Goal: Task Accomplishment & Management: Manage account settings

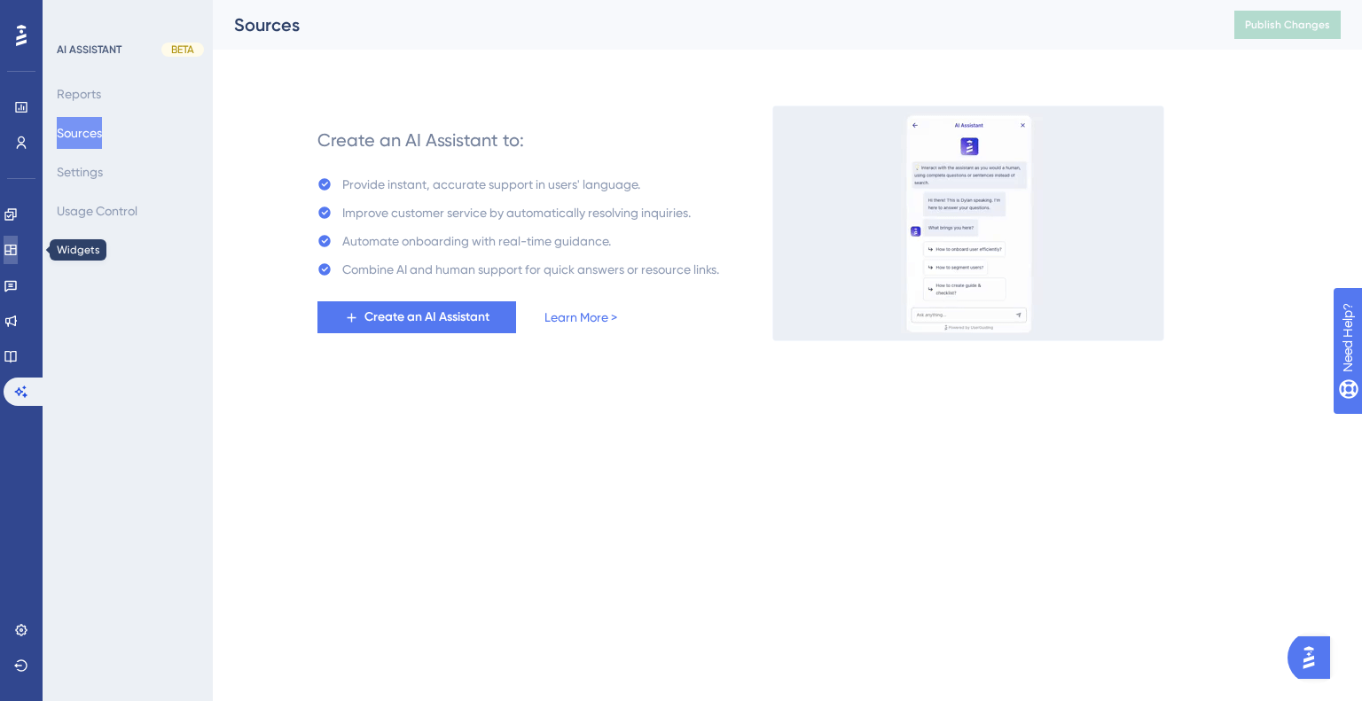
click at [18, 258] on link at bounding box center [11, 250] width 14 height 28
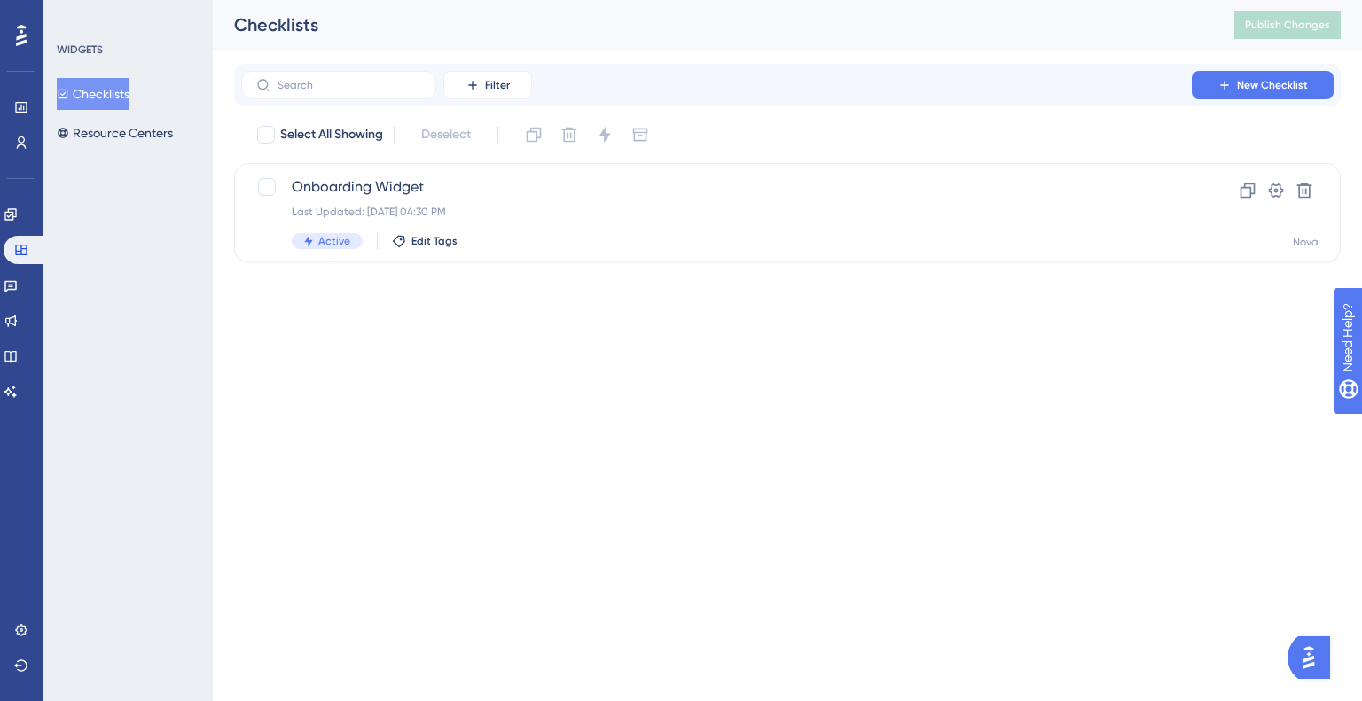
click at [116, 97] on button "Checklists" at bounding box center [93, 94] width 73 height 32
click at [111, 127] on button "Resource Centers" at bounding box center [115, 133] width 116 height 32
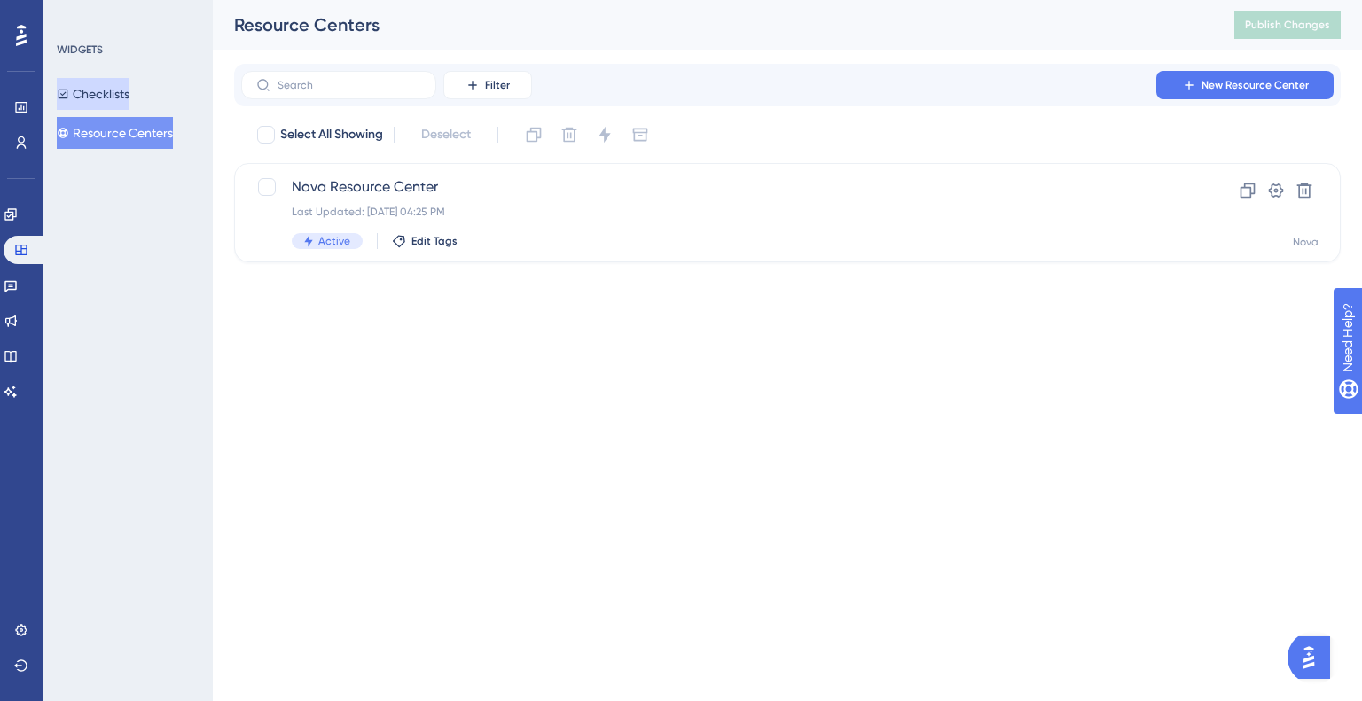
click at [110, 95] on button "Checklists" at bounding box center [93, 94] width 73 height 32
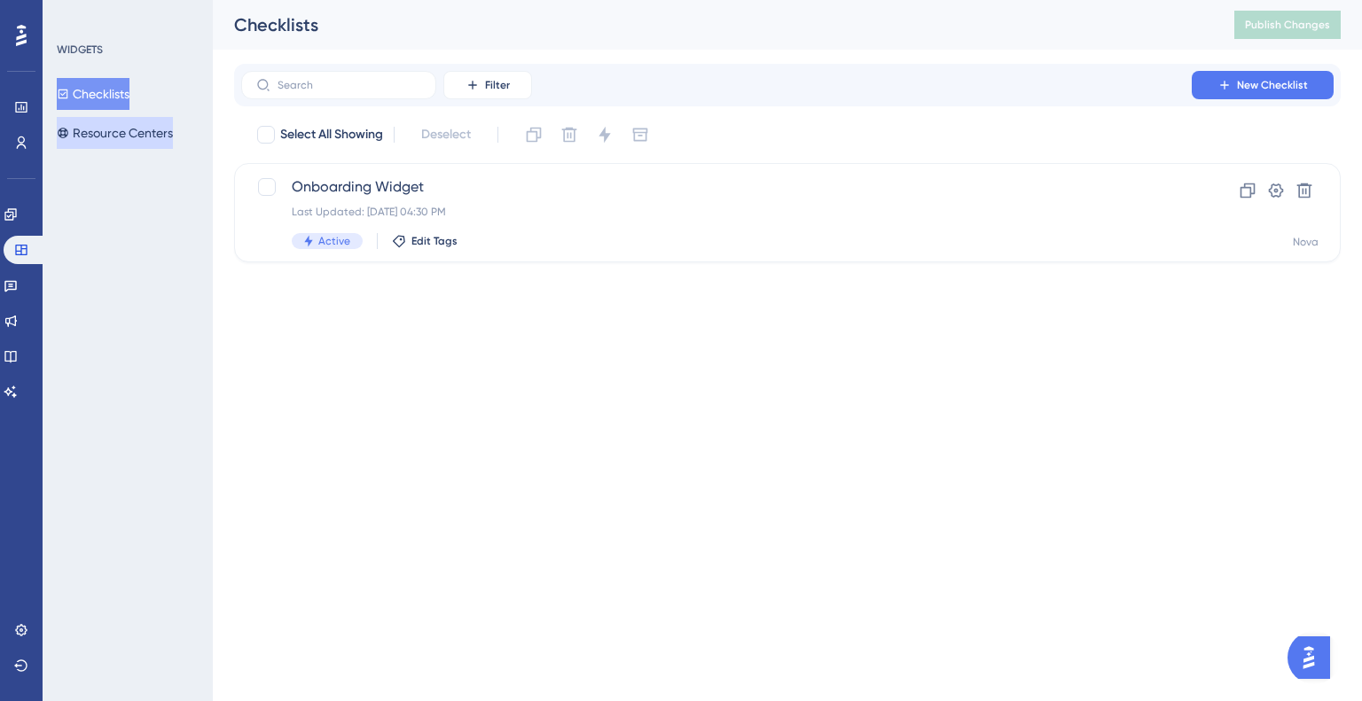
click at [114, 118] on button "Resource Centers" at bounding box center [115, 133] width 116 height 32
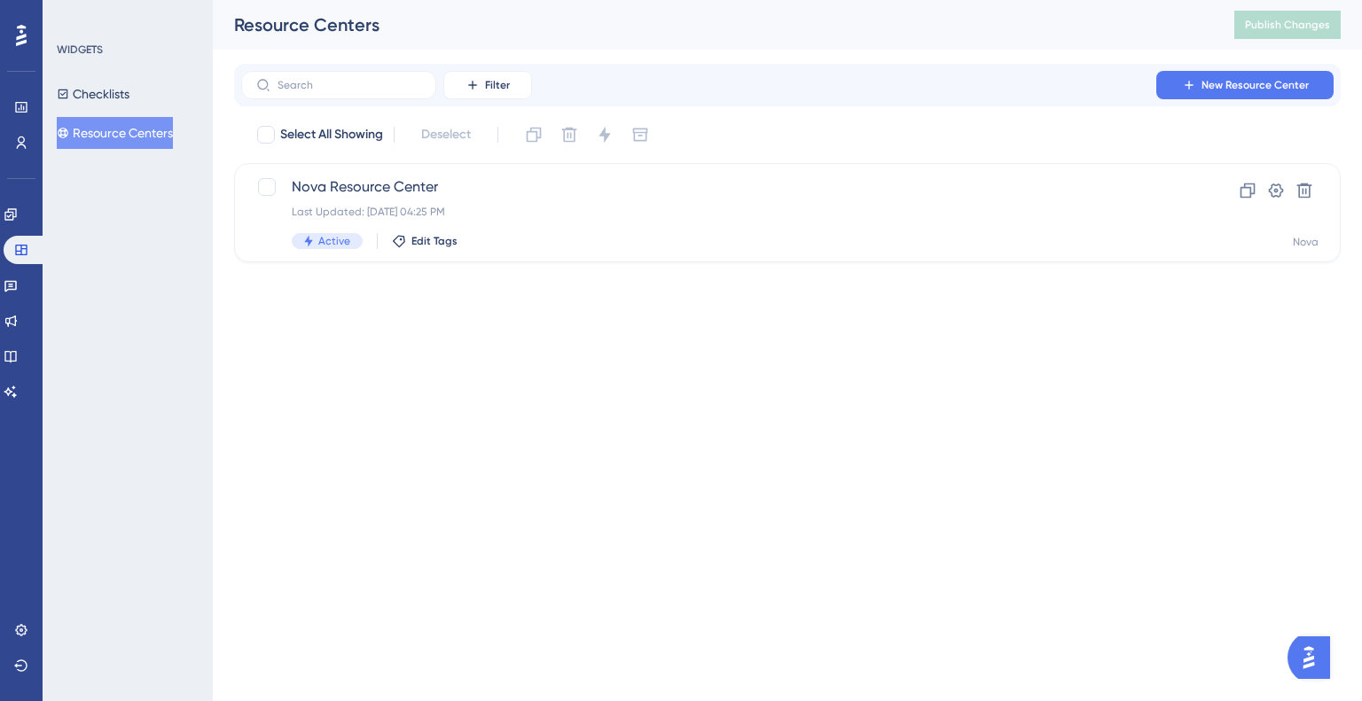
click at [142, 130] on button "Resource Centers" at bounding box center [115, 133] width 116 height 32
click at [68, 96] on icon at bounding box center [63, 94] width 12 height 12
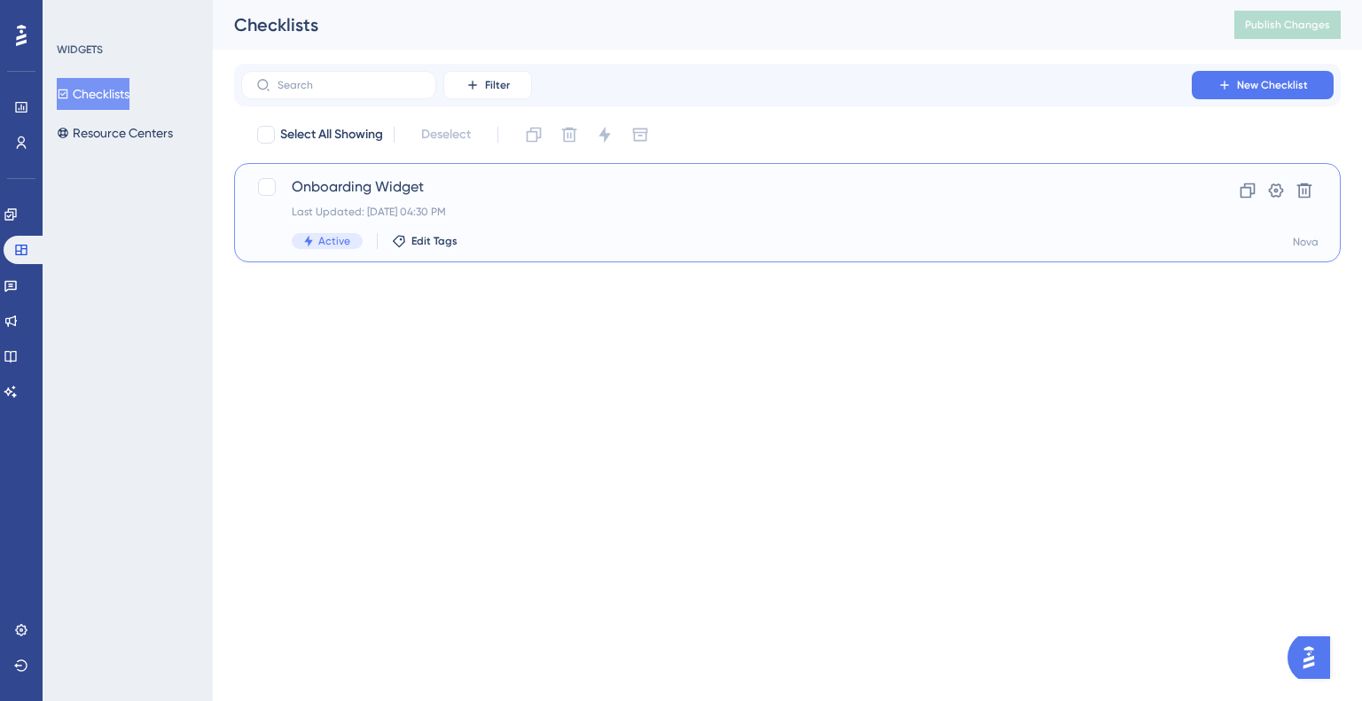
click at [355, 194] on span "Onboarding Widget" at bounding box center [716, 186] width 849 height 21
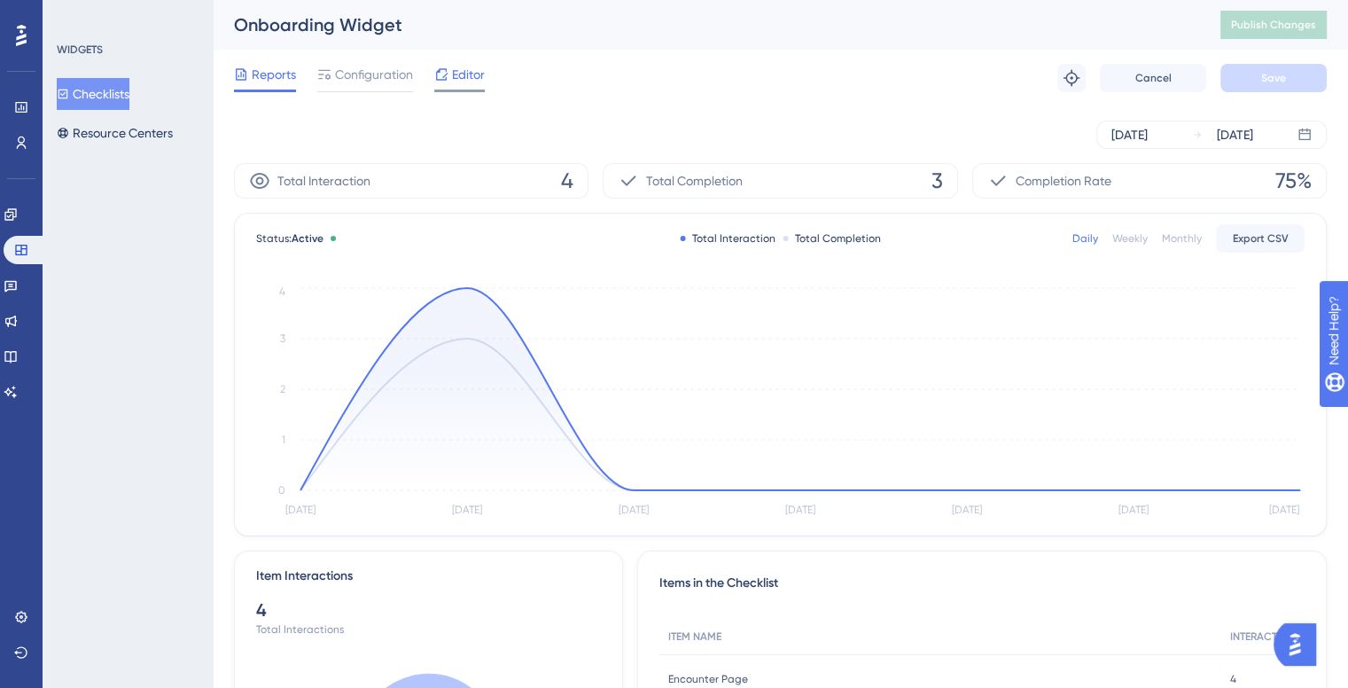
click at [456, 63] on div "Reports Configuration Editor Troubleshoot Cancel Save" at bounding box center [780, 78] width 1093 height 57
click at [455, 67] on span "Editor" at bounding box center [468, 74] width 33 height 21
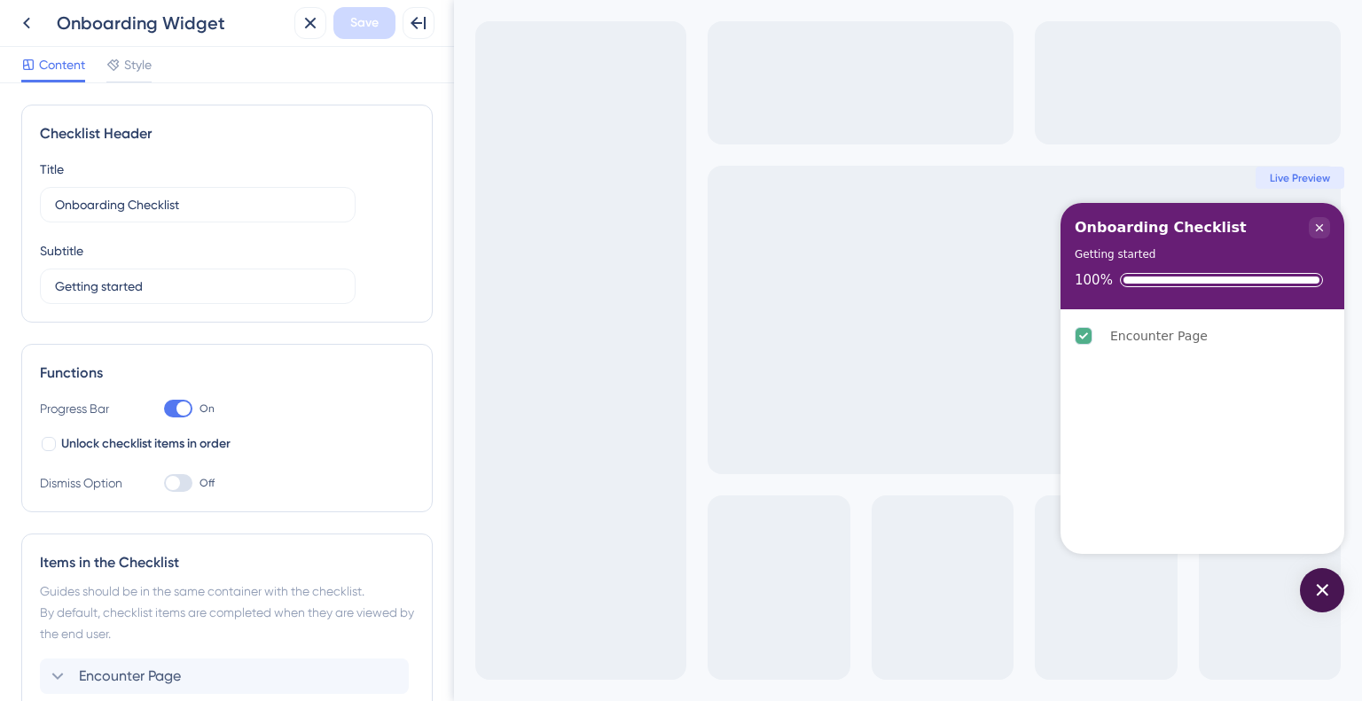
click at [181, 407] on div at bounding box center [183, 409] width 14 height 14
click at [164, 409] on input "On" at bounding box center [163, 409] width 1 height 1
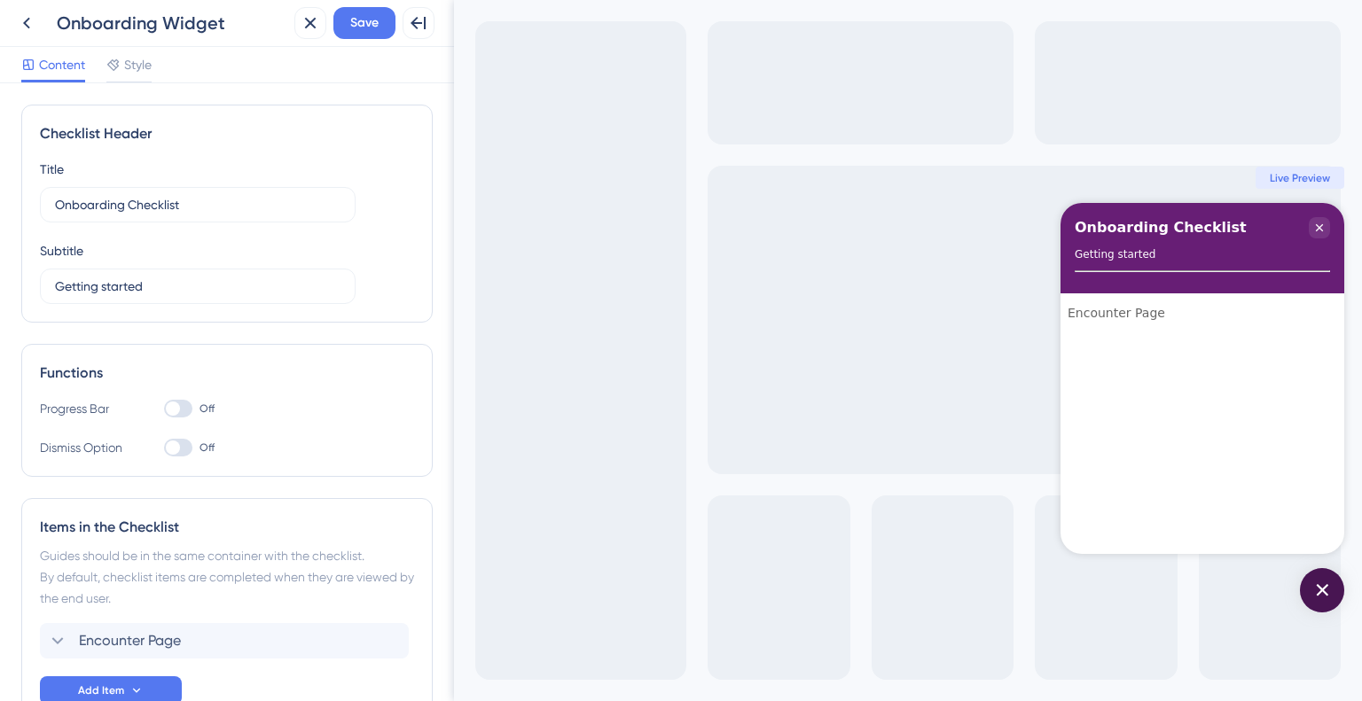
click at [181, 407] on div at bounding box center [178, 409] width 28 height 18
click at [164, 409] on input "Off" at bounding box center [163, 409] width 1 height 1
checkbox input "true"
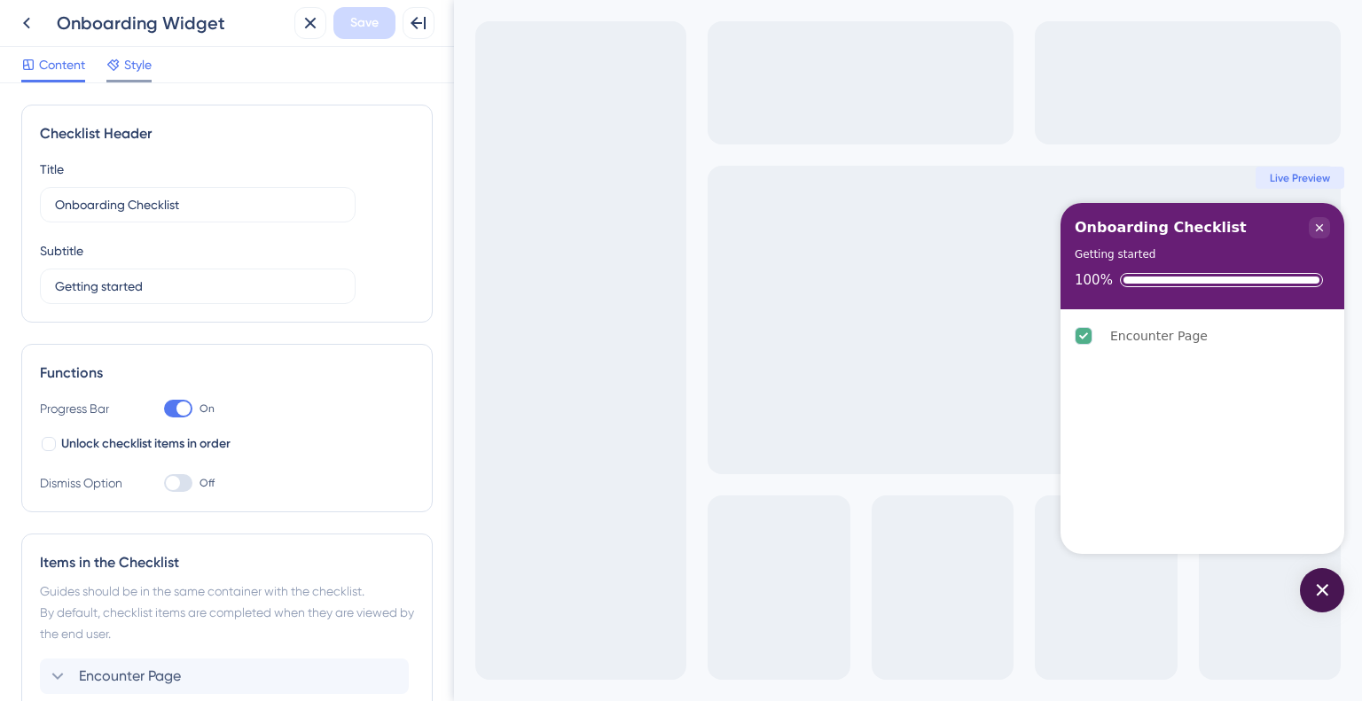
click at [139, 77] on div "Style" at bounding box center [128, 68] width 45 height 28
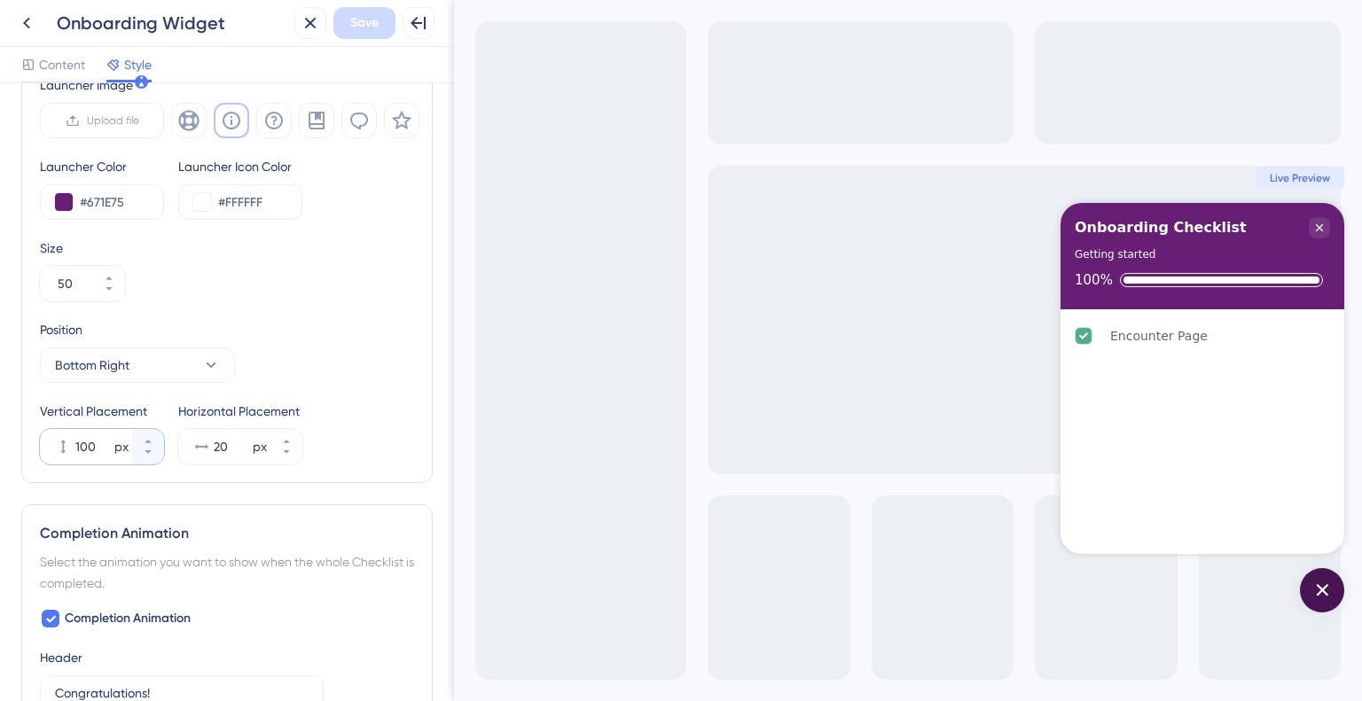
scroll to position [621, 0]
drag, startPoint x: 223, startPoint y: 444, endPoint x: 224, endPoint y: 432, distance: 12.4
click at [224, 434] on input "20" at bounding box center [231, 444] width 35 height 21
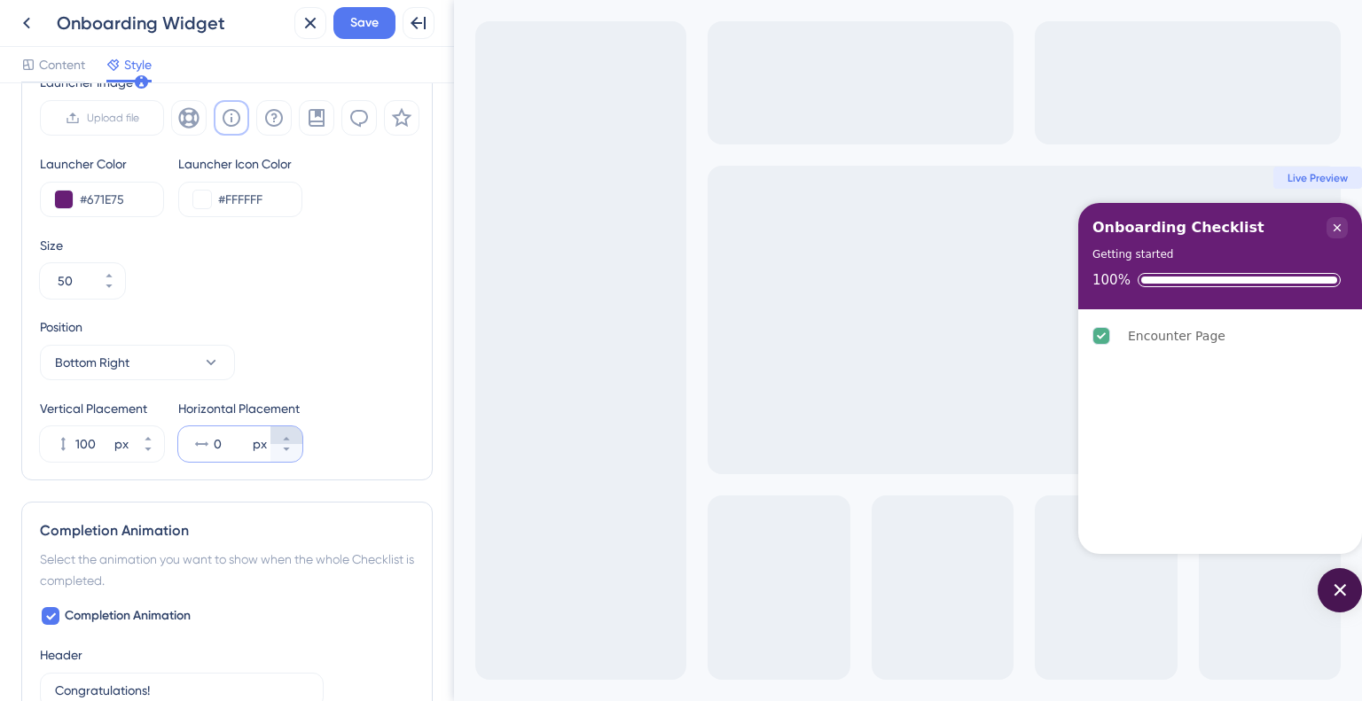
click at [284, 426] on button "0 px" at bounding box center [286, 435] width 32 height 18
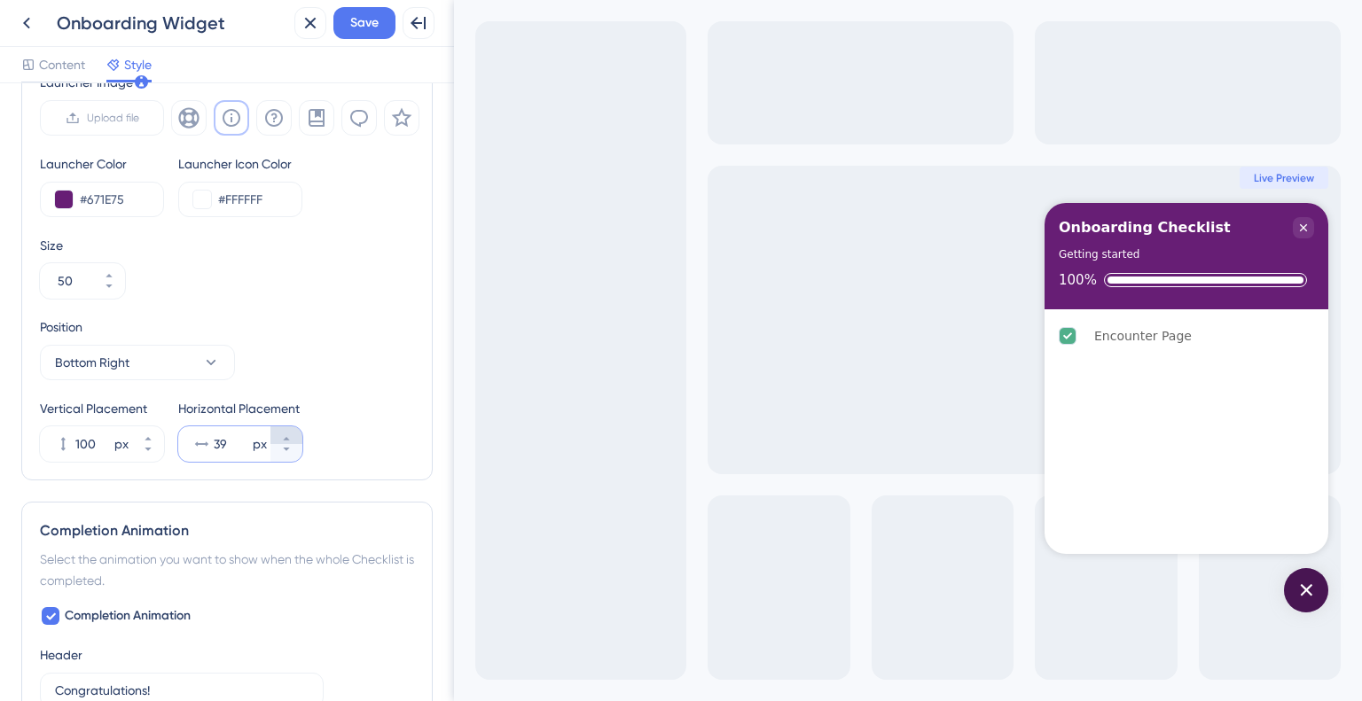
click at [284, 426] on button "39 px" at bounding box center [286, 435] width 32 height 18
type input "40"
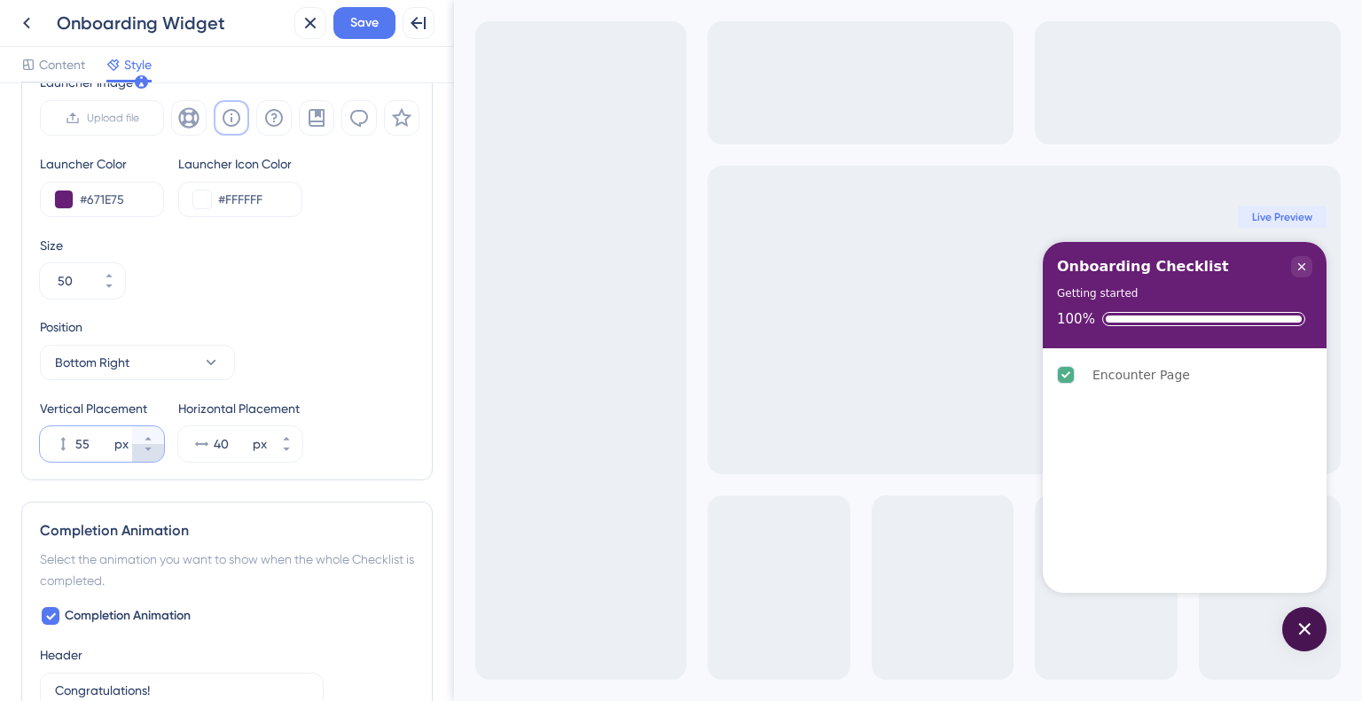
click at [148, 453] on icon at bounding box center [148, 449] width 11 height 11
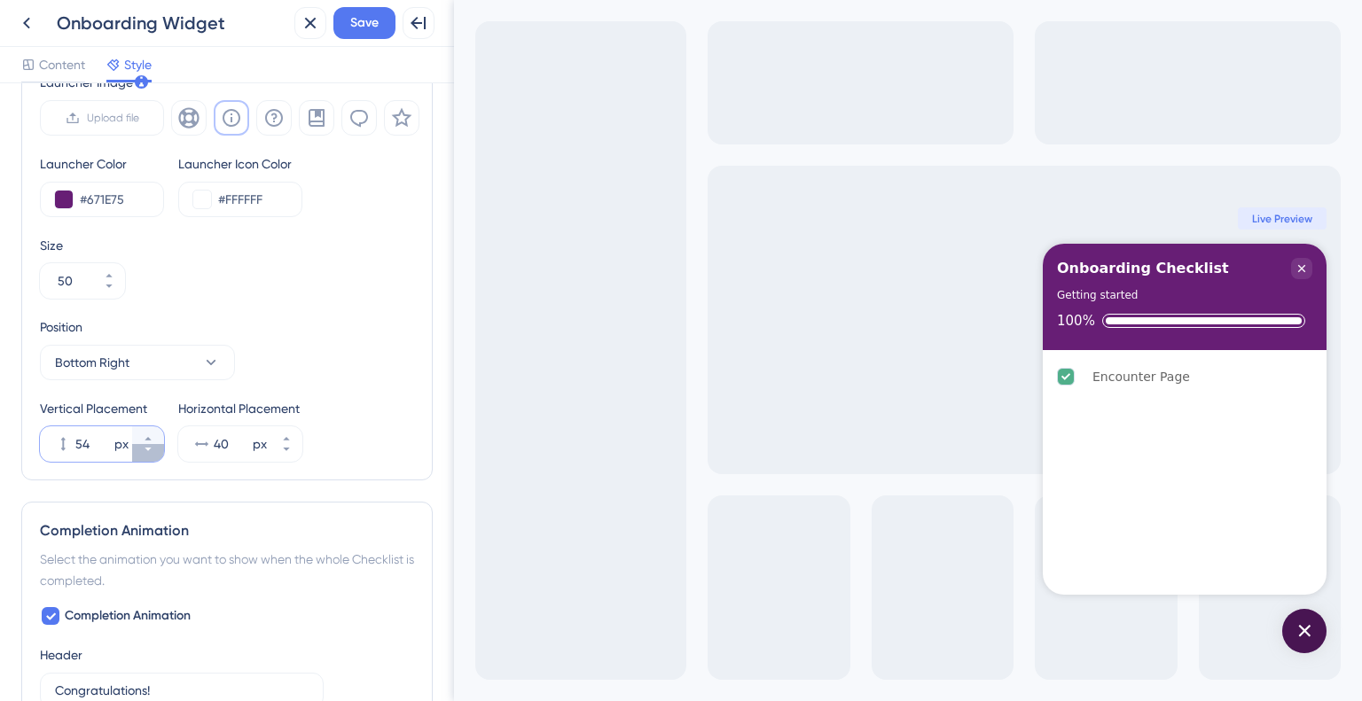
click at [148, 453] on icon at bounding box center [148, 449] width 11 height 11
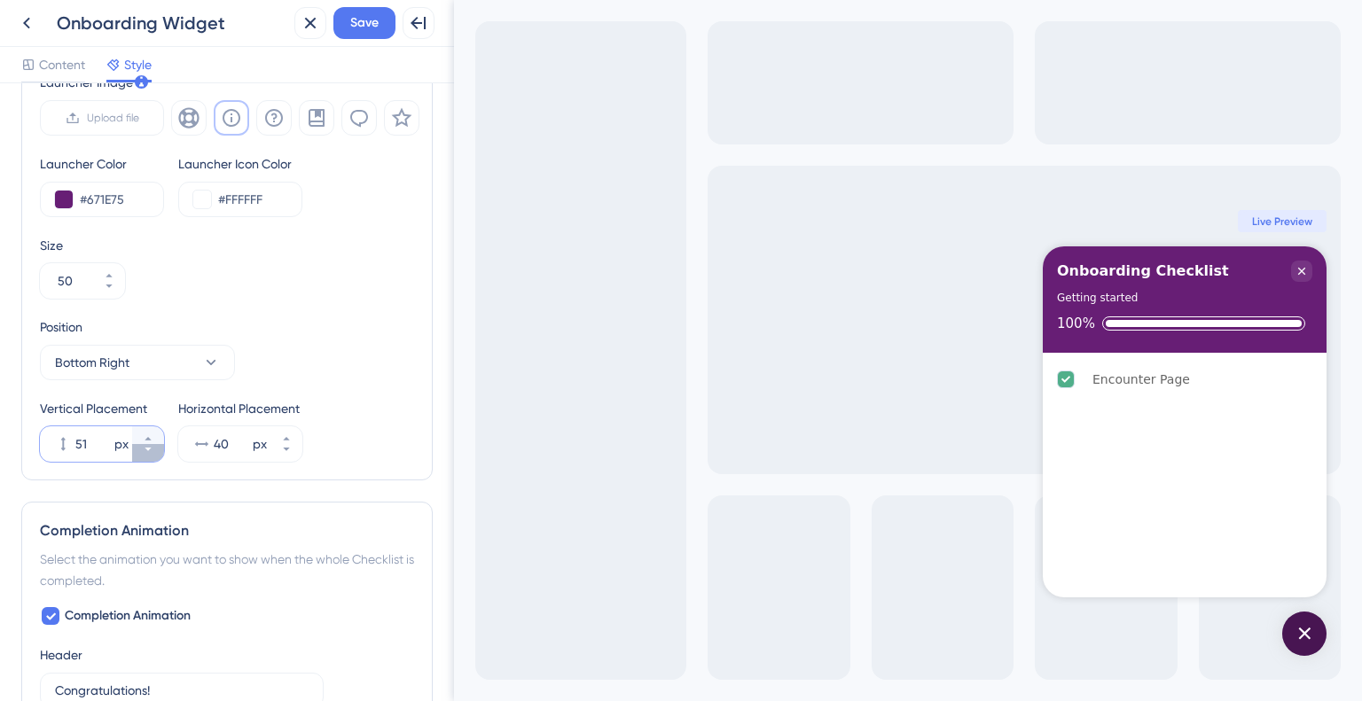
click at [148, 453] on icon at bounding box center [148, 449] width 11 height 11
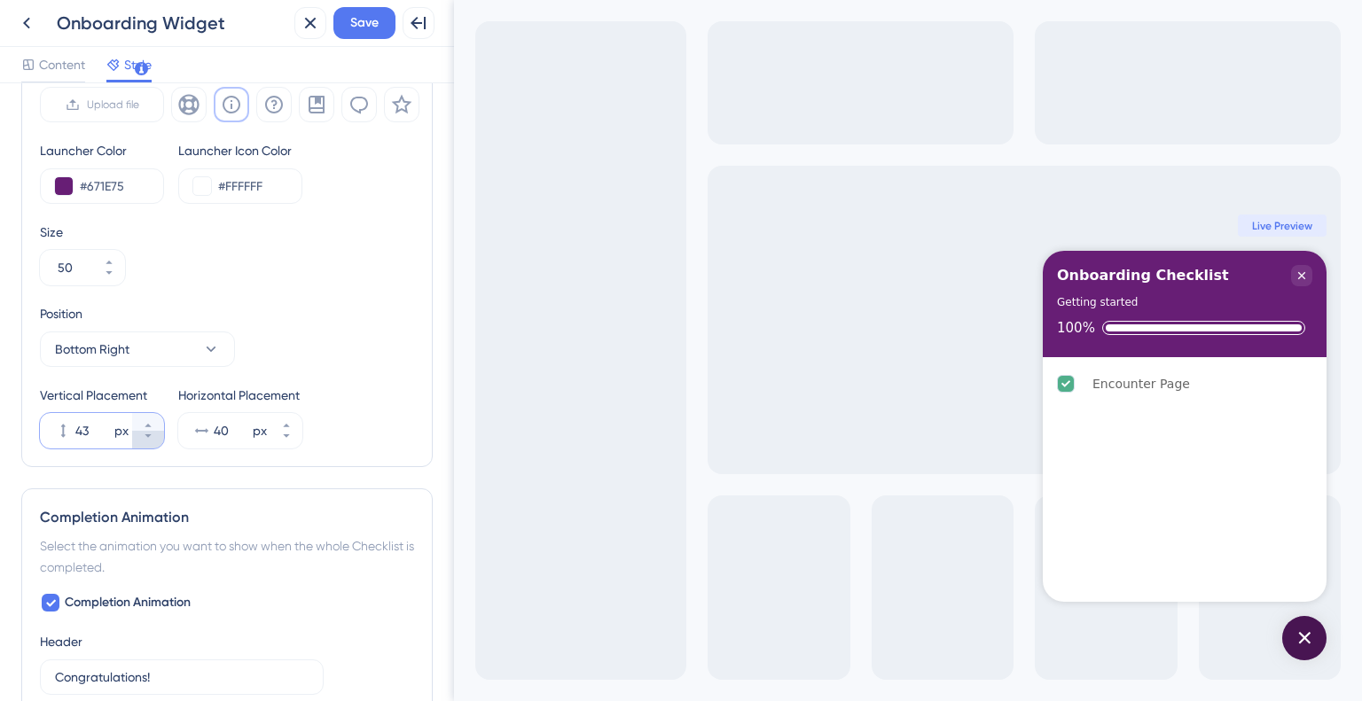
click at [159, 443] on button "43 px" at bounding box center [148, 440] width 32 height 18
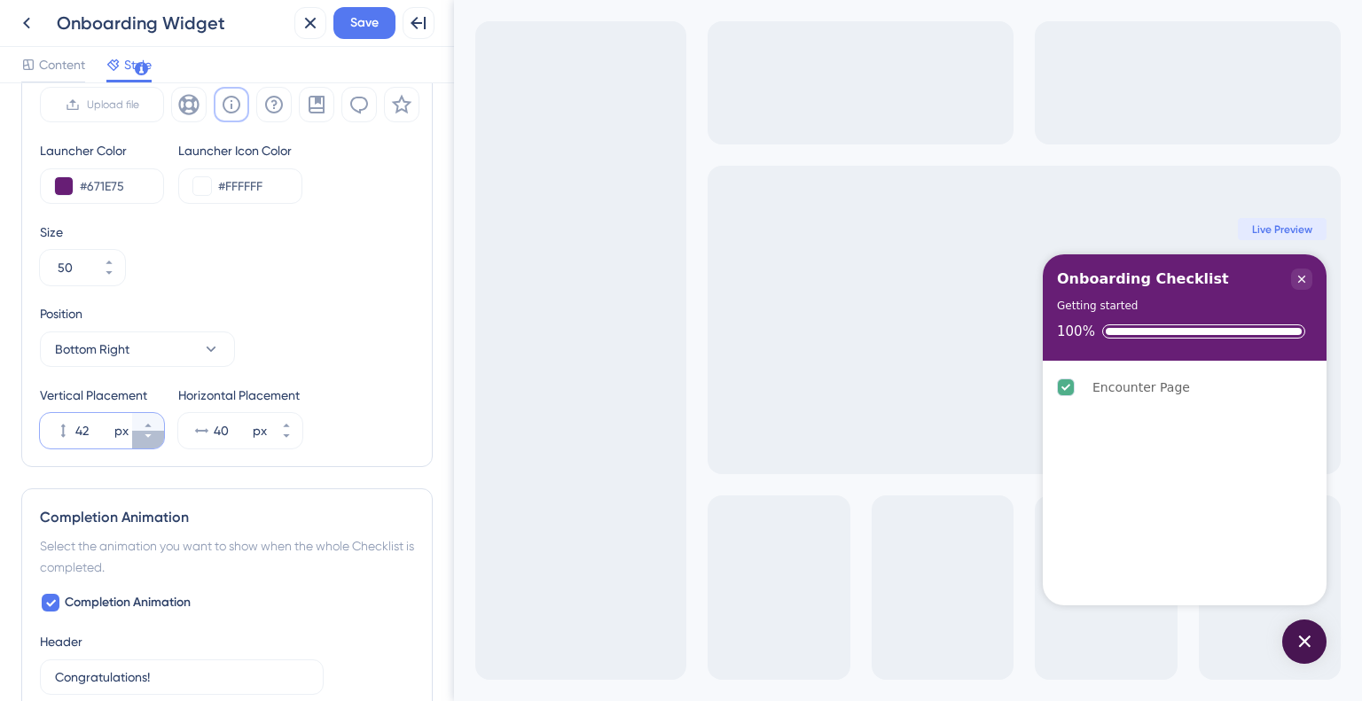
click at [159, 443] on button "42 px" at bounding box center [148, 440] width 32 height 18
click at [159, 443] on button "41 px" at bounding box center [148, 440] width 32 height 18
type input "40"
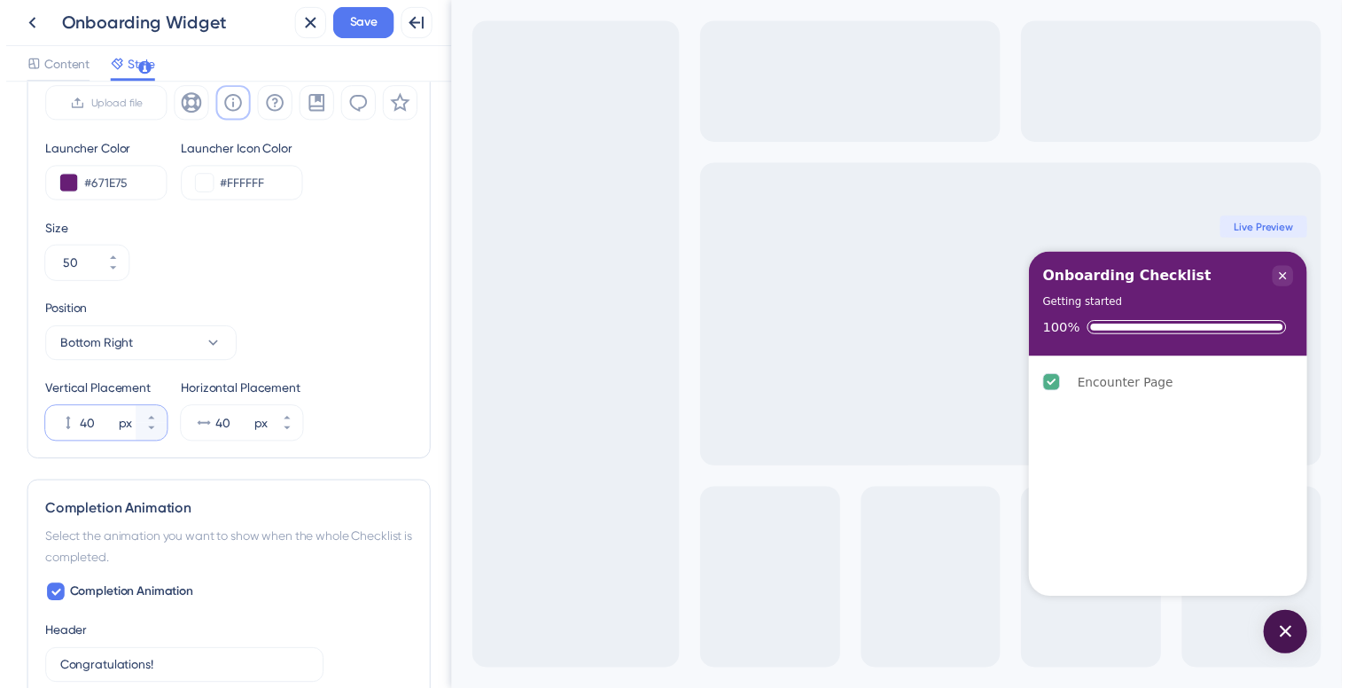
scroll to position [899, 0]
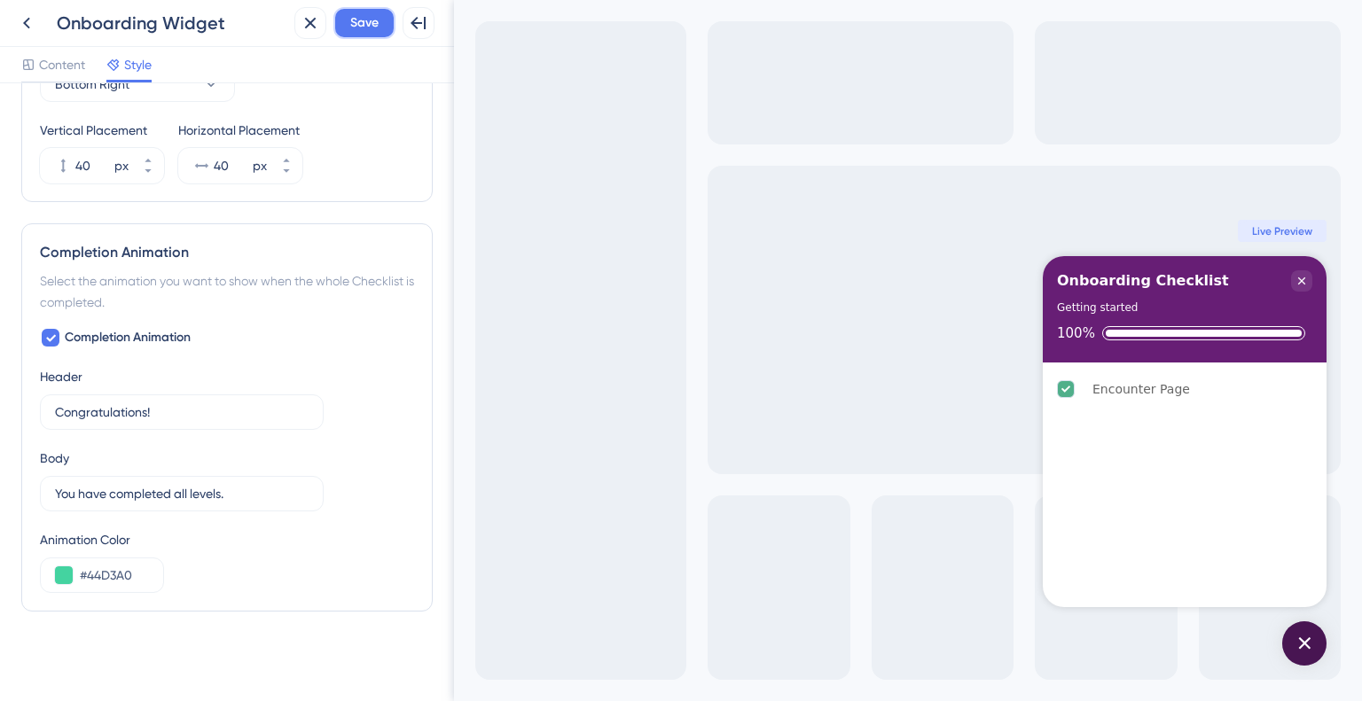
click at [371, 16] on span "Save" at bounding box center [364, 22] width 28 height 21
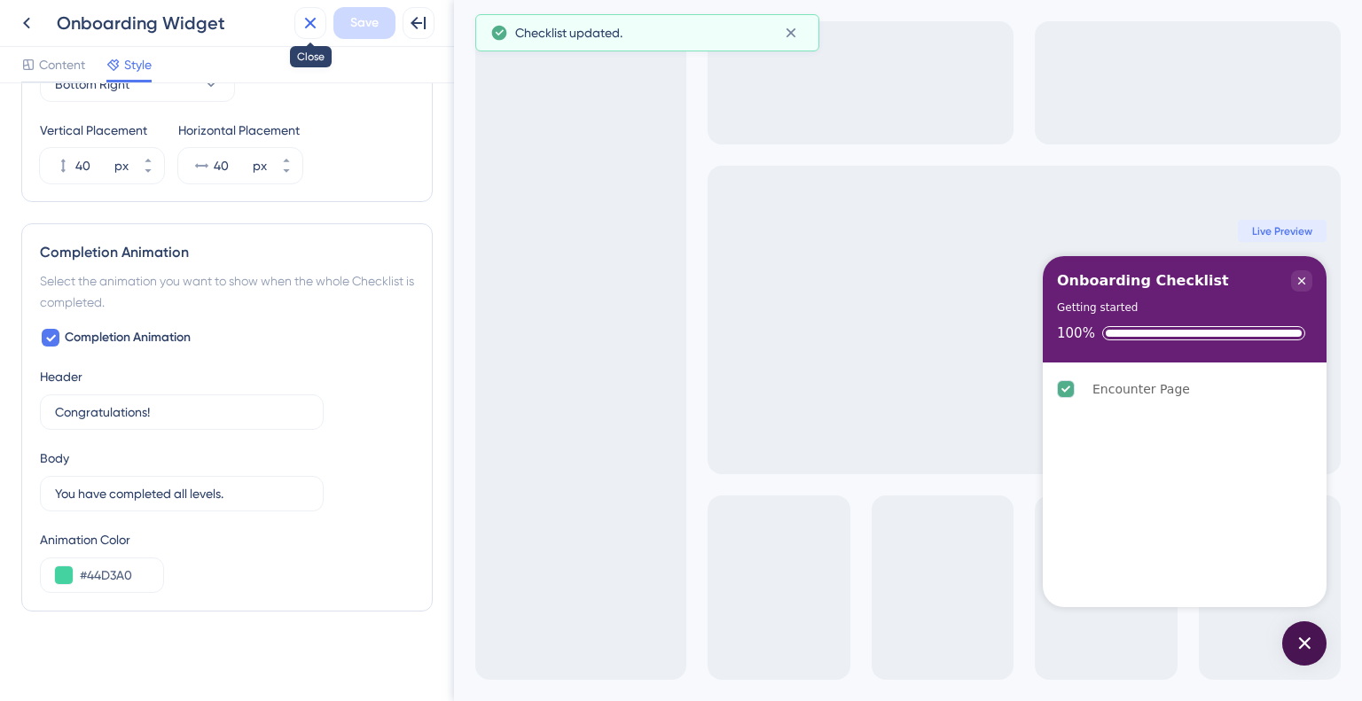
click at [308, 25] on icon at bounding box center [311, 24] width 12 height 12
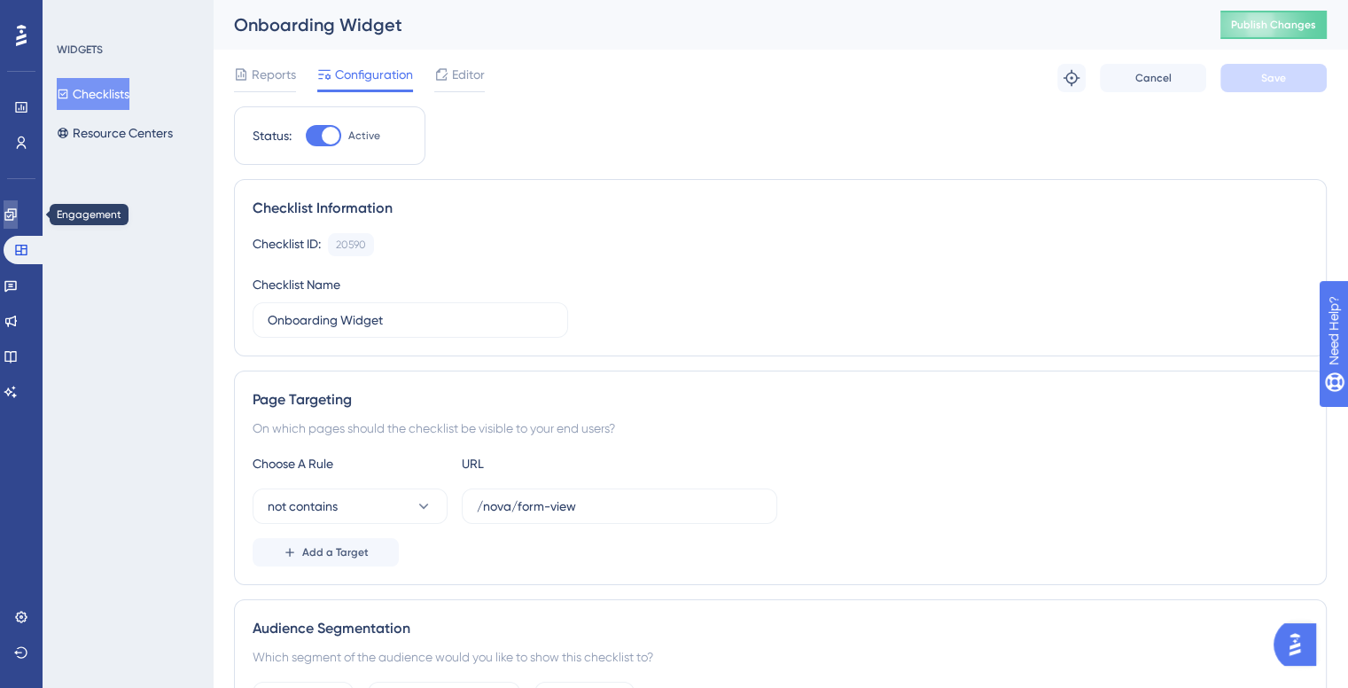
click at [18, 214] on icon at bounding box center [11, 214] width 14 height 14
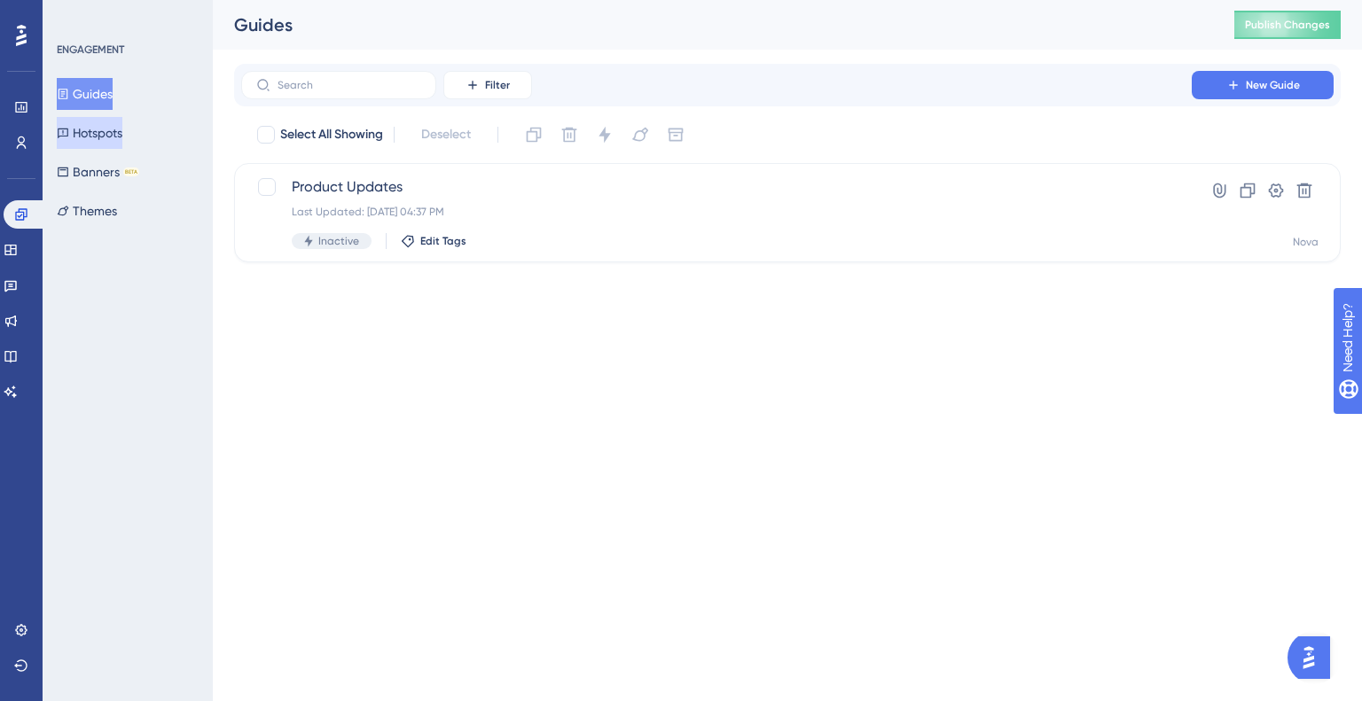
click at [122, 142] on button "Hotspots" at bounding box center [90, 133] width 66 height 32
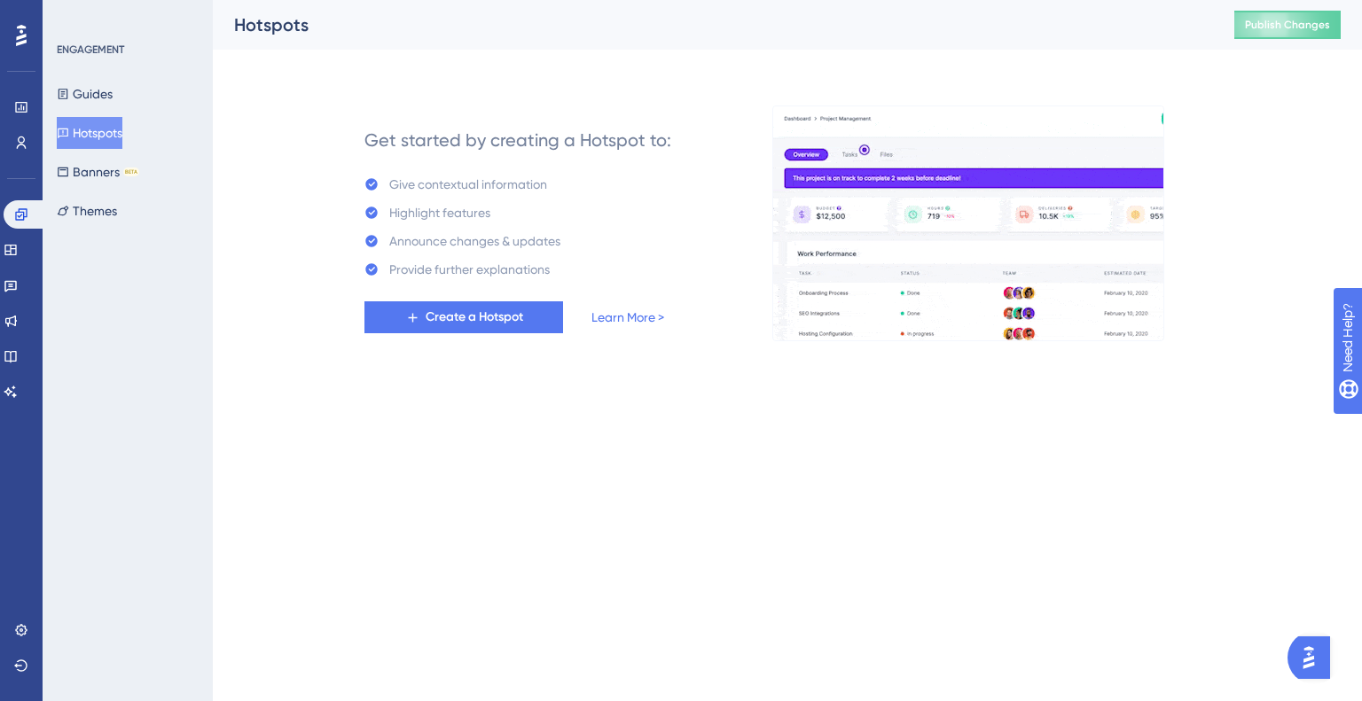
click at [96, 70] on div "ENGAGEMENT Guides Hotspots Banners BETA Themes" at bounding box center [129, 135] width 144 height 184
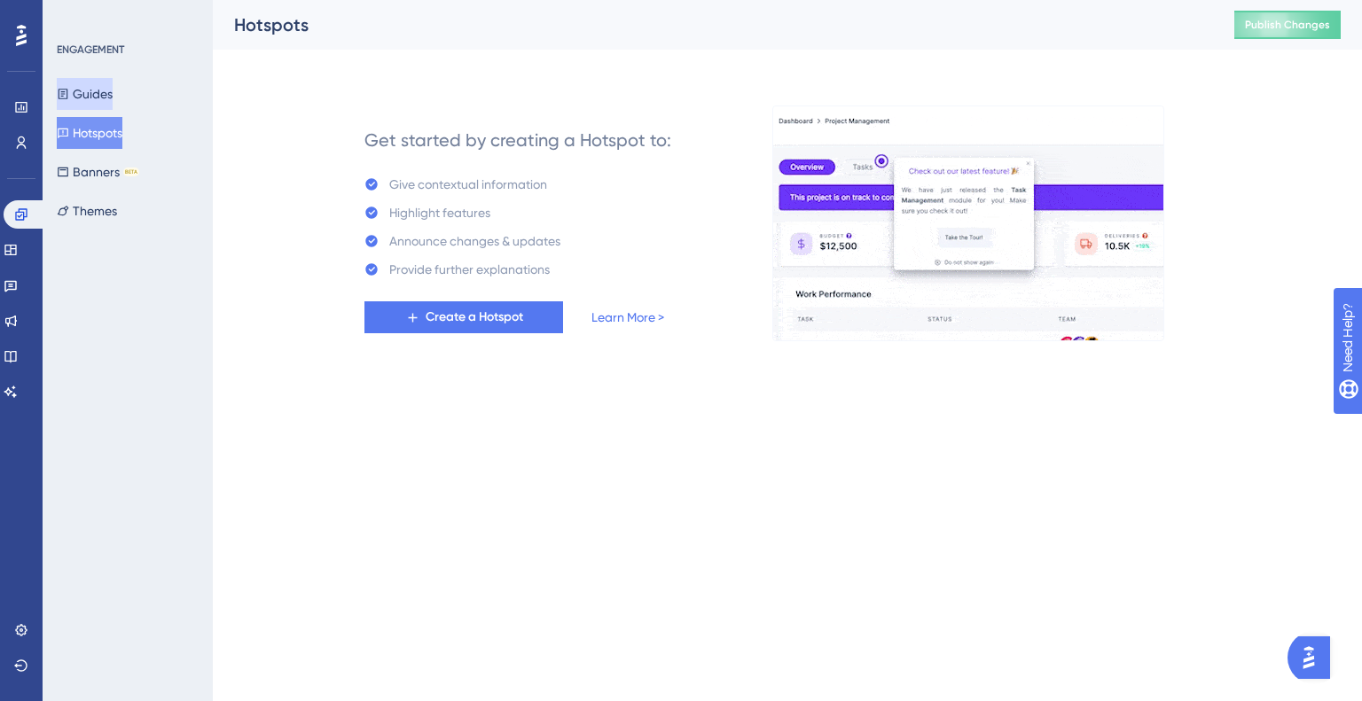
click at [97, 83] on button "Guides" at bounding box center [85, 94] width 56 height 32
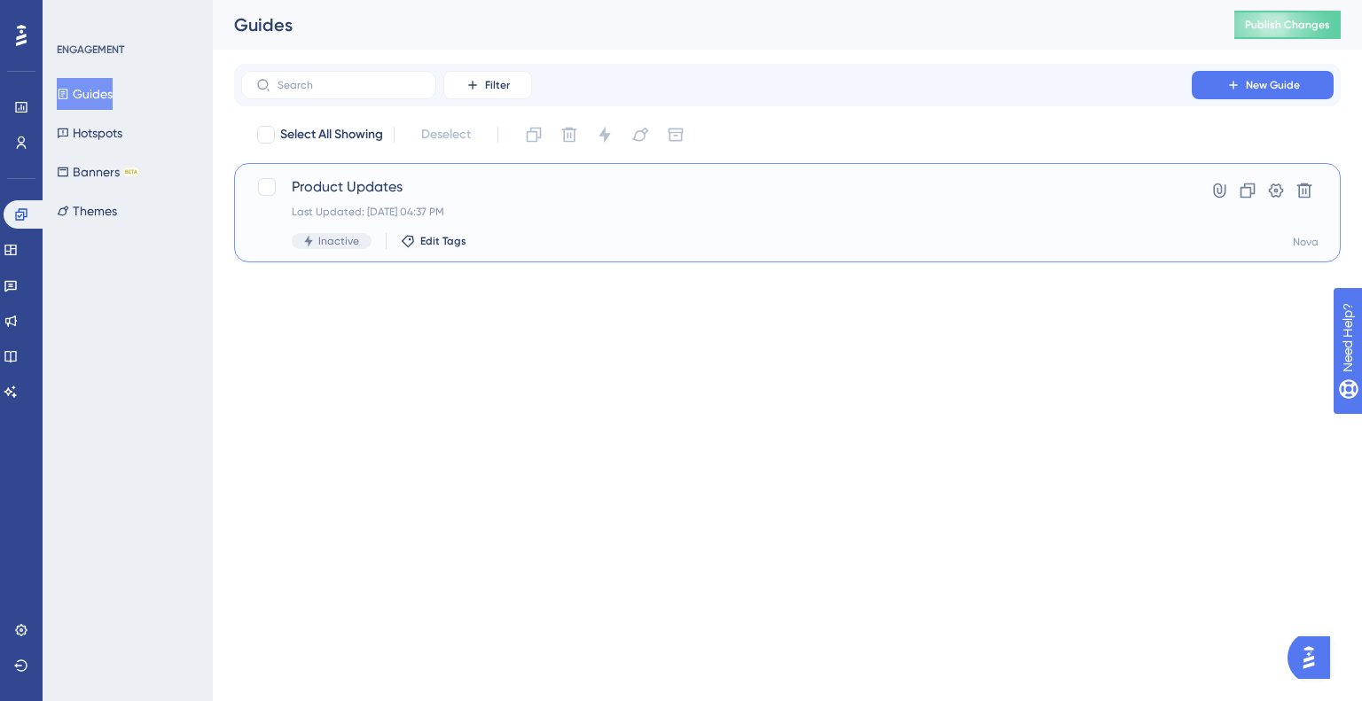
click at [344, 197] on span "Product Updates" at bounding box center [716, 186] width 849 height 21
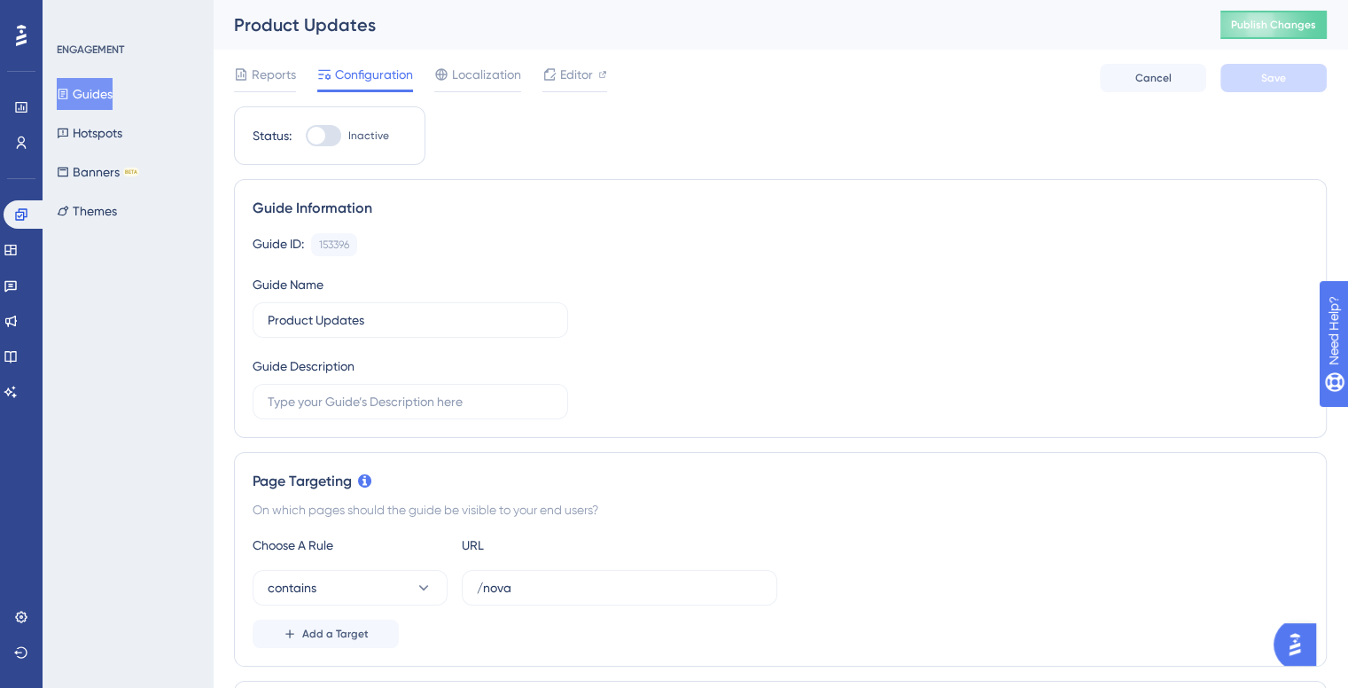
click at [322, 133] on div at bounding box center [317, 136] width 18 height 18
click at [306, 136] on input "Inactive" at bounding box center [305, 136] width 1 height 1
checkbox input "true"
click at [1256, 85] on button "Save" at bounding box center [1274, 78] width 106 height 28
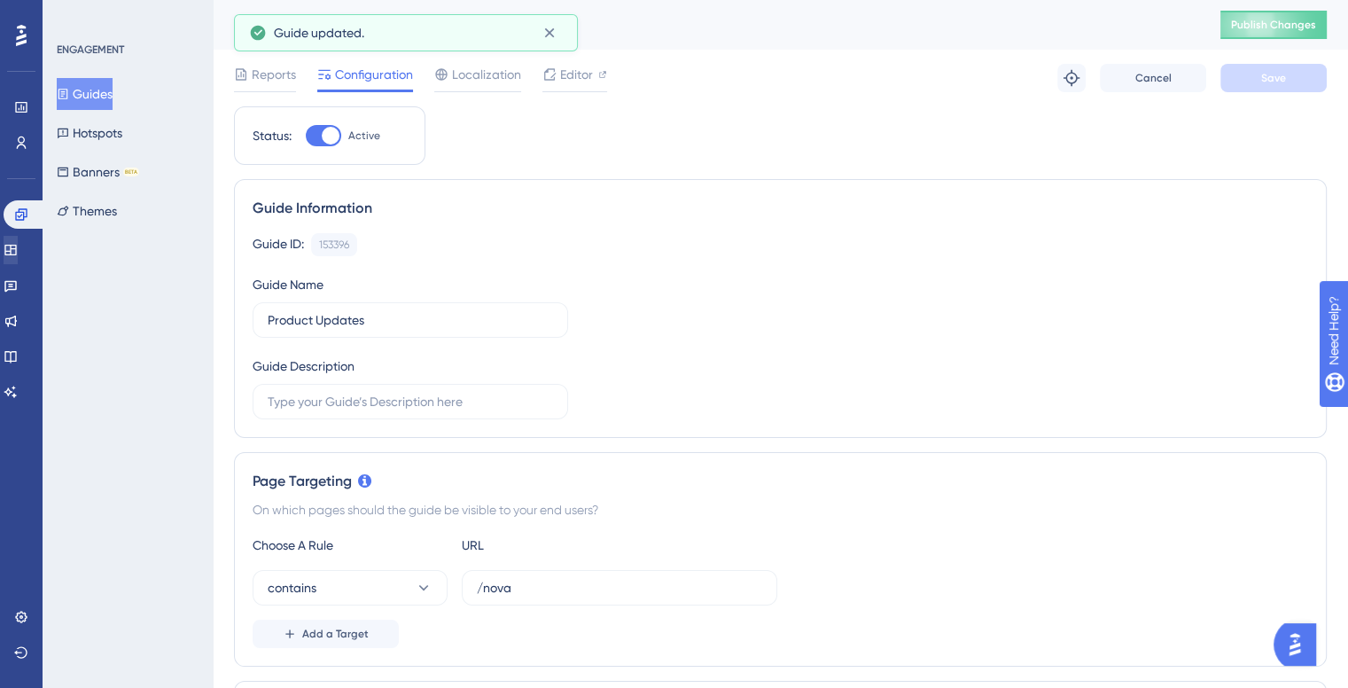
click at [27, 266] on div "Engagement Widgets Feedback Product Updates Knowledge Base AI Assistant" at bounding box center [21, 303] width 35 height 206
click at [16, 254] on icon at bounding box center [10, 250] width 12 height 11
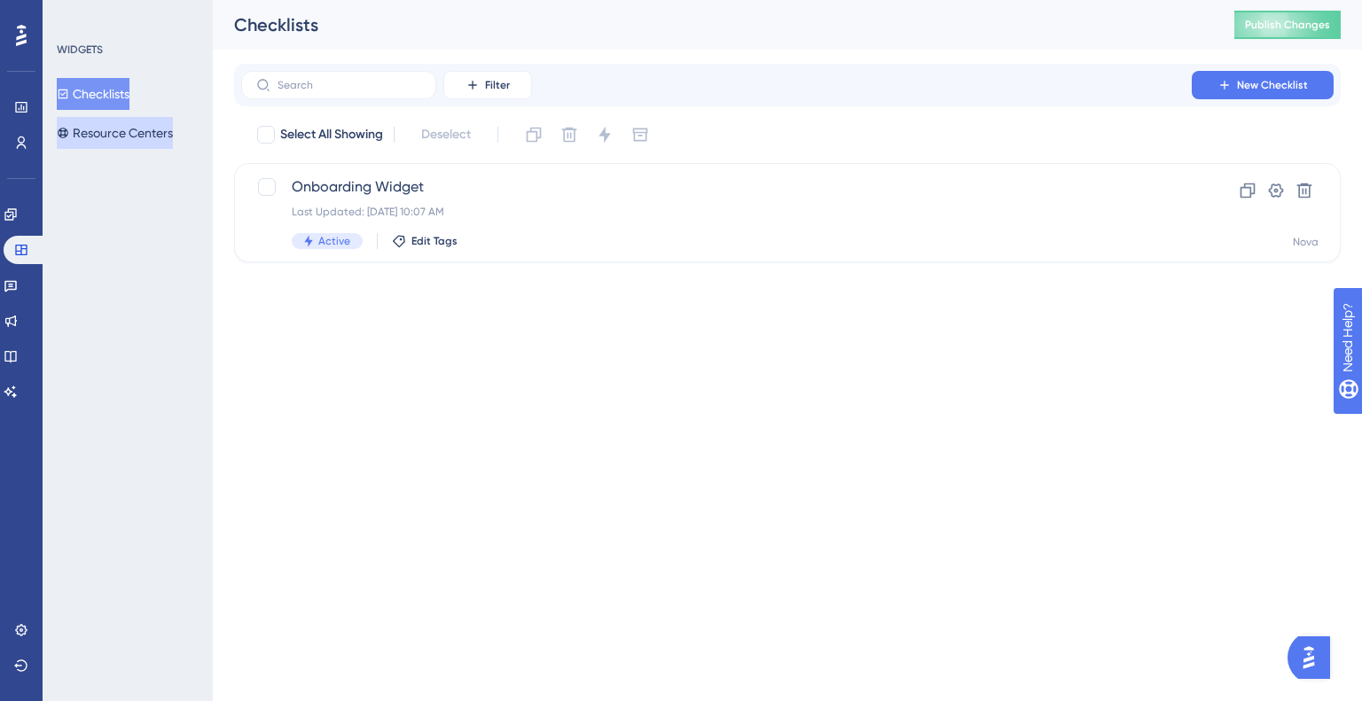
click at [148, 141] on button "Resource Centers" at bounding box center [115, 133] width 116 height 32
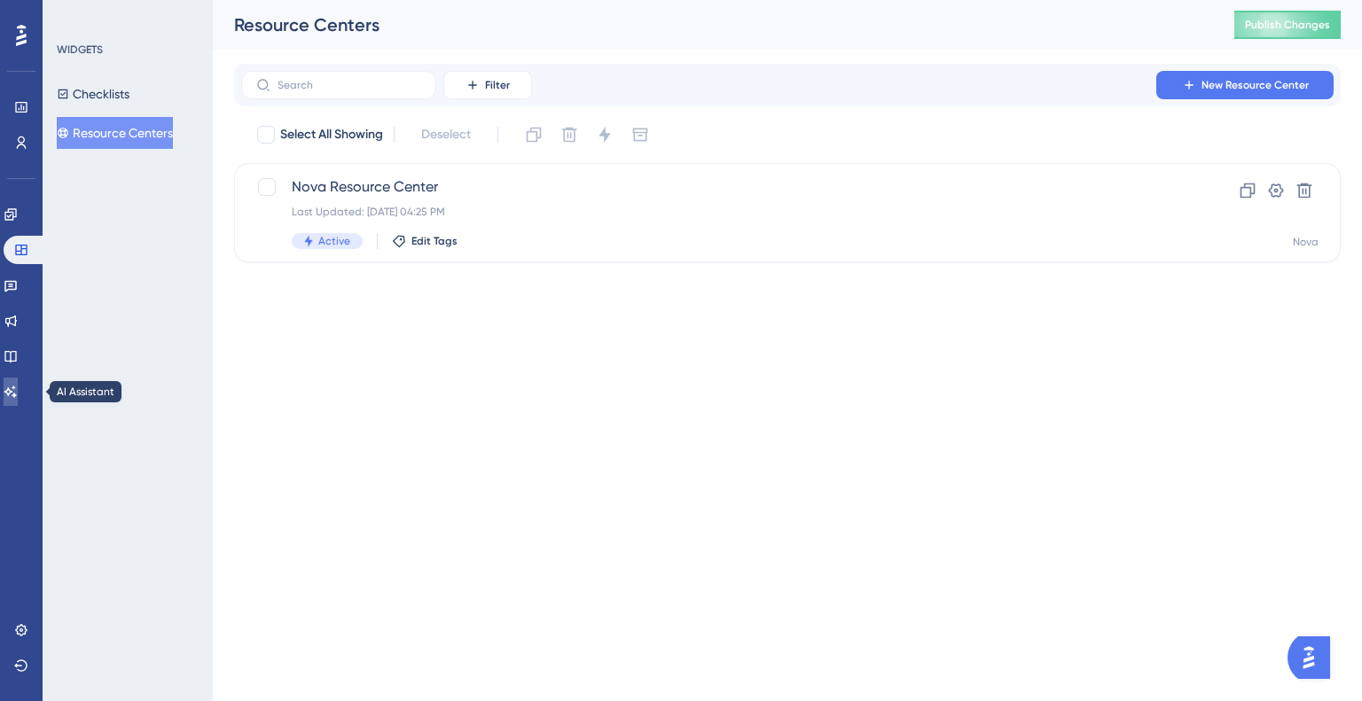
click at [18, 379] on link at bounding box center [11, 392] width 14 height 28
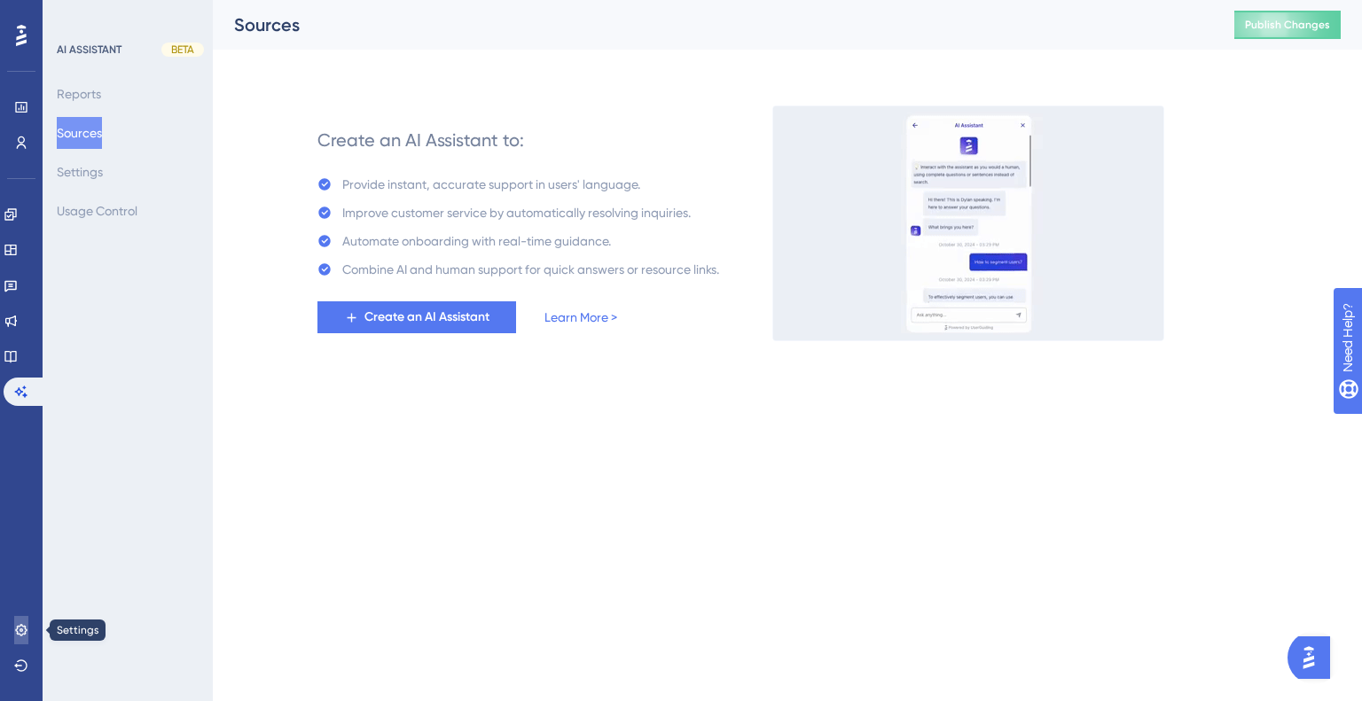
click at [22, 623] on icon at bounding box center [21, 630] width 14 height 14
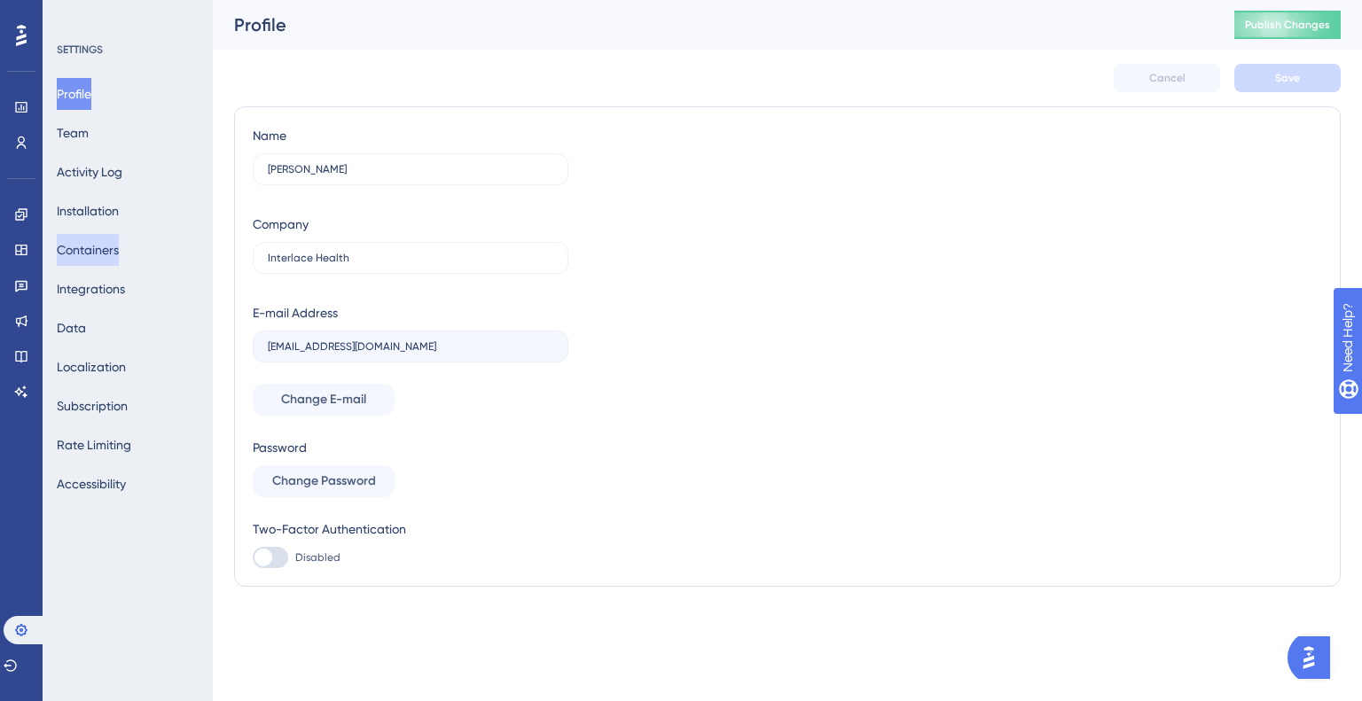
click at [99, 258] on button "Containers" at bounding box center [88, 250] width 62 height 32
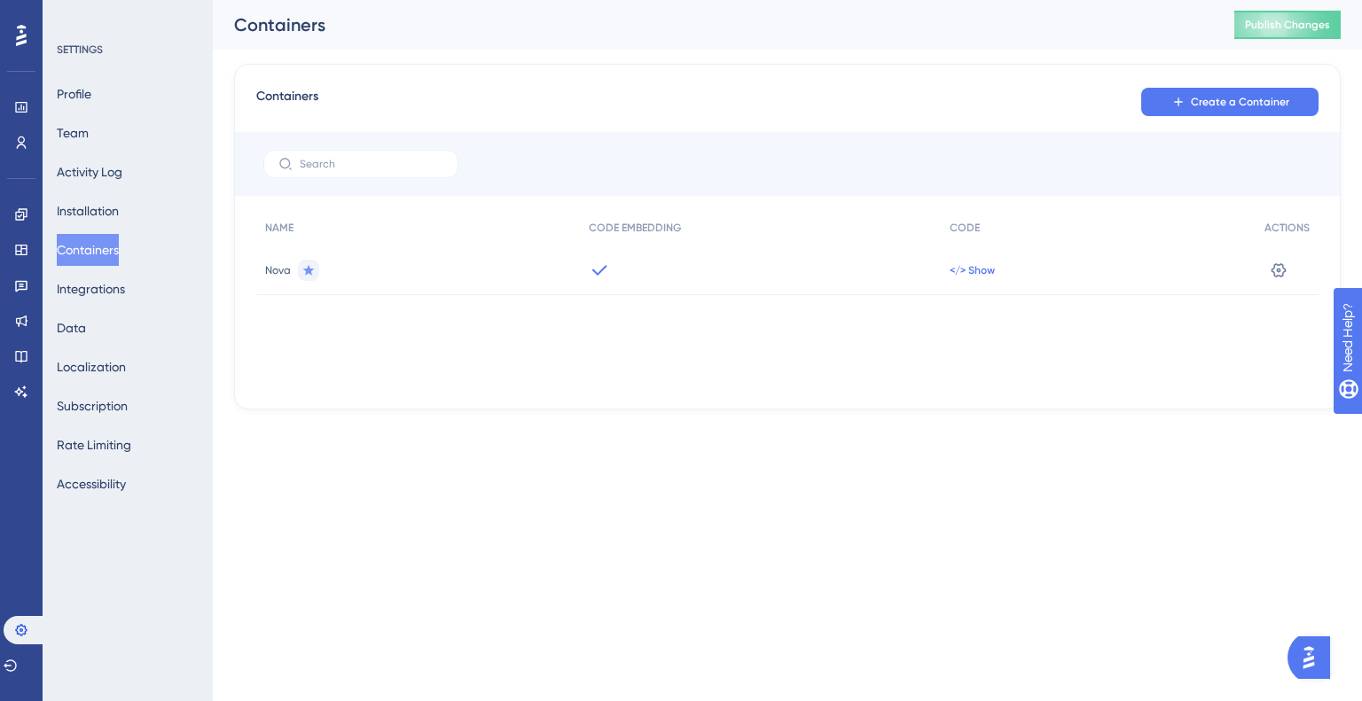
click at [986, 267] on span "</> Show" at bounding box center [971, 270] width 45 height 14
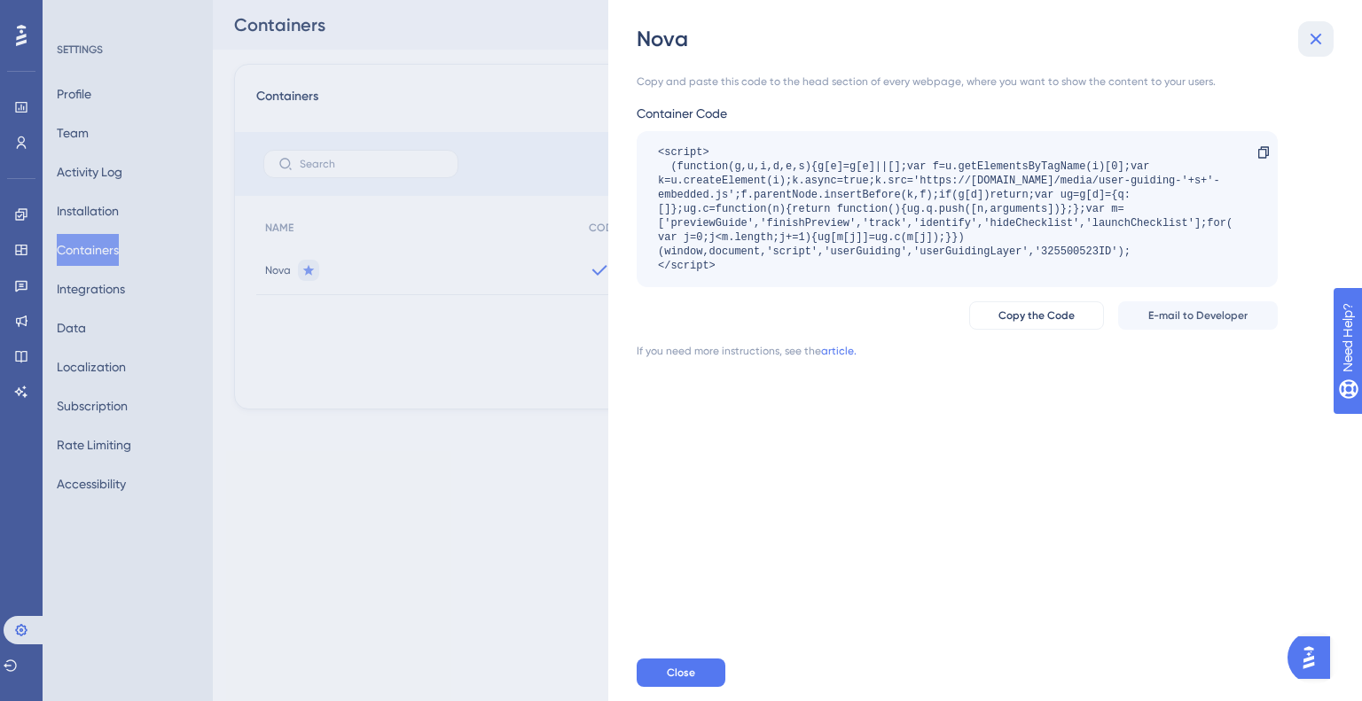
click at [1318, 42] on icon at bounding box center [1316, 40] width 12 height 12
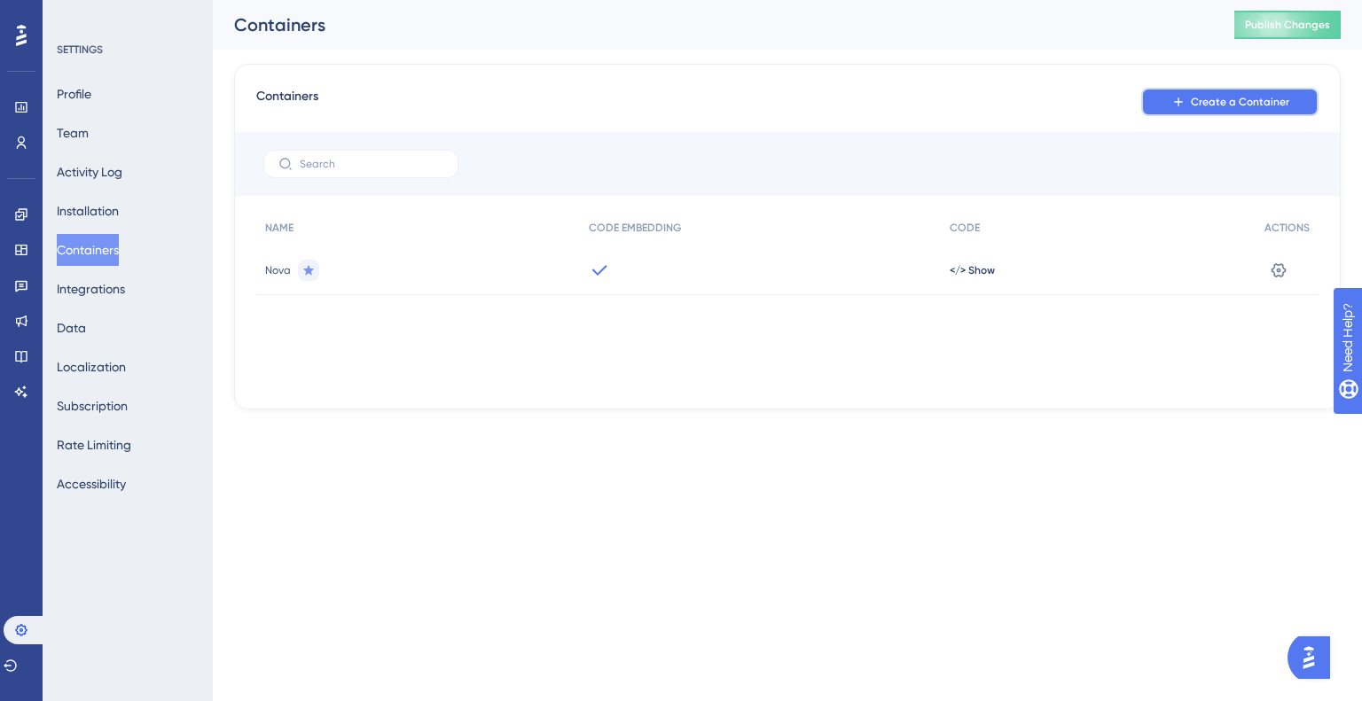
click at [1200, 105] on span "Create a Container" at bounding box center [1240, 102] width 98 height 14
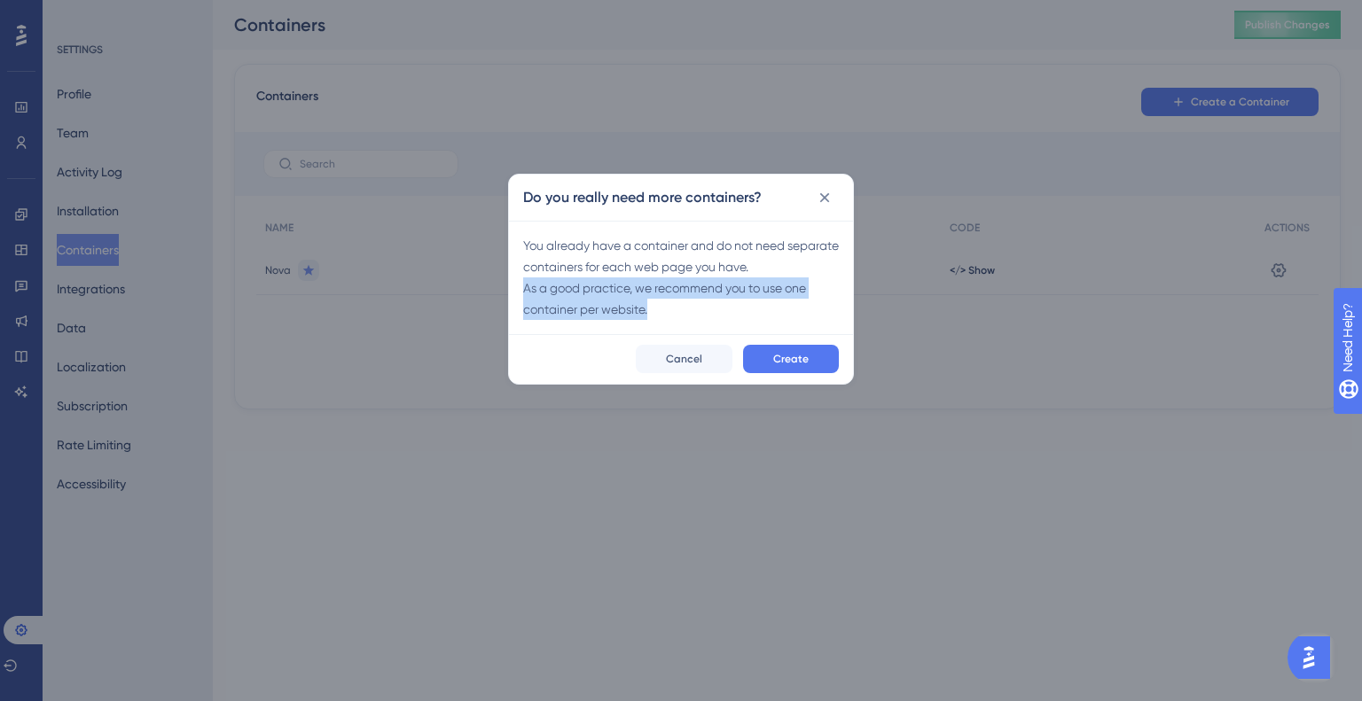
drag, startPoint x: 601, startPoint y: 301, endPoint x: 699, endPoint y: 308, distance: 98.6
click at [699, 308] on div "You already have a container and do not need separate containers for each web p…" at bounding box center [681, 277] width 344 height 113
click at [696, 307] on div "You already have a container and do not need separate containers for each web p…" at bounding box center [681, 277] width 316 height 85
drag, startPoint x: 695, startPoint y: 307, endPoint x: 524, endPoint y: 282, distance: 172.9
click at [524, 282] on div "You already have a container and do not need separate containers for each web p…" at bounding box center [681, 277] width 316 height 85
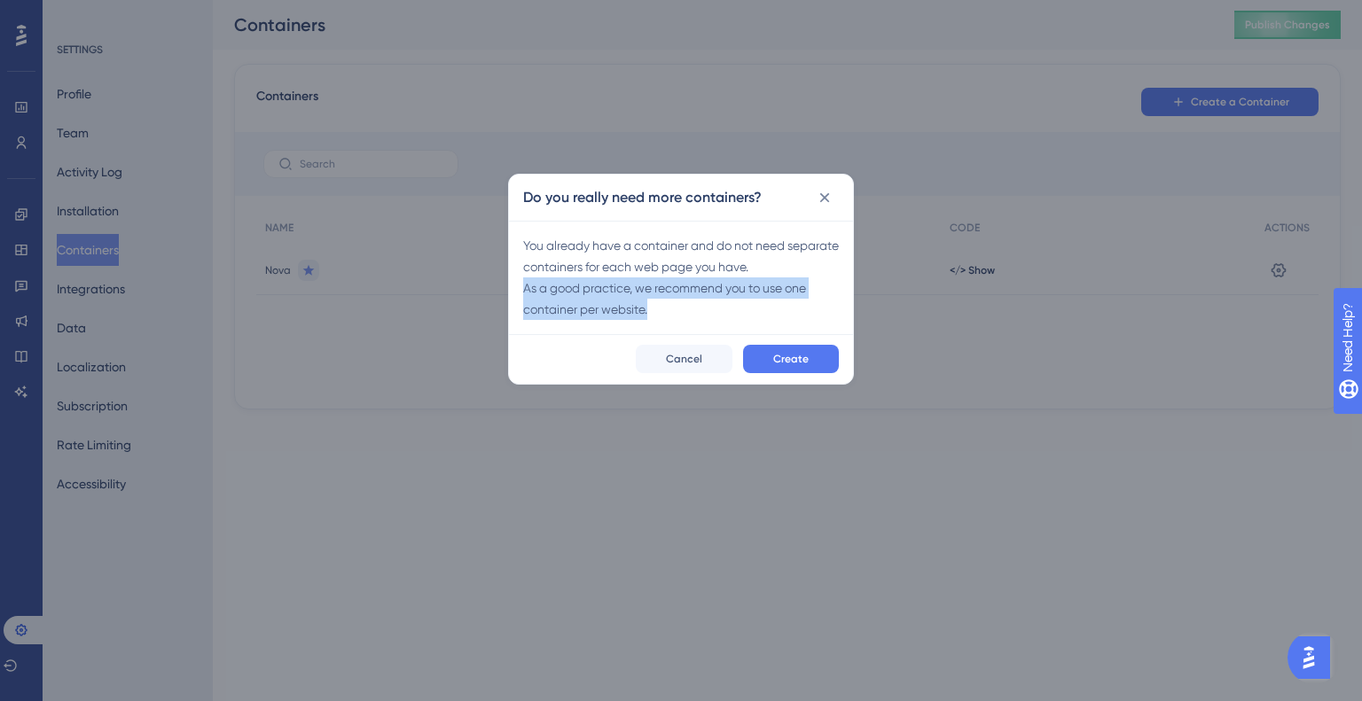
click at [524, 281] on div "You already have a container and do not need separate containers for each web p…" at bounding box center [681, 277] width 316 height 85
drag, startPoint x: 524, startPoint y: 281, endPoint x: 663, endPoint y: 327, distance: 146.6
click at [663, 327] on div "You already have a container and do not need separate containers for each web p…" at bounding box center [681, 277] width 344 height 113
click at [660, 314] on div "You already have a container and do not need separate containers for each web p…" at bounding box center [681, 277] width 316 height 85
drag, startPoint x: 833, startPoint y: 194, endPoint x: 823, endPoint y: 193, distance: 10.7
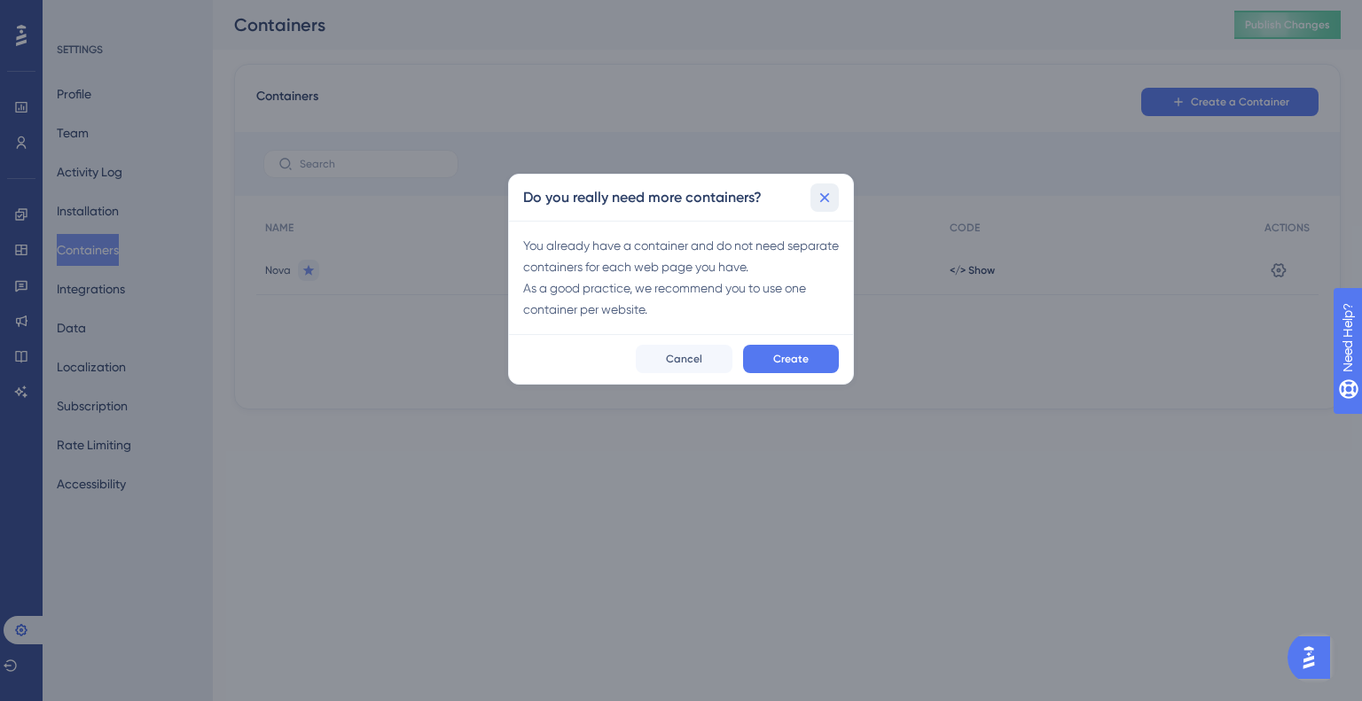
click at [823, 193] on button at bounding box center [824, 198] width 28 height 28
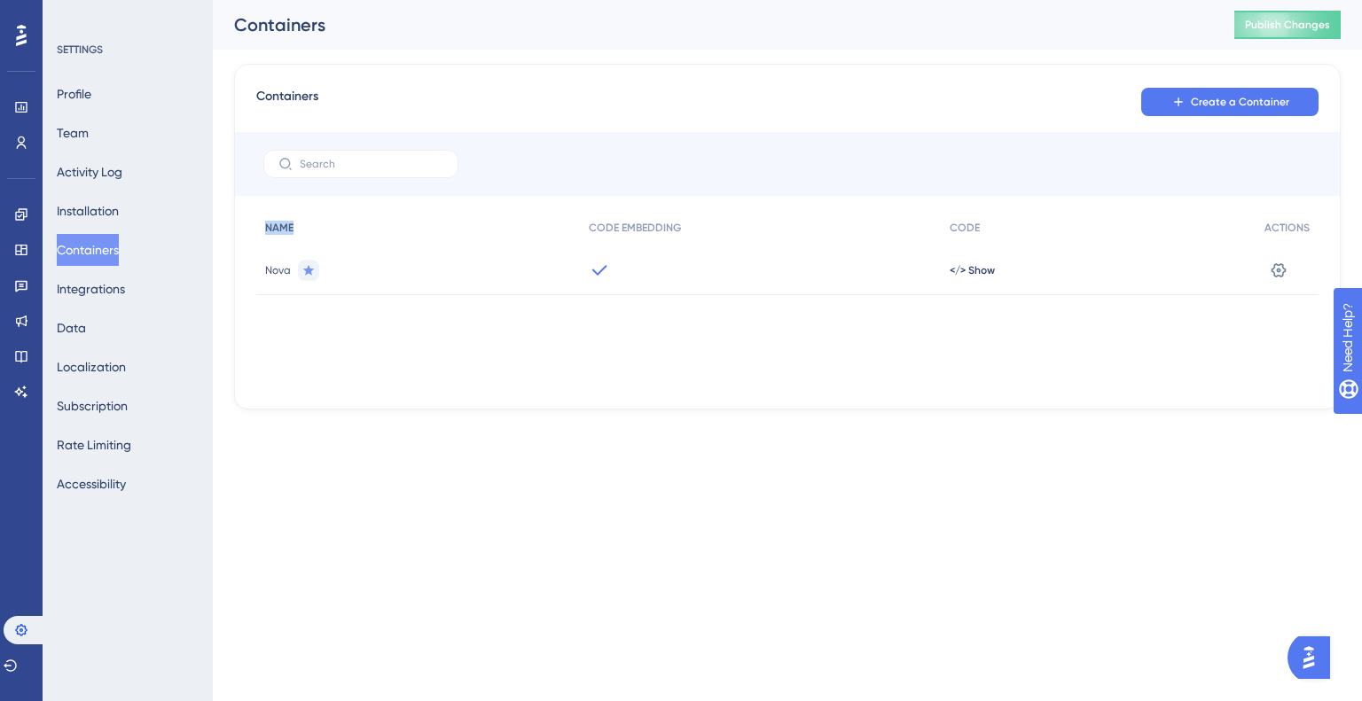
drag, startPoint x: 307, startPoint y: 230, endPoint x: 259, endPoint y: 214, distance: 50.5
click at [259, 221] on div "NAME" at bounding box center [418, 228] width 324 height 36
click at [260, 206] on div "Containers Create a Container NAME CODE EMBEDDING CODE ACTIONS Nova </> Show Se…" at bounding box center [787, 237] width 1106 height 346
drag, startPoint x: 332, startPoint y: 271, endPoint x: 261, endPoint y: 269, distance: 71.9
click at [261, 269] on div "Nova" at bounding box center [418, 271] width 324 height 50
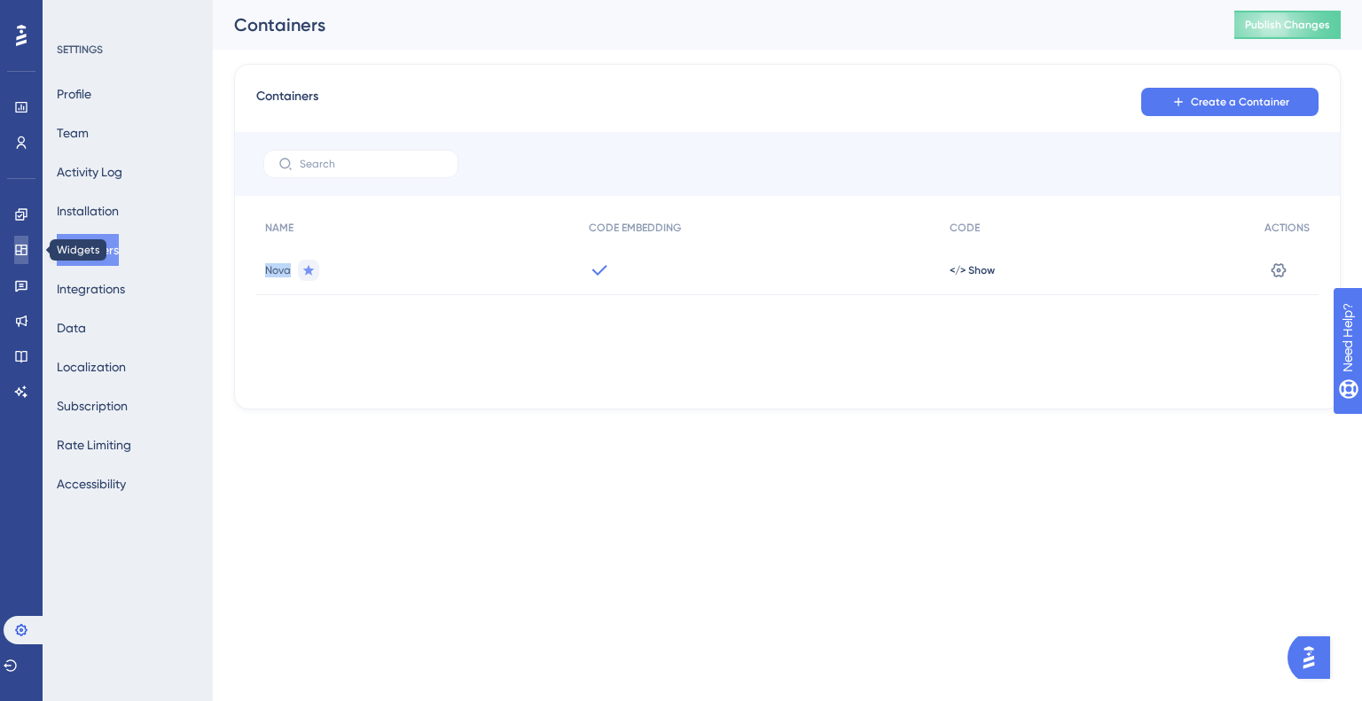
click at [28, 250] on link at bounding box center [21, 250] width 14 height 28
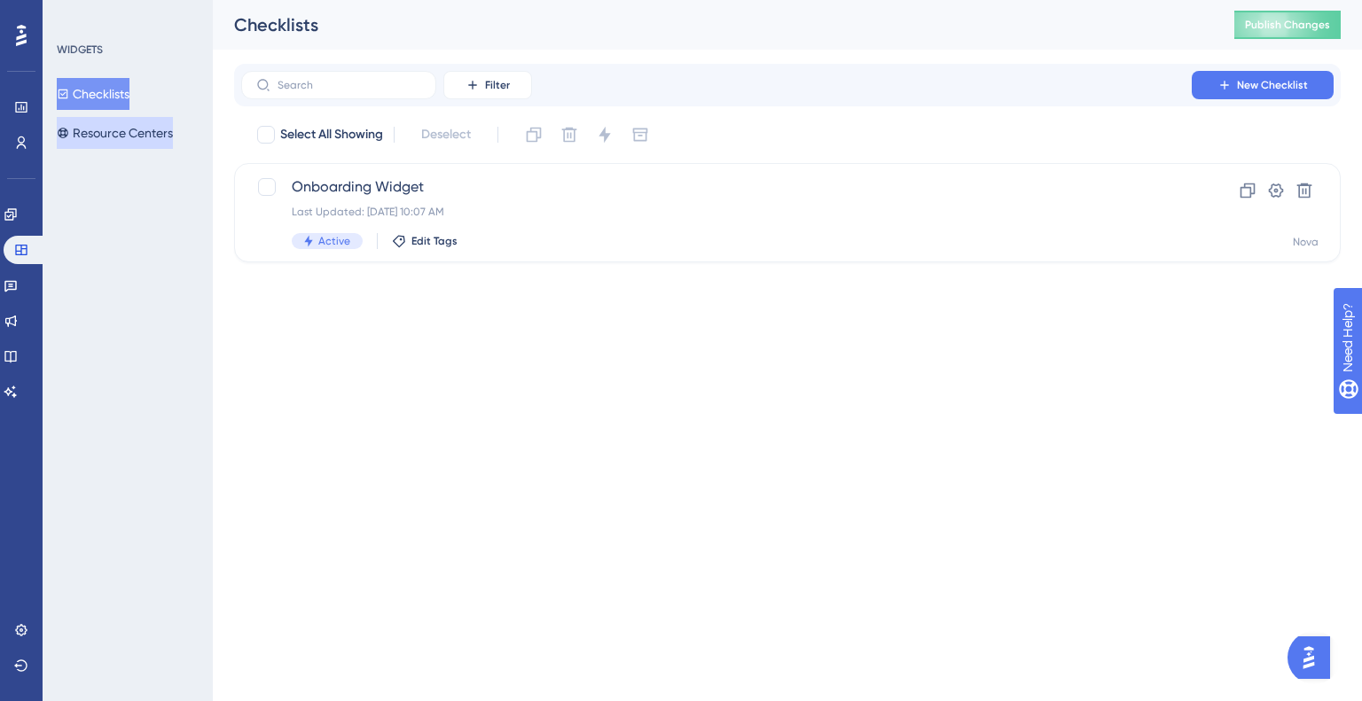
drag, startPoint x: 131, startPoint y: 137, endPoint x: 74, endPoint y: 89, distance: 74.8
click at [105, 200] on div "WIDGETS Checklists Resource Centers" at bounding box center [128, 350] width 170 height 701
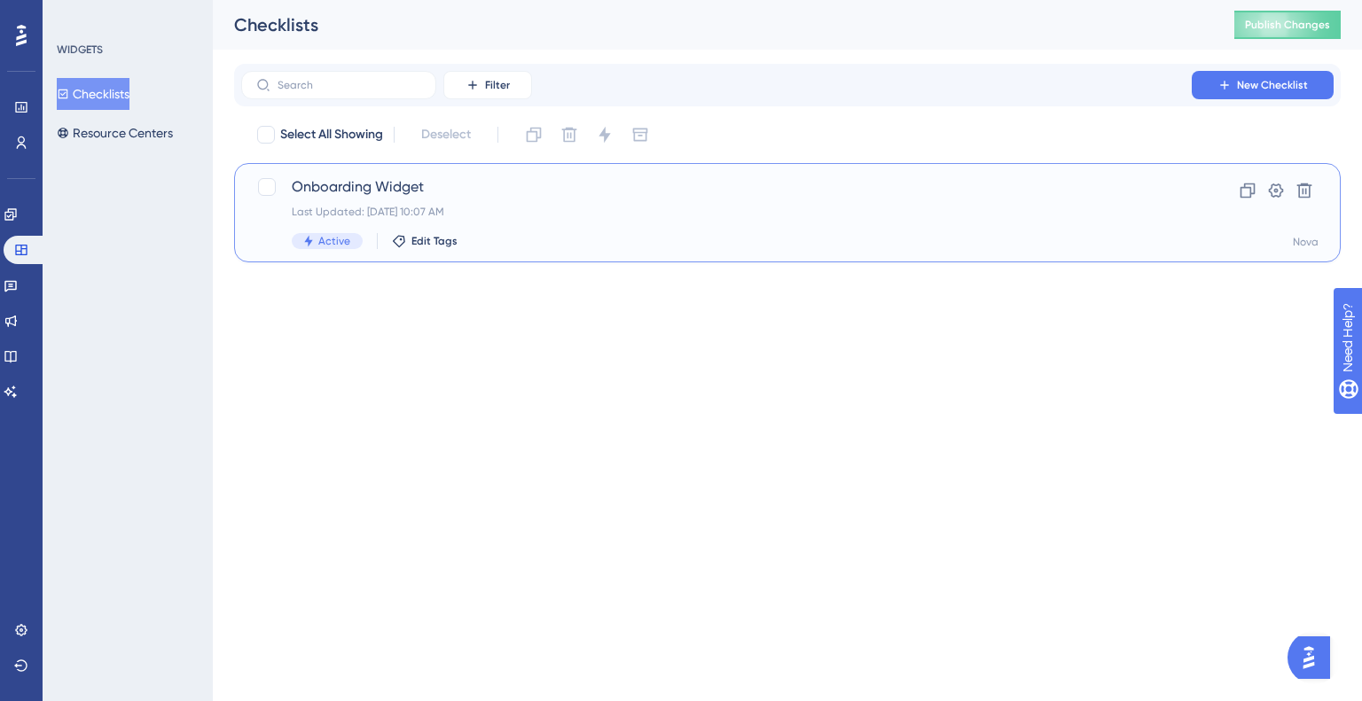
click at [309, 186] on span "Onboarding Widget" at bounding box center [716, 186] width 849 height 21
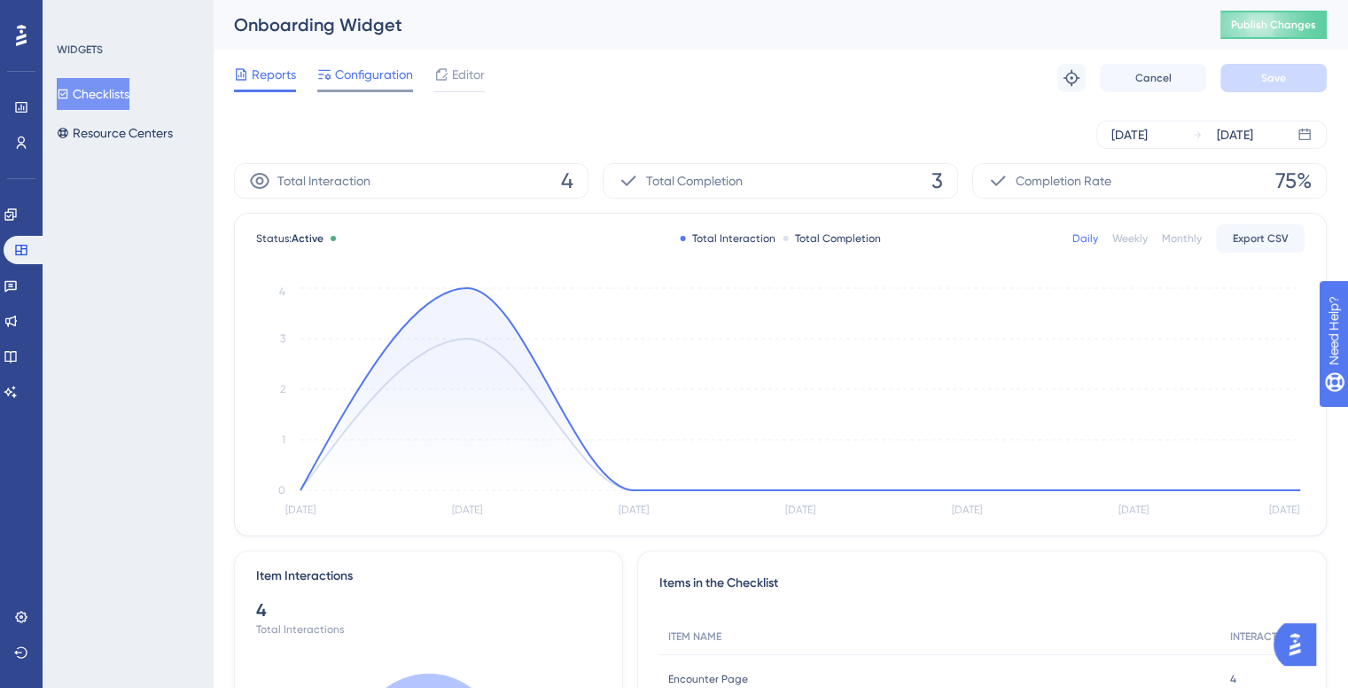
click at [397, 68] on span "Configuration" at bounding box center [374, 74] width 78 height 21
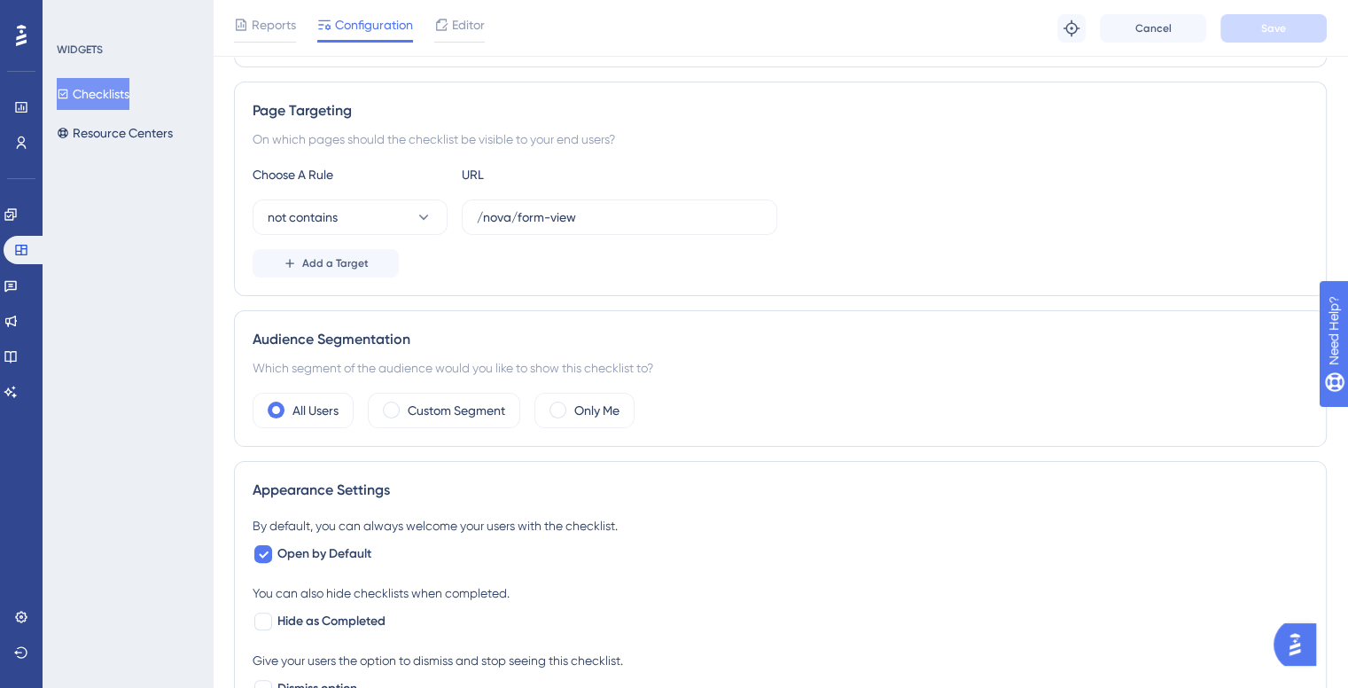
scroll to position [89, 0]
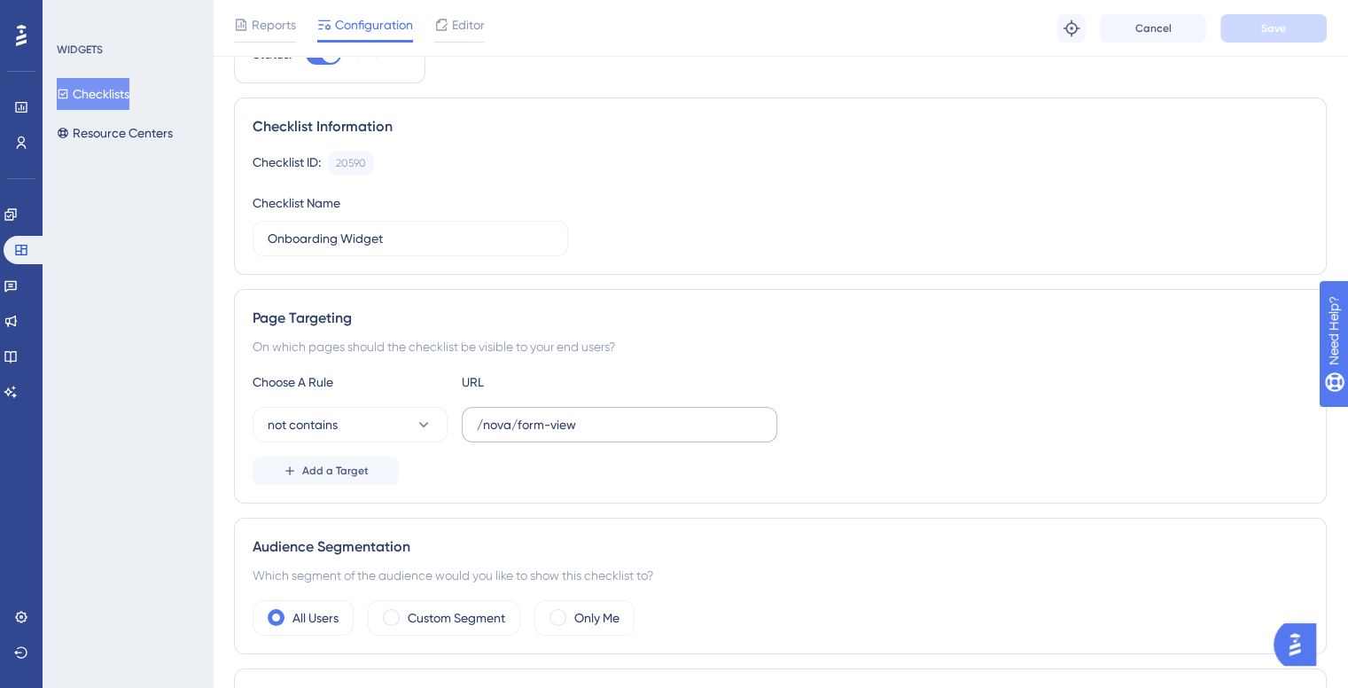
click at [498, 421] on label "/nova/form-view" at bounding box center [620, 424] width 316 height 35
click at [498, 421] on input "/nova/form-view" at bounding box center [619, 425] width 285 height 20
drag, startPoint x: 482, startPoint y: 421, endPoint x: 504, endPoint y: 421, distance: 21.3
click at [601, 432] on input "/nova/form-view" at bounding box center [619, 425] width 285 height 20
click at [504, 421] on input "/nova/form-view" at bounding box center [619, 425] width 285 height 20
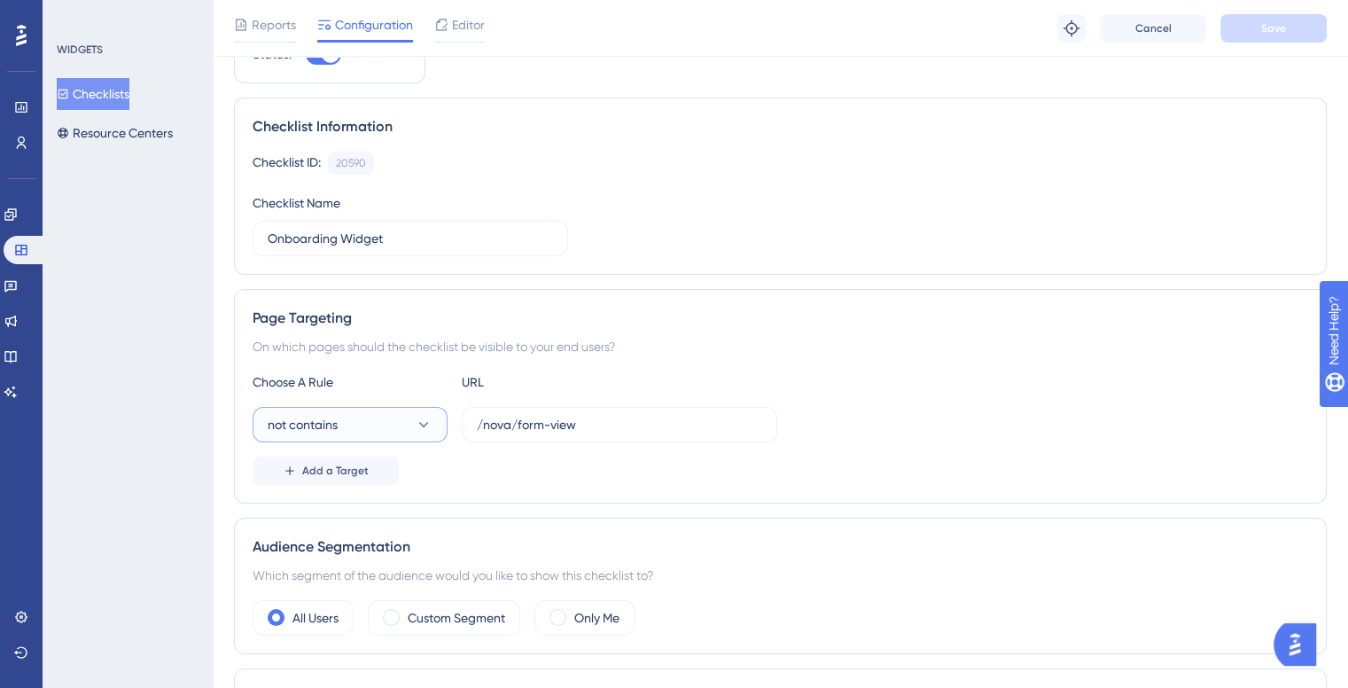
click at [349, 419] on button "not contains" at bounding box center [350, 424] width 195 height 35
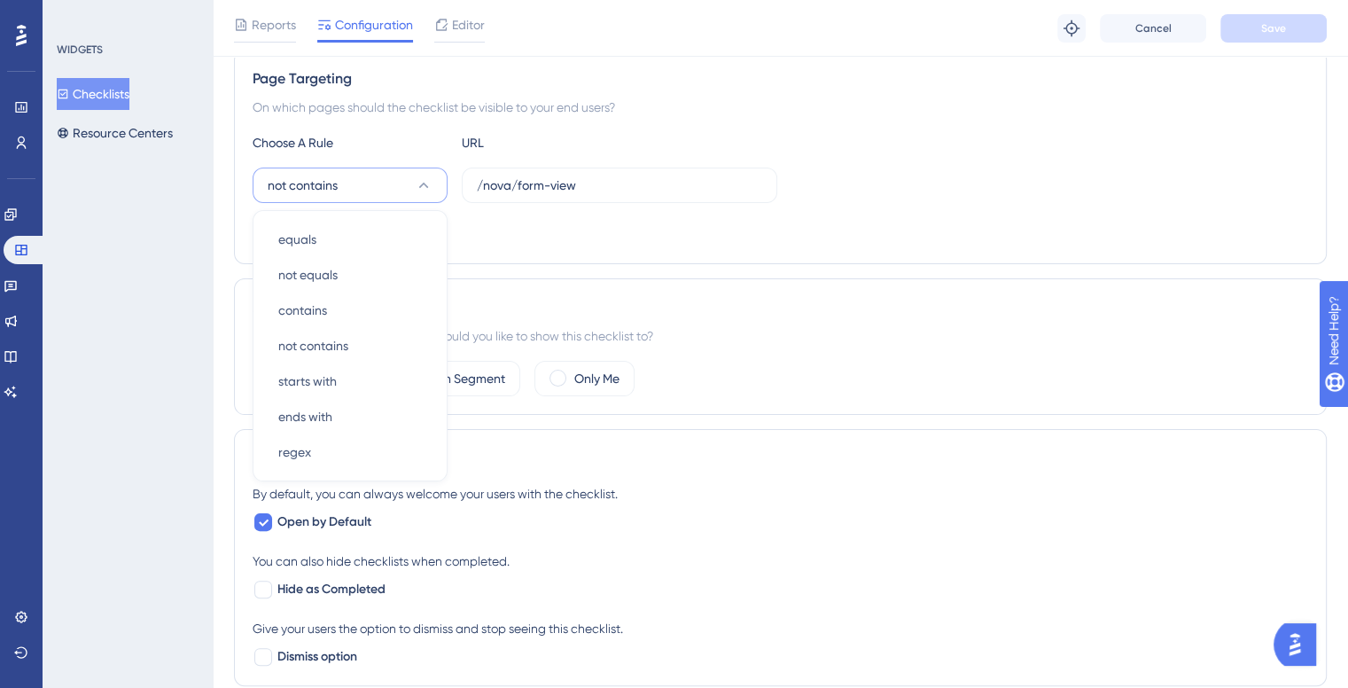
click at [158, 451] on div "WIDGETS Checklists Resource Centers" at bounding box center [128, 344] width 170 height 688
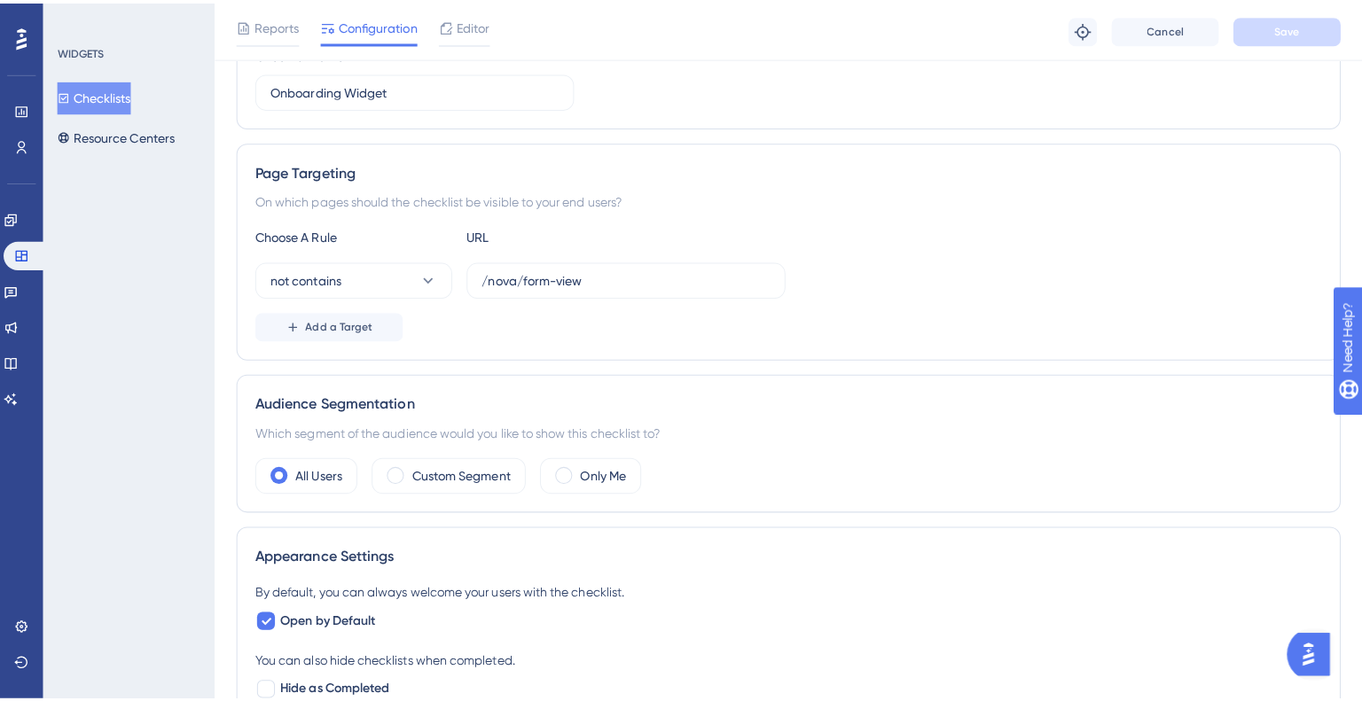
scroll to position [0, 0]
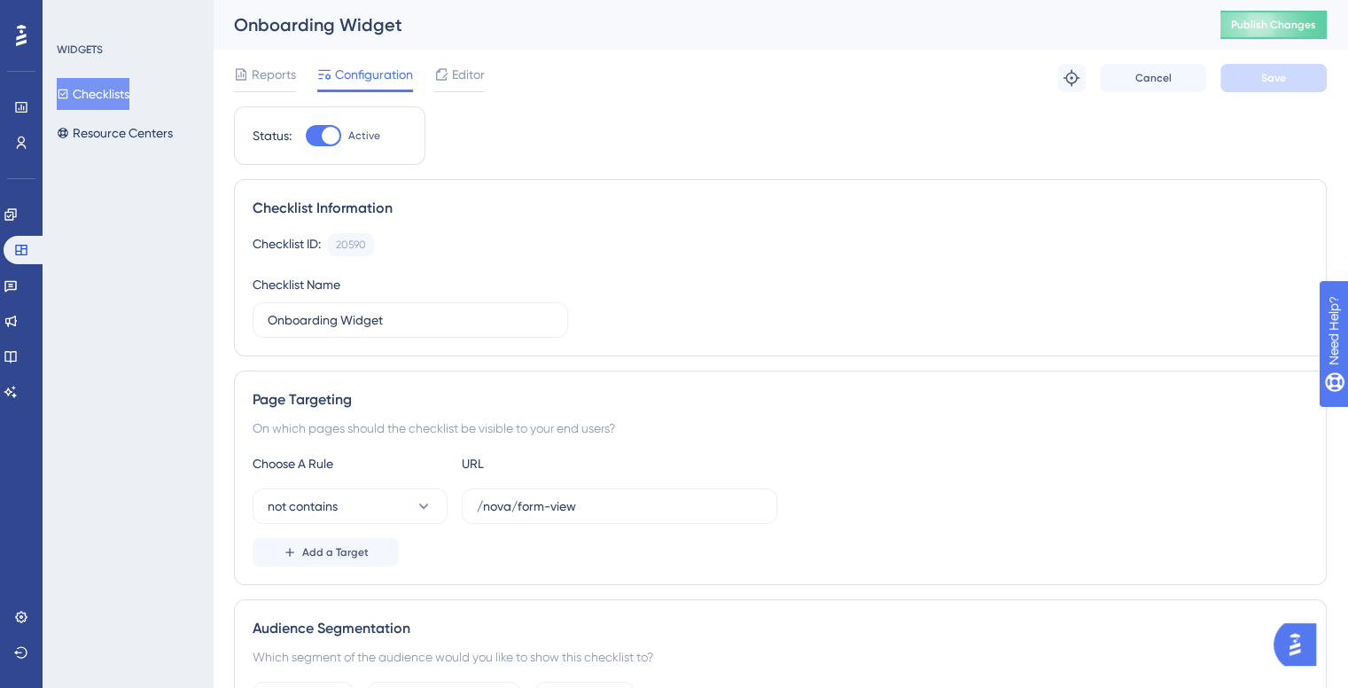
click at [92, 90] on button "Checklists" at bounding box center [93, 94] width 73 height 32
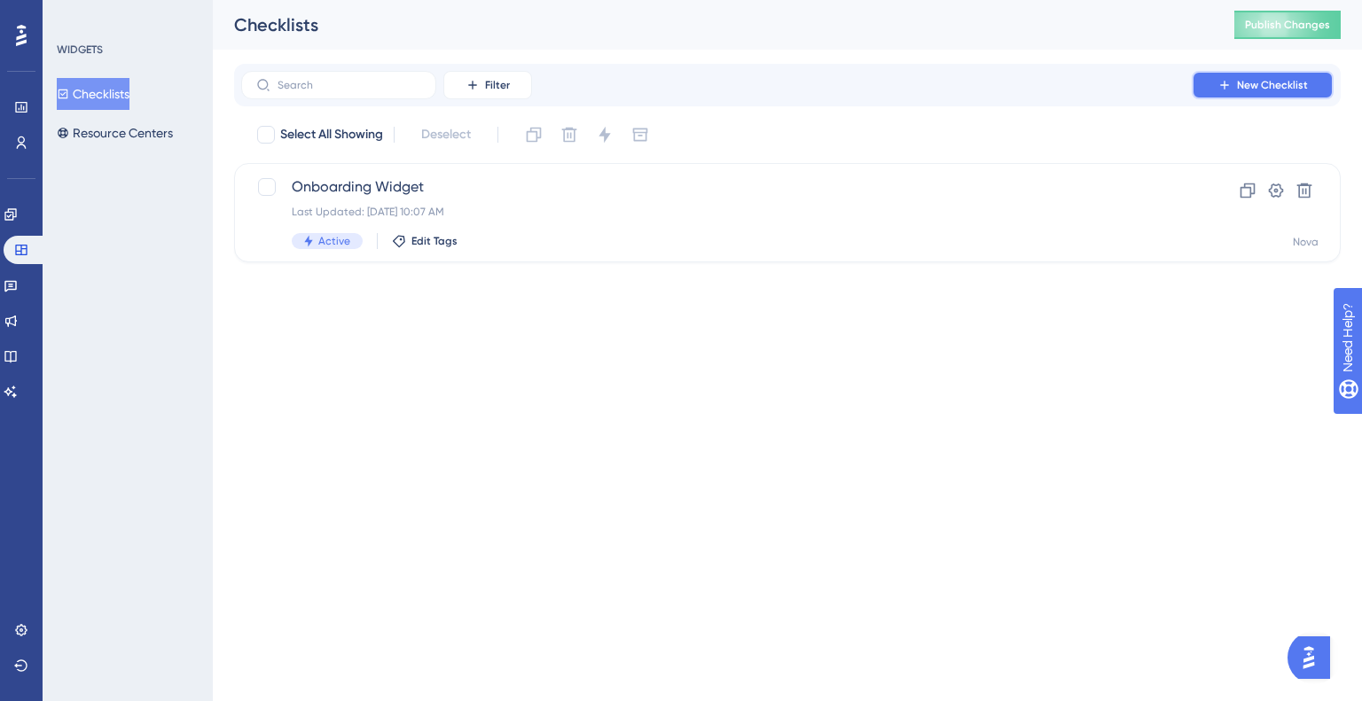
click at [1230, 92] on button "New Checklist" at bounding box center [1262, 85] width 142 height 28
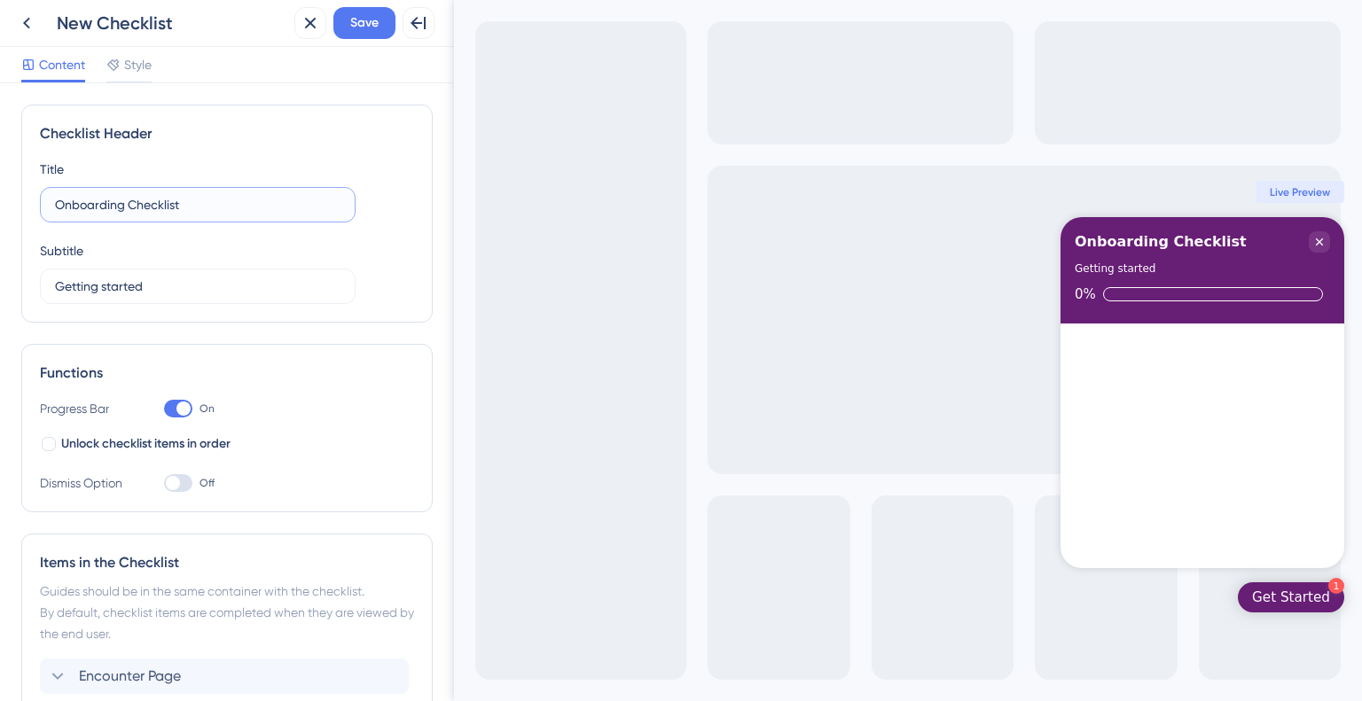
click at [163, 206] on input "Onboarding Checklist" at bounding box center [197, 205] width 285 height 20
click at [179, 206] on input "Onboarding Checklist" at bounding box center [197, 205] width 285 height 20
click at [179, 203] on input "Onboarding Checklist" at bounding box center [197, 205] width 285 height 20
type input "Test Checklist"
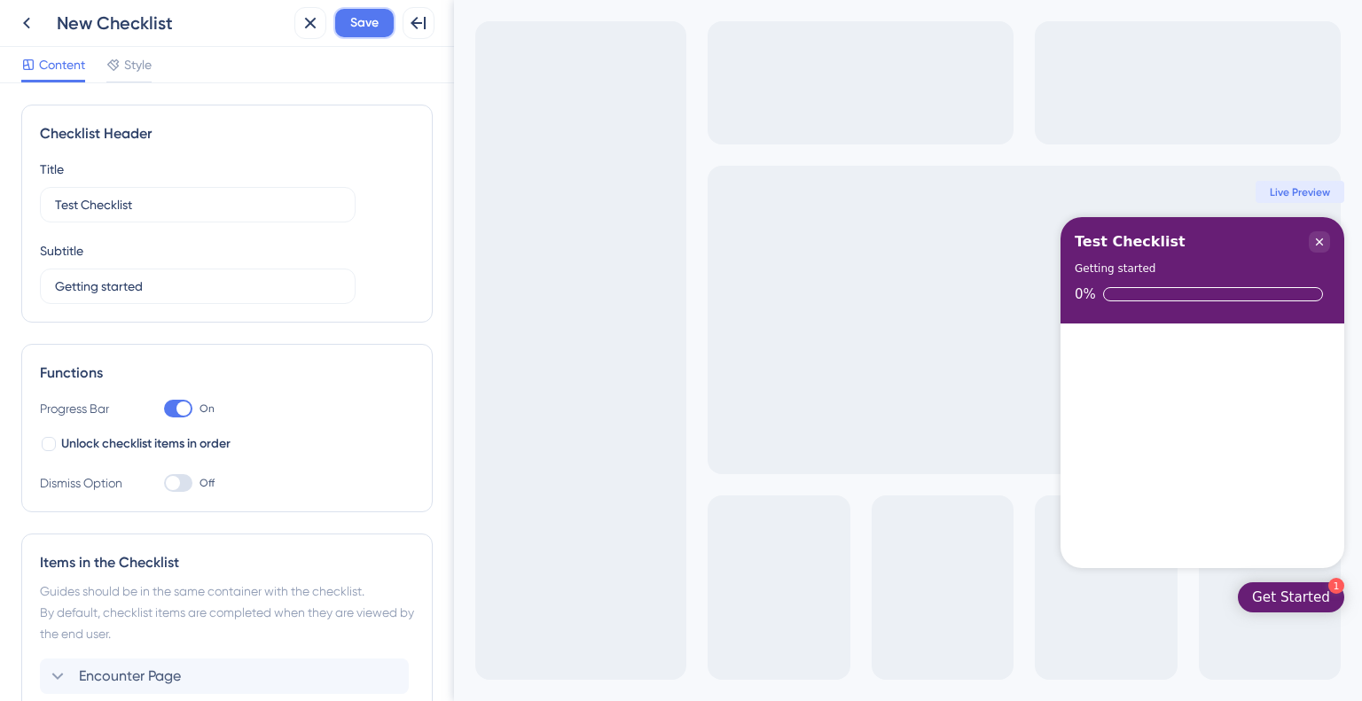
click at [357, 27] on span "Save" at bounding box center [364, 22] width 28 height 21
click at [46, 14] on div "Back New Checklist" at bounding box center [149, 23] width 277 height 32
drag, startPoint x: 10, startPoint y: 20, endPoint x: 32, endPoint y: 12, distance: 23.6
click at [12, 20] on div "Back New Checklist Close Save Full Screen Preview" at bounding box center [227, 23] width 454 height 47
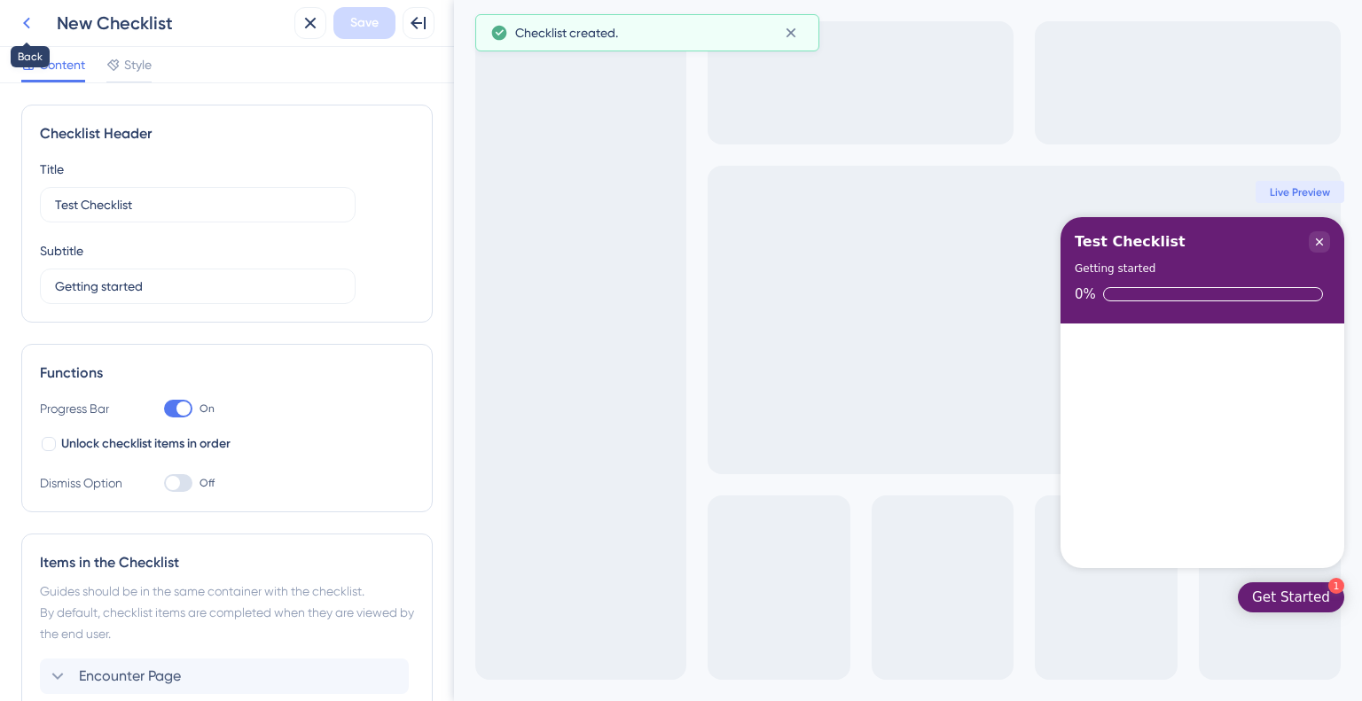
click at [32, 12] on icon at bounding box center [26, 22] width 21 height 21
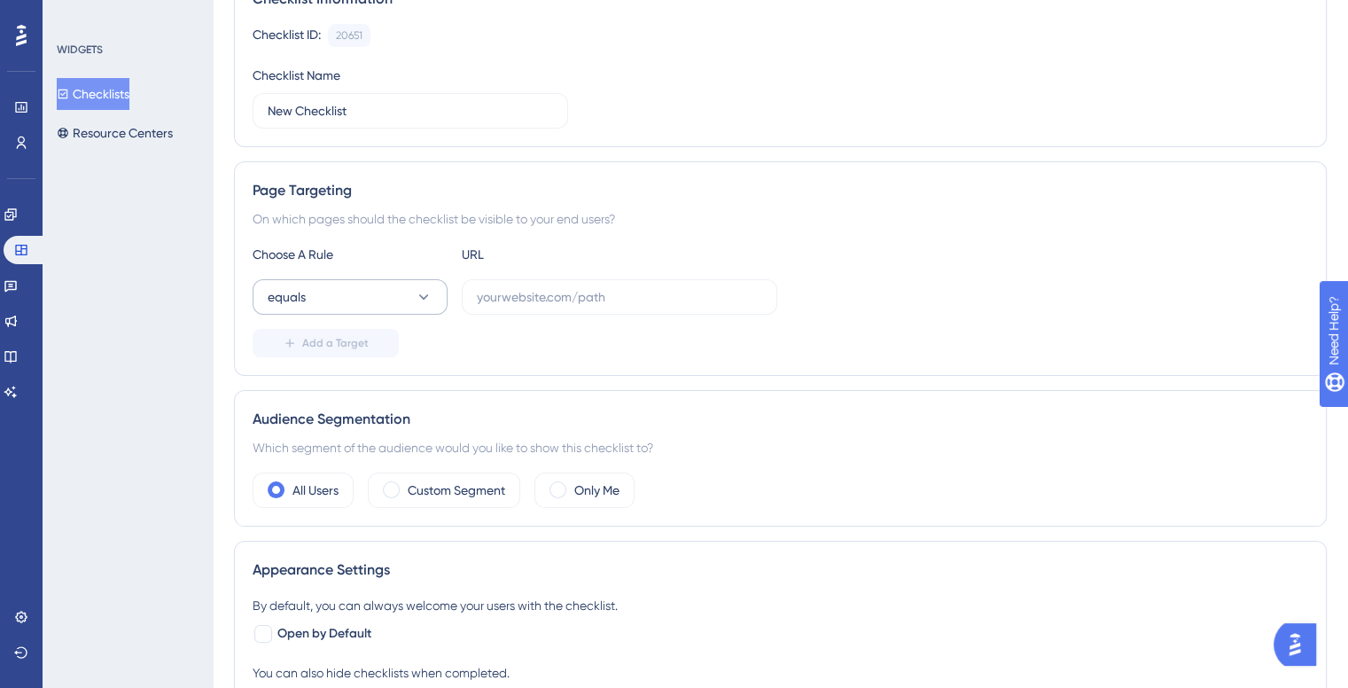
scroll to position [355, 0]
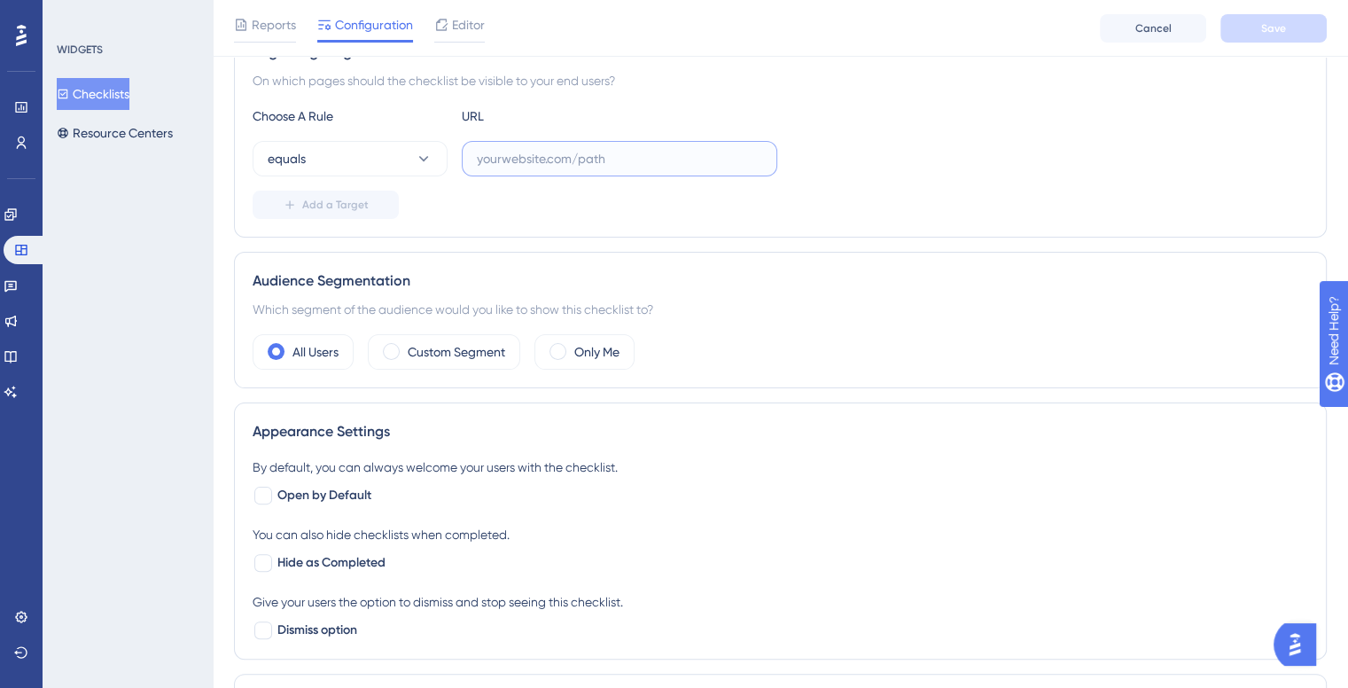
click at [489, 155] on input "text" at bounding box center [619, 159] width 285 height 20
type input "[URL]."
click at [191, 214] on div "WIDGETS Checklists Resource Centers" at bounding box center [128, 344] width 170 height 688
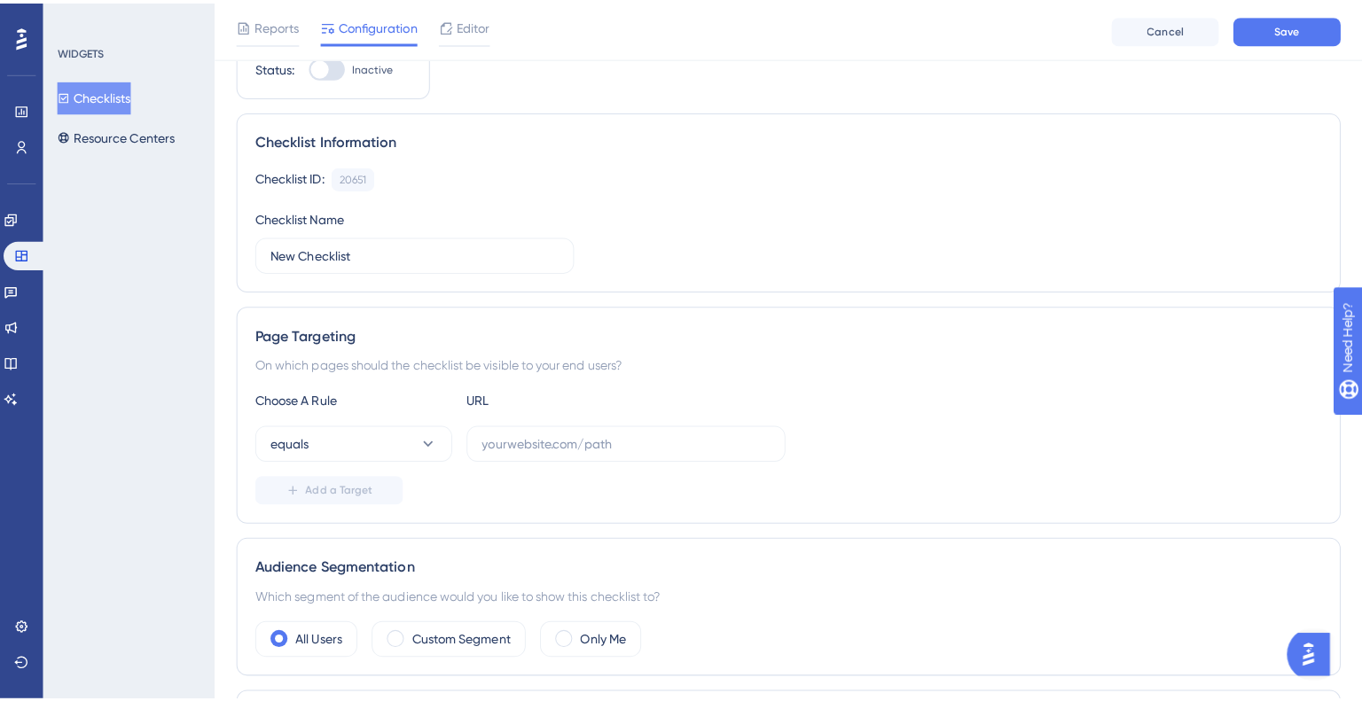
scroll to position [0, 0]
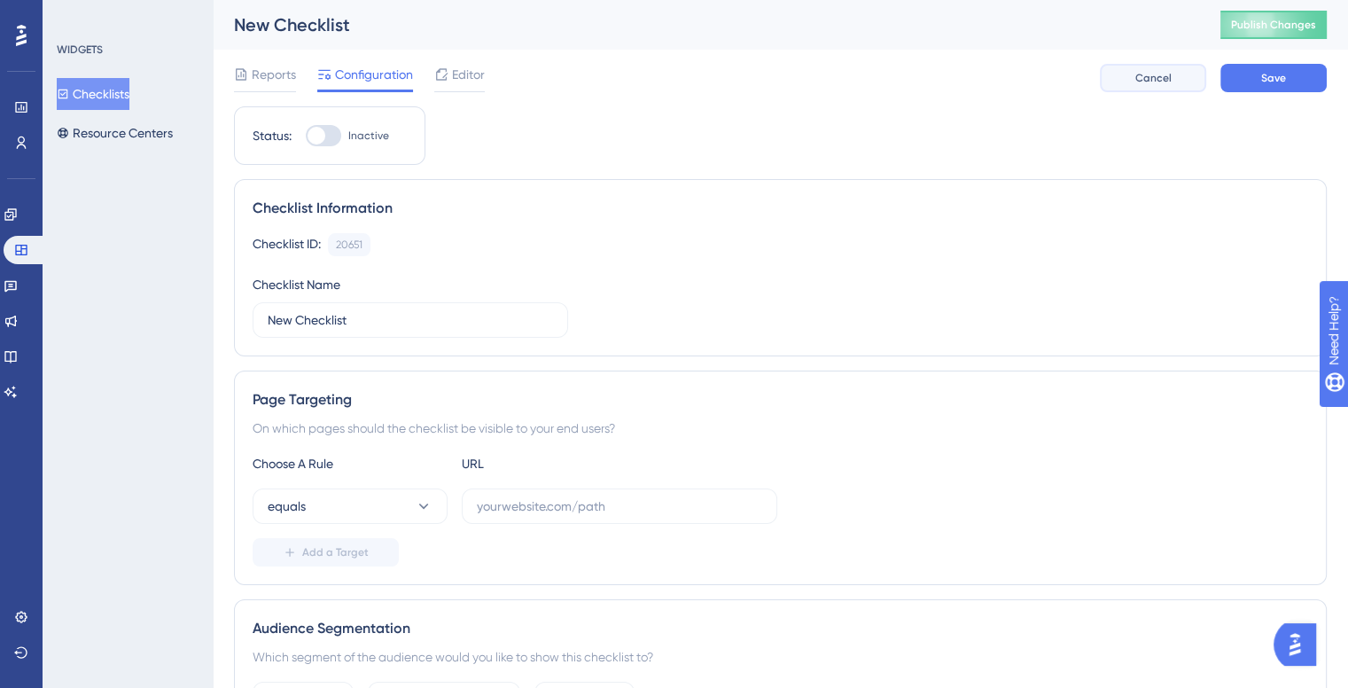
click at [1131, 72] on button "Cancel" at bounding box center [1153, 78] width 106 height 28
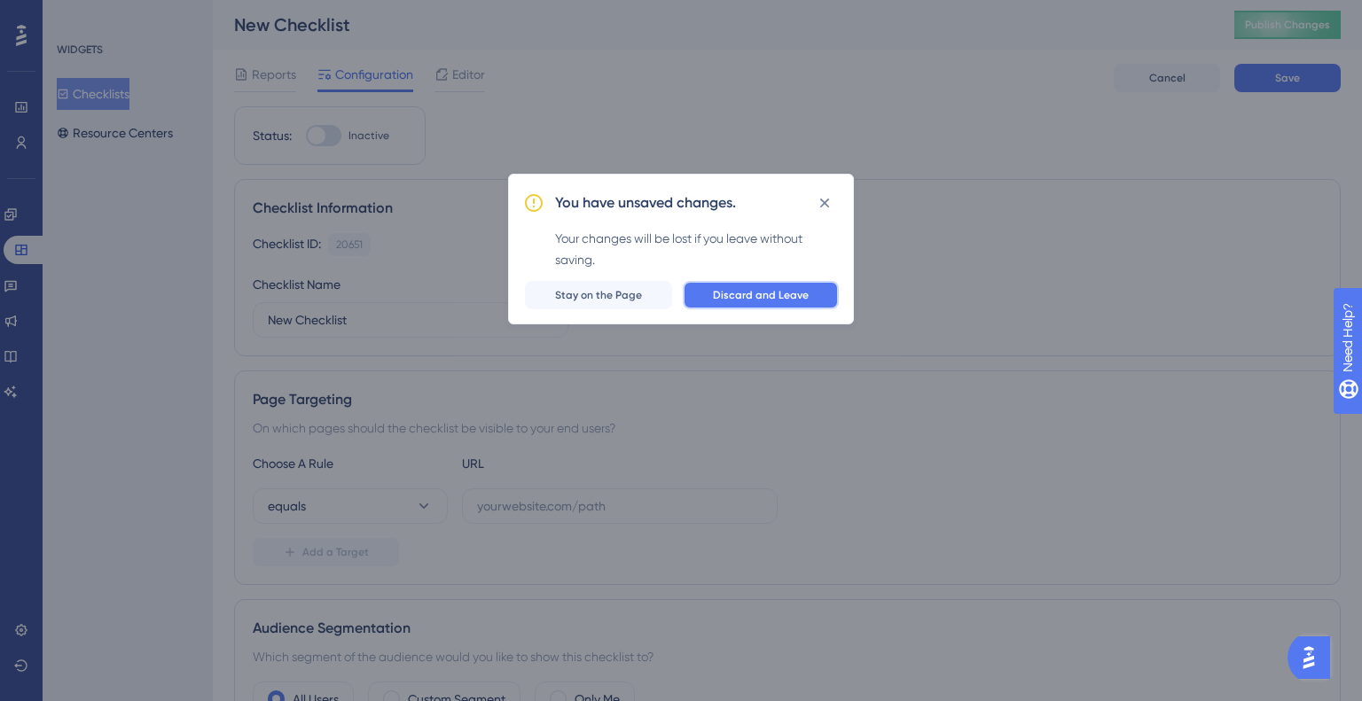
click at [713, 281] on button "Discard and Leave" at bounding box center [761, 295] width 156 height 28
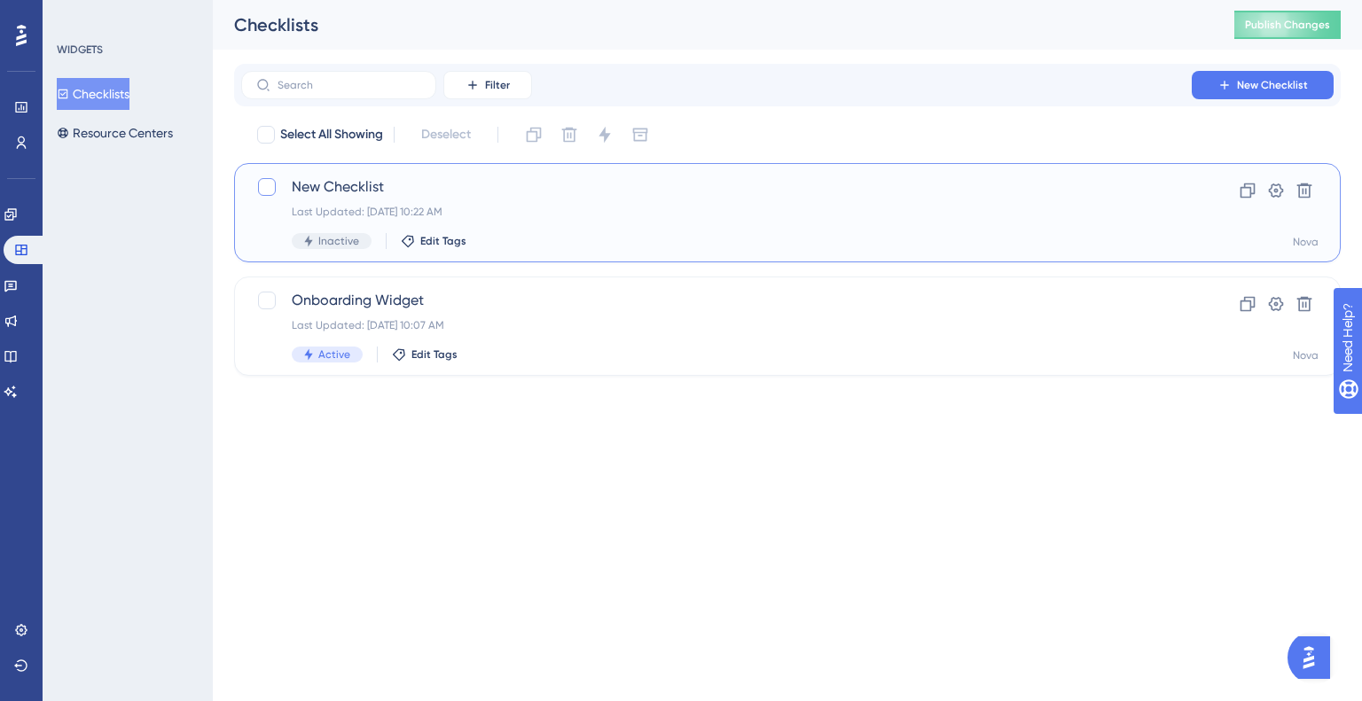
click at [273, 189] on div at bounding box center [267, 187] width 18 height 18
checkbox input "true"
click at [14, 145] on icon at bounding box center [21, 143] width 14 height 14
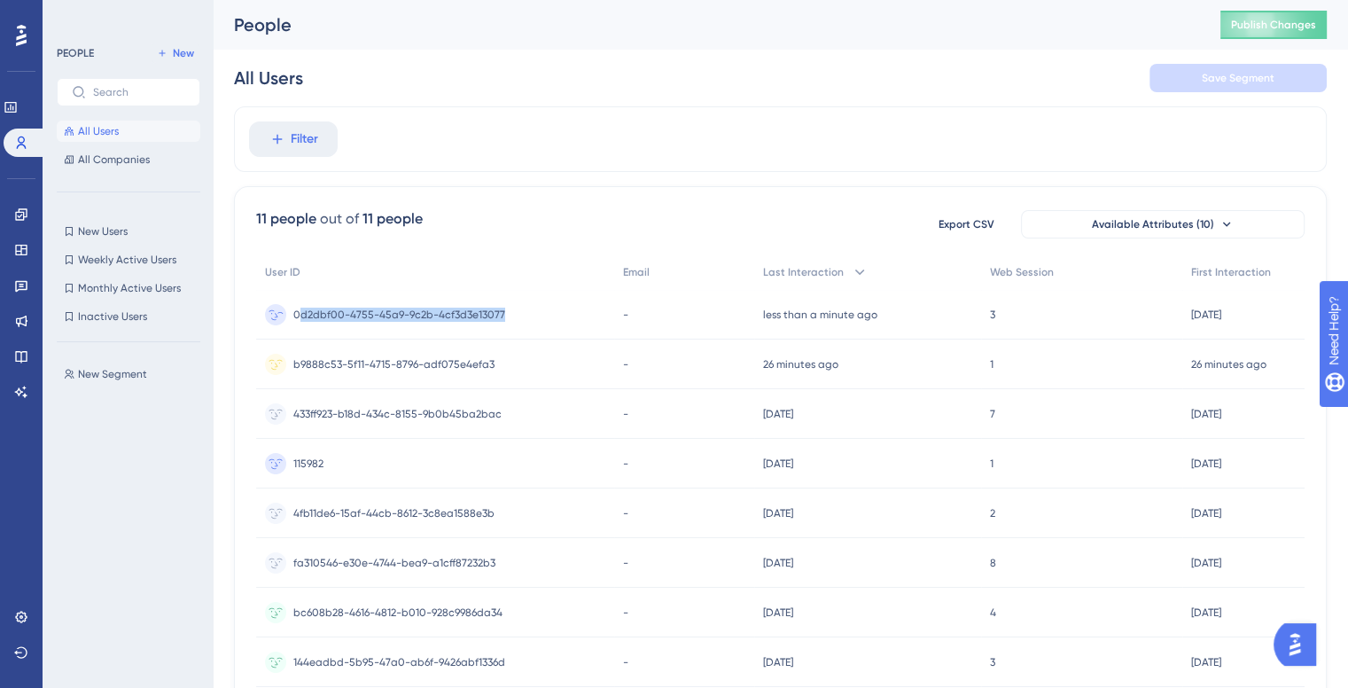
drag, startPoint x: 298, startPoint y: 312, endPoint x: 511, endPoint y: 322, distance: 213.0
click at [511, 325] on div "0d2dbf00-4755-45a9-9c2b-4cf3d3e13077 0d2dbf00-4755-45a9-9c2b-4cf3d3e13077" at bounding box center [435, 315] width 358 height 50
click at [511, 322] on div "0d2dbf00-4755-45a9-9c2b-4cf3d3e13077 0d2dbf00-4755-45a9-9c2b-4cf3d3e13077" at bounding box center [435, 315] width 358 height 50
drag, startPoint x: 490, startPoint y: 319, endPoint x: 287, endPoint y: 316, distance: 203.0
click at [287, 316] on div "0d2dbf00-4755-45a9-9c2b-4cf3d3e13077 0d2dbf00-4755-45a9-9c2b-4cf3d3e13077" at bounding box center [435, 315] width 358 height 50
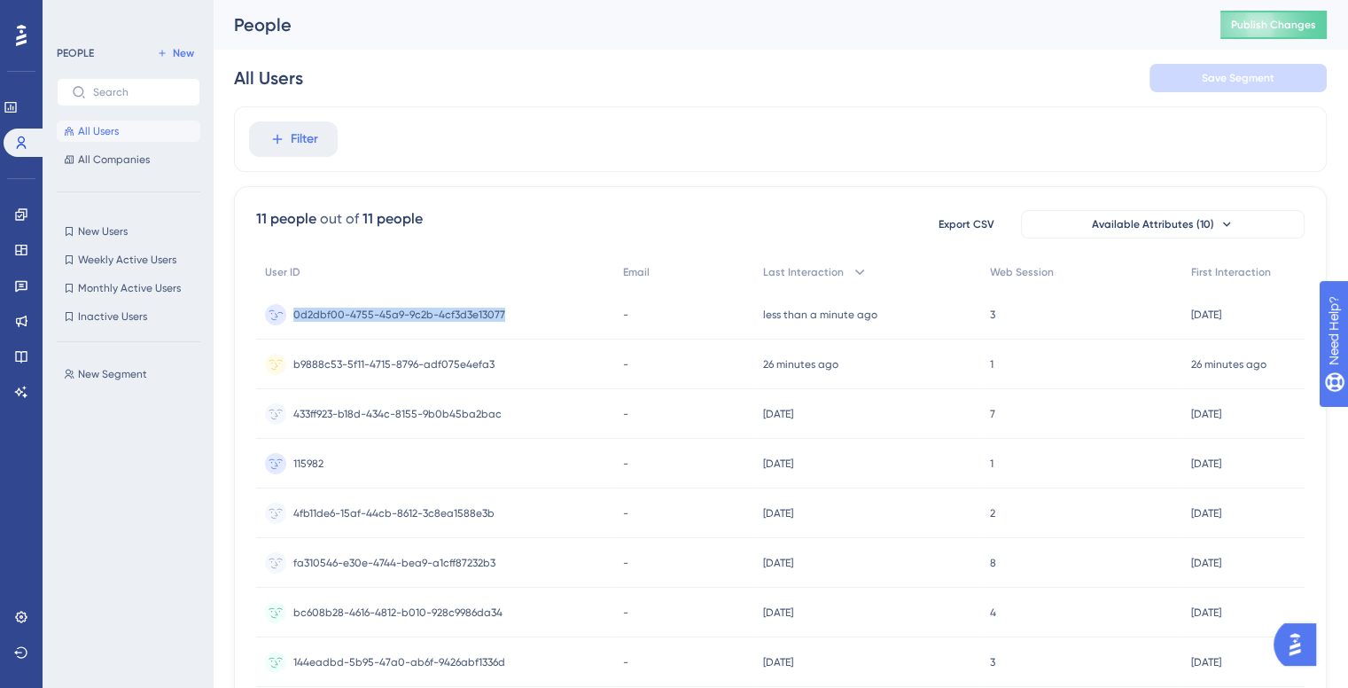
click at [544, 322] on div "0d2dbf00-4755-45a9-9c2b-4cf3d3e13077 0d2dbf00-4755-45a9-9c2b-4cf3d3e13077" at bounding box center [435, 315] width 358 height 50
drag, startPoint x: 483, startPoint y: 318, endPoint x: 293, endPoint y: 320, distance: 189.7
click at [293, 320] on div "0d2dbf00-4755-45a9-9c2b-4cf3d3e13077 0d2dbf00-4755-45a9-9c2b-4cf3d3e13077" at bounding box center [435, 315] width 358 height 50
click at [293, 320] on span "0d2dbf00-4755-45a9-9c2b-4cf3d3e13077" at bounding box center [399, 315] width 212 height 14
drag, startPoint x: 293, startPoint y: 320, endPoint x: 485, endPoint y: 325, distance: 191.6
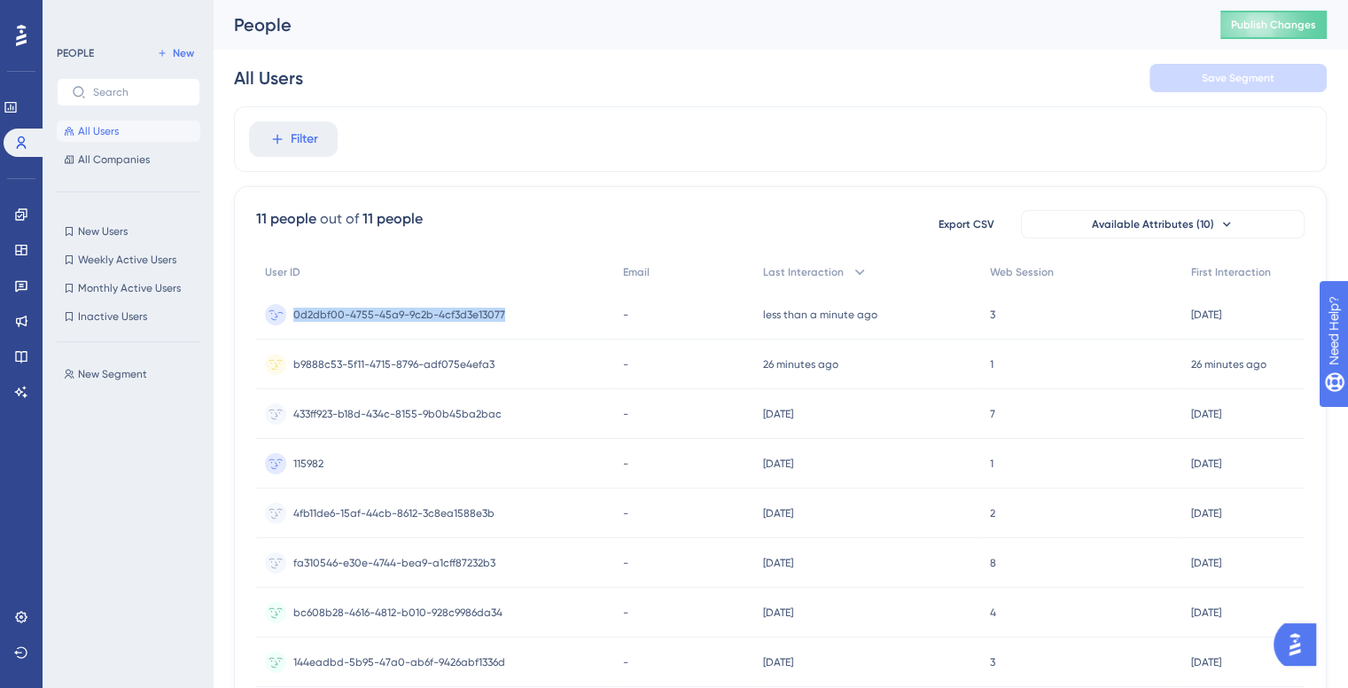
click at [485, 325] on div "0d2dbf00-4755-45a9-9c2b-4cf3d3e13077 0d2dbf00-4755-45a9-9c2b-4cf3d3e13077" at bounding box center [399, 315] width 212 height 50
click at [491, 325] on div "0d2dbf00-4755-45a9-9c2b-4cf3d3e13077 0d2dbf00-4755-45a9-9c2b-4cf3d3e13077" at bounding box center [399, 315] width 212 height 50
drag, startPoint x: 511, startPoint y: 316, endPoint x: 287, endPoint y: 316, distance: 223.4
click at [287, 316] on div "0d2dbf00-4755-45a9-9c2b-4cf3d3e13077 0d2dbf00-4755-45a9-9c2b-4cf3d3e13077" at bounding box center [435, 315] width 358 height 50
click at [288, 315] on div "0d2dbf00-4755-45a9-9c2b-4cf3d3e13077 0d2dbf00-4755-45a9-9c2b-4cf3d3e13077" at bounding box center [435, 315] width 358 height 50
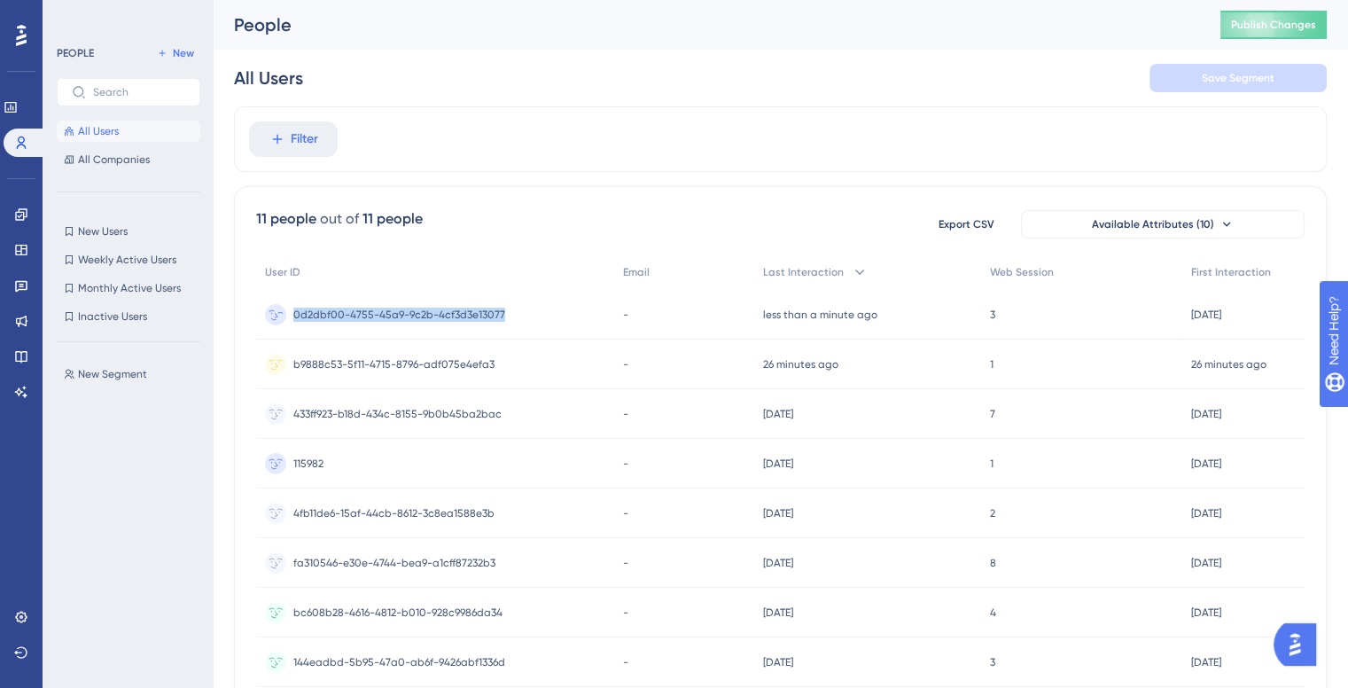
drag, startPoint x: 291, startPoint y: 309, endPoint x: 507, endPoint y: 319, distance: 216.6
click at [507, 319] on div "0d2dbf00-4755-45a9-9c2b-4cf3d3e13077 0d2dbf00-4755-45a9-9c2b-4cf3d3e13077" at bounding box center [435, 315] width 358 height 50
click at [507, 309] on div "0d2dbf00-4755-45a9-9c2b-4cf3d3e13077 0d2dbf00-4755-45a9-9c2b-4cf3d3e13077" at bounding box center [435, 315] width 358 height 50
click at [396, 316] on span "0d2dbf00-4755-45a9-9c2b-4cf3d3e13077" at bounding box center [399, 315] width 212 height 14
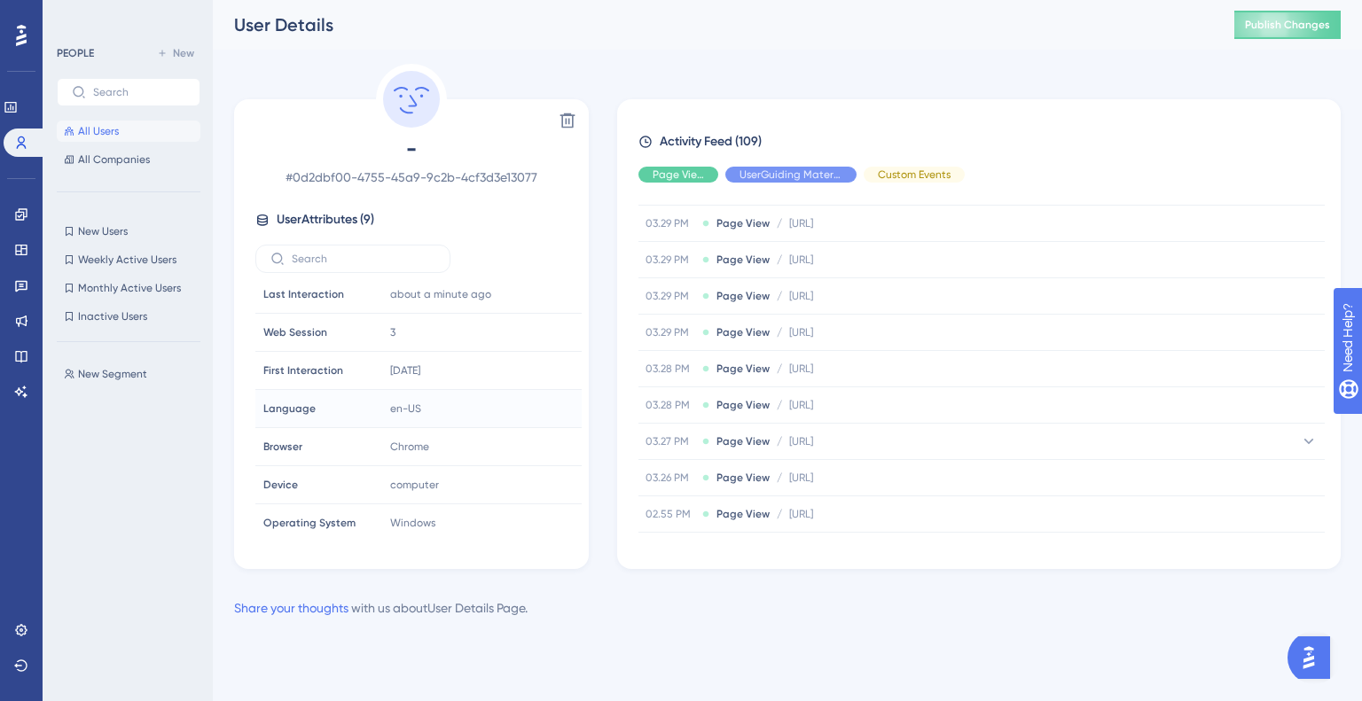
scroll to position [2128, 0]
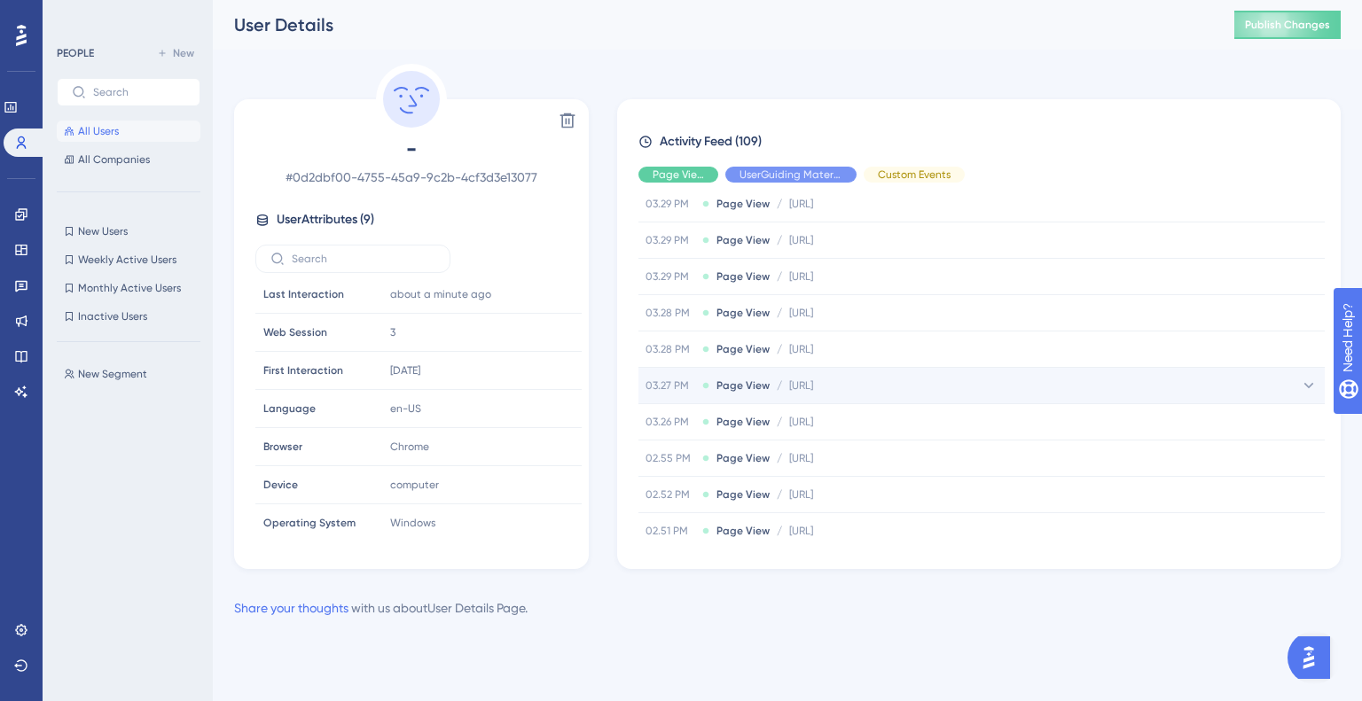
click at [764, 389] on div "03.27 PM Page View / [URL] [URL]" at bounding box center [981, 385] width 686 height 35
click at [744, 379] on span "Page View" at bounding box center [742, 386] width 53 height 14
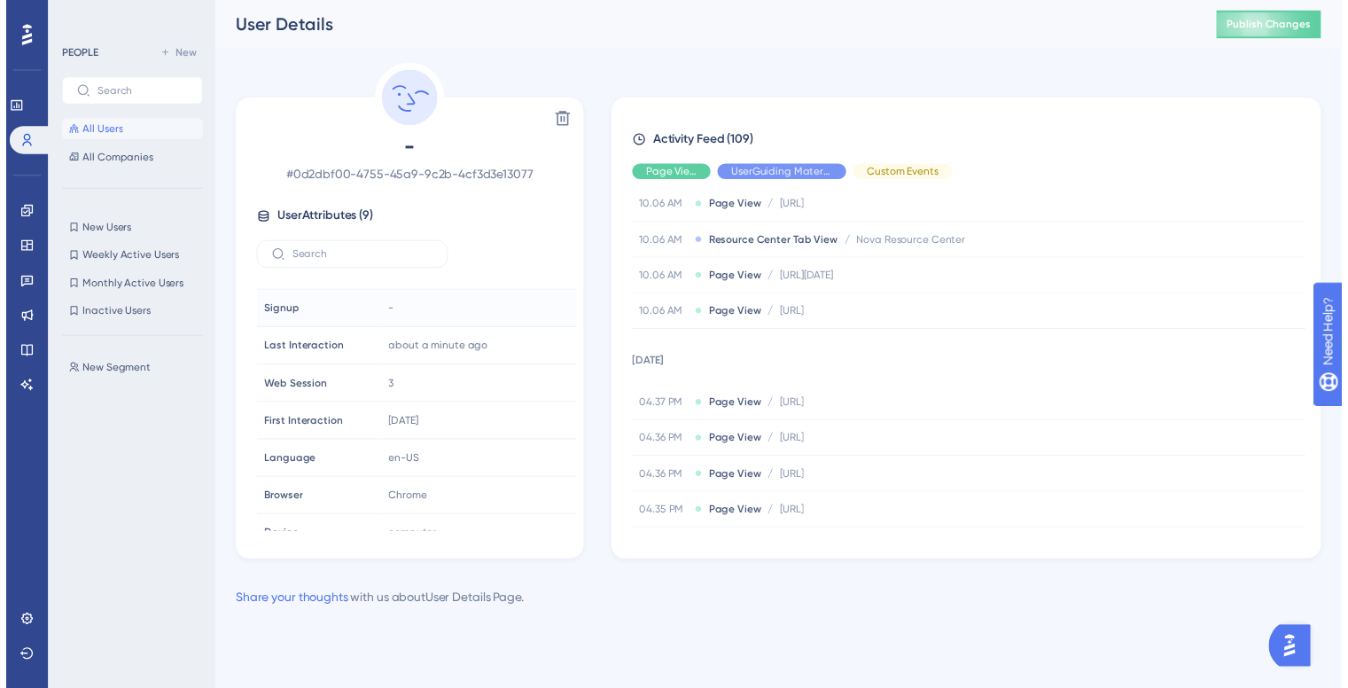
scroll to position [0, 0]
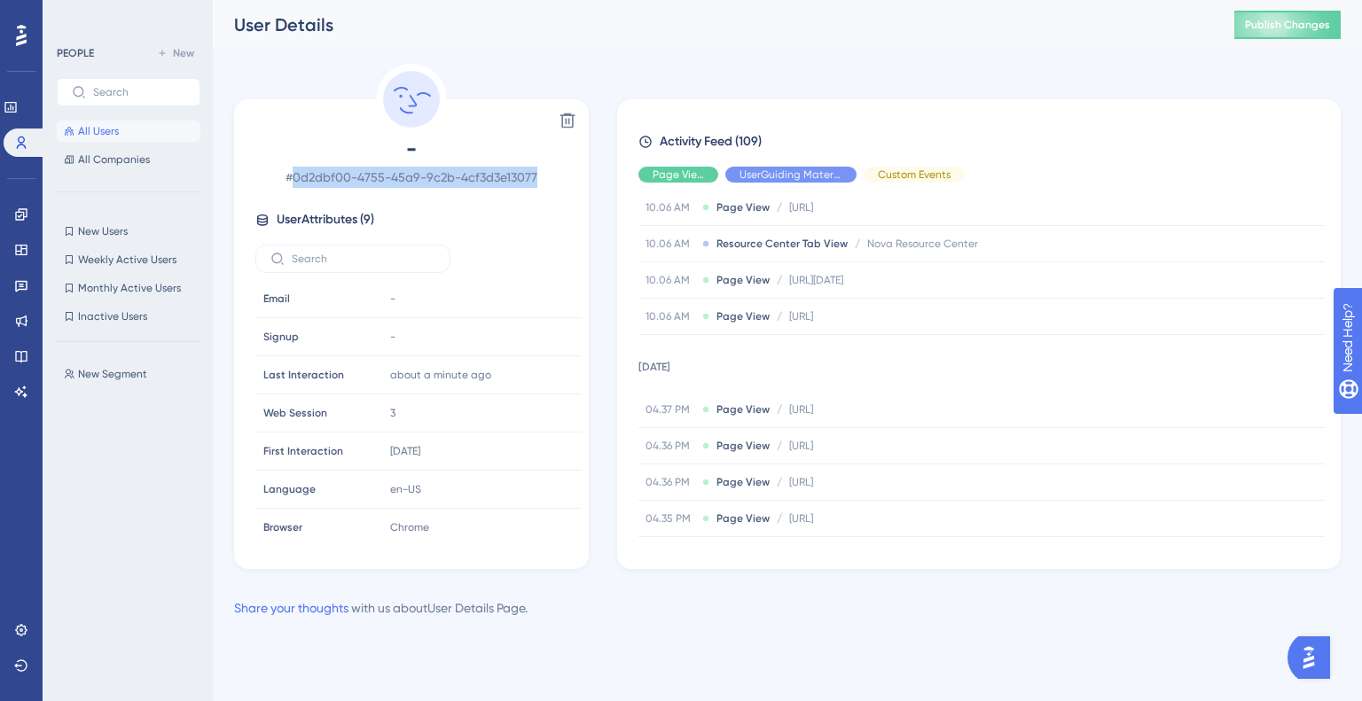
drag, startPoint x: 535, startPoint y: 182, endPoint x: 294, endPoint y: 173, distance: 241.3
click at [294, 173] on span "# 0d2dbf00-4755-45a9-9c2b-4cf3d3e13077" at bounding box center [411, 177] width 312 height 21
click at [326, 187] on span "# 0d2dbf00-4755-45a9-9c2b-4cf3d3e13077" at bounding box center [411, 177] width 312 height 21
drag, startPoint x: 294, startPoint y: 176, endPoint x: 325, endPoint y: 172, distance: 31.3
click at [325, 172] on span "# 0d2dbf00-4755-45a9-9c2b-4cf3d3e13077" at bounding box center [411, 177] width 312 height 21
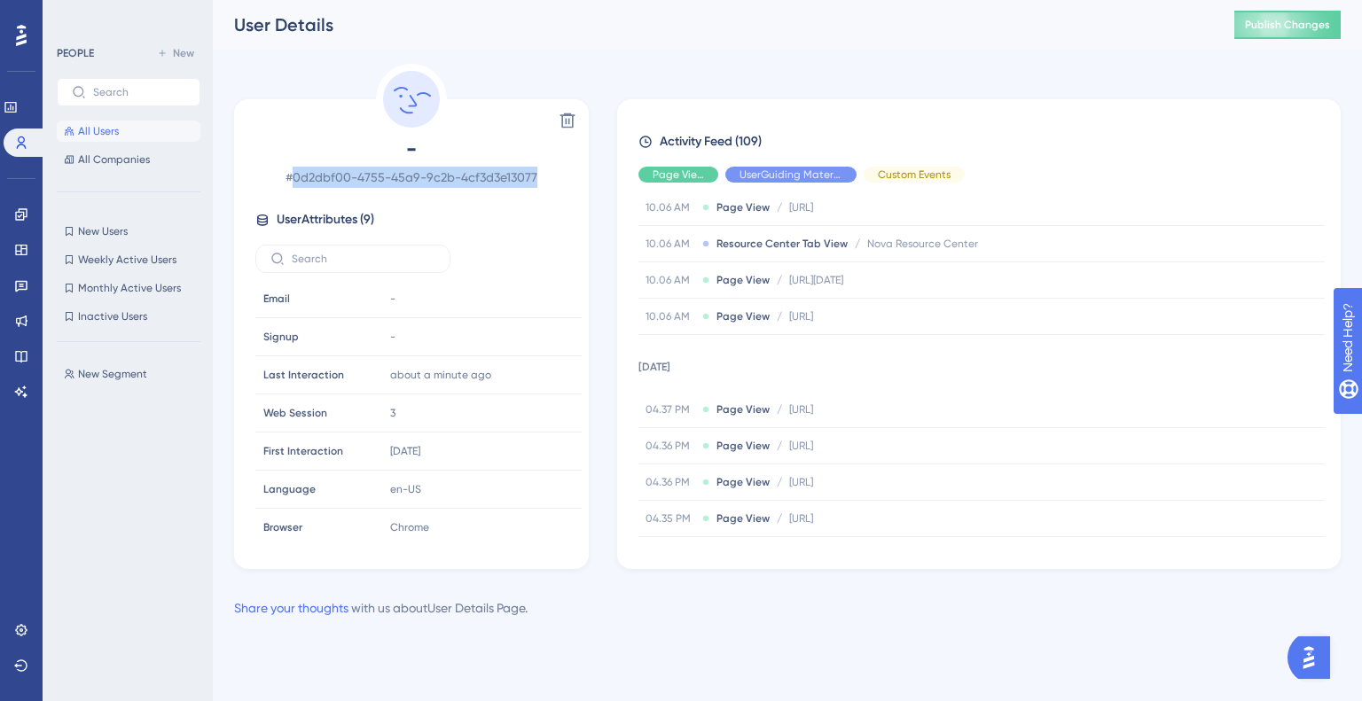
drag, startPoint x: 519, startPoint y: 180, endPoint x: 298, endPoint y: 184, distance: 221.7
click at [298, 184] on span "# 0d2dbf00-4755-45a9-9c2b-4cf3d3e13077" at bounding box center [411, 177] width 312 height 21
click at [25, 220] on icon at bounding box center [21, 214] width 14 height 14
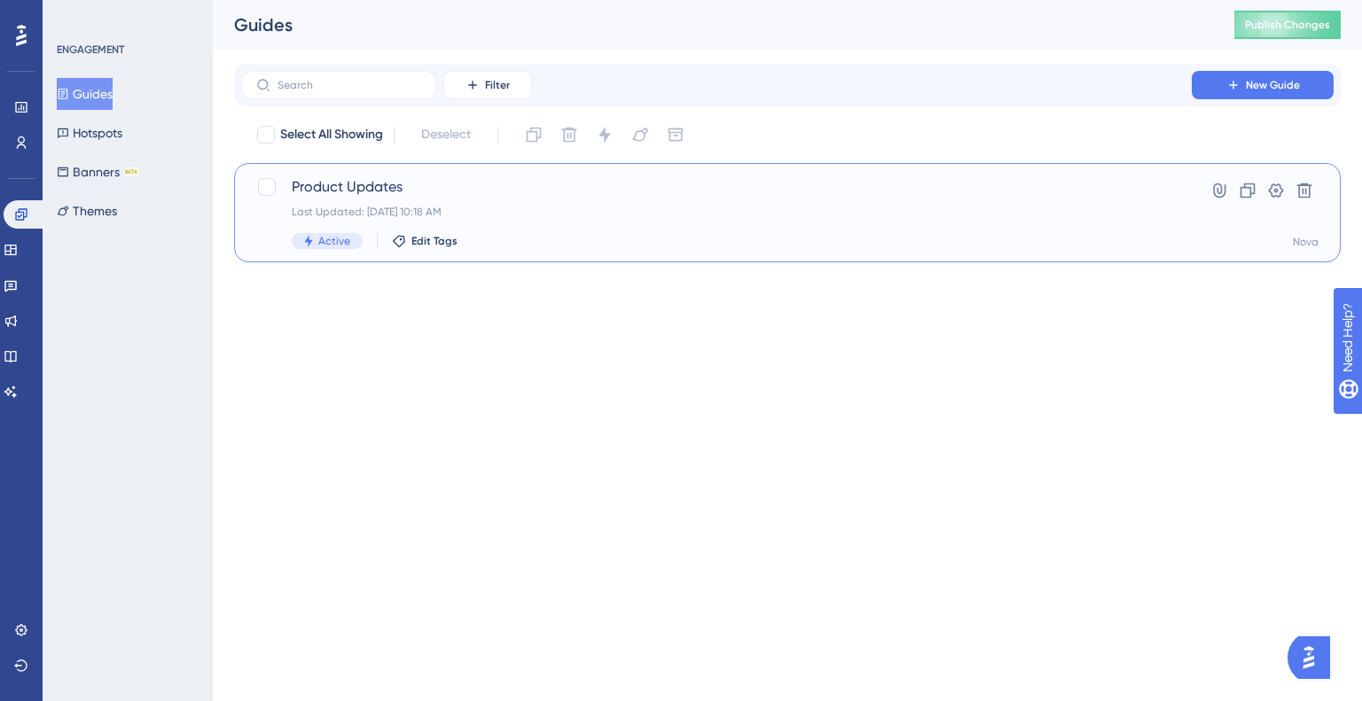
click at [373, 188] on span "Product Updates" at bounding box center [716, 186] width 849 height 21
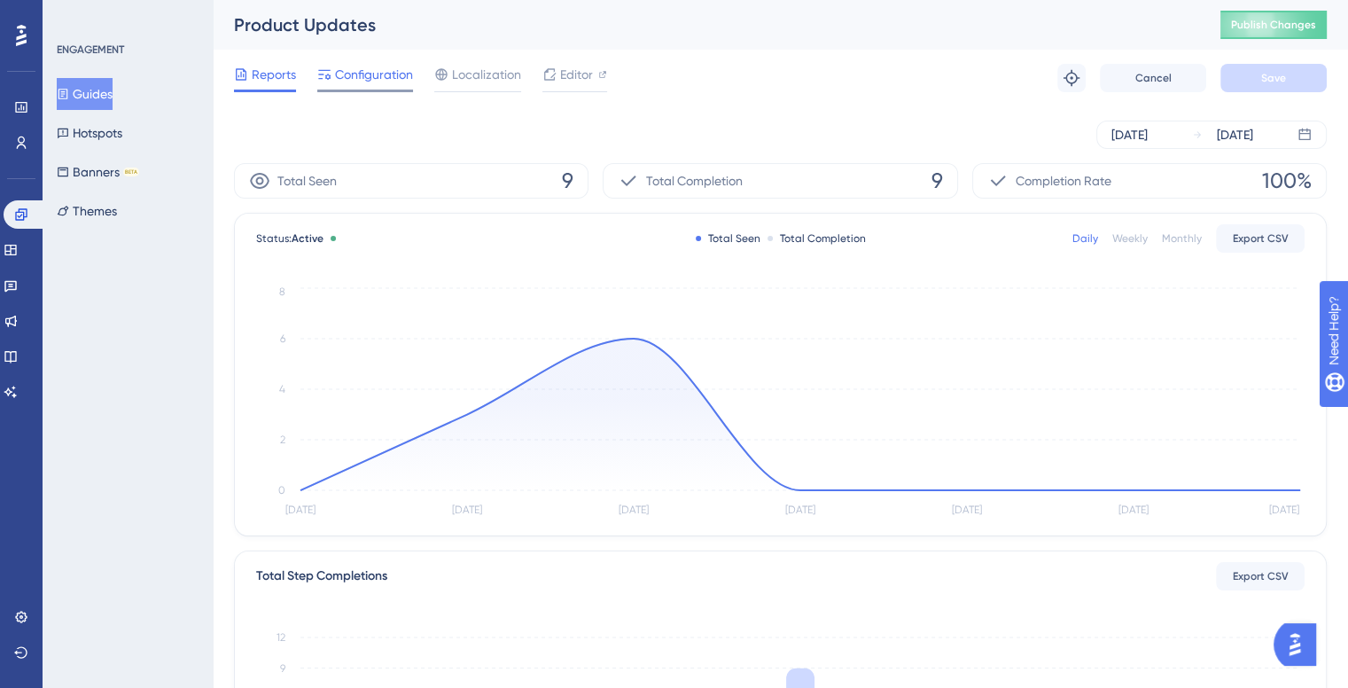
click at [345, 77] on span "Configuration" at bounding box center [374, 74] width 78 height 21
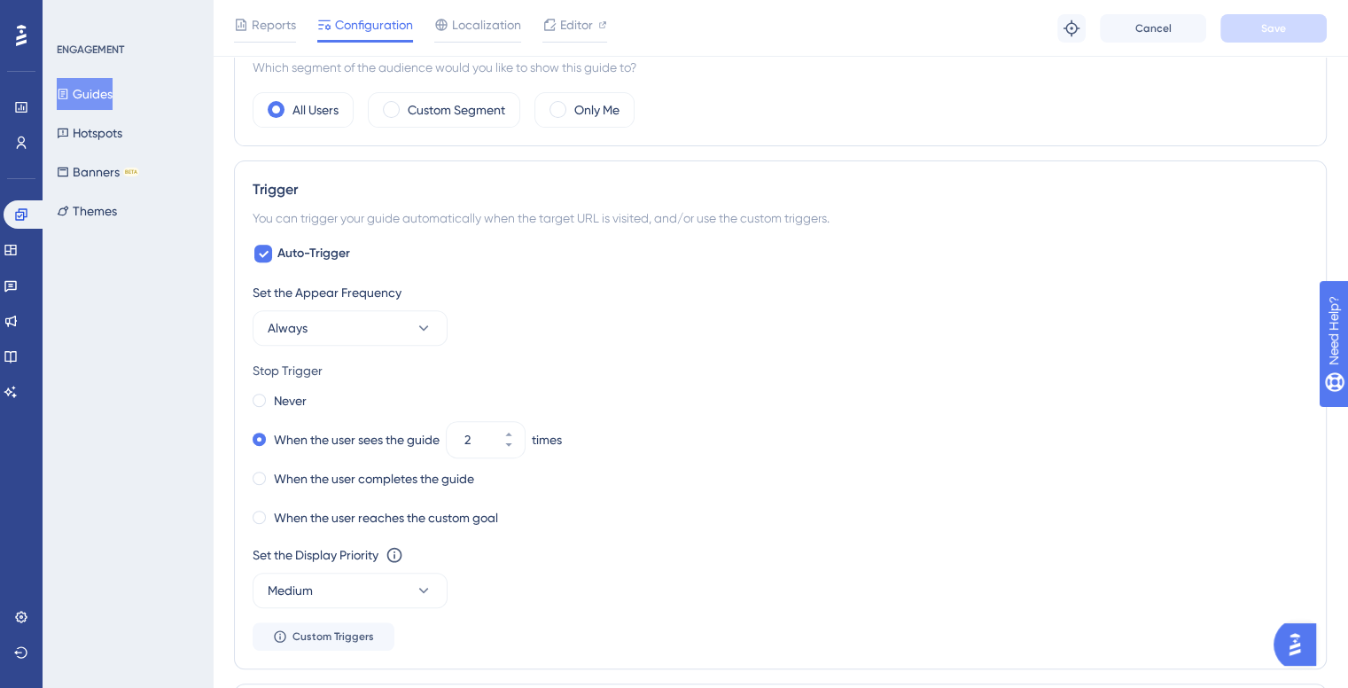
scroll to position [709, 0]
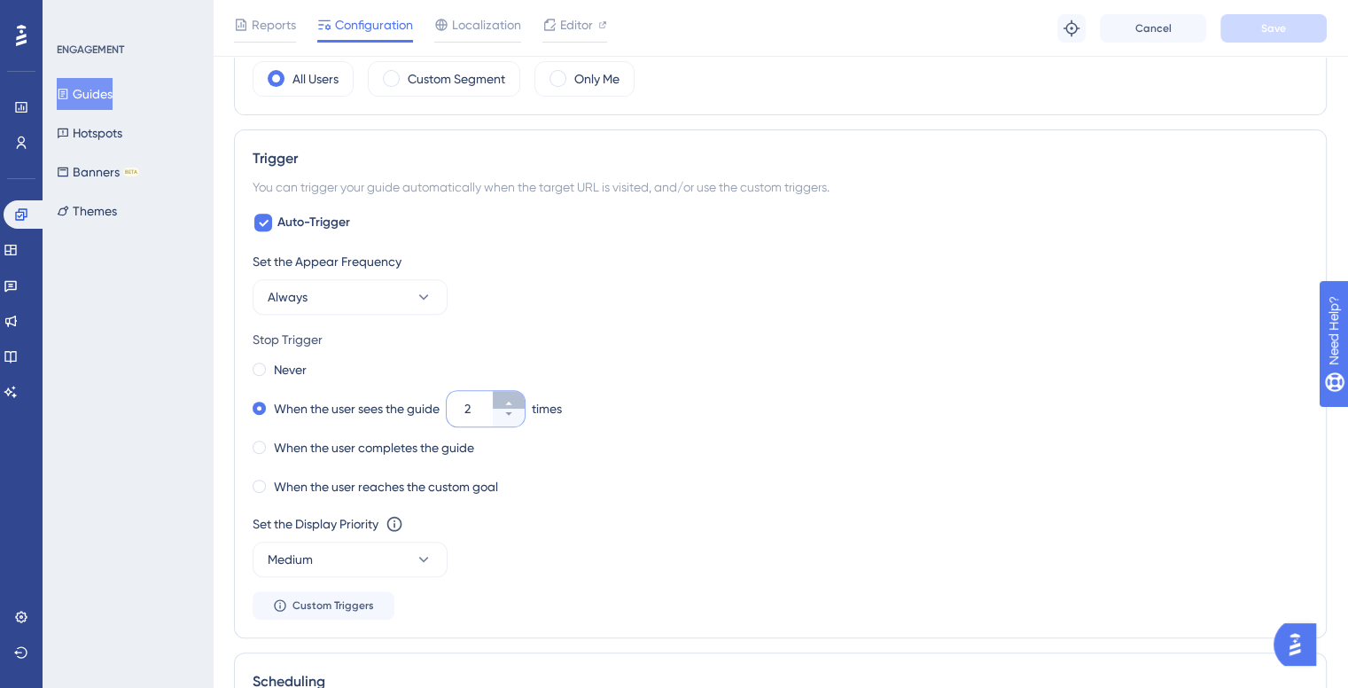
click at [514, 402] on icon at bounding box center [509, 403] width 11 height 11
type input "3"
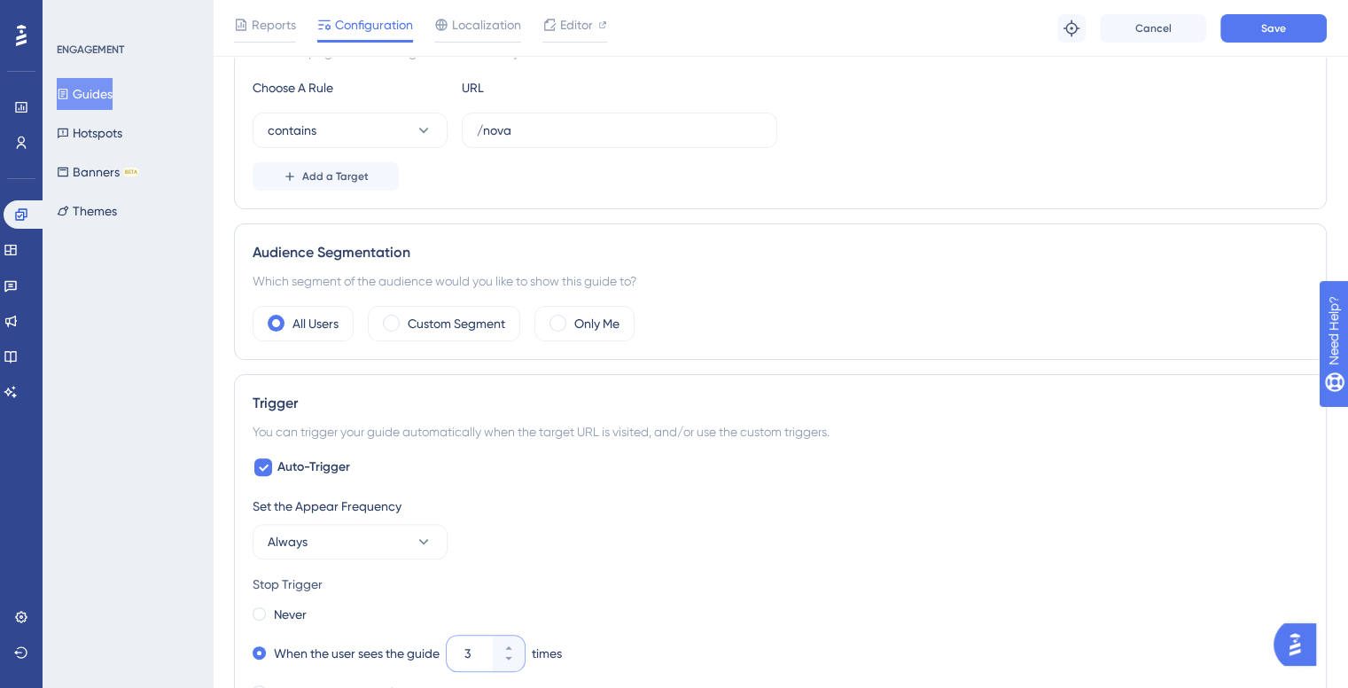
scroll to position [443, 0]
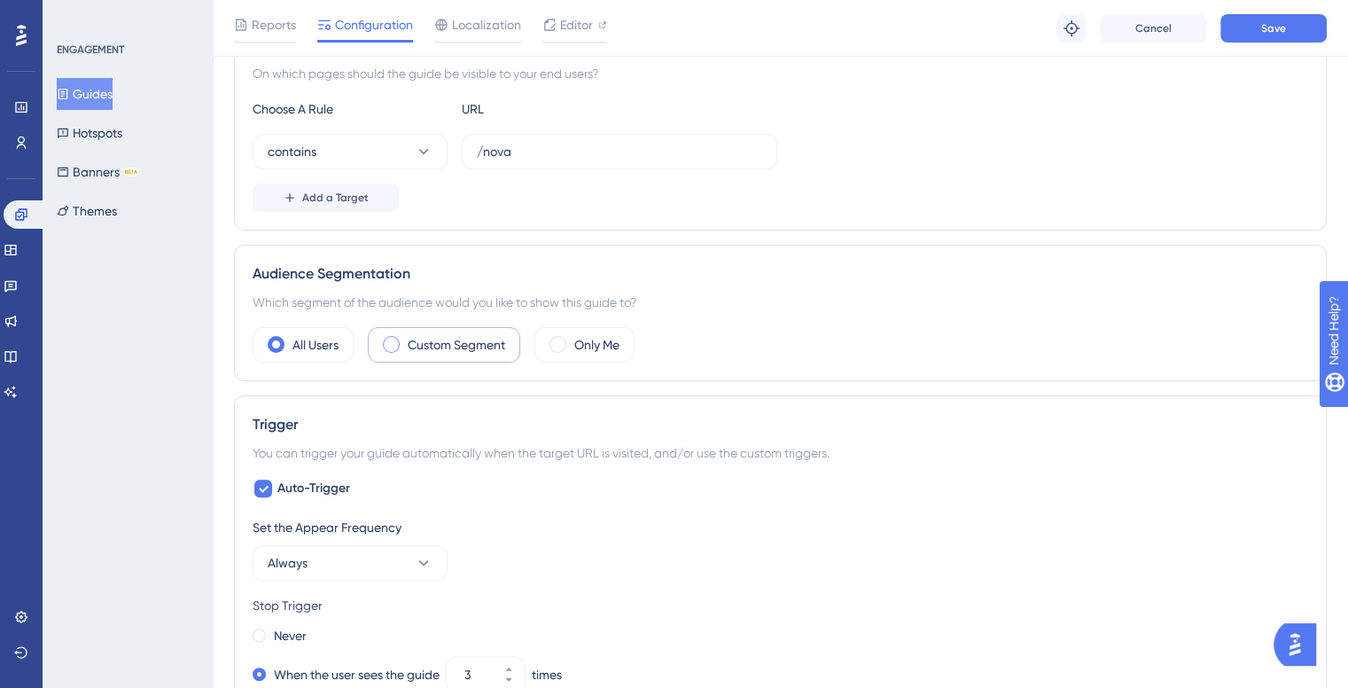
click at [425, 343] on label "Custom Segment" at bounding box center [457, 344] width 98 height 21
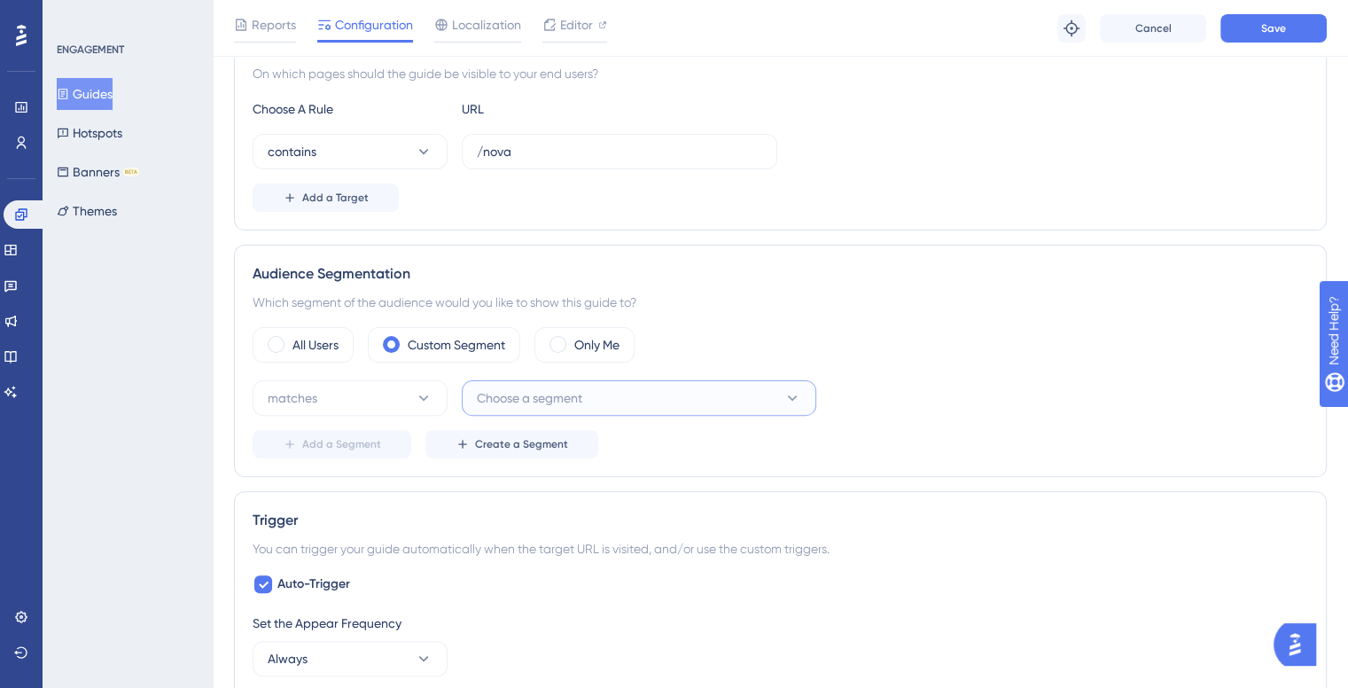
click at [495, 388] on span "Choose a segment" at bounding box center [529, 397] width 105 height 21
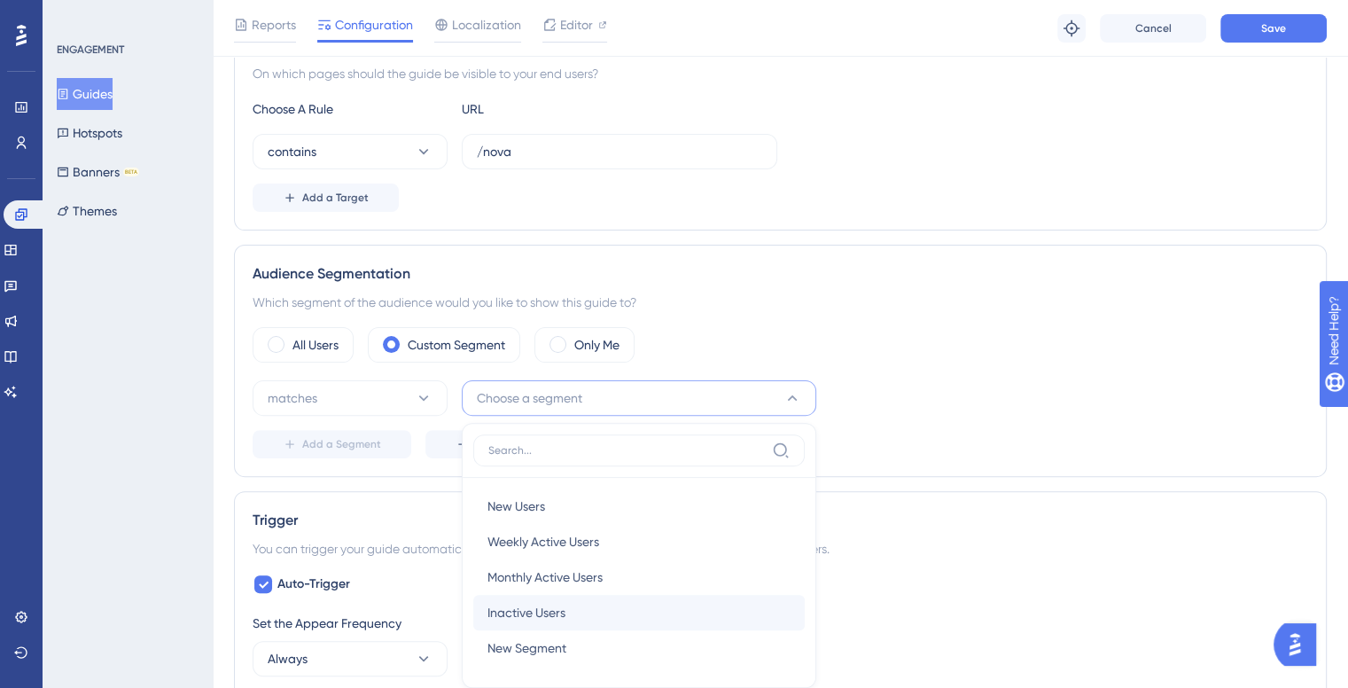
scroll to position [652, 0]
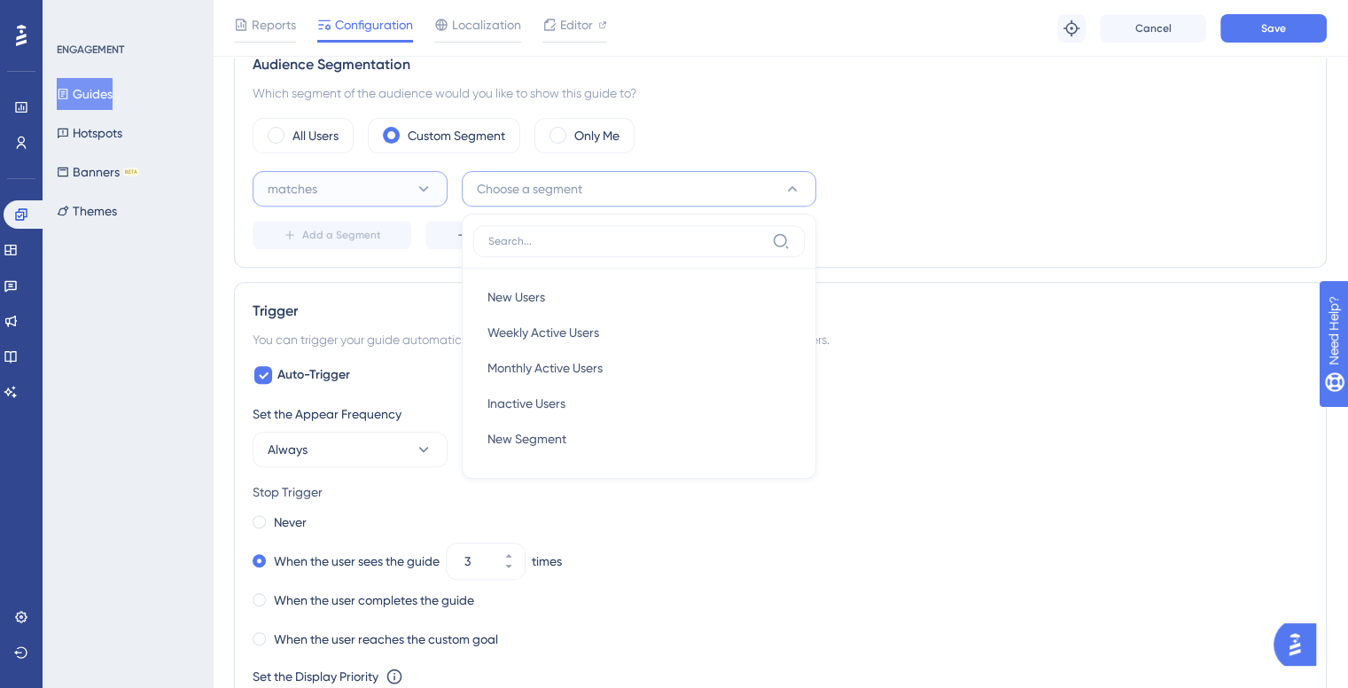
drag, startPoint x: 348, startPoint y: 186, endPoint x: 351, endPoint y: 198, distance: 12.1
click at [350, 194] on button "matches" at bounding box center [350, 188] width 195 height 35
click at [354, 193] on button "matches" at bounding box center [350, 188] width 195 height 35
click at [341, 237] on div "matches matches" at bounding box center [350, 242] width 144 height 35
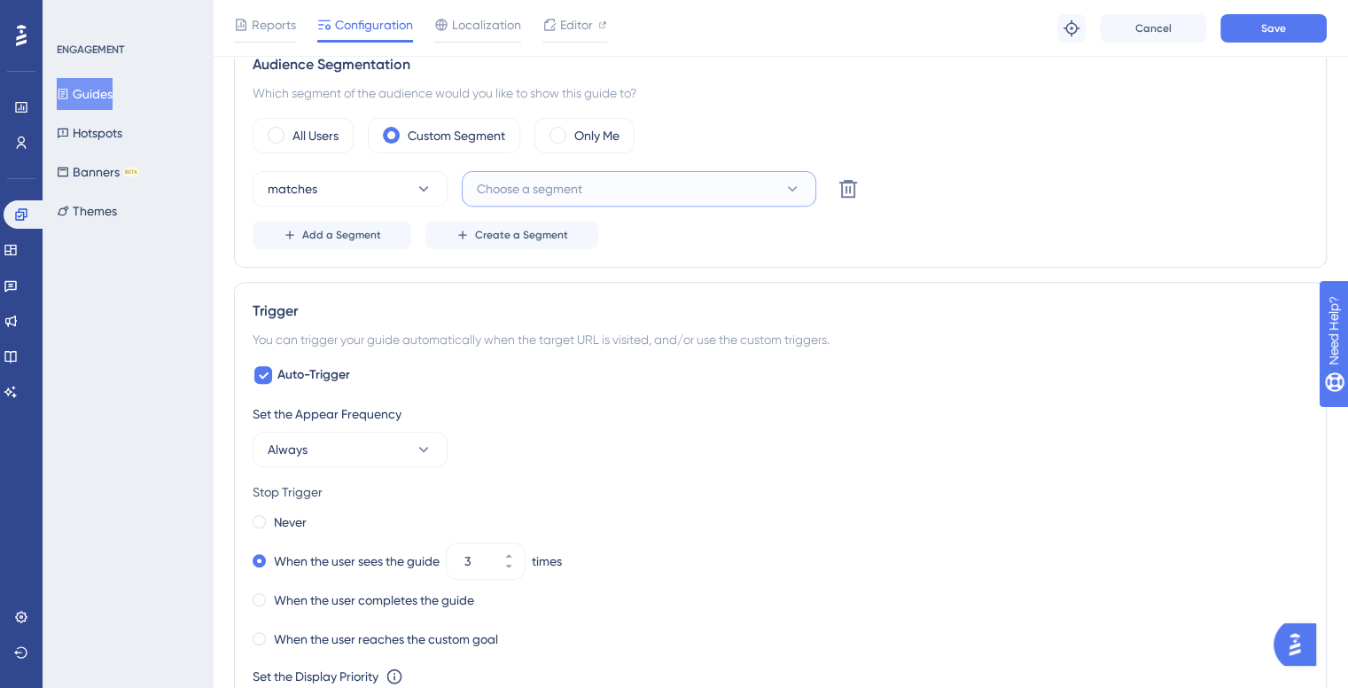
click at [513, 183] on span "Choose a segment" at bounding box center [529, 188] width 105 height 21
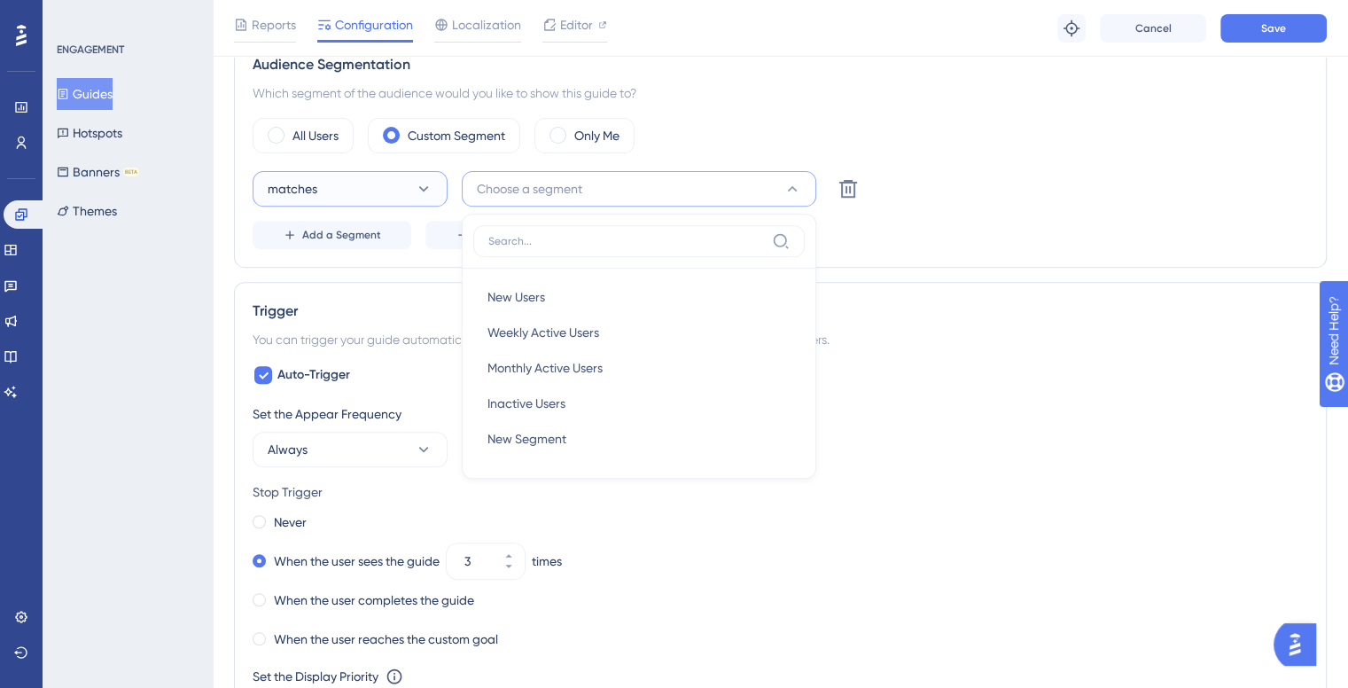
click at [406, 184] on button "matches" at bounding box center [350, 188] width 195 height 35
click at [589, 190] on button "Choose a segment" at bounding box center [639, 188] width 355 height 35
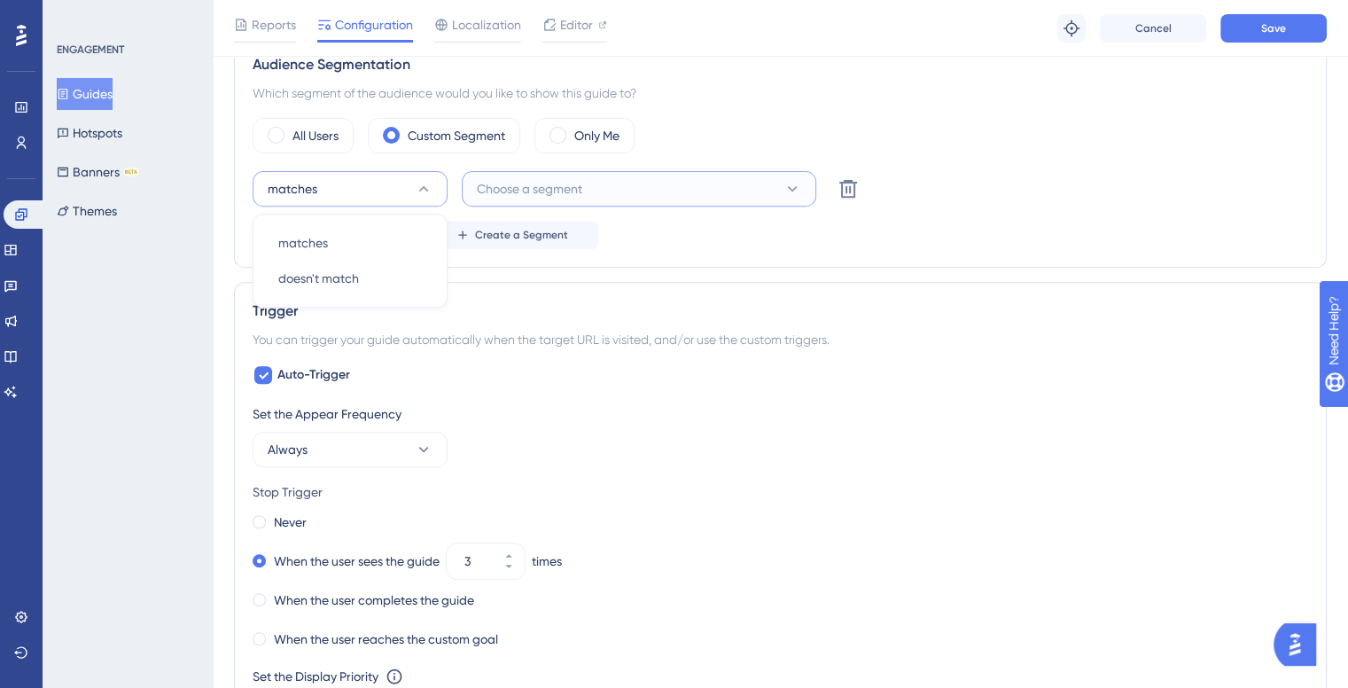
click at [567, 178] on span "Choose a segment" at bounding box center [529, 188] width 105 height 21
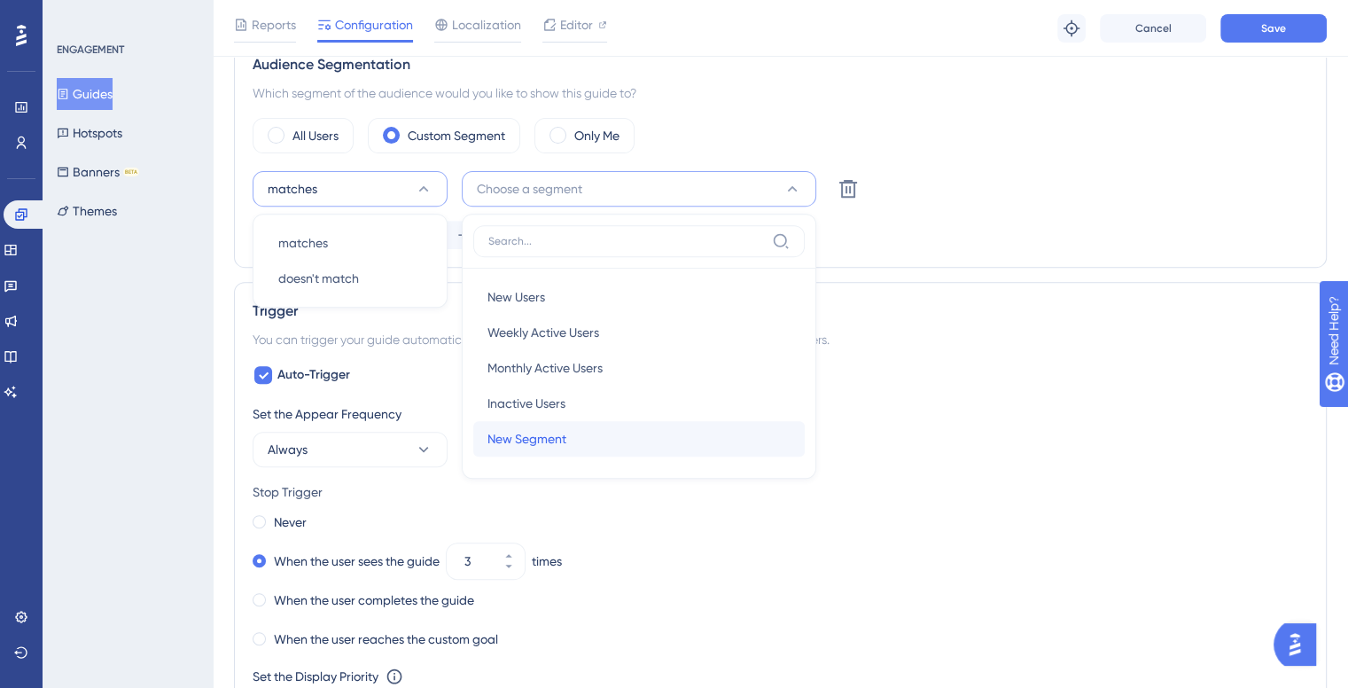
click at [558, 438] on span "New Segment" at bounding box center [527, 438] width 79 height 21
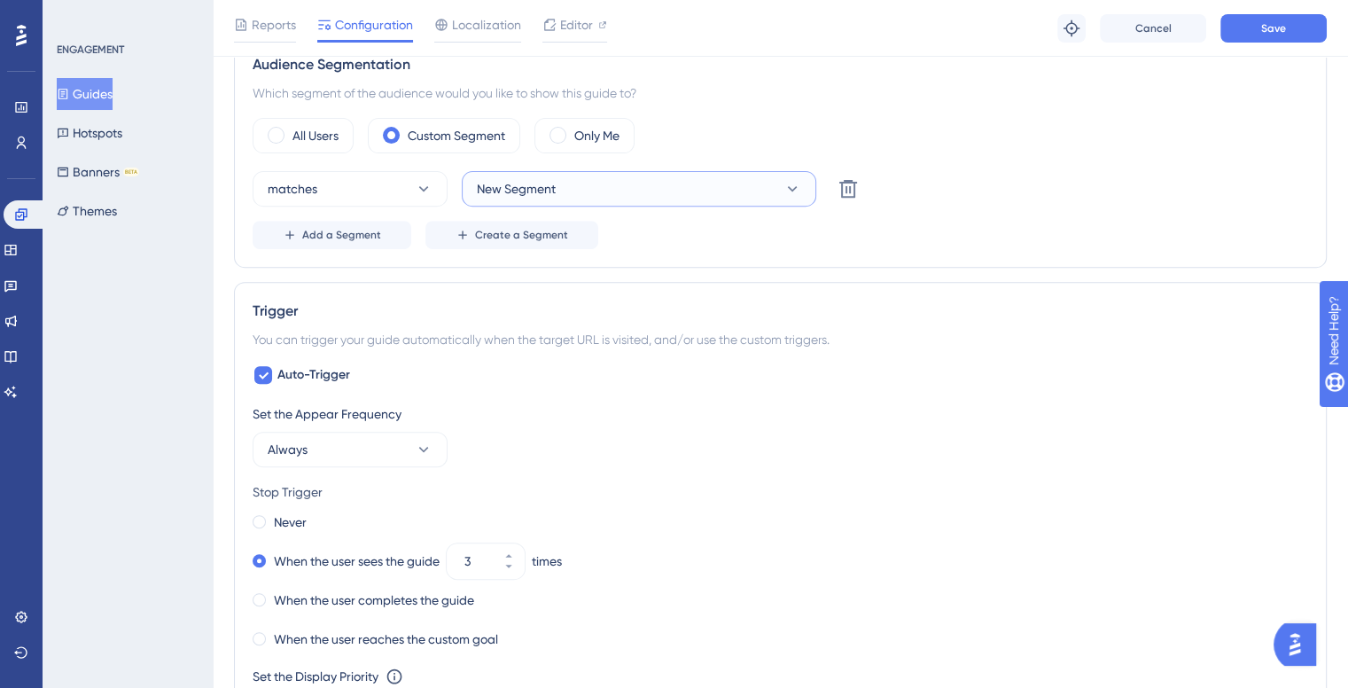
click at [507, 178] on span "New Segment" at bounding box center [516, 188] width 79 height 21
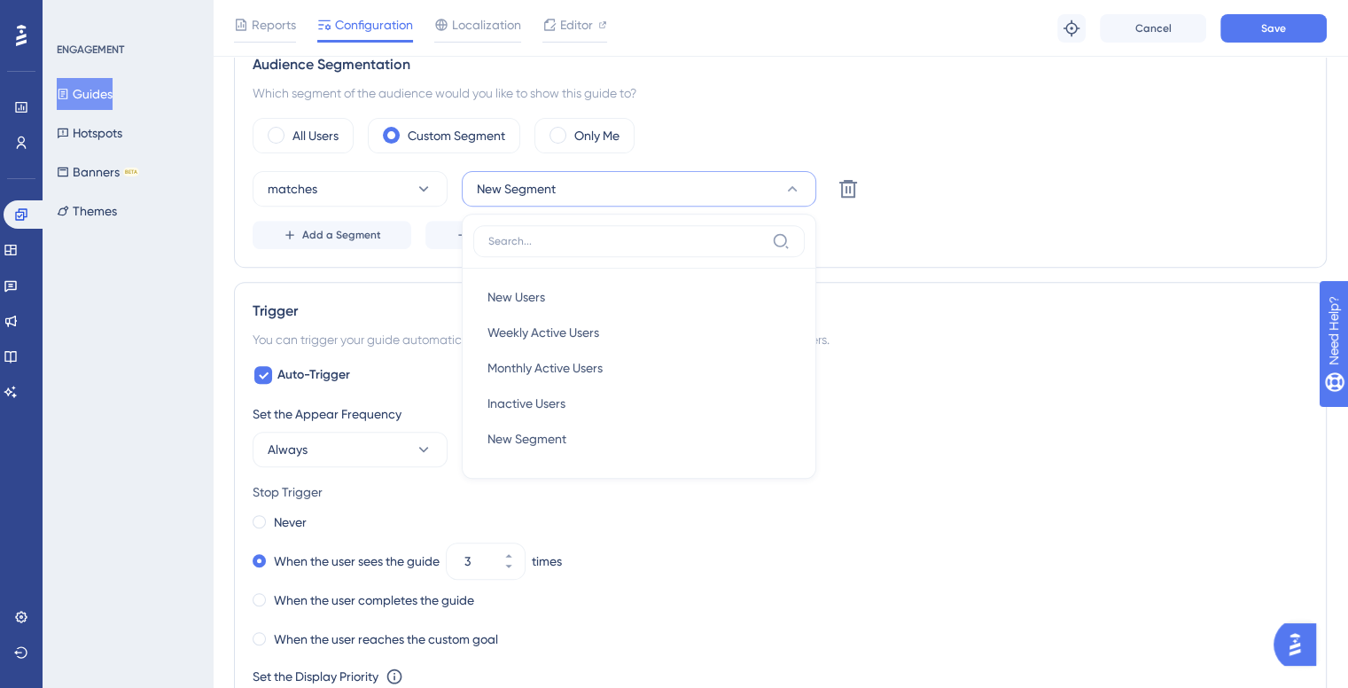
click at [509, 179] on span "New Segment" at bounding box center [516, 188] width 79 height 21
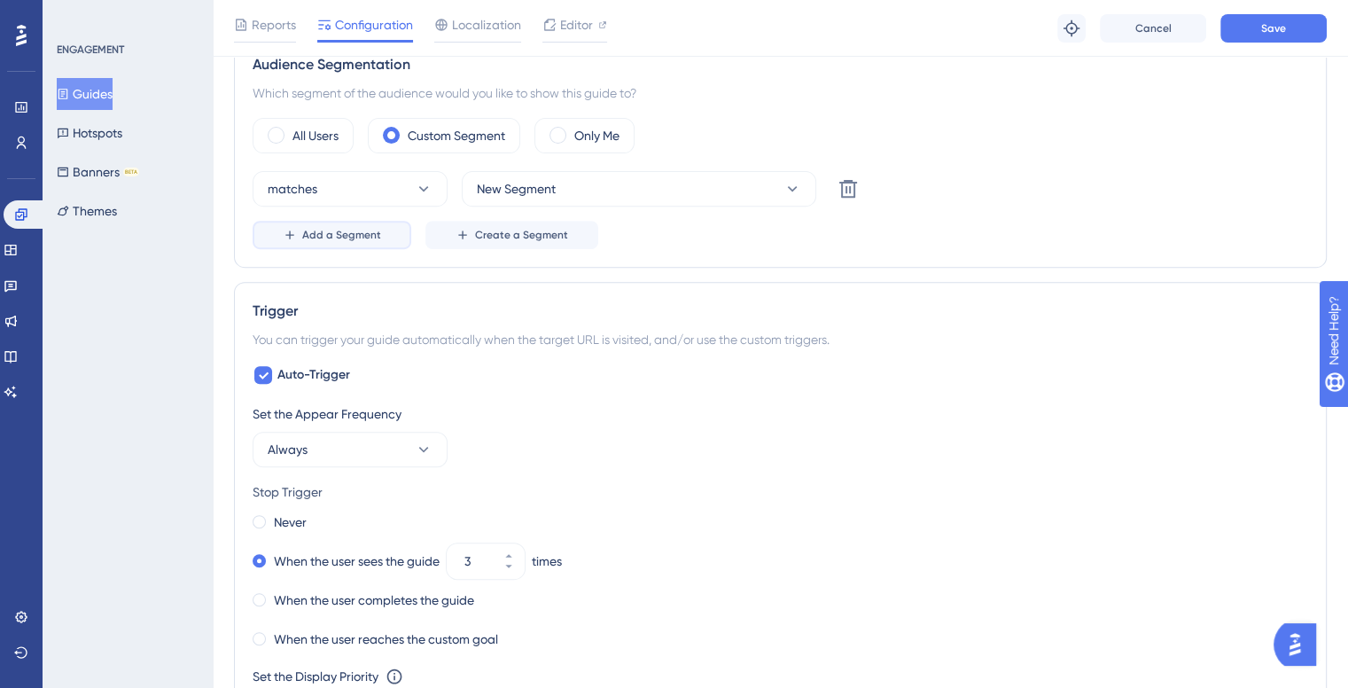
click at [324, 230] on span "Add a Segment" at bounding box center [341, 235] width 79 height 14
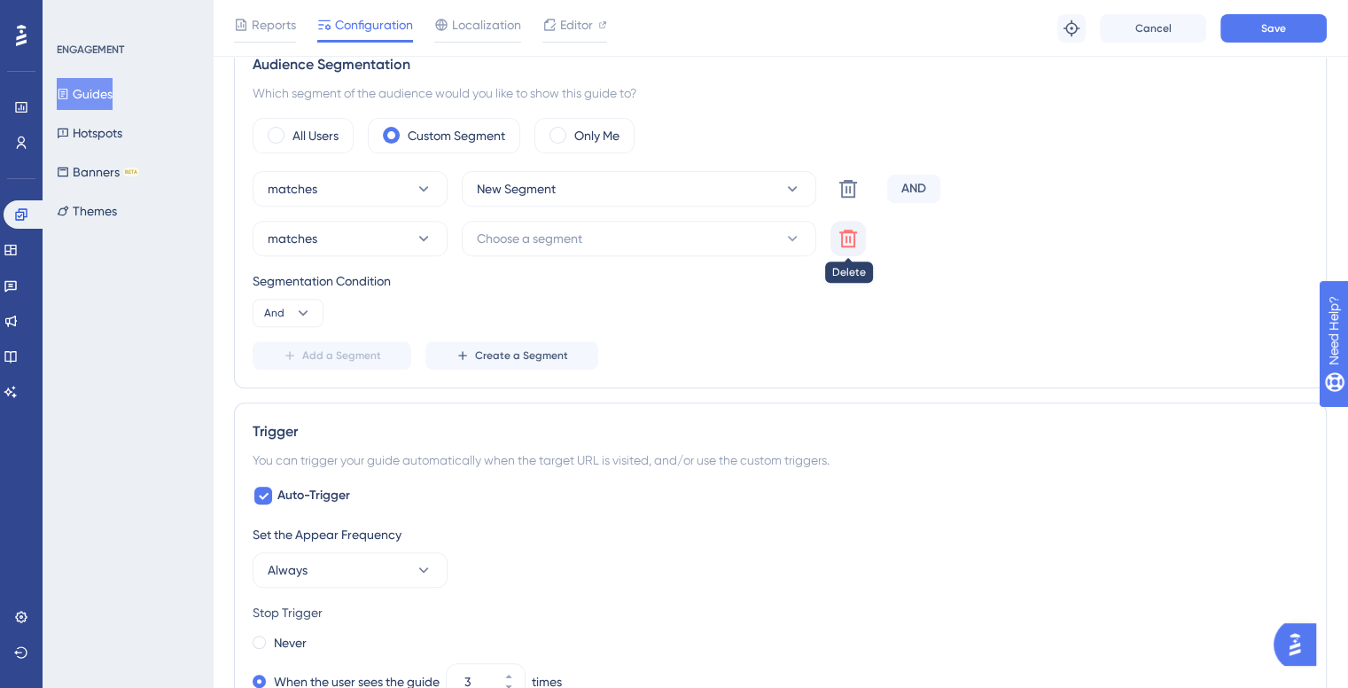
click at [844, 235] on icon at bounding box center [848, 238] width 21 height 21
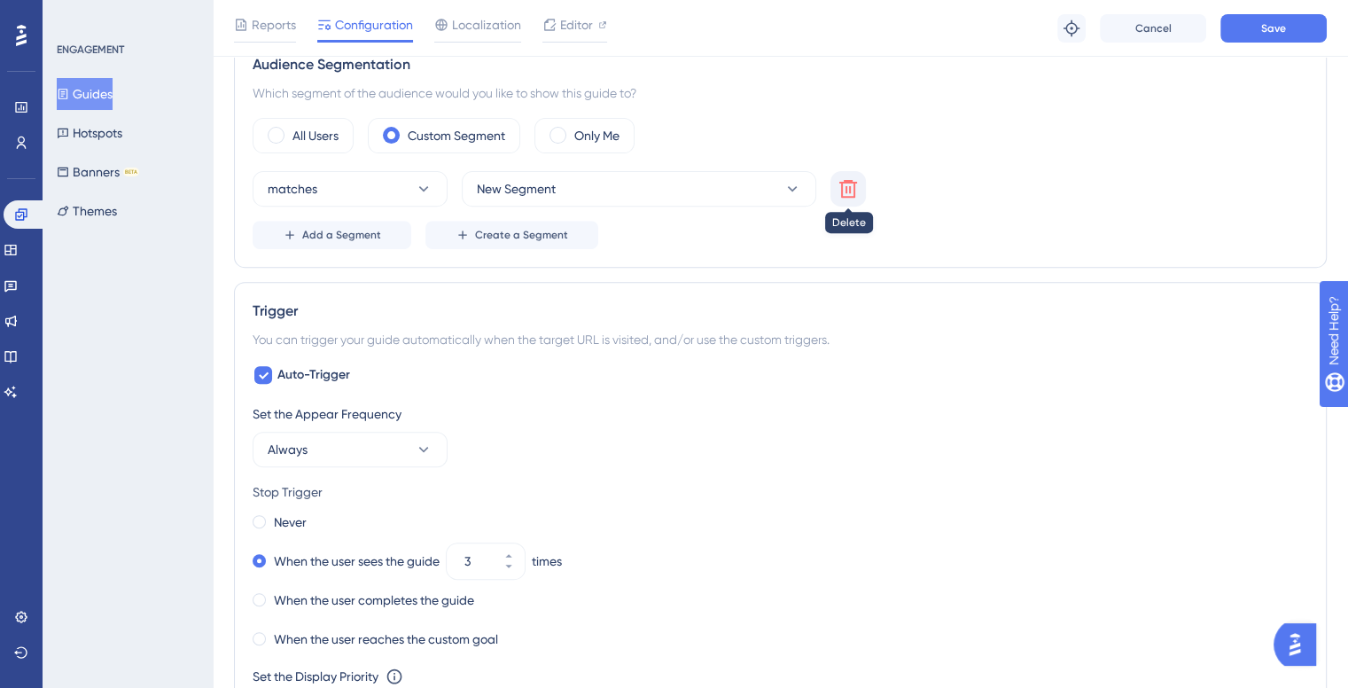
click at [857, 178] on icon at bounding box center [848, 188] width 21 height 21
click at [278, 138] on span at bounding box center [276, 135] width 17 height 17
click at [290, 129] on input "radio" at bounding box center [290, 129] width 0 height 0
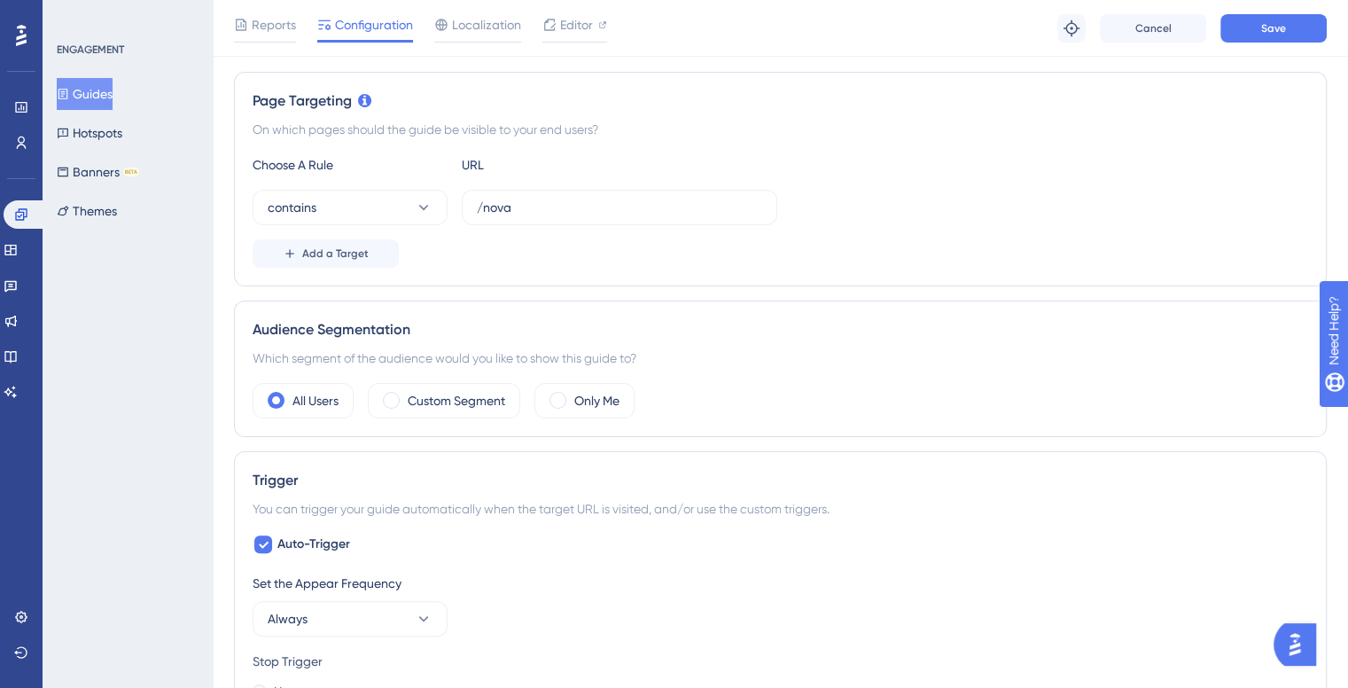
scroll to position [387, 0]
click at [394, 199] on button "contains" at bounding box center [350, 208] width 195 height 35
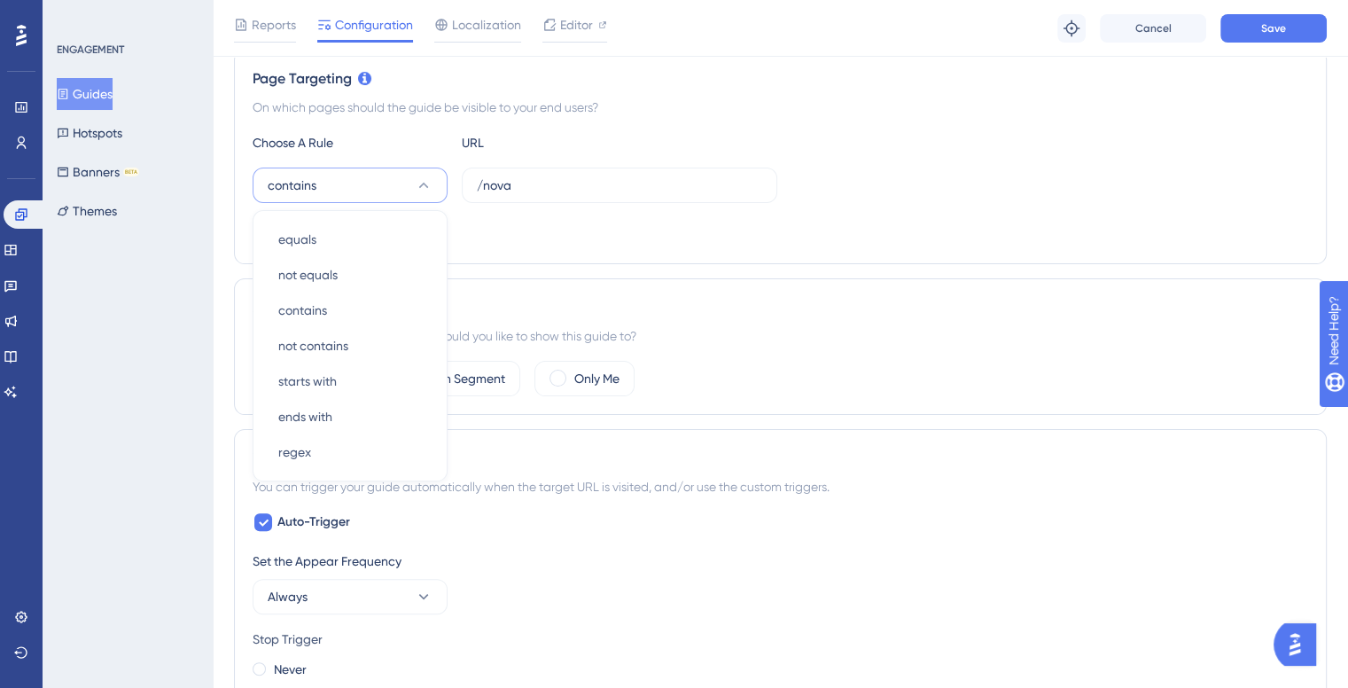
click at [394, 178] on button "contains" at bounding box center [350, 185] width 195 height 35
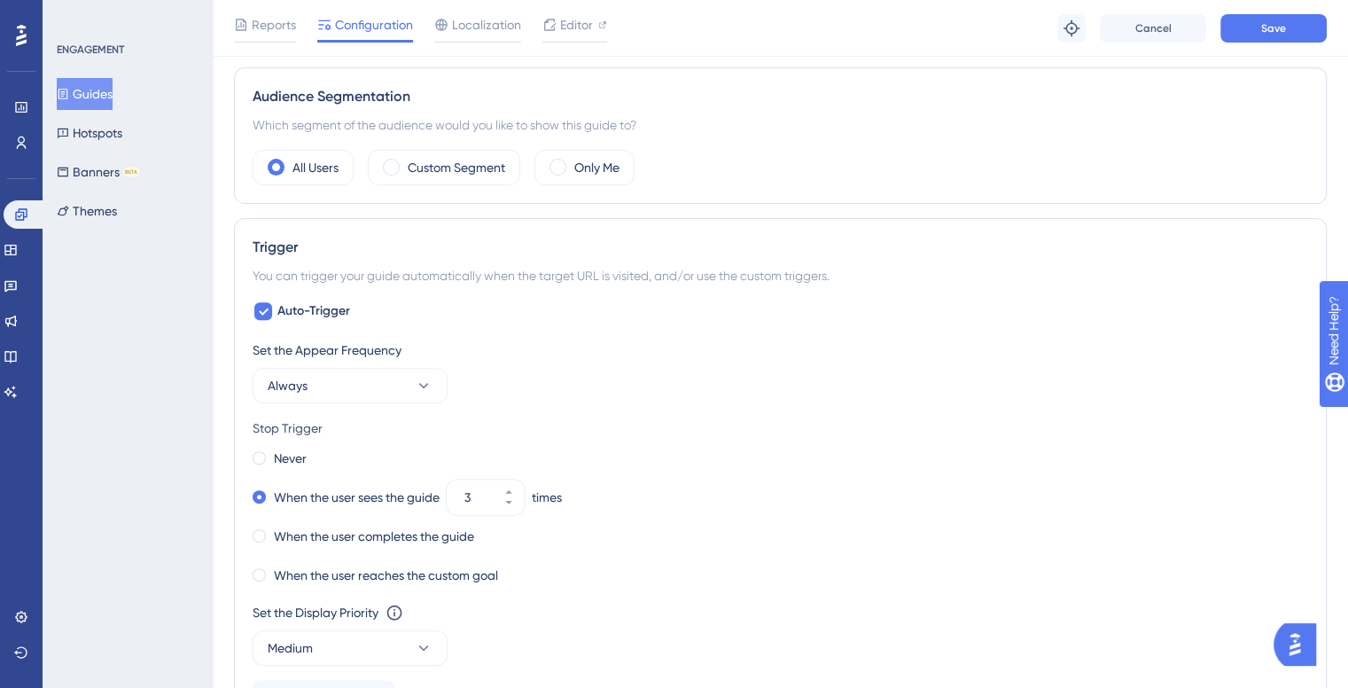
scroll to position [532, 0]
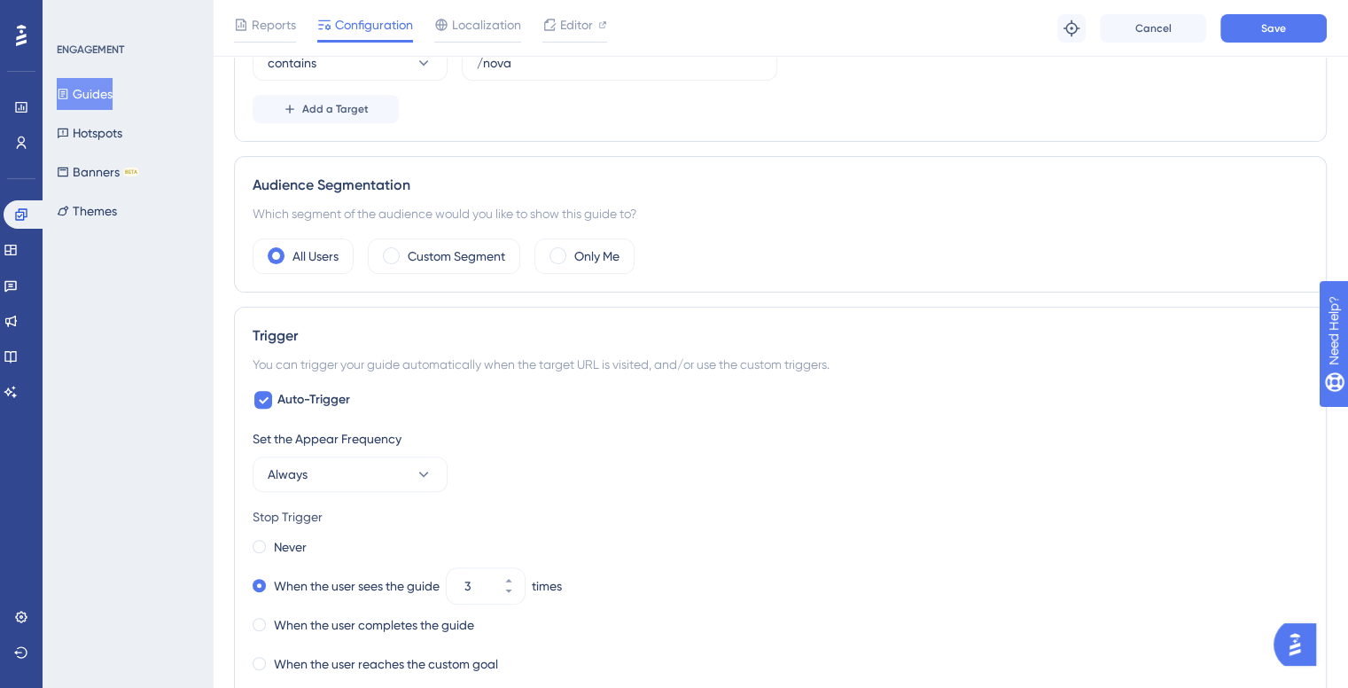
click at [295, 208] on div "Which segment of the audience would you like to show this guide to?" at bounding box center [781, 213] width 1056 height 21
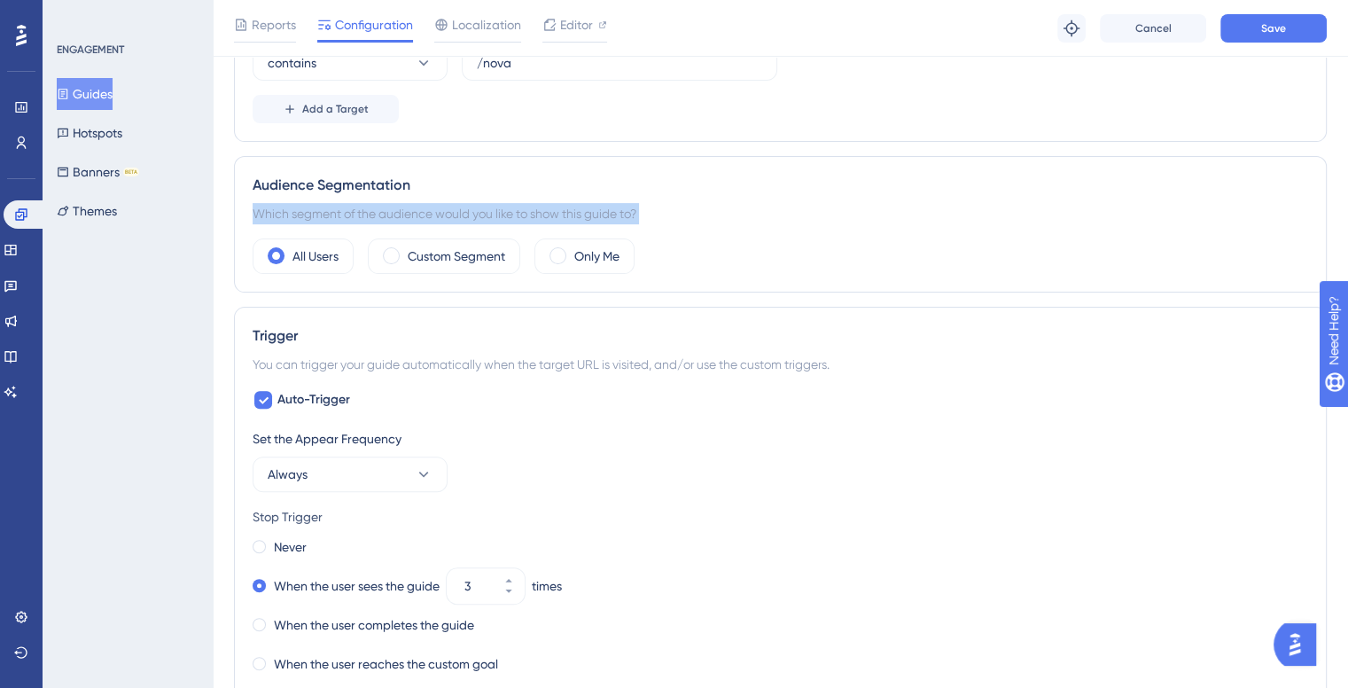
click at [295, 208] on div "Which segment of the audience would you like to show this guide to?" at bounding box center [781, 213] width 1056 height 21
click at [313, 205] on div "Which segment of the audience would you like to show this guide to?" at bounding box center [781, 213] width 1056 height 21
click at [499, 262] on label "Custom Segment" at bounding box center [457, 256] width 98 height 21
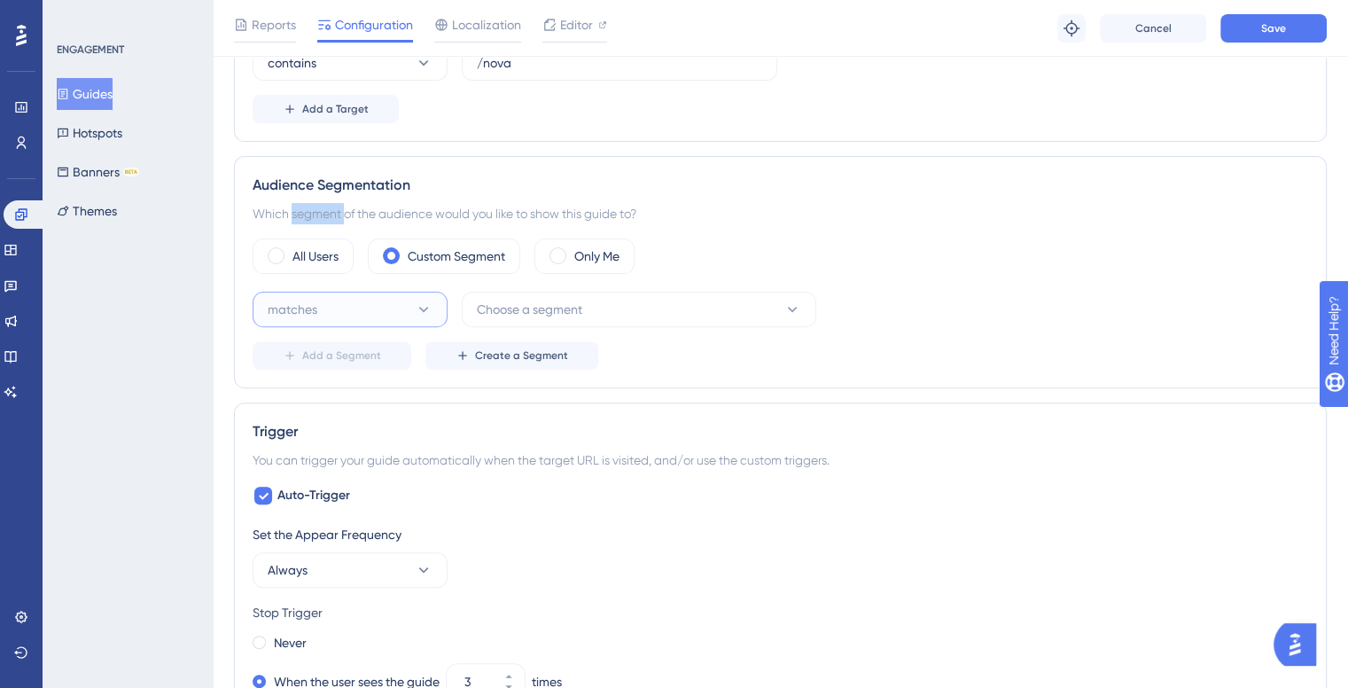
click at [343, 307] on button "matches" at bounding box center [350, 309] width 195 height 35
click at [340, 366] on div "matches matches" at bounding box center [350, 363] width 144 height 35
click at [490, 293] on button "Choose a segment" at bounding box center [639, 309] width 355 height 35
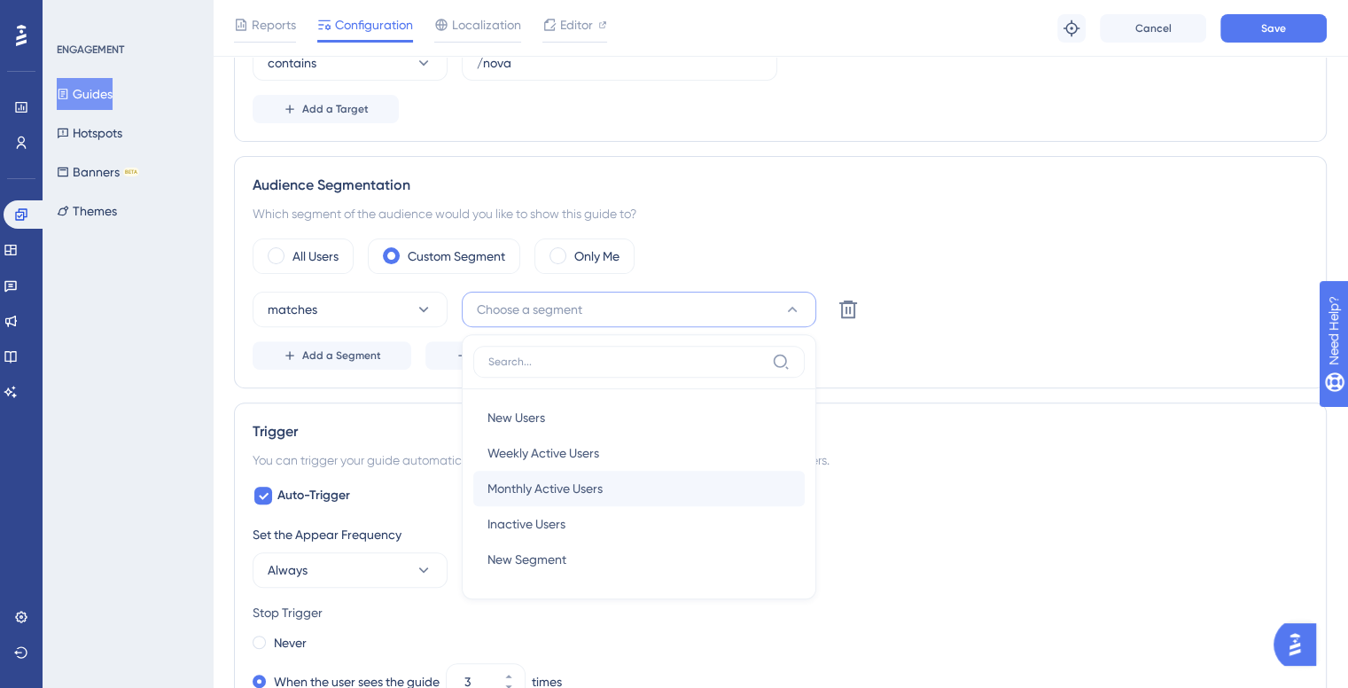
scroll to position [652, 0]
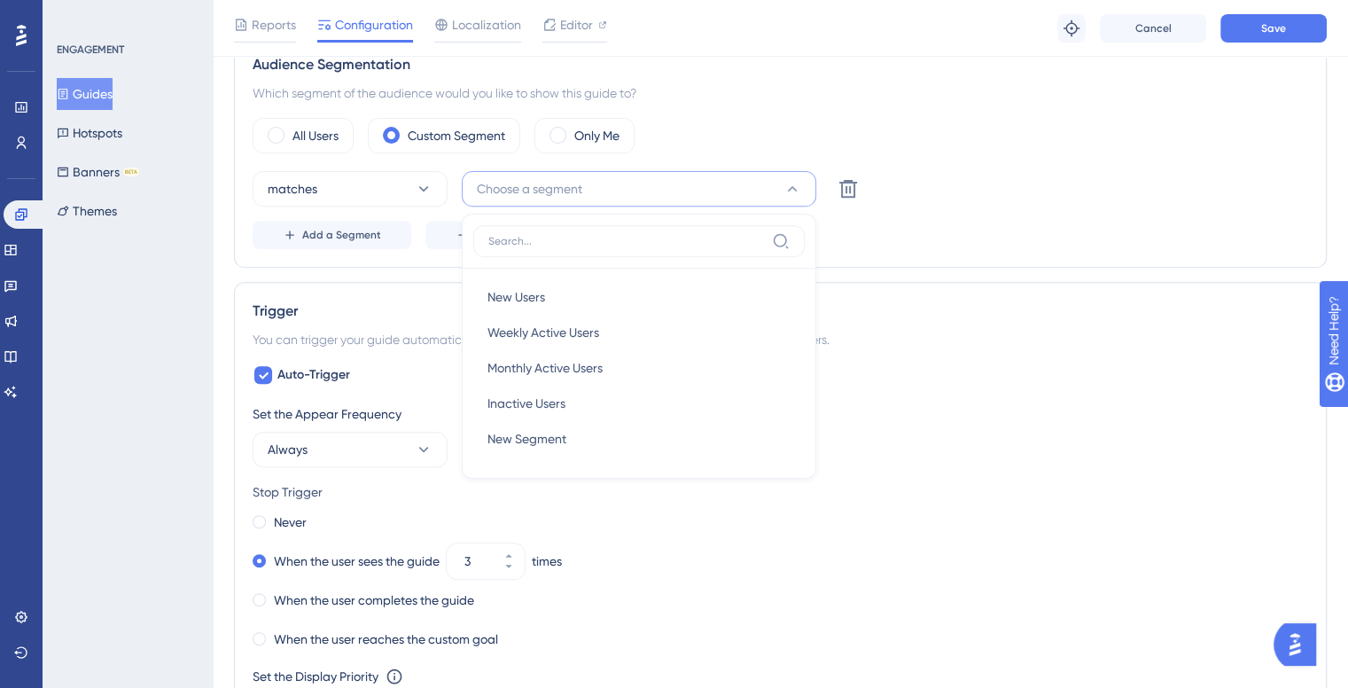
drag, startPoint x: 872, startPoint y: 226, endPoint x: 865, endPoint y: 215, distance: 13.5
click at [872, 225] on div "Add a Segment Create a Segment" at bounding box center [781, 235] width 1056 height 28
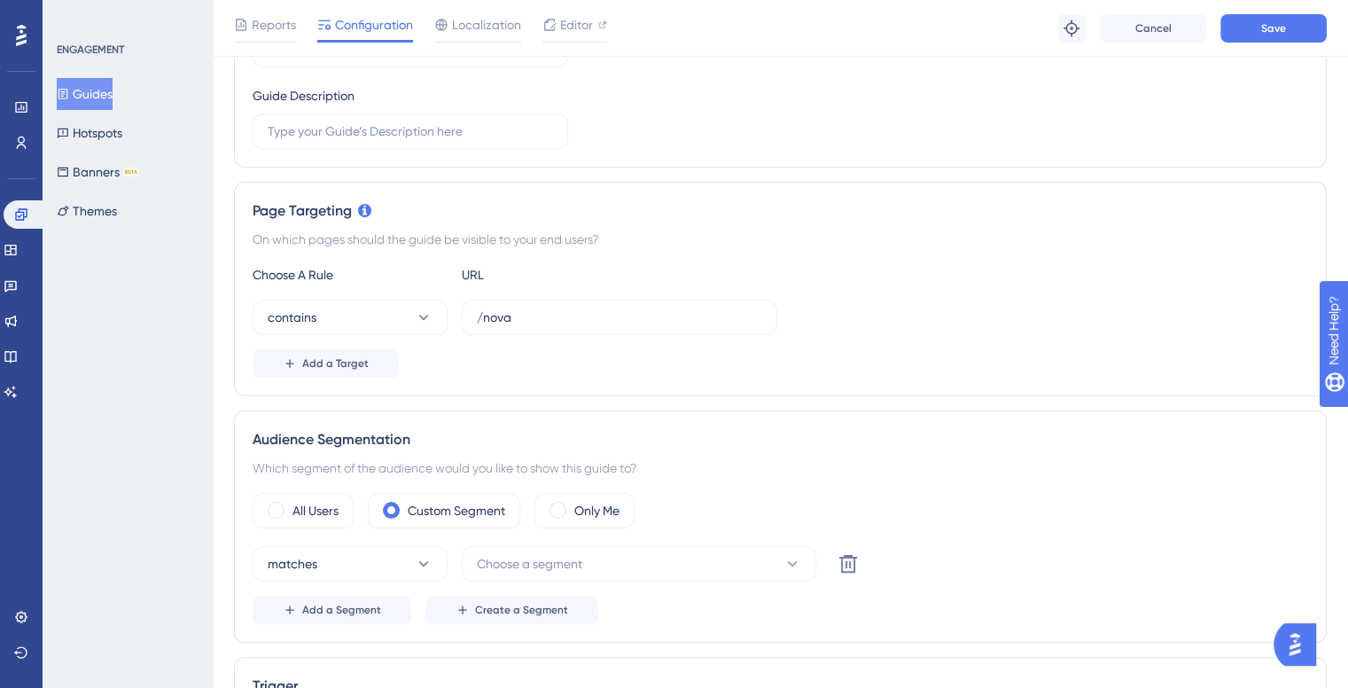
scroll to position [355, 0]
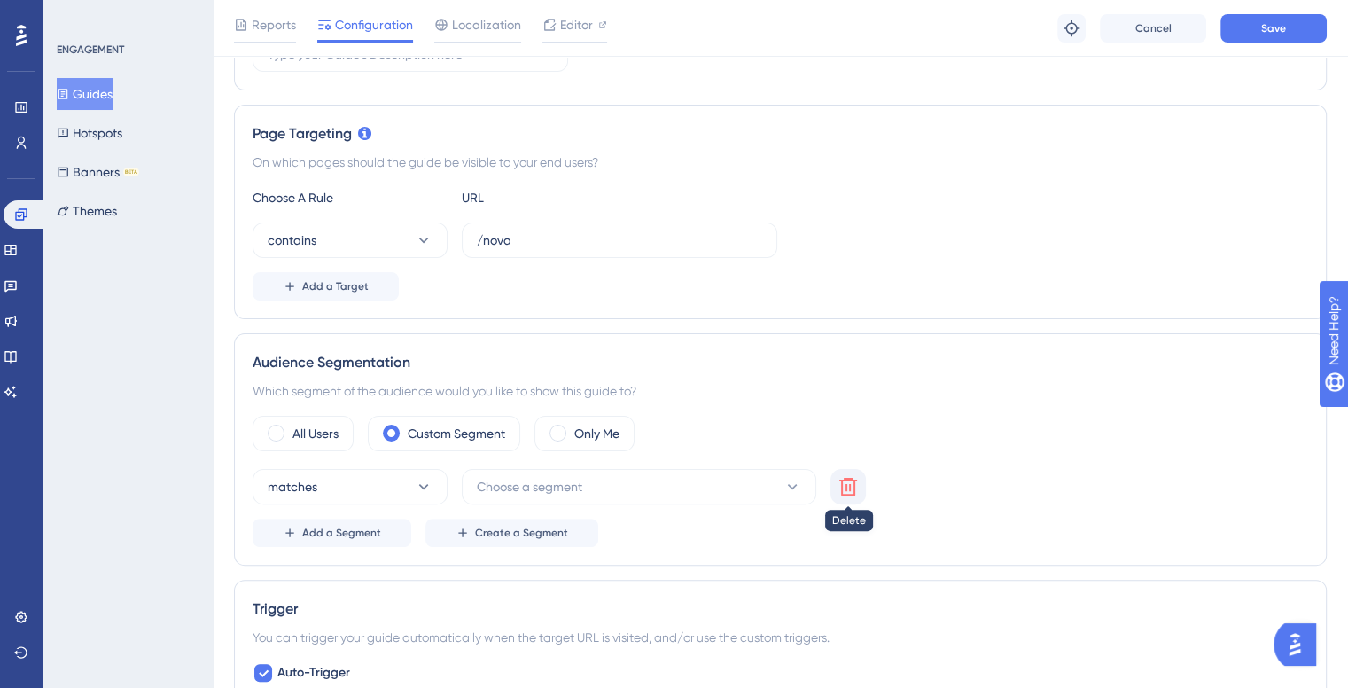
click at [850, 478] on icon at bounding box center [849, 487] width 18 height 18
click at [284, 432] on div "All Users" at bounding box center [303, 433] width 101 height 35
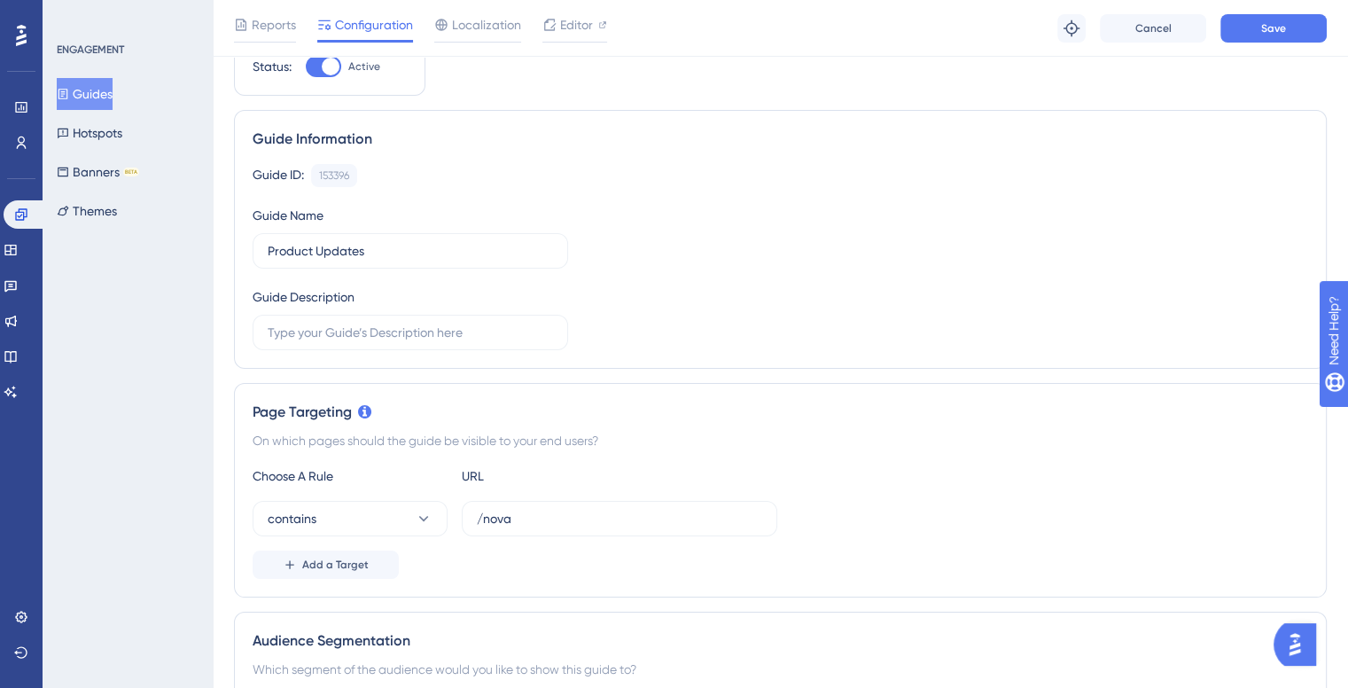
scroll to position [0, 0]
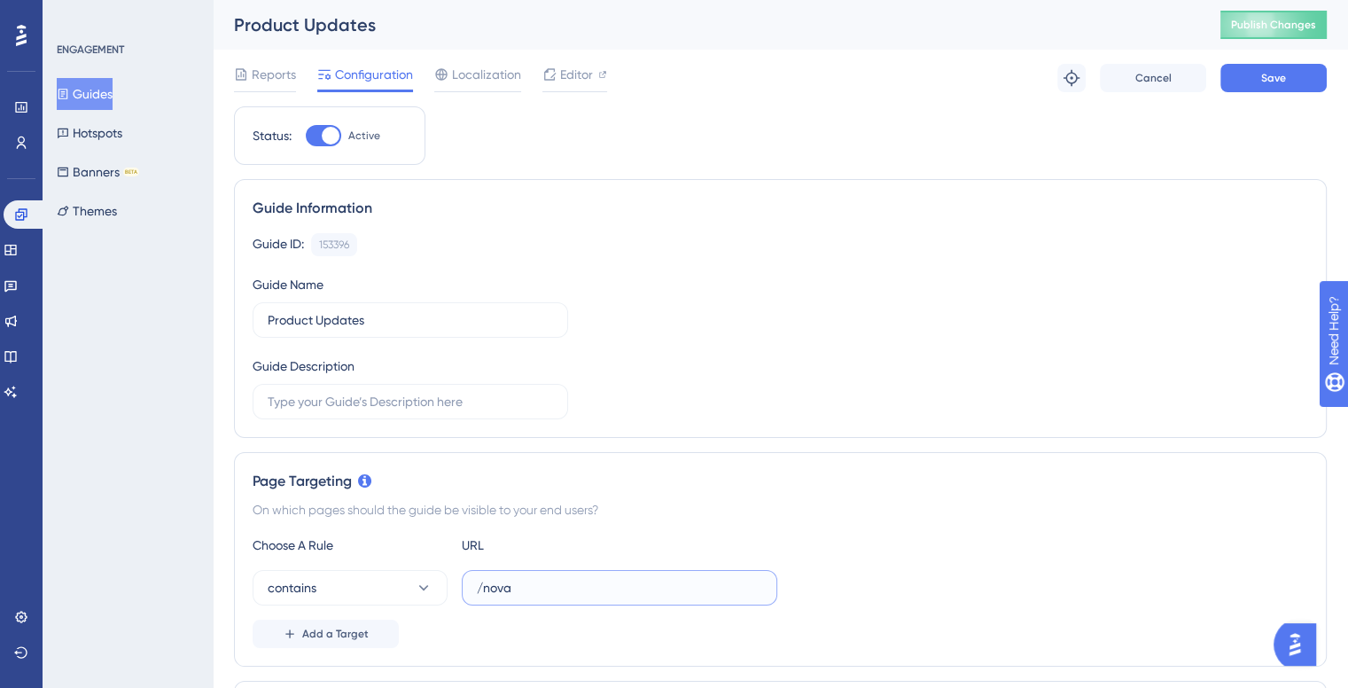
click at [504, 589] on input "/nova" at bounding box center [619, 588] width 285 height 20
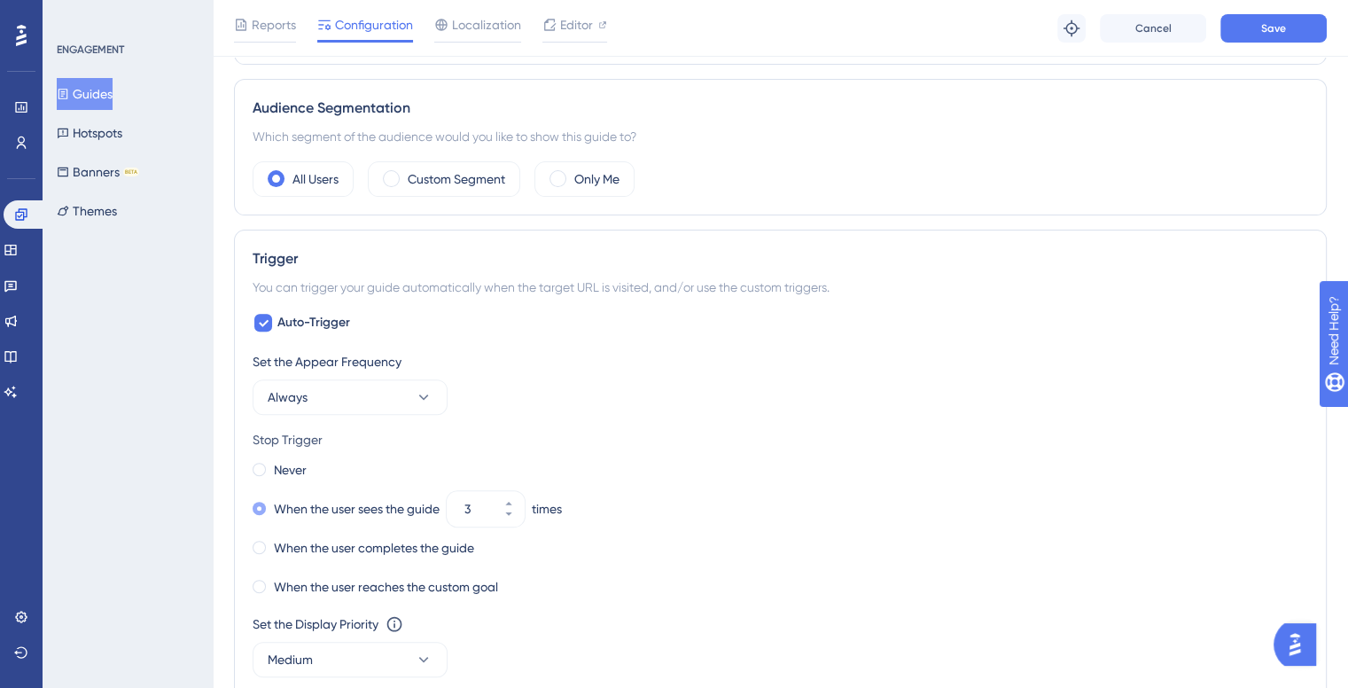
scroll to position [709, 0]
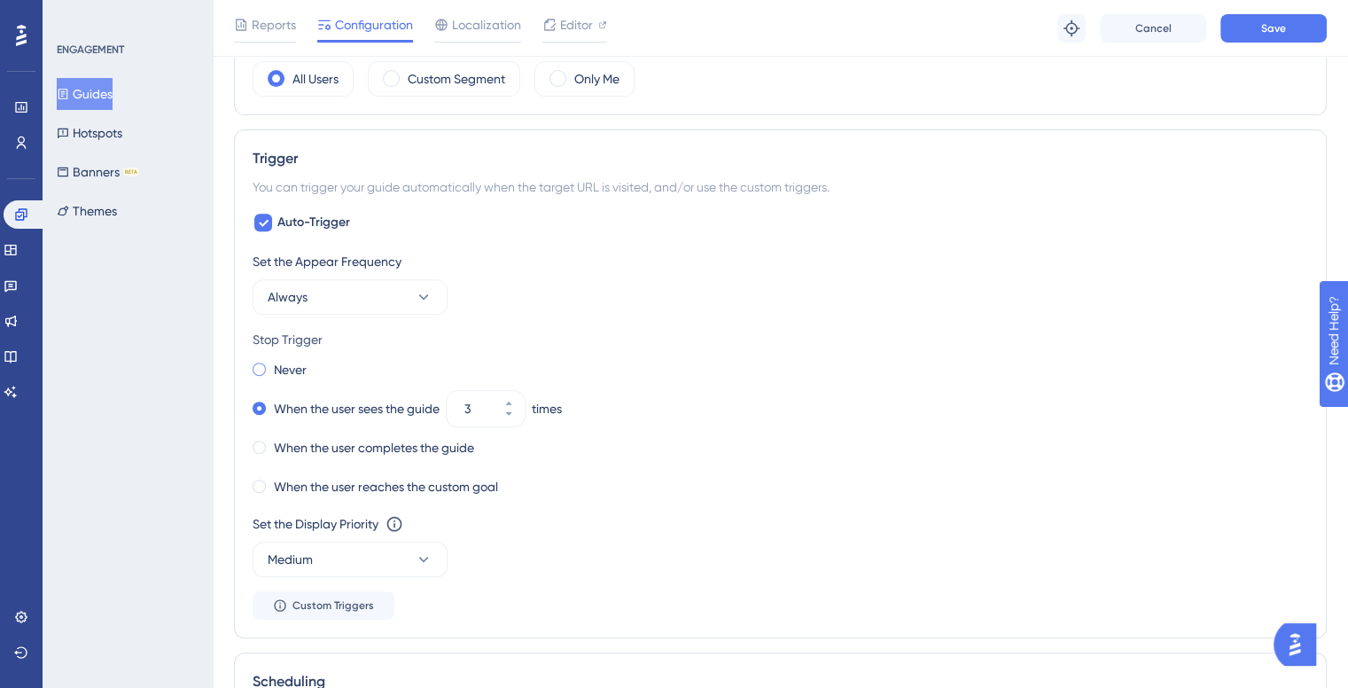
click at [288, 364] on label "Never" at bounding box center [290, 369] width 33 height 21
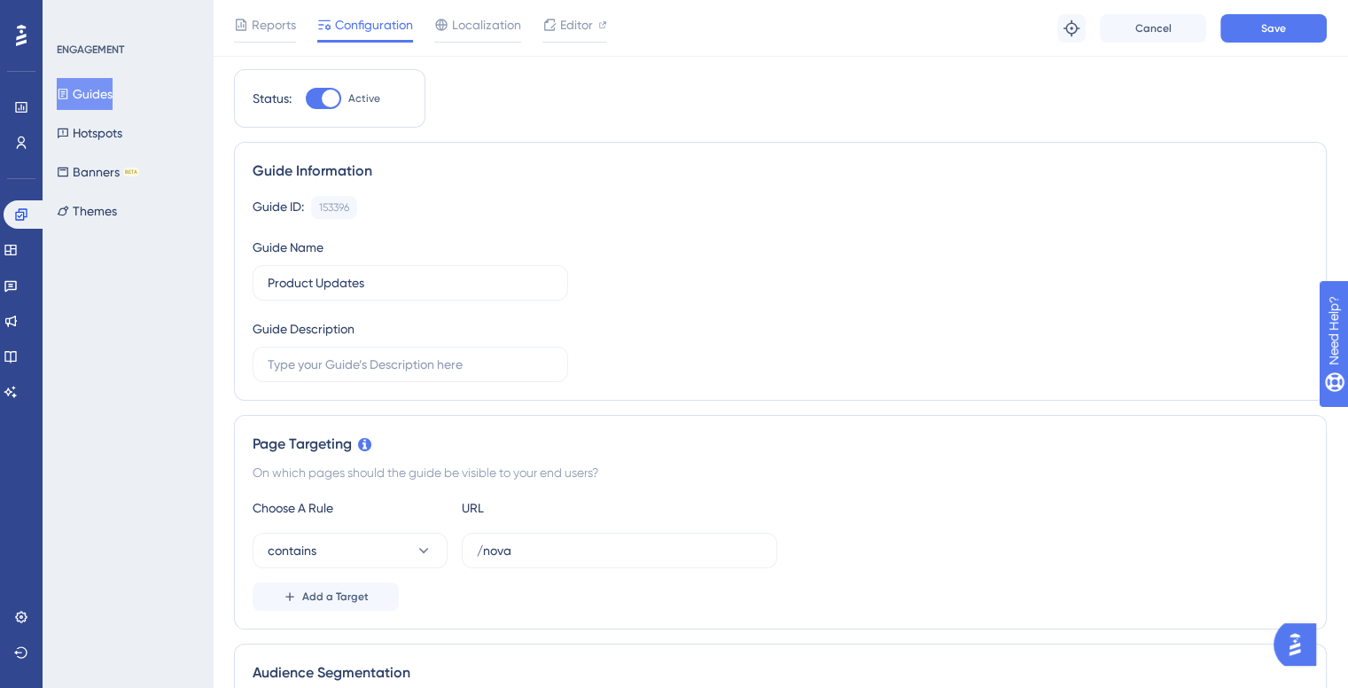
scroll to position [0, 0]
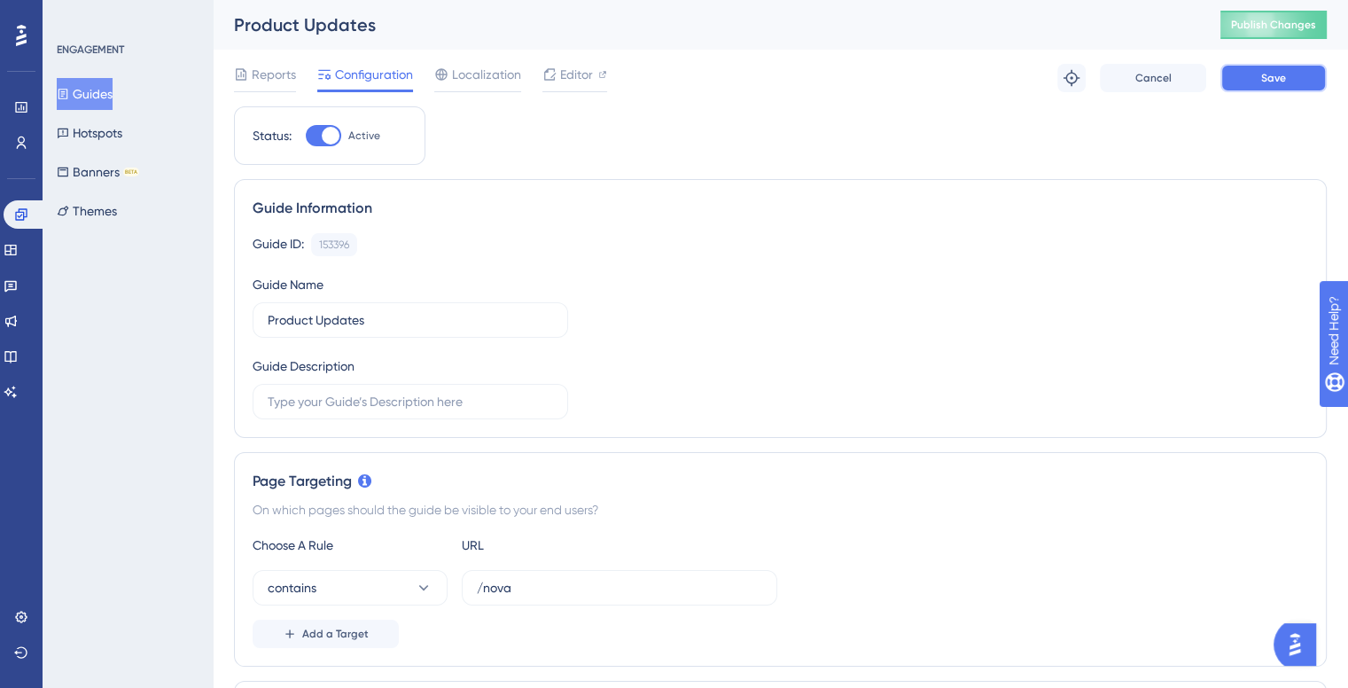
click at [1287, 70] on button "Save" at bounding box center [1274, 78] width 106 height 28
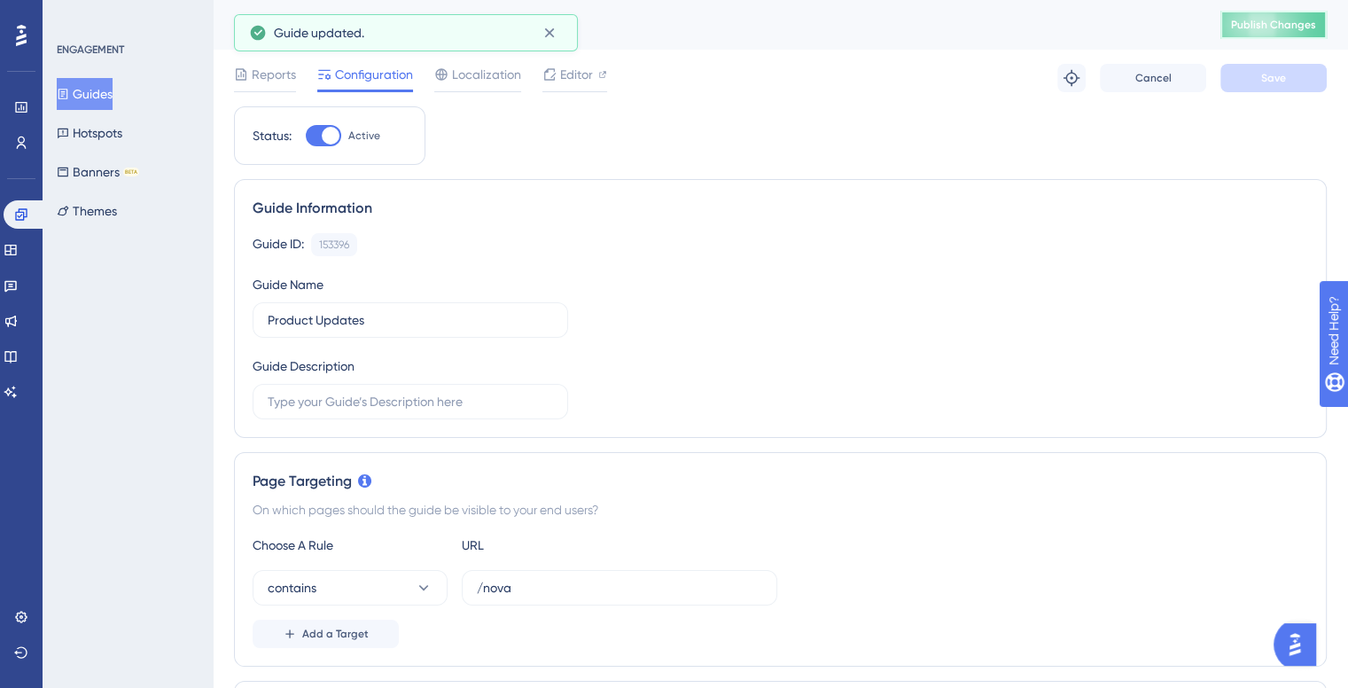
click at [1293, 22] on span "Publish Changes" at bounding box center [1273, 25] width 85 height 14
click at [535, 36] on div "UserGuiding script updated." at bounding box center [406, 33] width 314 height 28
drag, startPoint x: 539, startPoint y: 32, endPoint x: 548, endPoint y: 24, distance: 11.9
click at [543, 28] on button at bounding box center [548, 33] width 27 height 28
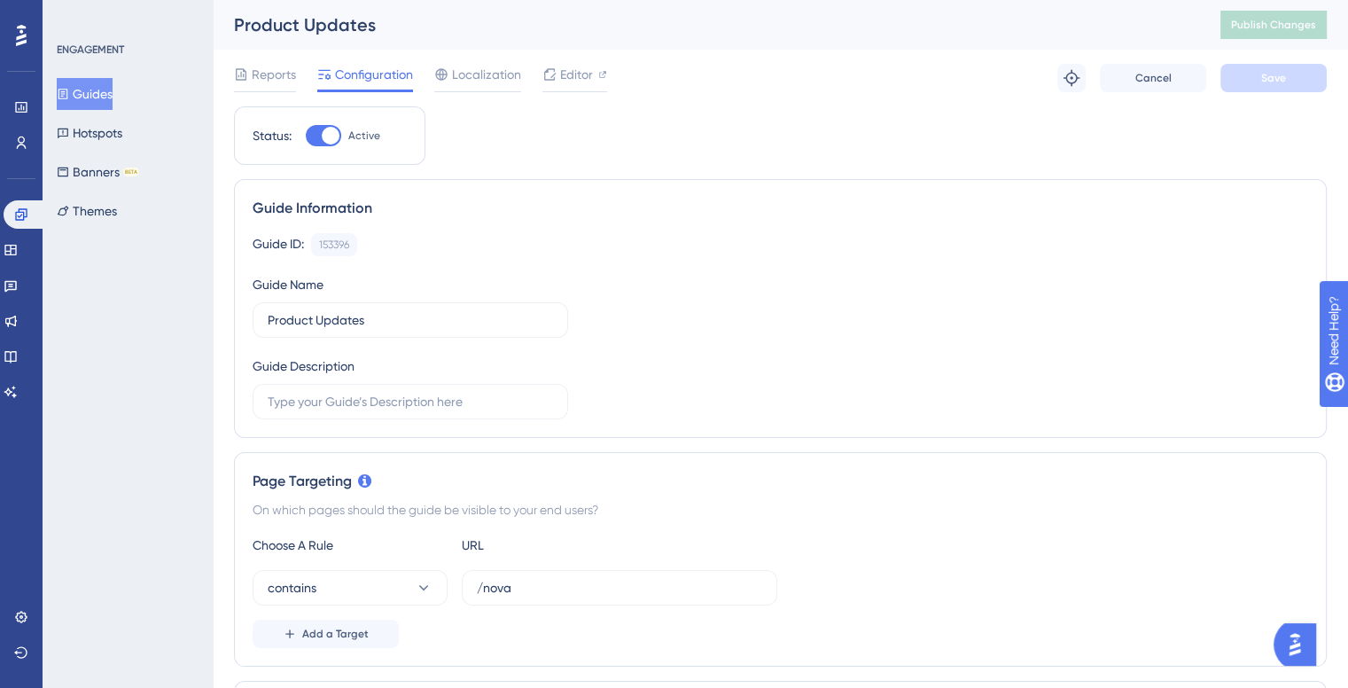
click at [238, 20] on div "Product Updates" at bounding box center [705, 24] width 942 height 25
click at [239, 20] on div "Product Updates" at bounding box center [705, 24] width 942 height 25
click at [564, 71] on span "Editor" at bounding box center [576, 74] width 33 height 21
click at [258, 38] on div "Product Updates Publish Changes" at bounding box center [781, 25] width 1136 height 50
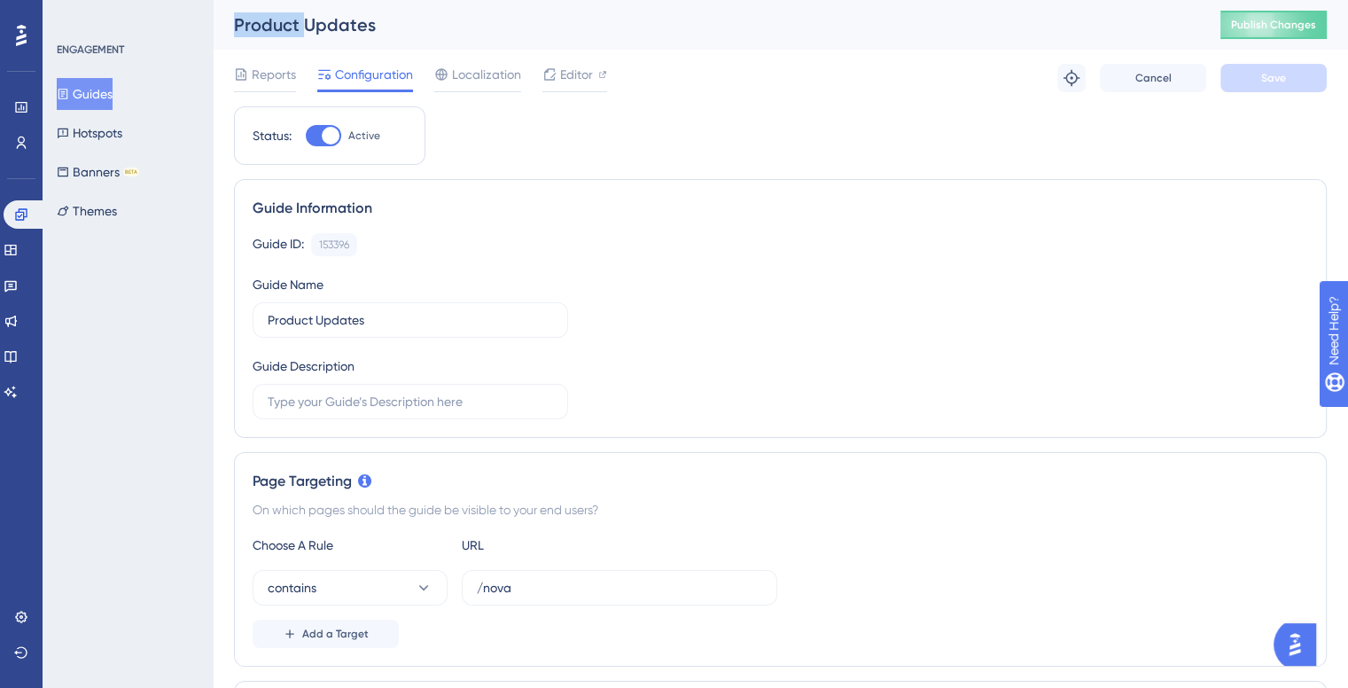
click at [258, 38] on div "Product Updates Publish Changes" at bounding box center [781, 25] width 1136 height 50
click at [266, 32] on div "Product Updates" at bounding box center [705, 24] width 942 height 25
click at [1262, 28] on span "Publish Changes" at bounding box center [1273, 25] width 85 height 14
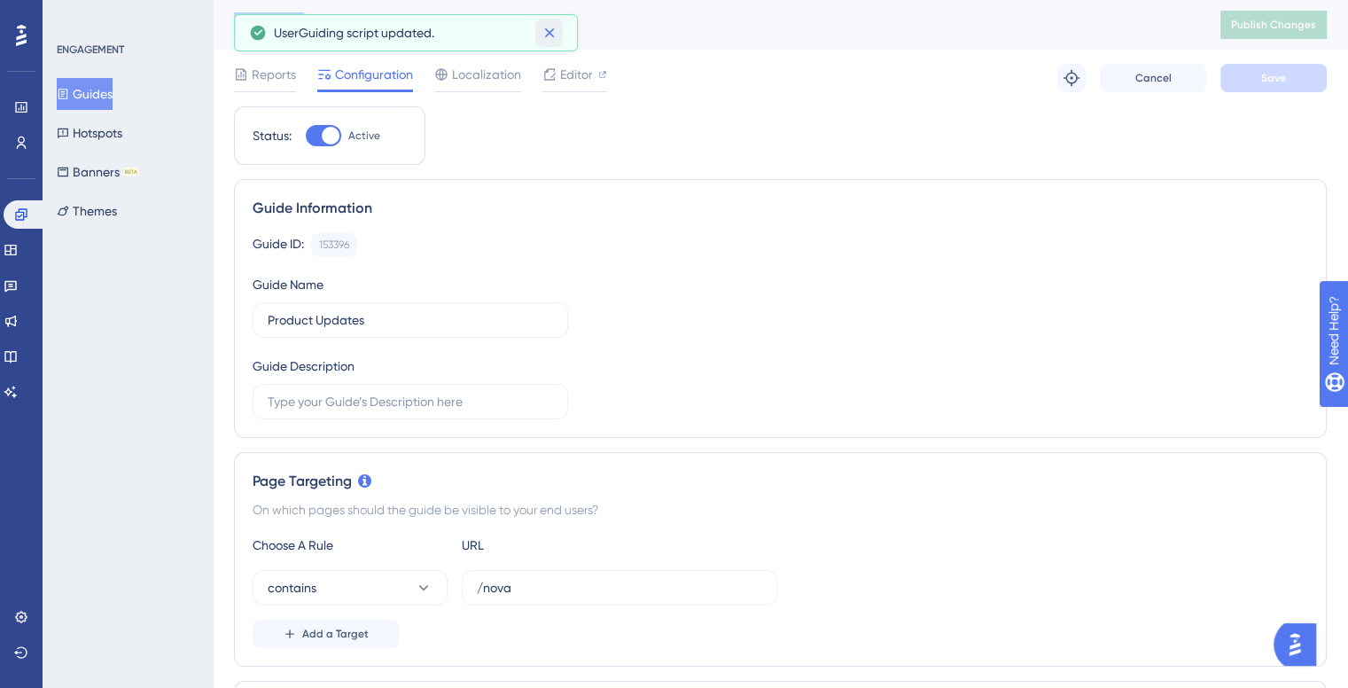
click at [544, 35] on icon at bounding box center [550, 33] width 18 height 18
drag, startPoint x: 179, startPoint y: 556, endPoint x: 159, endPoint y: 514, distance: 46.4
click at [179, 555] on div "ENGAGEMENT Guides Hotspots Banners BETA Themes" at bounding box center [128, 344] width 170 height 688
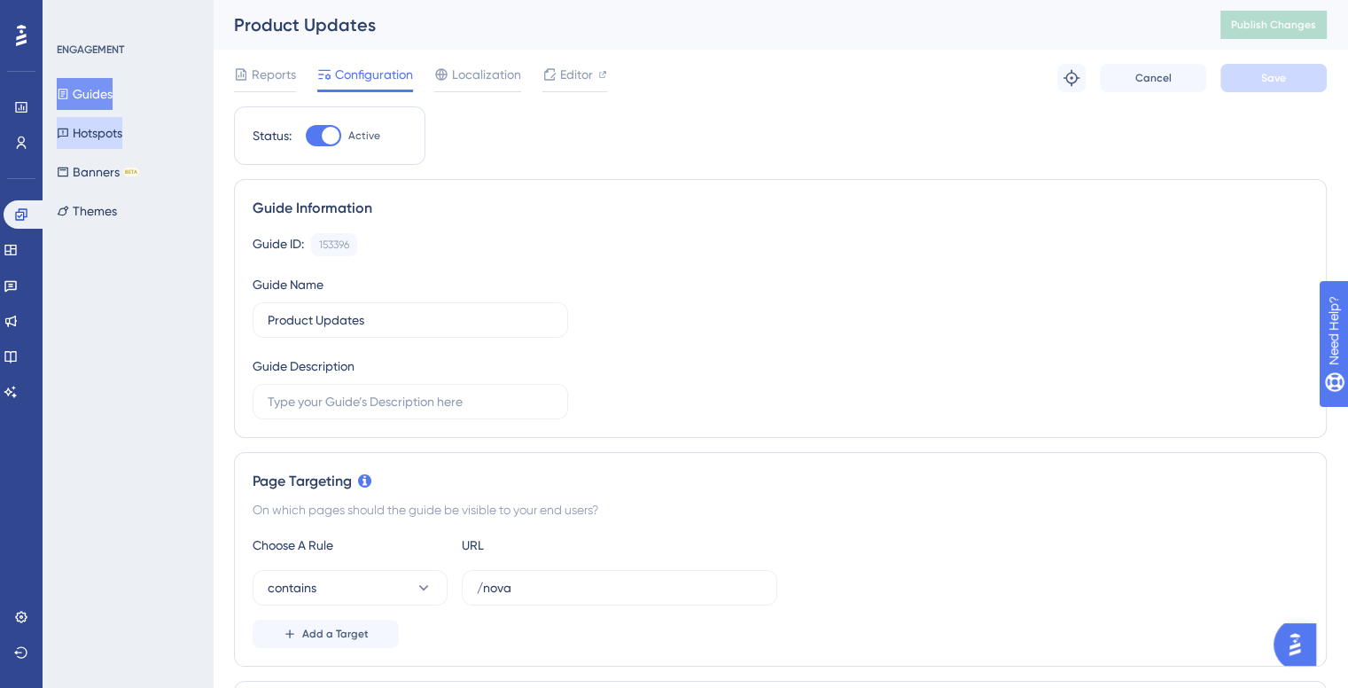
click at [116, 138] on button "Hotspots" at bounding box center [90, 133] width 66 height 32
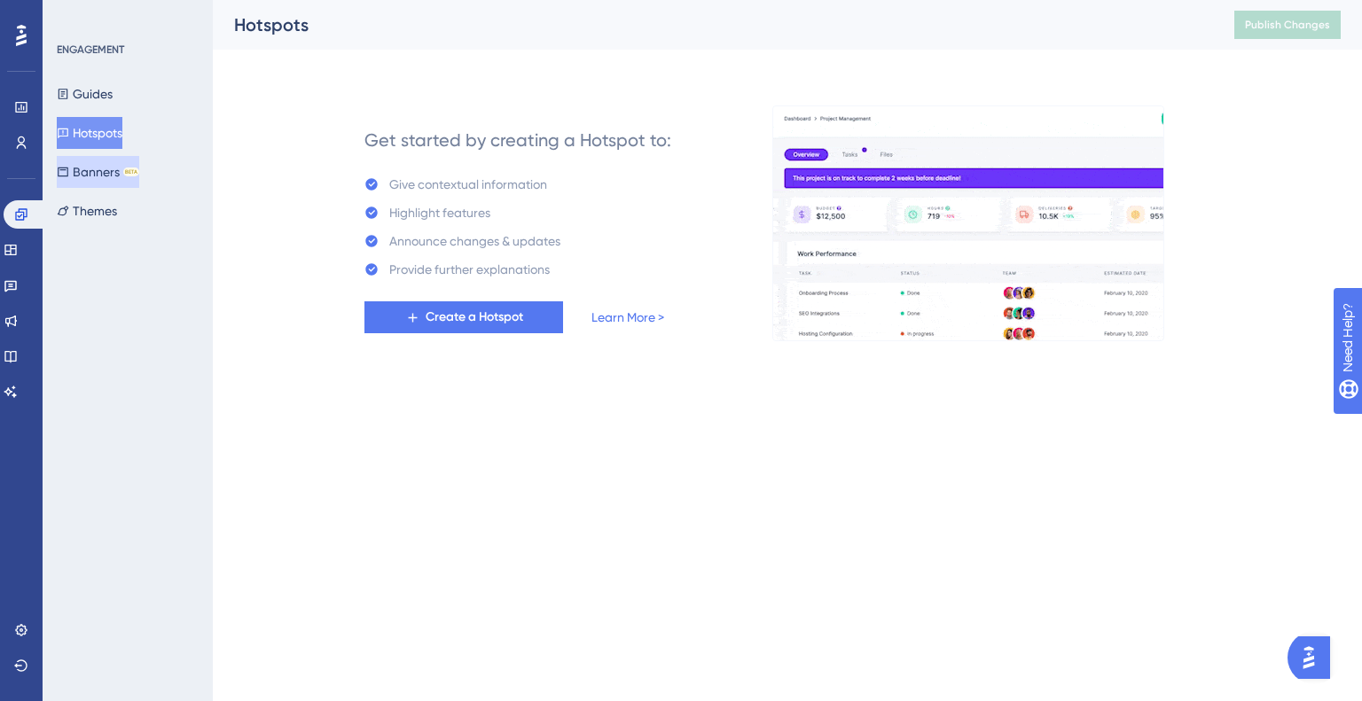
click at [112, 181] on button "Banners BETA" at bounding box center [98, 172] width 82 height 32
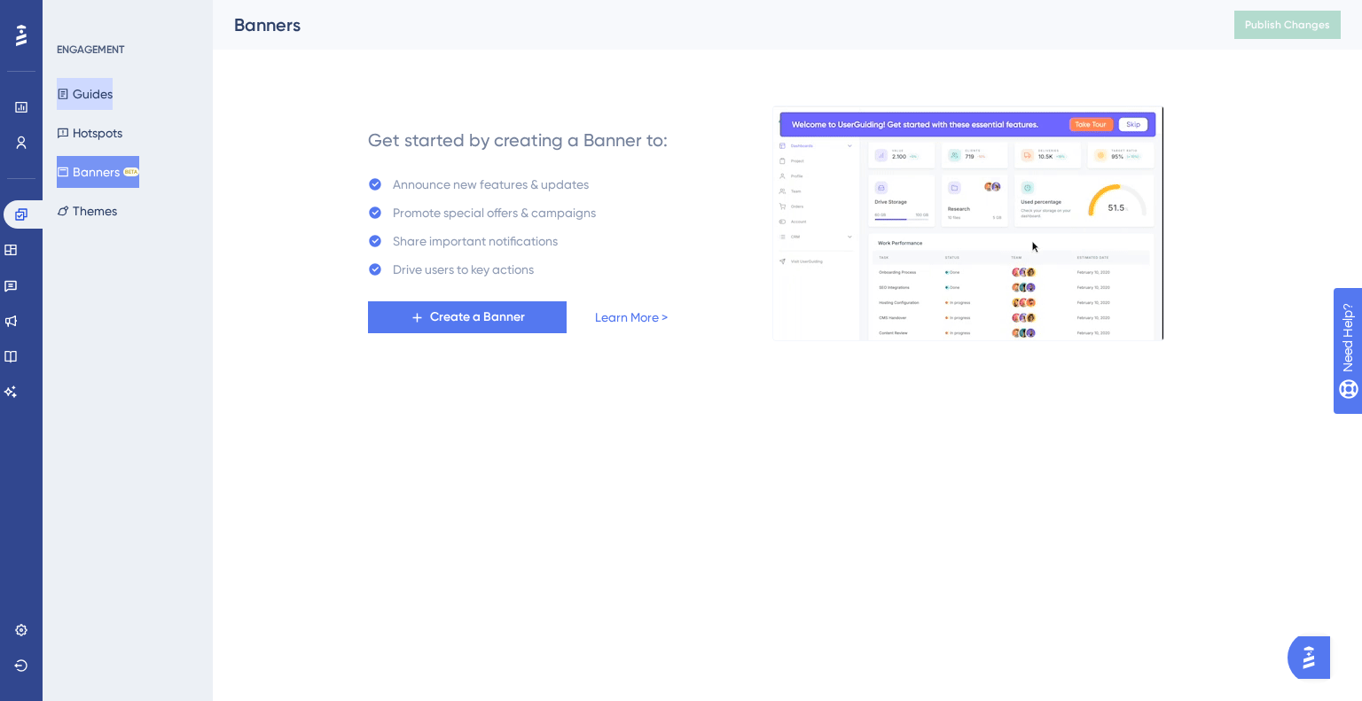
click at [102, 95] on button "Guides" at bounding box center [85, 94] width 56 height 32
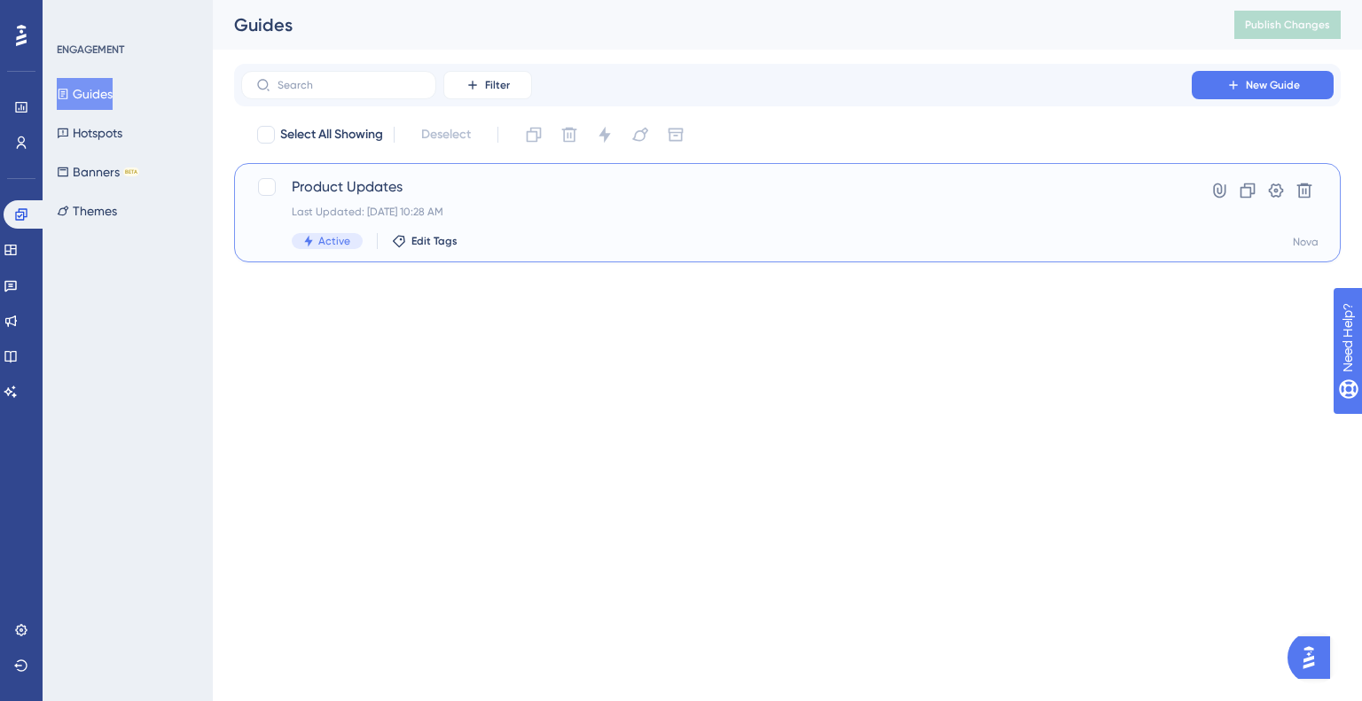
click at [398, 225] on div "Product Updates Last Updated: [DATE] 10:28 AM Active Edit Tags" at bounding box center [716, 212] width 849 height 73
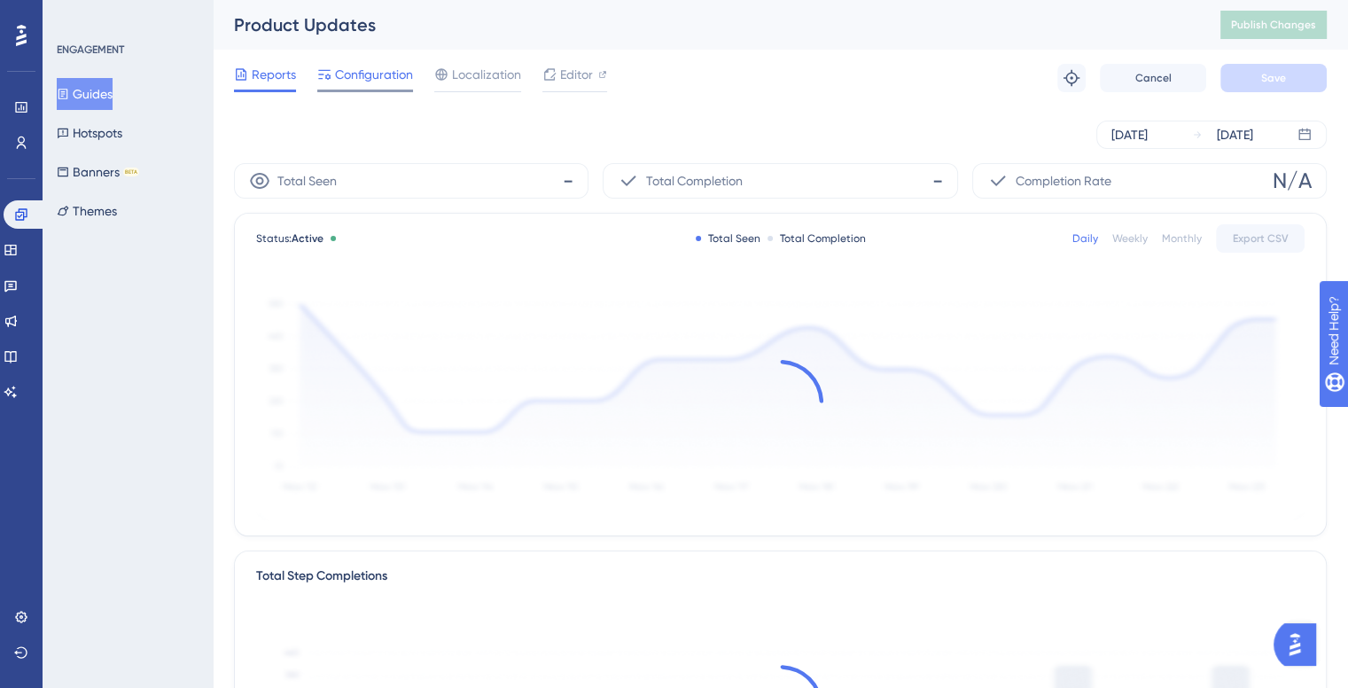
click at [376, 74] on span "Configuration" at bounding box center [374, 74] width 78 height 21
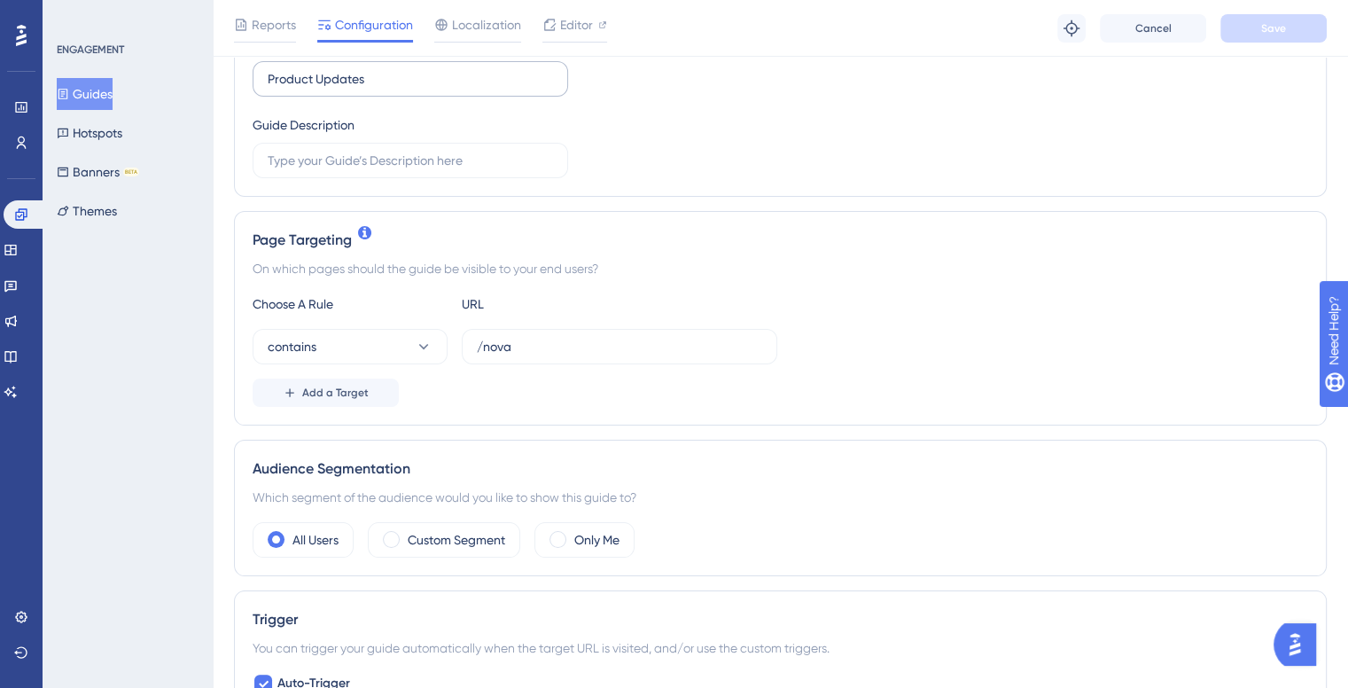
scroll to position [355, 0]
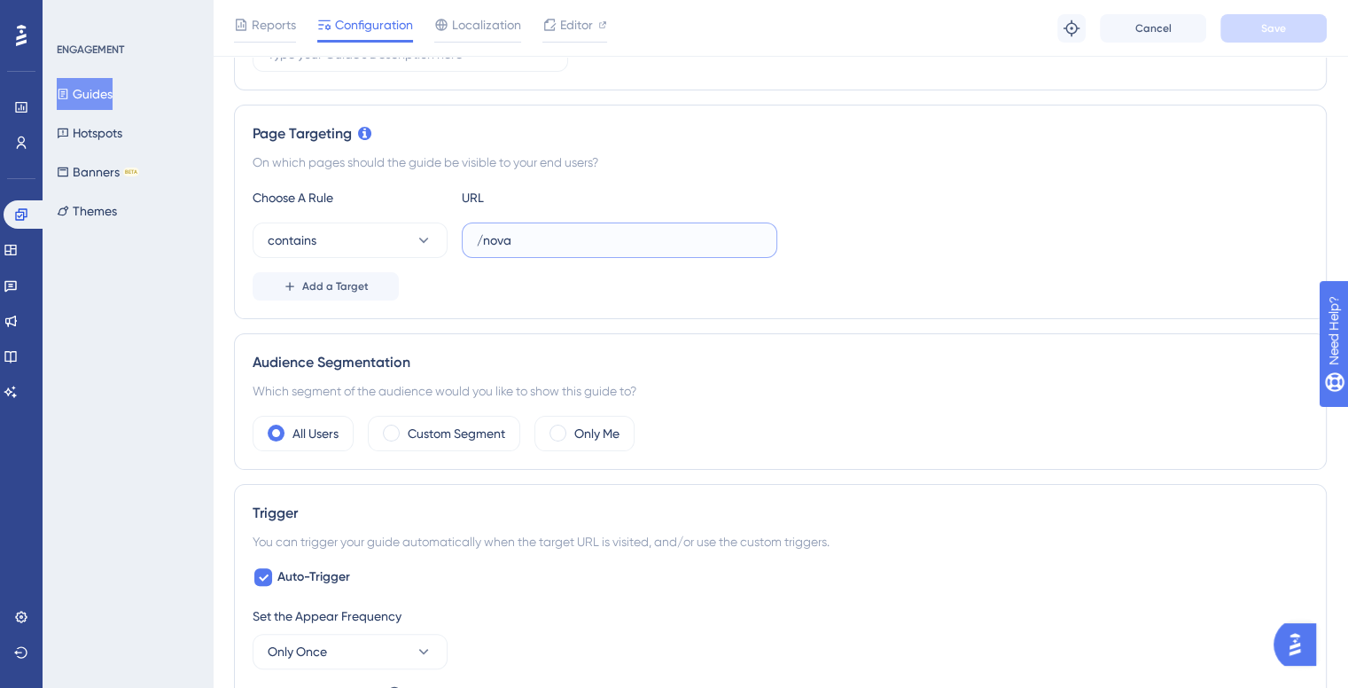
drag, startPoint x: 543, startPoint y: 247, endPoint x: 486, endPoint y: 240, distance: 58.1
click at [486, 240] on input "/nova" at bounding box center [619, 240] width 285 height 20
click at [499, 240] on input "/nova" at bounding box center [619, 240] width 285 height 20
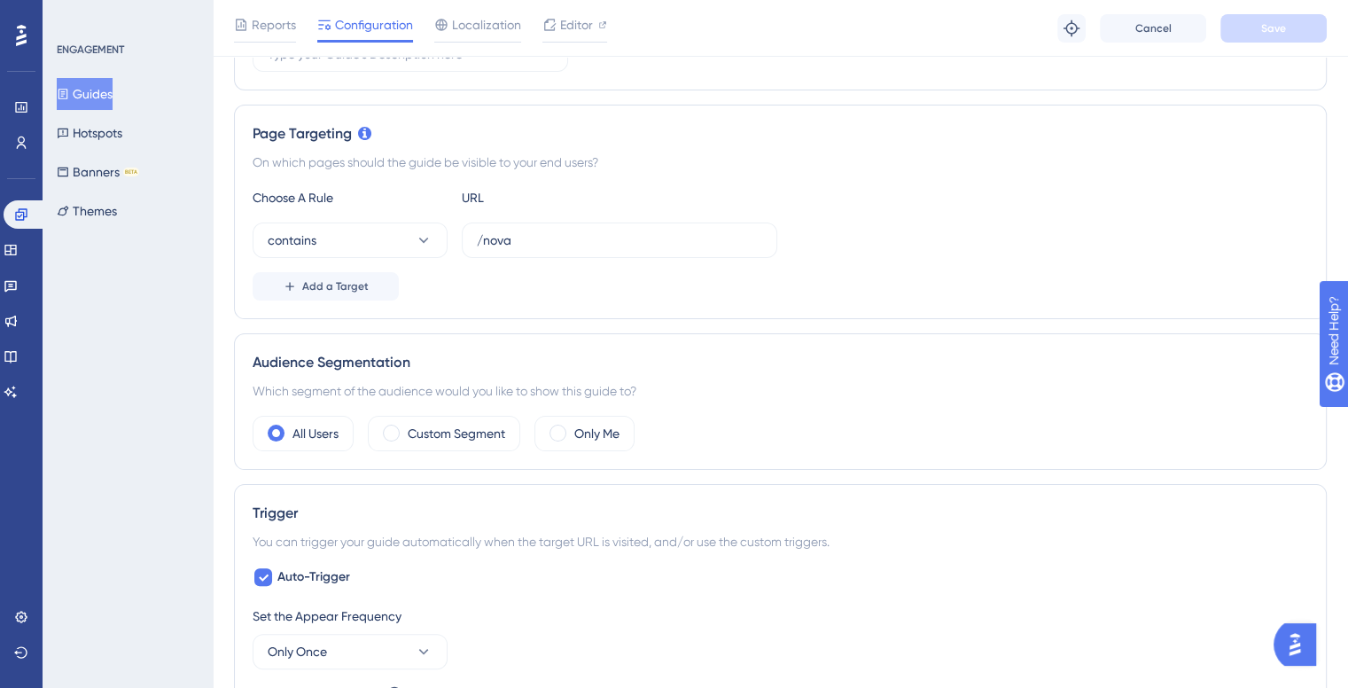
click at [473, 187] on div "URL" at bounding box center [559, 197] width 195 height 21
click at [479, 237] on input "/nova" at bounding box center [619, 240] width 285 height 20
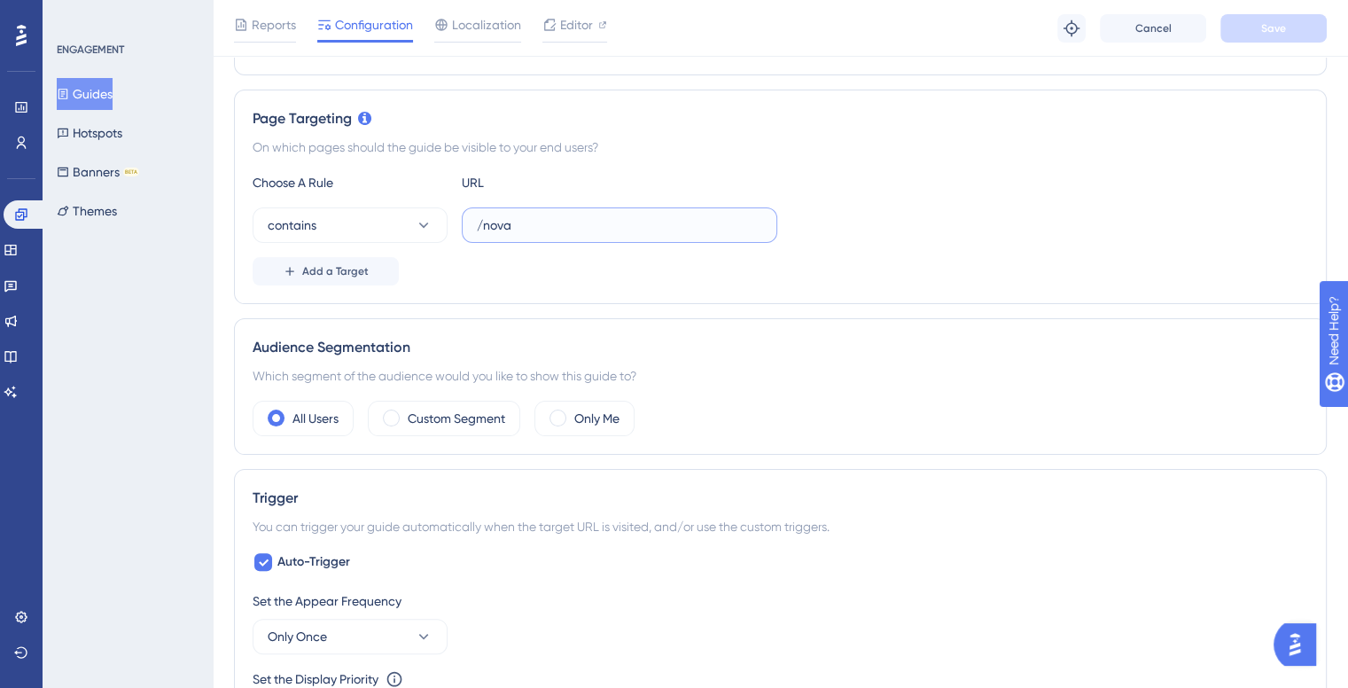
scroll to position [621, 0]
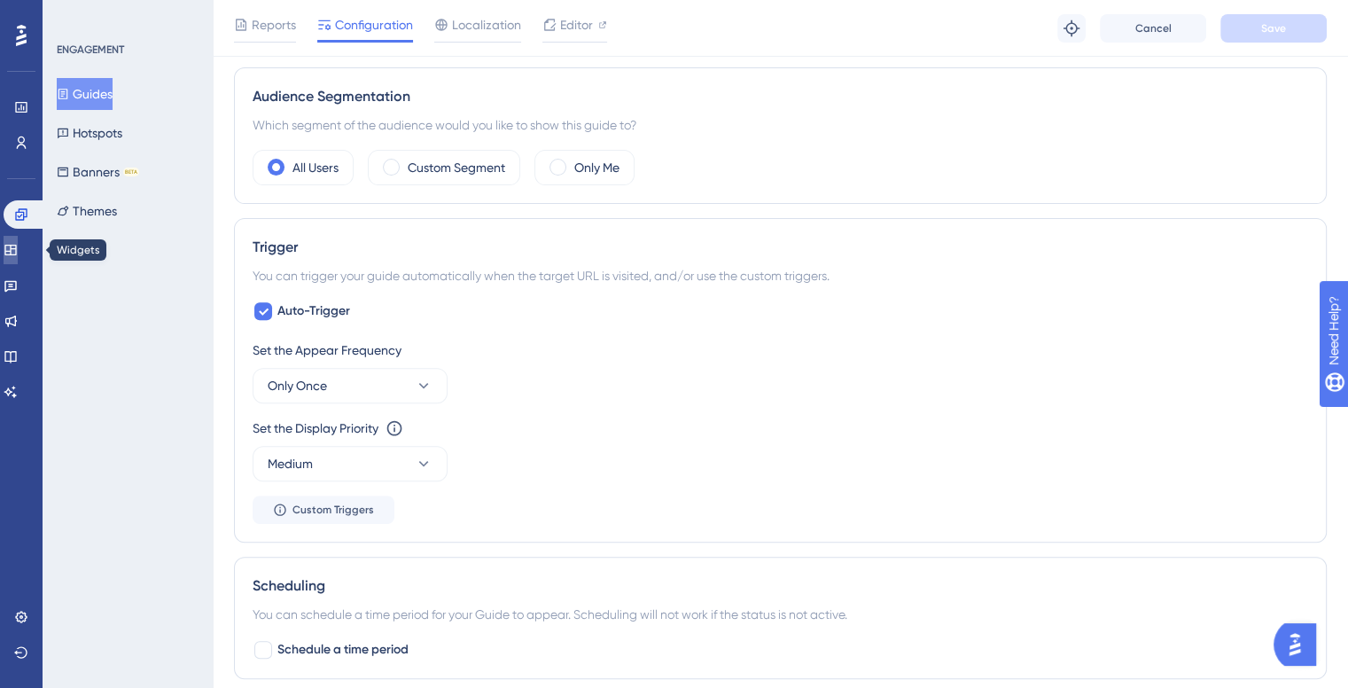
click at [18, 253] on link at bounding box center [11, 250] width 14 height 28
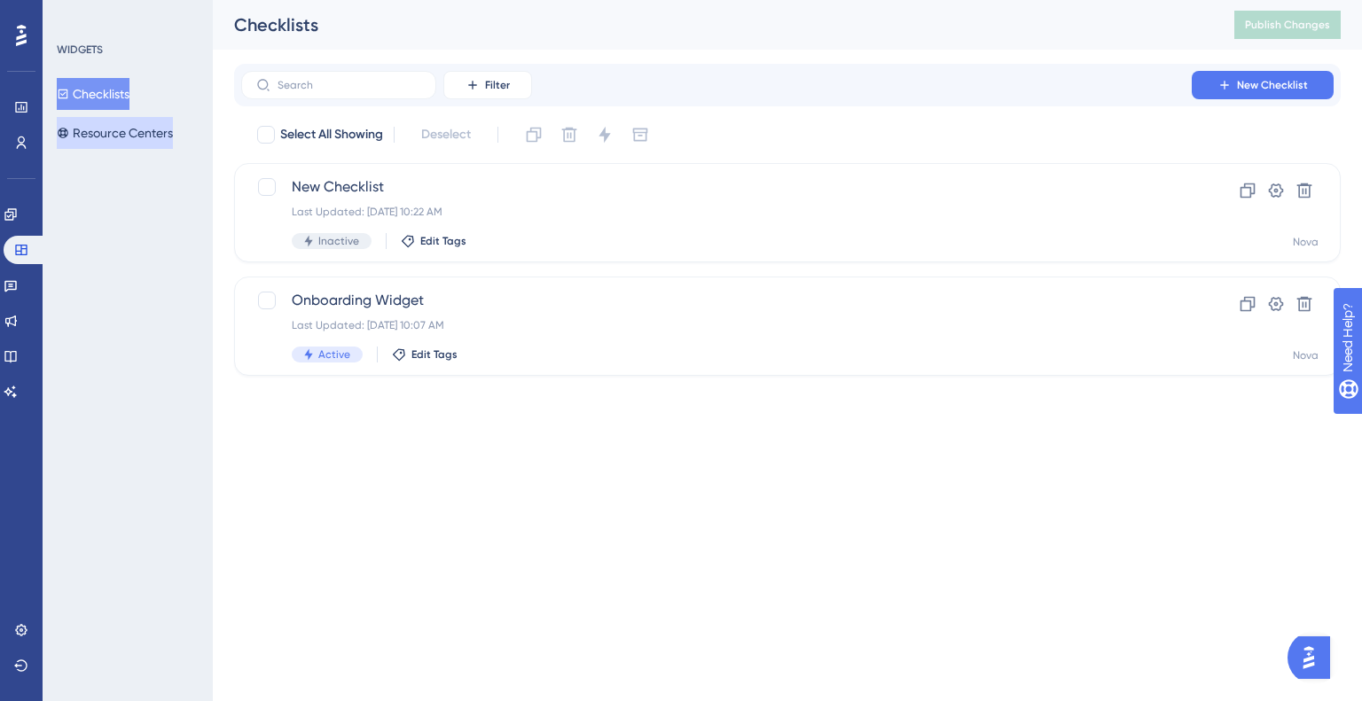
click at [112, 140] on button "Resource Centers" at bounding box center [115, 133] width 116 height 32
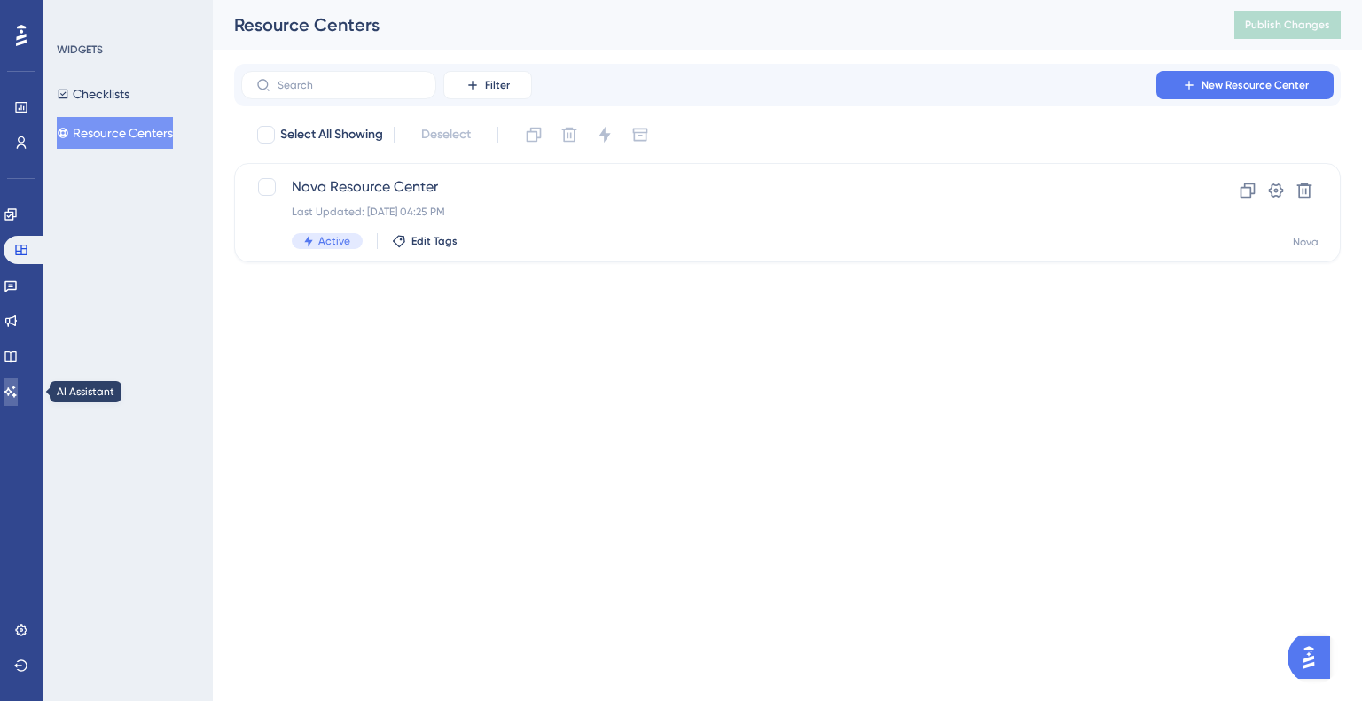
click at [18, 389] on icon at bounding box center [11, 392] width 14 height 14
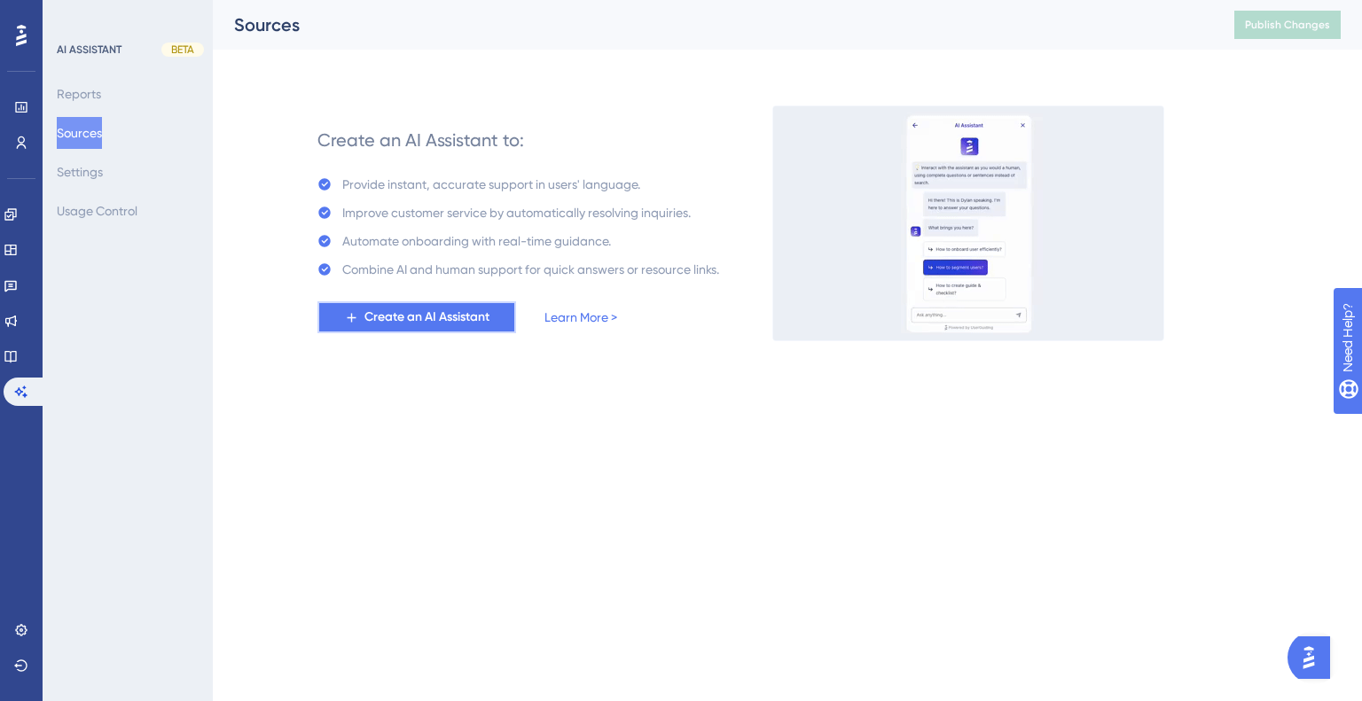
click at [403, 320] on span "Create an AI Assistant" at bounding box center [426, 317] width 125 height 21
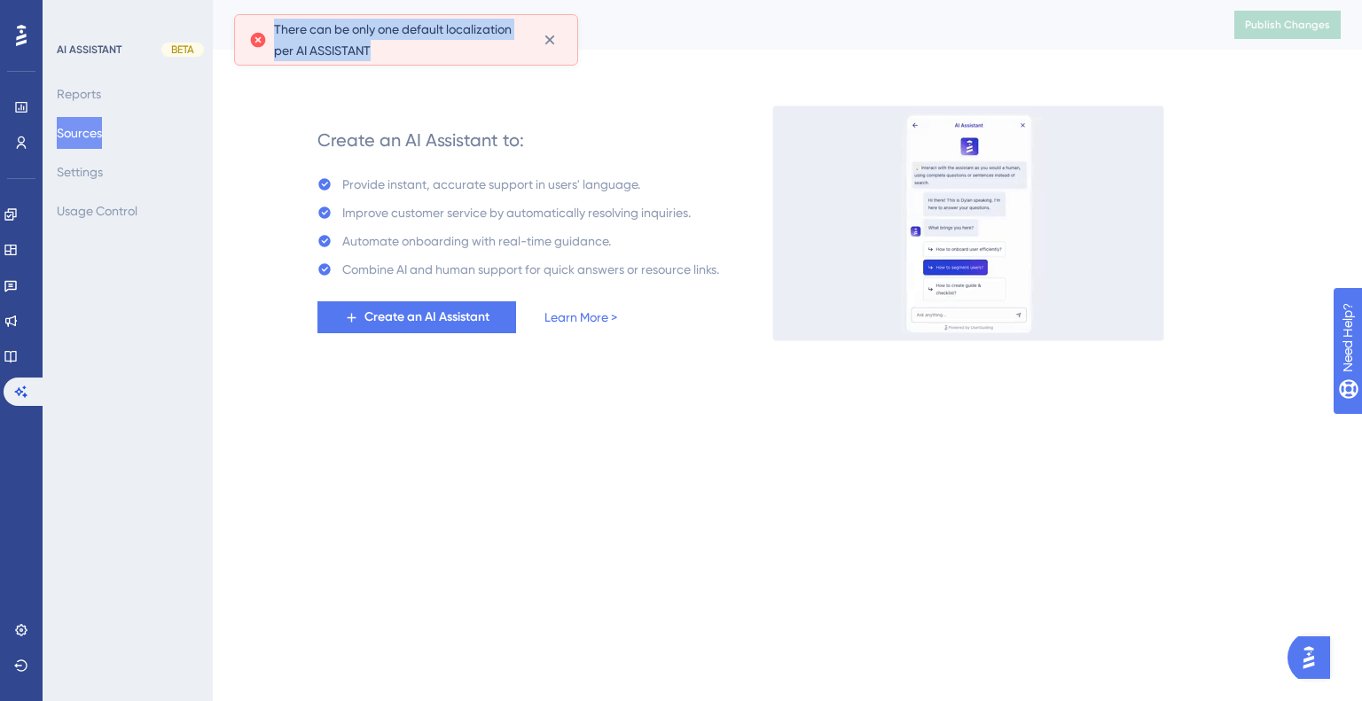
drag, startPoint x: 373, startPoint y: 51, endPoint x: 272, endPoint y: 18, distance: 106.3
click at [272, 19] on div "There can be only one default localization per AI ASSISTANT" at bounding box center [406, 40] width 314 height 43
click at [270, 24] on div "There can be only one default localization per AI ASSISTANT" at bounding box center [406, 40] width 314 height 43
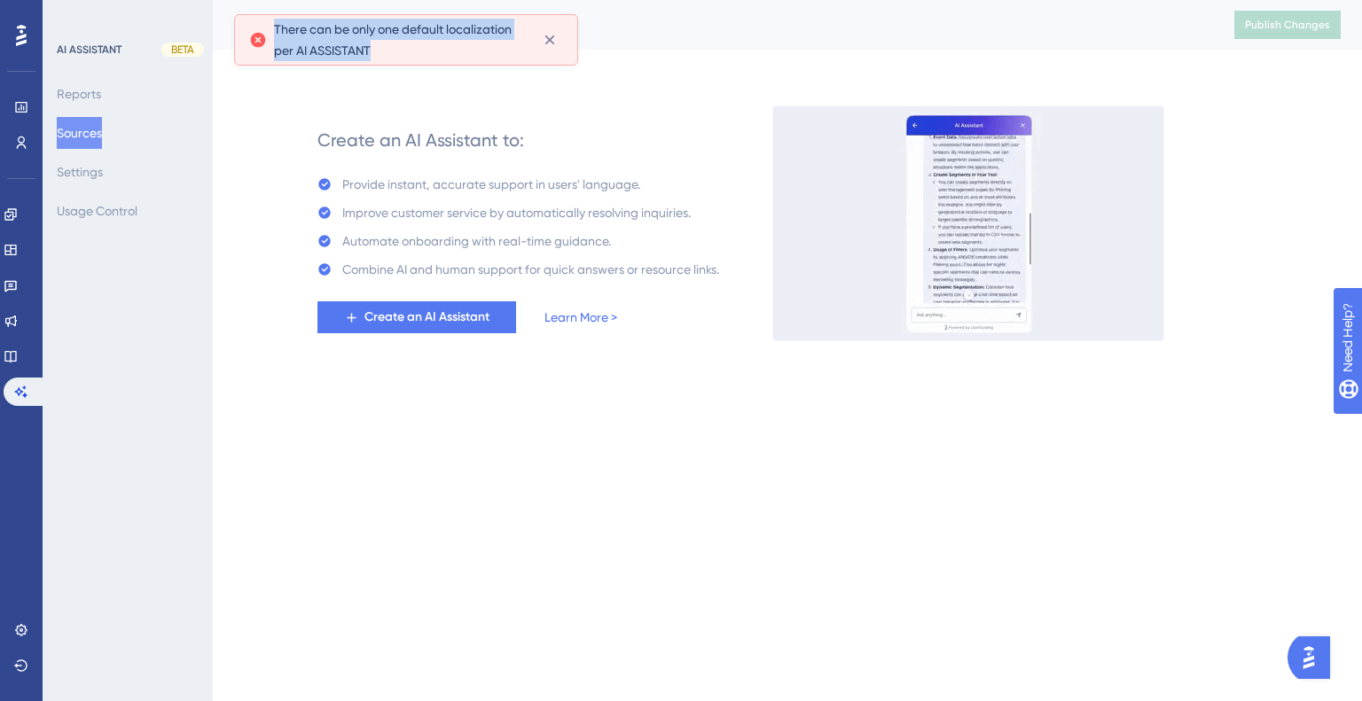
click at [270, 24] on div "There can be only one default localization per AI ASSISTANT" at bounding box center [406, 40] width 314 height 43
click at [273, 25] on div "There can be only one default localization per AI ASSISTANT" at bounding box center [406, 40] width 314 height 43
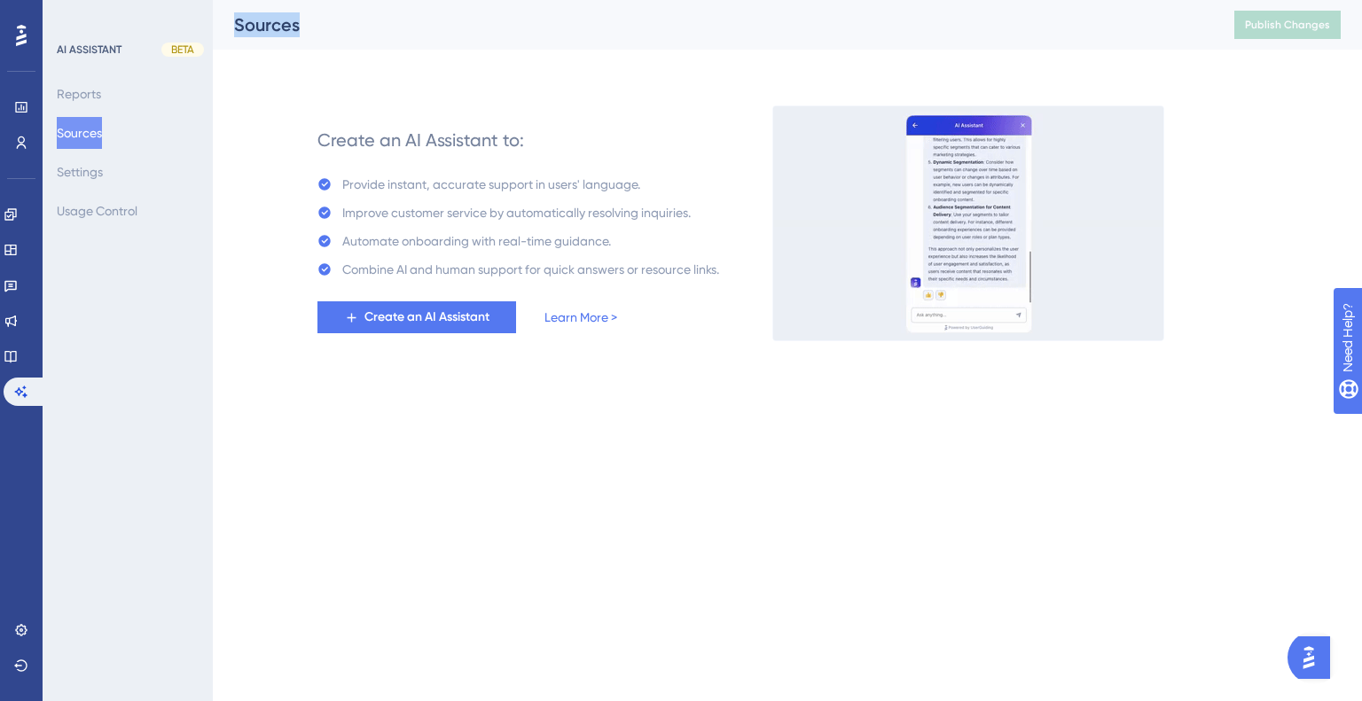
click at [273, 26] on div "Sources" at bounding box center [712, 24] width 956 height 25
click at [311, 109] on div "Create an AI Assistant to: Provide instant, accurate support in users' language…" at bounding box center [518, 223] width 440 height 234
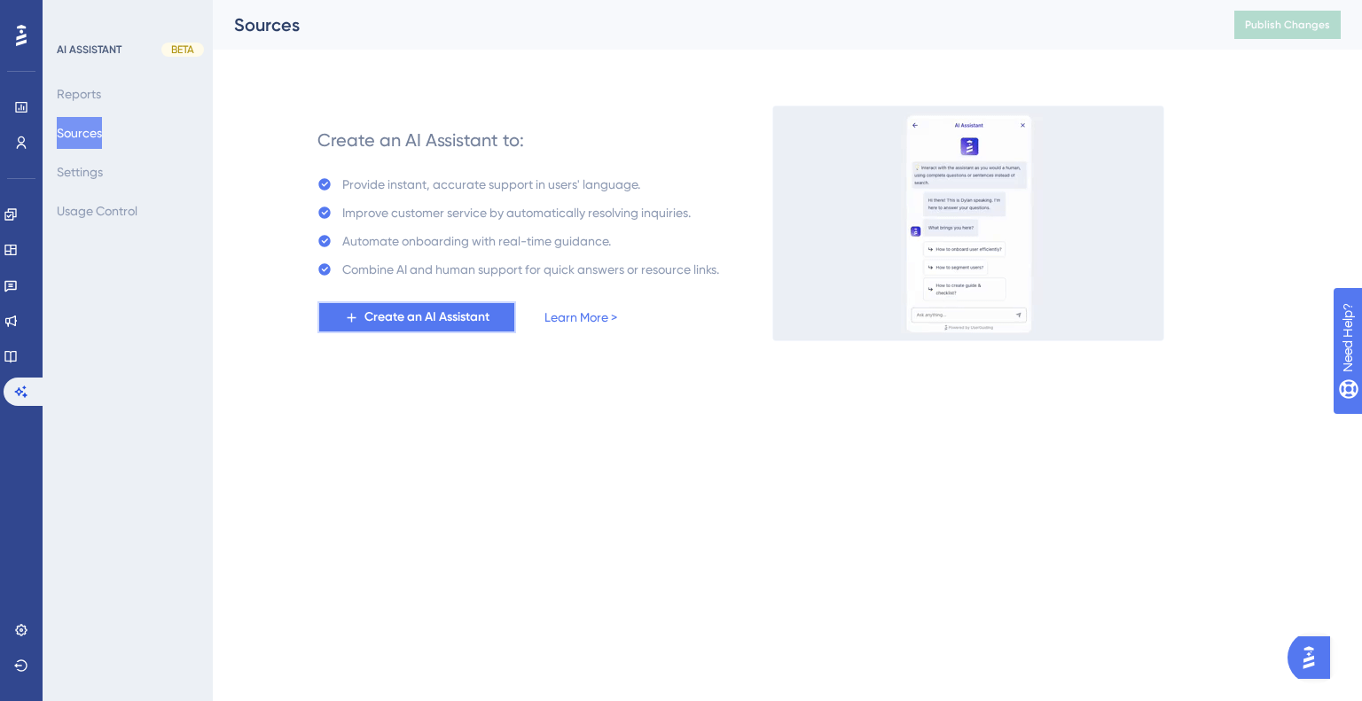
click at [426, 329] on button "Create an AI Assistant" at bounding box center [416, 317] width 199 height 32
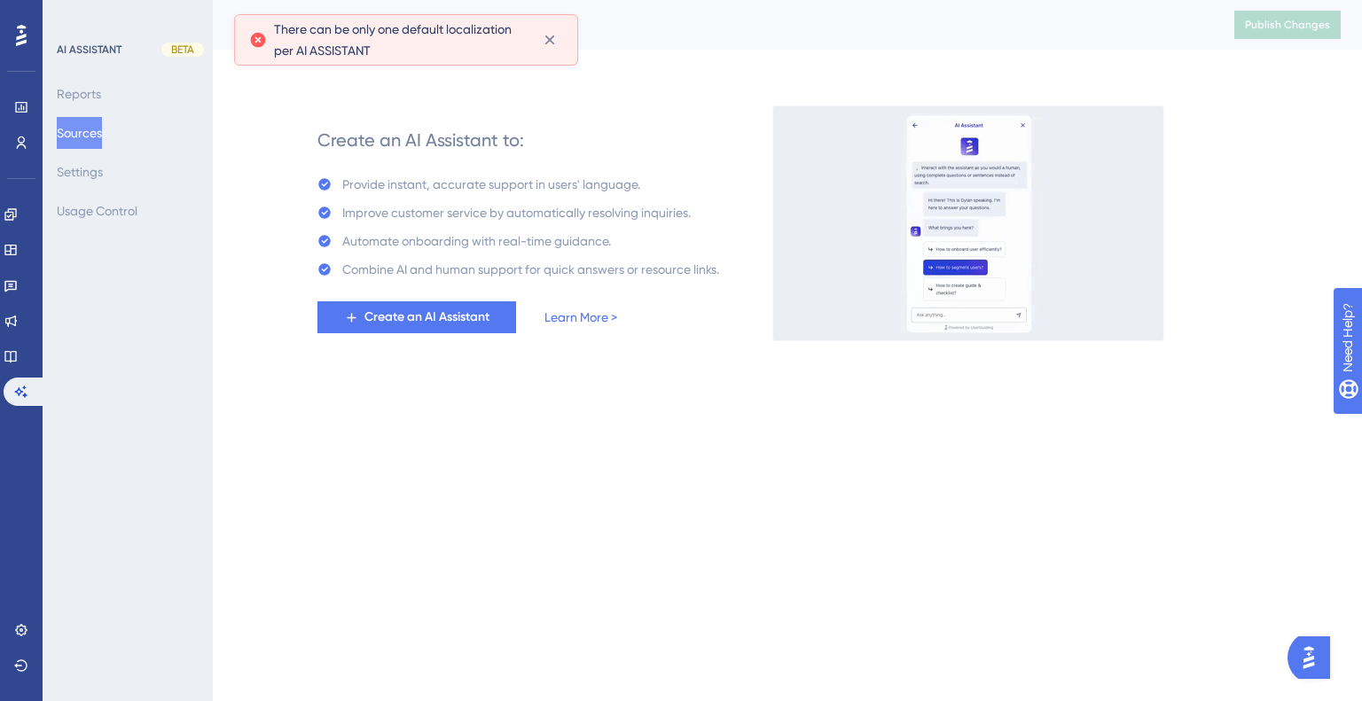
drag, startPoint x: 365, startPoint y: 47, endPoint x: 434, endPoint y: 59, distance: 69.4
click at [326, 46] on span "There can be only one default localization per AI ASSISTANT" at bounding box center [401, 40] width 254 height 43
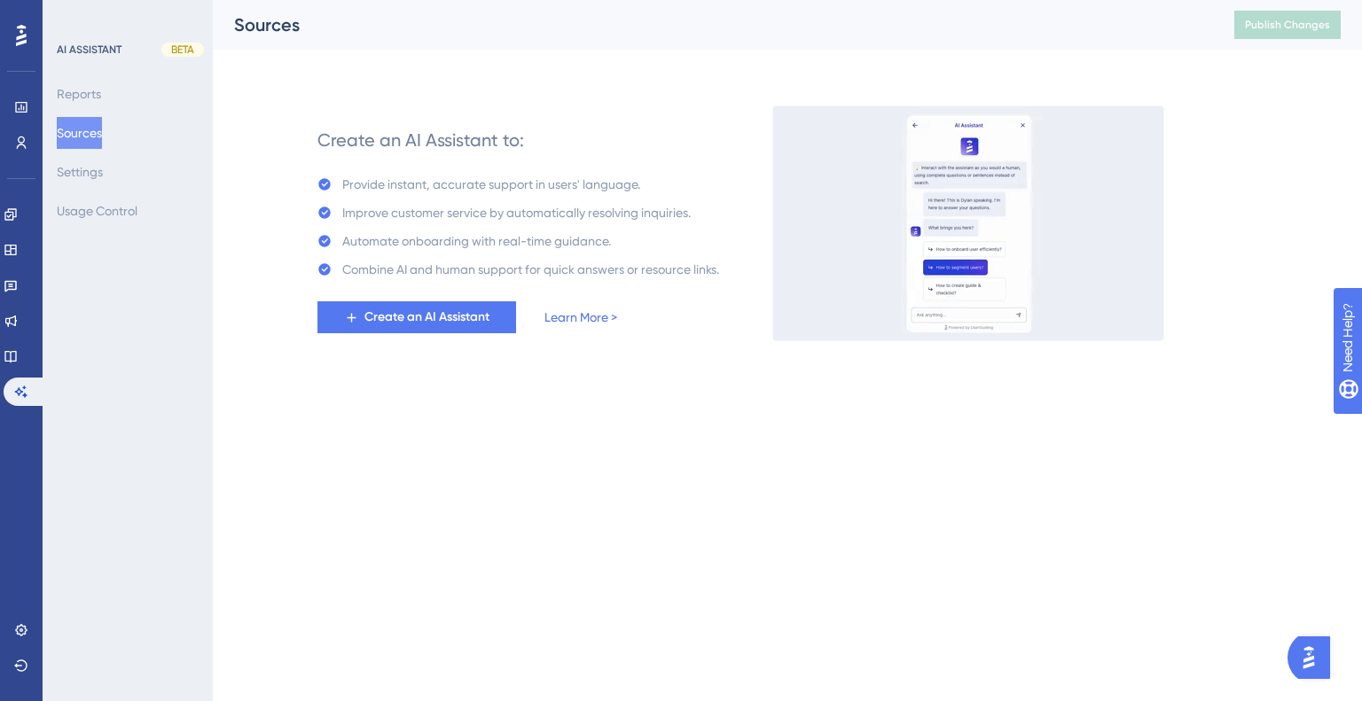
drag, startPoint x: 399, startPoint y: 50, endPoint x: 274, endPoint y: 27, distance: 127.1
click at [976, 244] on img at bounding box center [968, 223] width 392 height 236
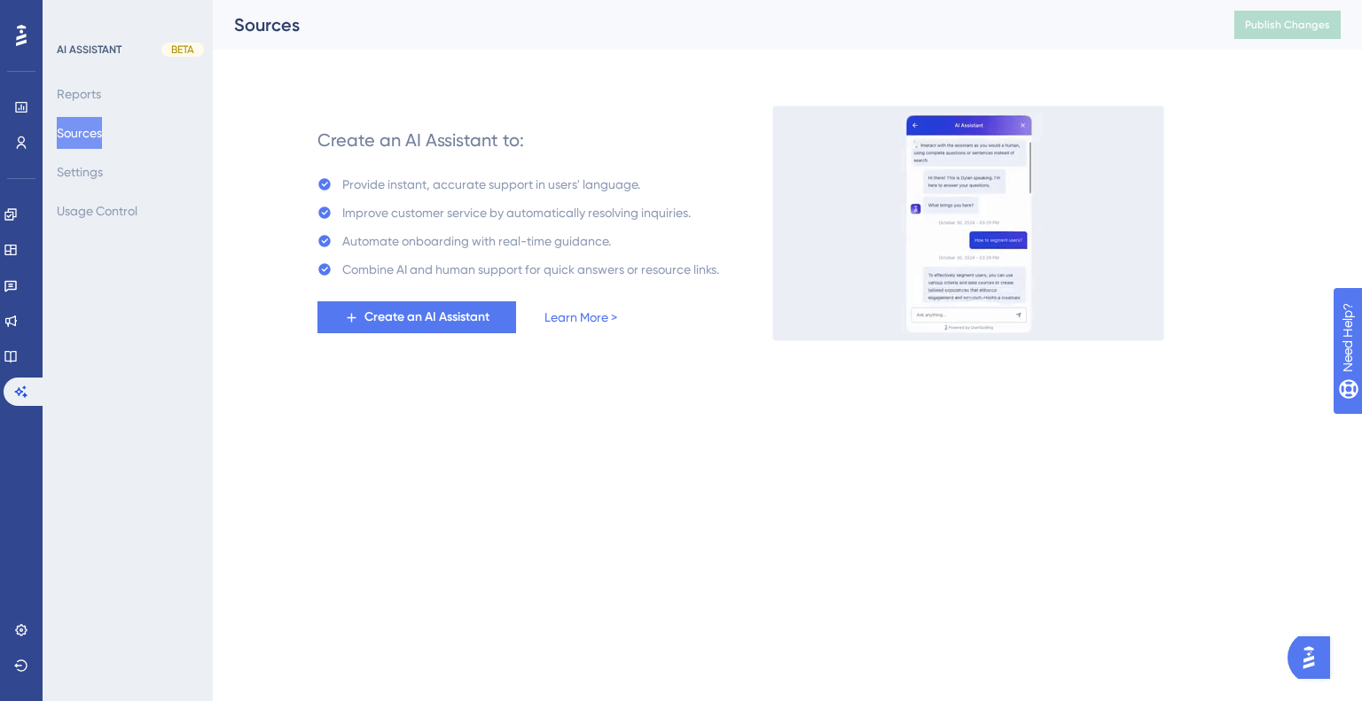
drag, startPoint x: 631, startPoint y: 313, endPoint x: 557, endPoint y: 328, distance: 76.0
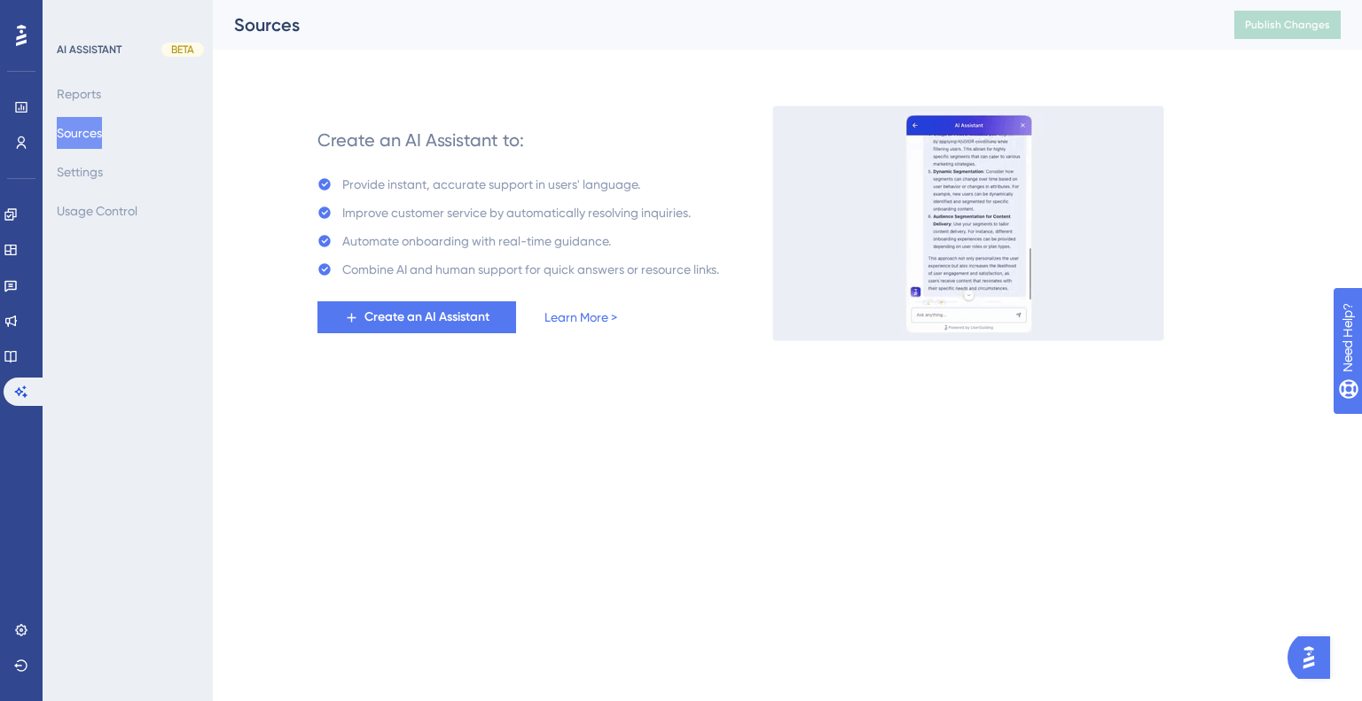
click at [623, 312] on div "Create an AI Assistant to: Provide instant, accurate support in users' language…" at bounding box center [518, 223] width 402 height 220
drag, startPoint x: 557, startPoint y: 328, endPoint x: 571, endPoint y: 322, distance: 15.5
click at [558, 328] on div "Create an AI Assistant Learn More >" at bounding box center [467, 317] width 300 height 32
click at [572, 320] on link "Learn More >" at bounding box center [580, 317] width 73 height 21
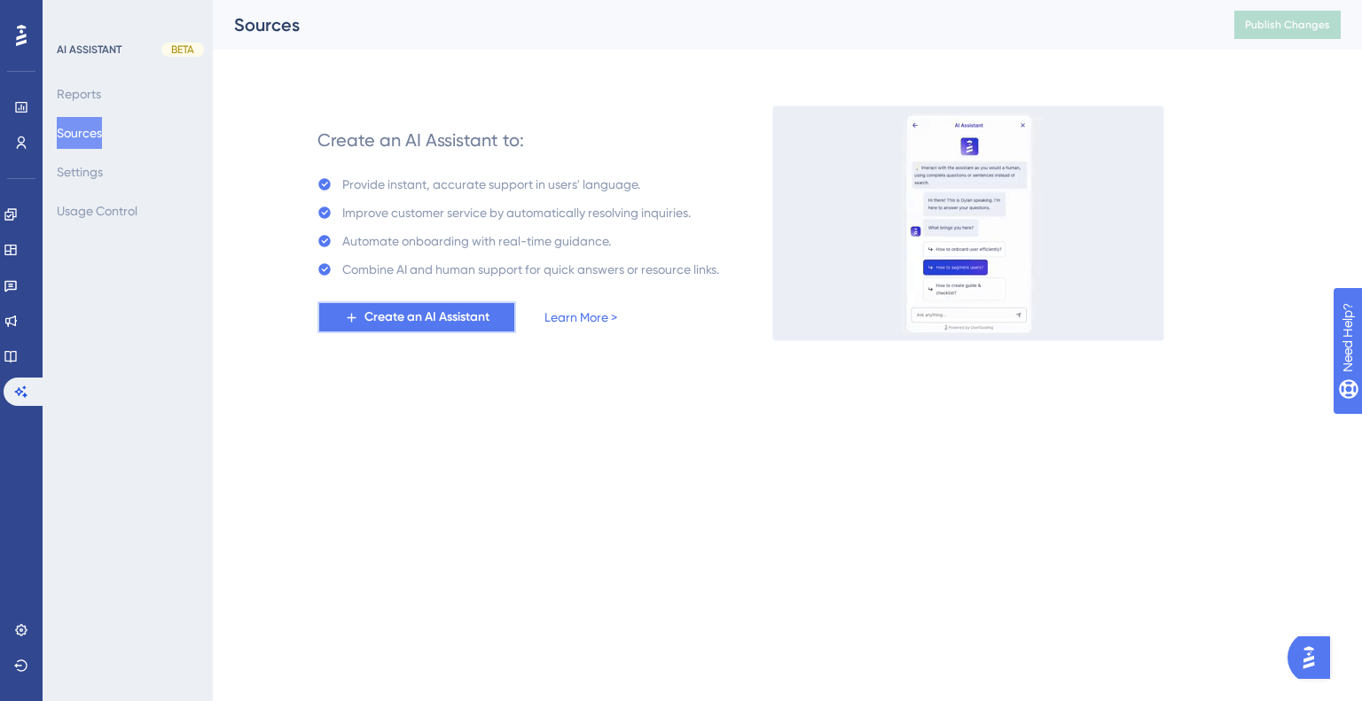
drag, startPoint x: 404, startPoint y: 330, endPoint x: 363, endPoint y: 186, distance: 149.5
click at [404, 329] on button "Create an AI Assistant" at bounding box center [416, 317] width 199 height 32
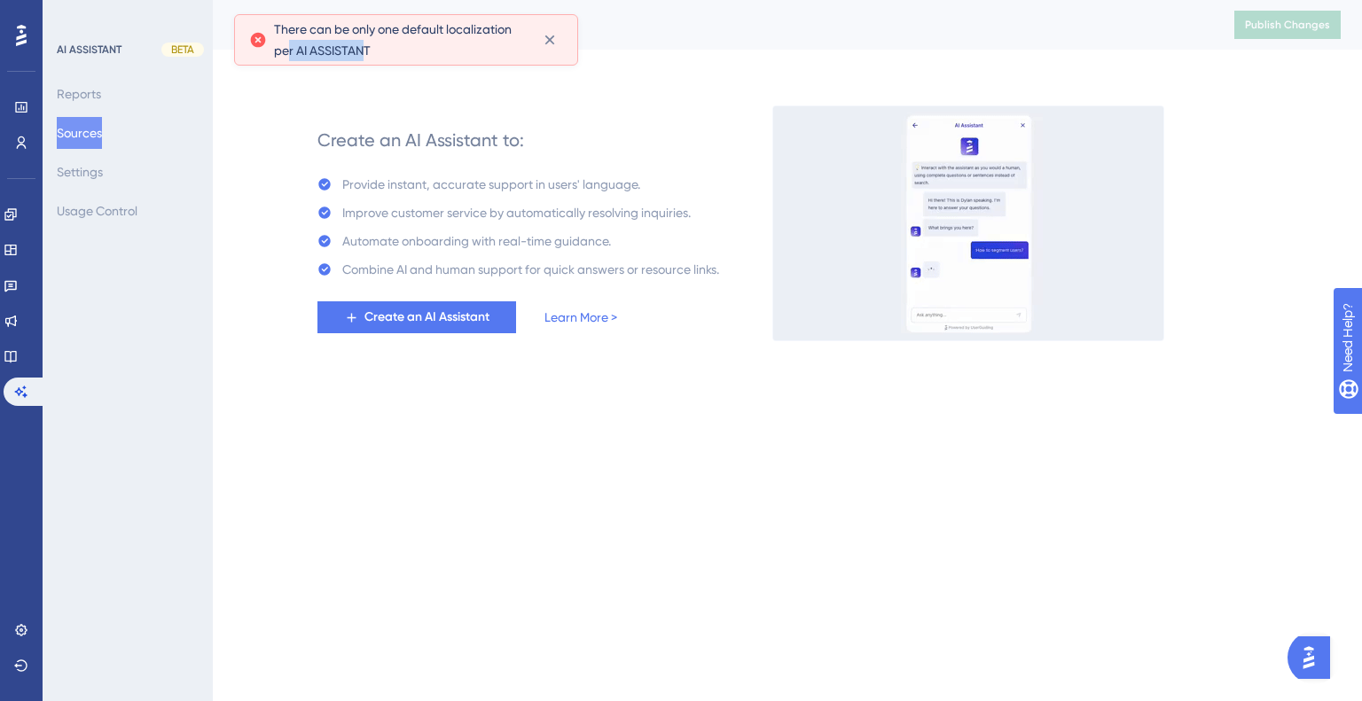
click at [291, 53] on span "There can be only one default localization per AI ASSISTANT" at bounding box center [401, 40] width 254 height 43
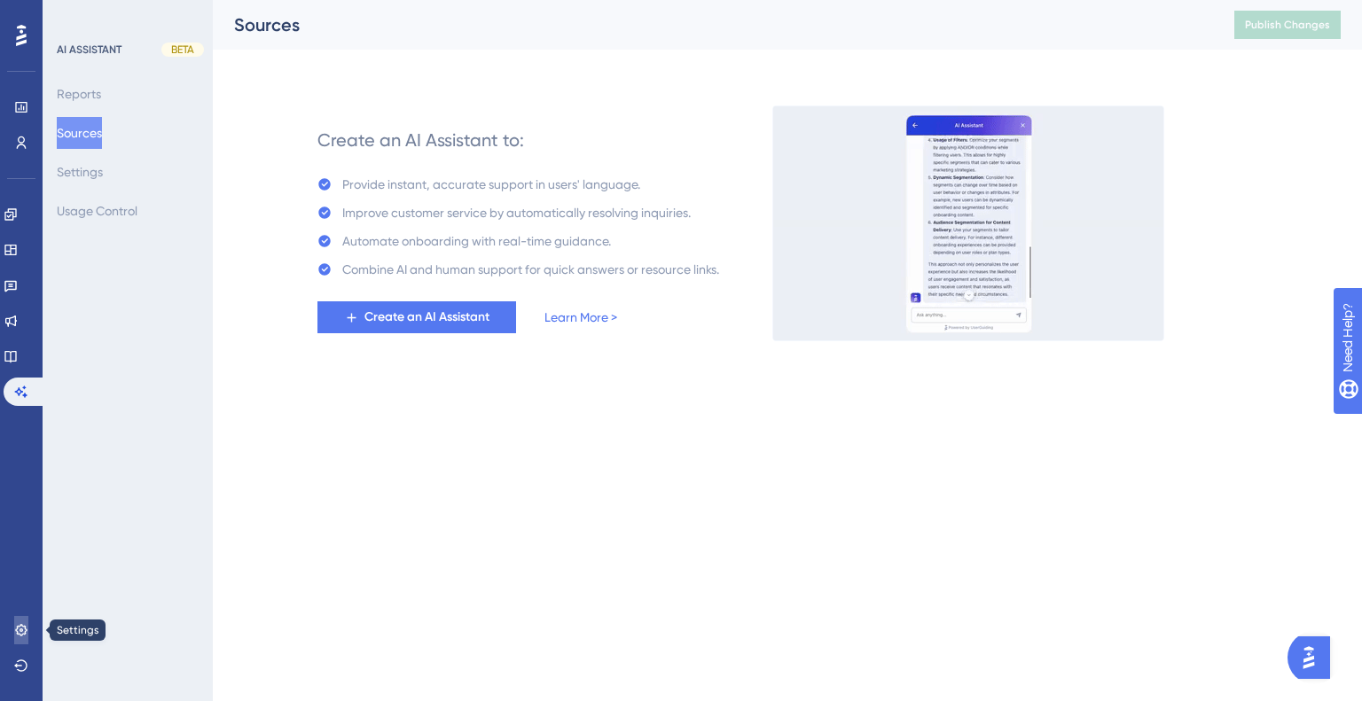
click at [21, 634] on icon at bounding box center [21, 630] width 14 height 14
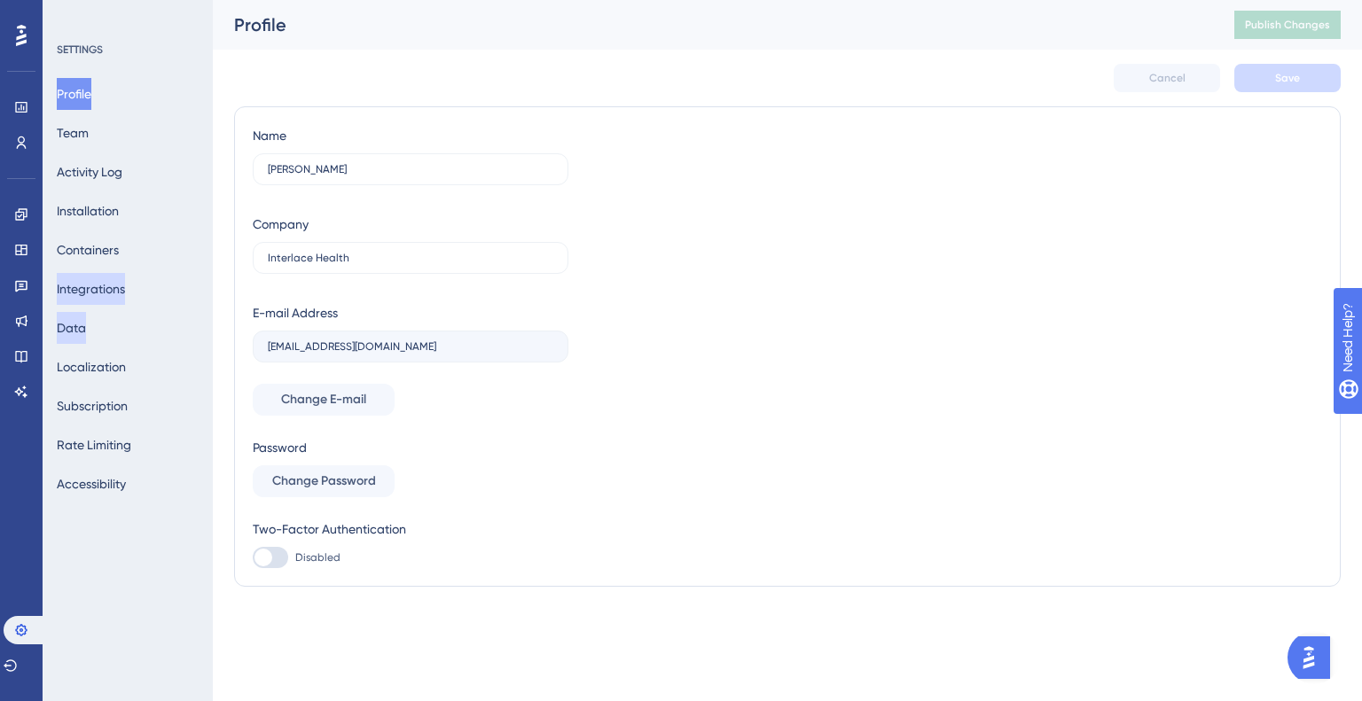
drag, startPoint x: 21, startPoint y: 632, endPoint x: 102, endPoint y: 304, distance: 337.8
click at [106, 326] on div "Profile Team Activity Log Installation Containers Integrations Data Localizatio…" at bounding box center [129, 289] width 144 height 422
click at [113, 376] on button "Localization" at bounding box center [91, 367] width 69 height 32
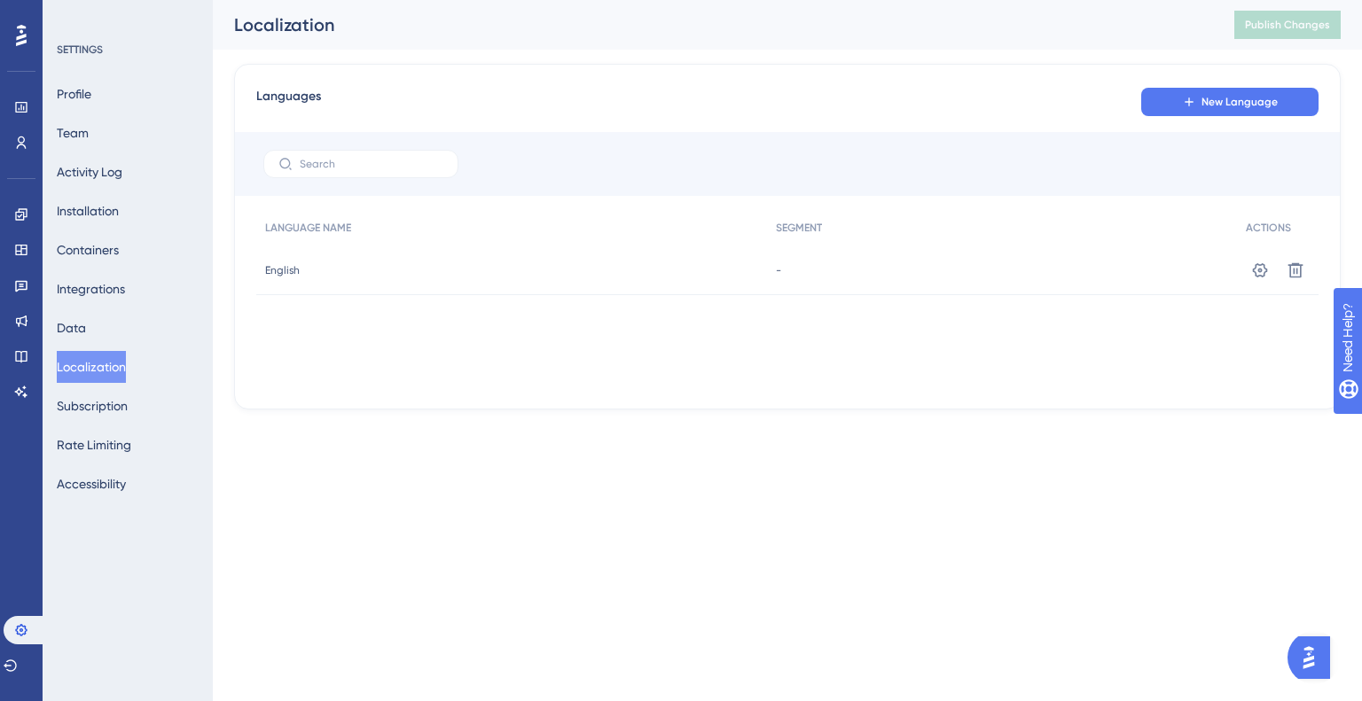
click at [290, 263] on span "English" at bounding box center [282, 270] width 35 height 14
click at [1269, 273] on button at bounding box center [1260, 270] width 28 height 28
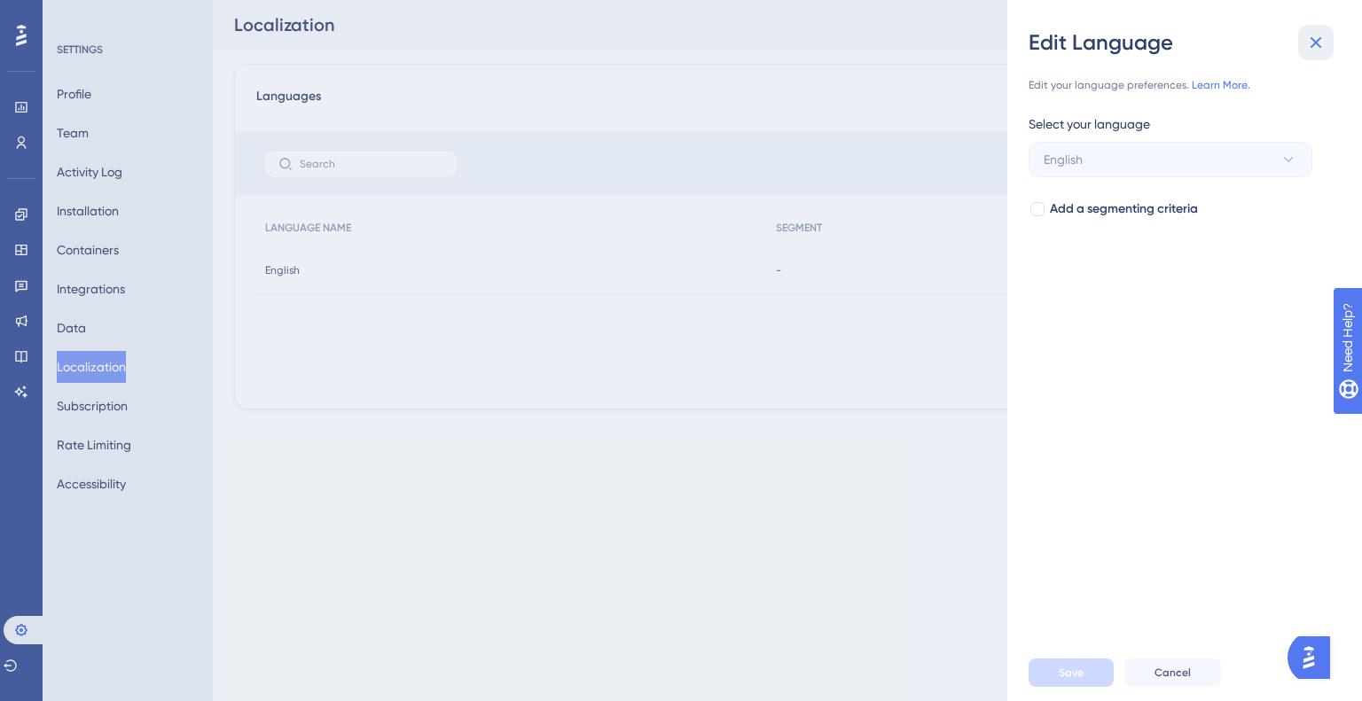
click at [1315, 37] on icon at bounding box center [1315, 42] width 21 height 21
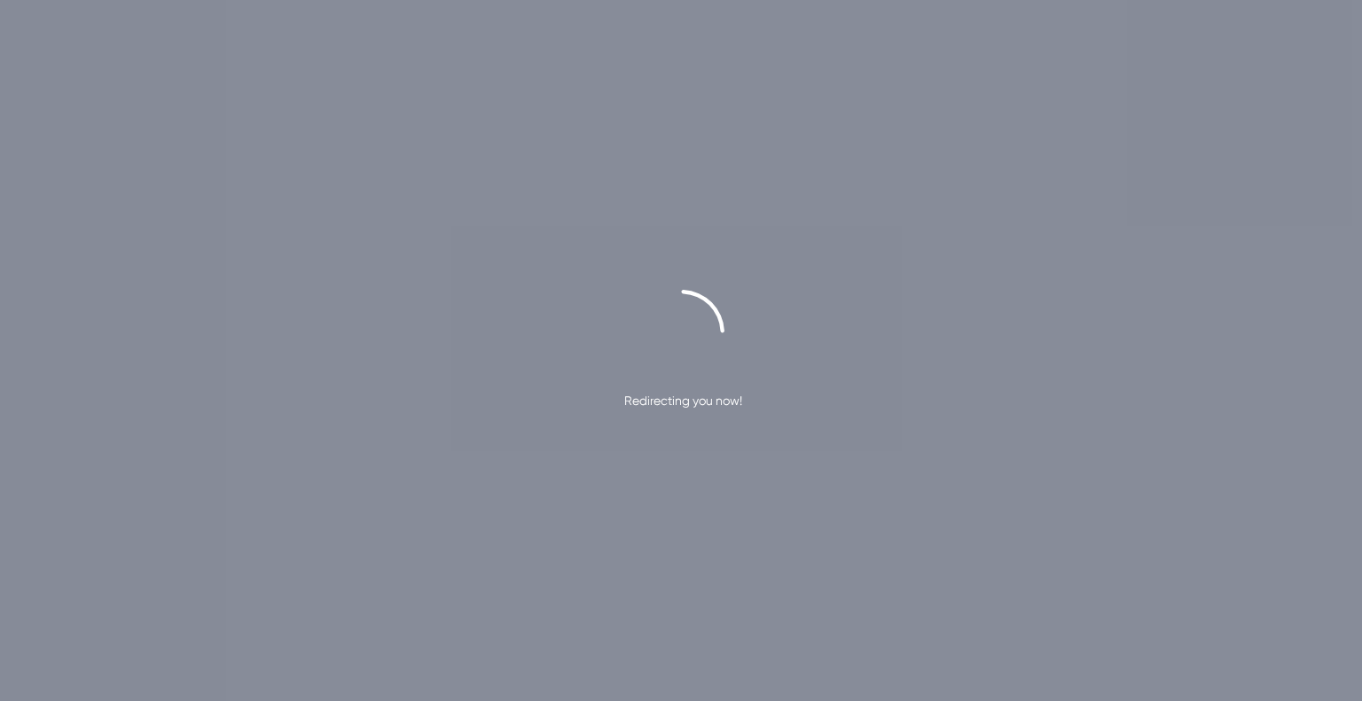
click at [819, 283] on div "Redirecting you now!" at bounding box center [681, 350] width 1362 height 701
click at [784, 244] on div "Redirecting you now!" at bounding box center [681, 350] width 1362 height 701
drag, startPoint x: 824, startPoint y: 274, endPoint x: 877, endPoint y: 216, distance: 77.8
click at [826, 272] on div "Redirecting you now!" at bounding box center [681, 350] width 1362 height 701
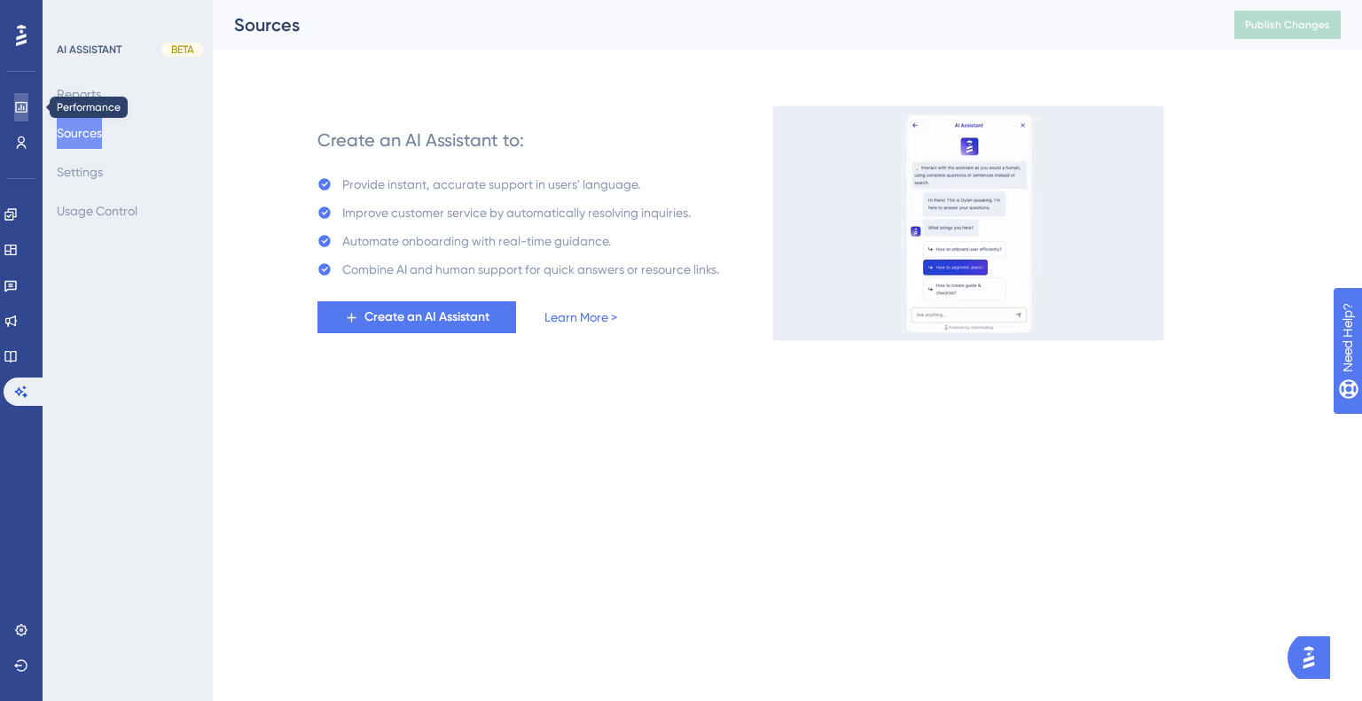
click at [14, 105] on link at bounding box center [21, 107] width 14 height 28
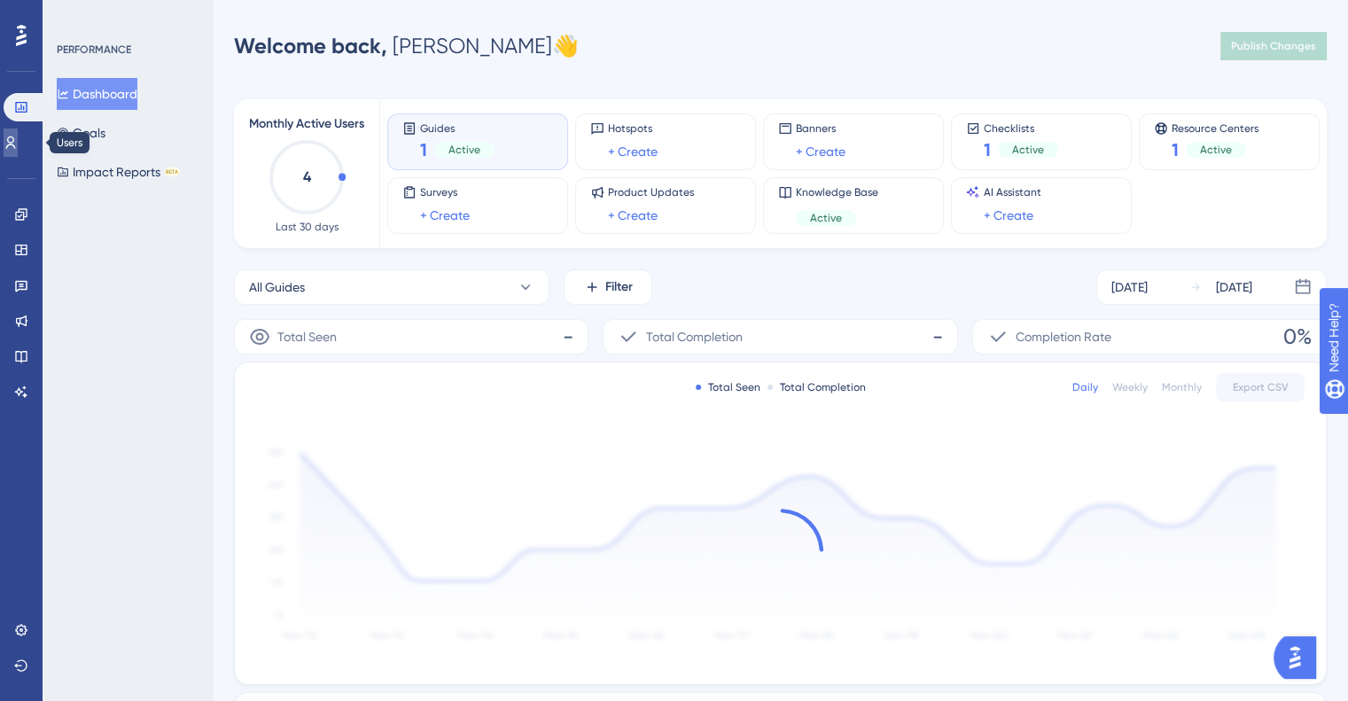
click at [16, 137] on icon at bounding box center [11, 143] width 14 height 14
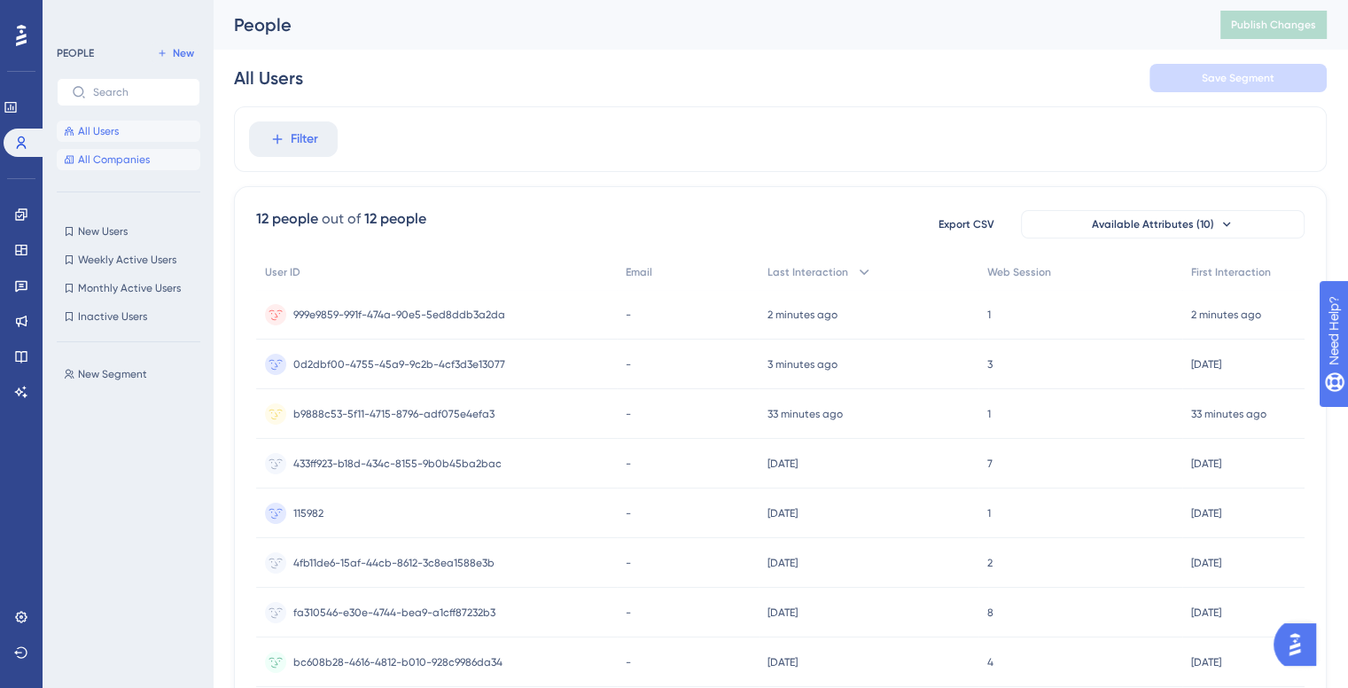
click at [92, 156] on span "All Companies" at bounding box center [114, 159] width 72 height 14
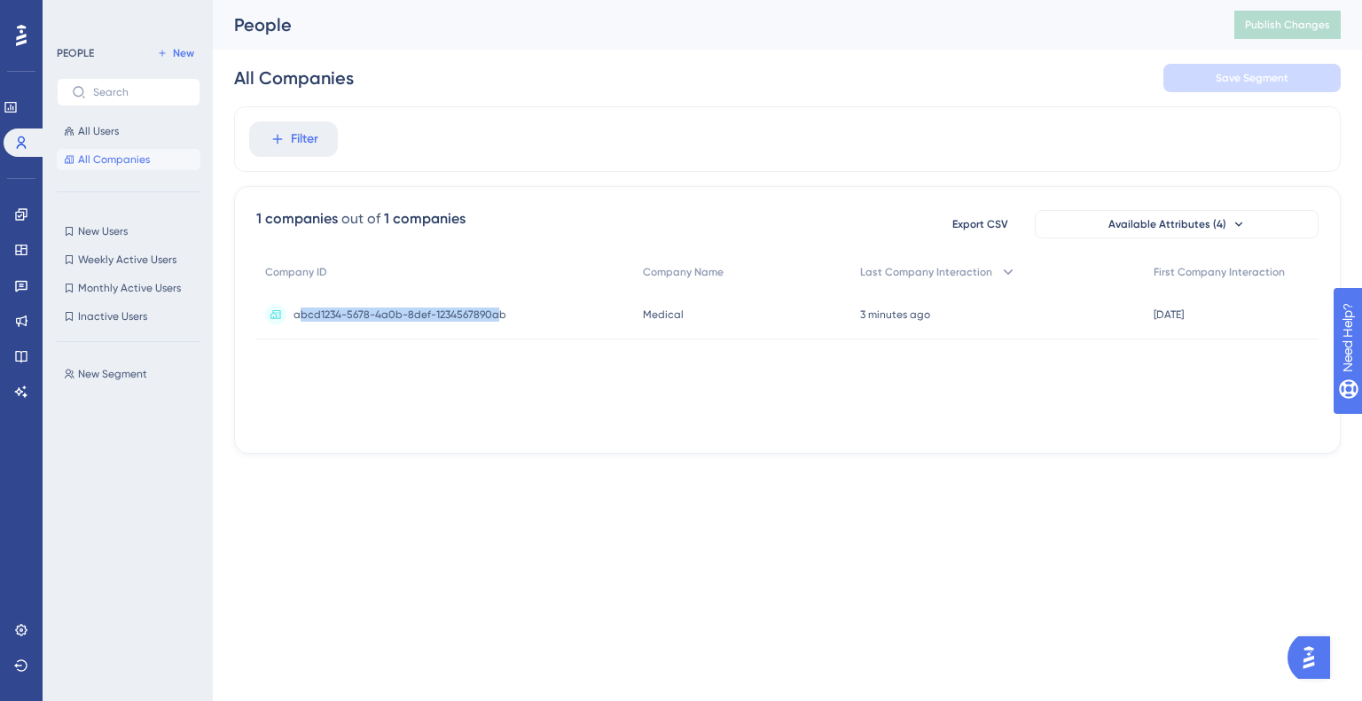
drag, startPoint x: 496, startPoint y: 314, endPoint x: 295, endPoint y: 343, distance: 203.4
click at [297, 327] on div "abcd1234-5678-4a0b-8def-1234567890ab abcd1234-5678-4a0b-8def-1234567890ab" at bounding box center [399, 315] width 213 height 50
click at [296, 343] on div "Company ID Company Name Last Company Interaction First Company Interaction abcd…" at bounding box center [787, 342] width 1062 height 177
drag, startPoint x: 591, startPoint y: 322, endPoint x: 287, endPoint y: 306, distance: 304.5
click at [238, 309] on div "1 companies out of 1 companies Export CSV Available Attributes (4) Company ID C…" at bounding box center [787, 320] width 1106 height 268
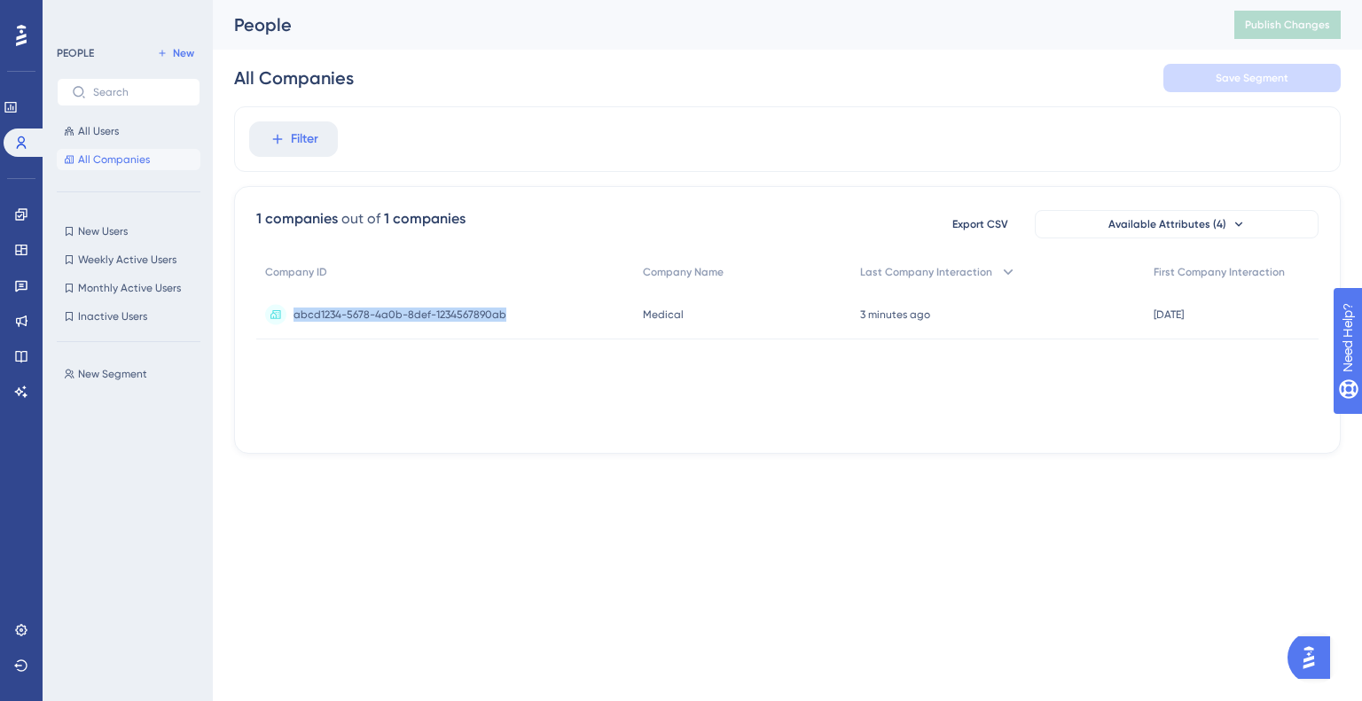
click at [298, 305] on div "abcd1234-5678-4a0b-8def-1234567890ab abcd1234-5678-4a0b-8def-1234567890ab" at bounding box center [399, 315] width 213 height 50
click at [575, 311] on div "abcd1234-5678-4a0b-8def-1234567890ab abcd1234-5678-4a0b-8def-1234567890ab" at bounding box center [445, 315] width 378 height 50
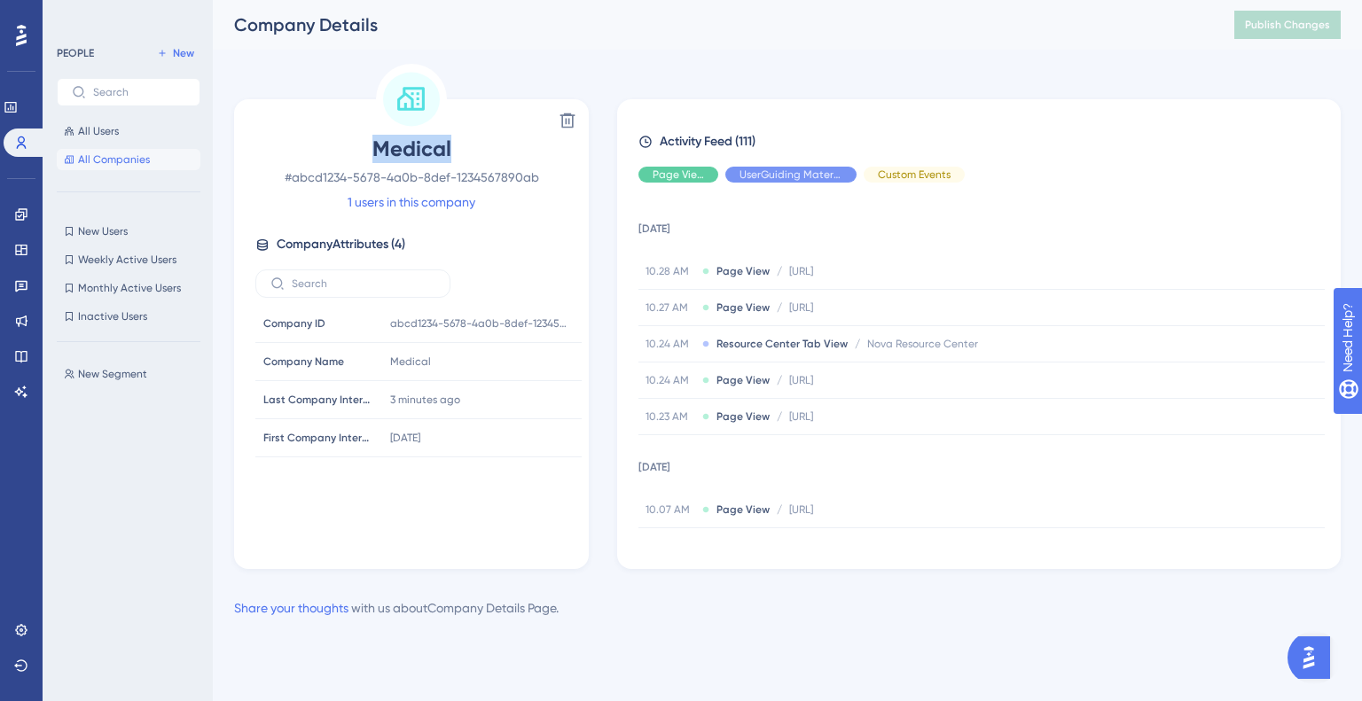
drag, startPoint x: 372, startPoint y: 149, endPoint x: 456, endPoint y: 155, distance: 83.6
click at [451, 159] on span "Medical" at bounding box center [411, 149] width 312 height 28
click at [457, 155] on span "Medical" at bounding box center [411, 149] width 312 height 28
drag, startPoint x: 457, startPoint y: 155, endPoint x: 333, endPoint y: 157, distance: 123.2
click at [333, 157] on span "Medical" at bounding box center [411, 149] width 312 height 28
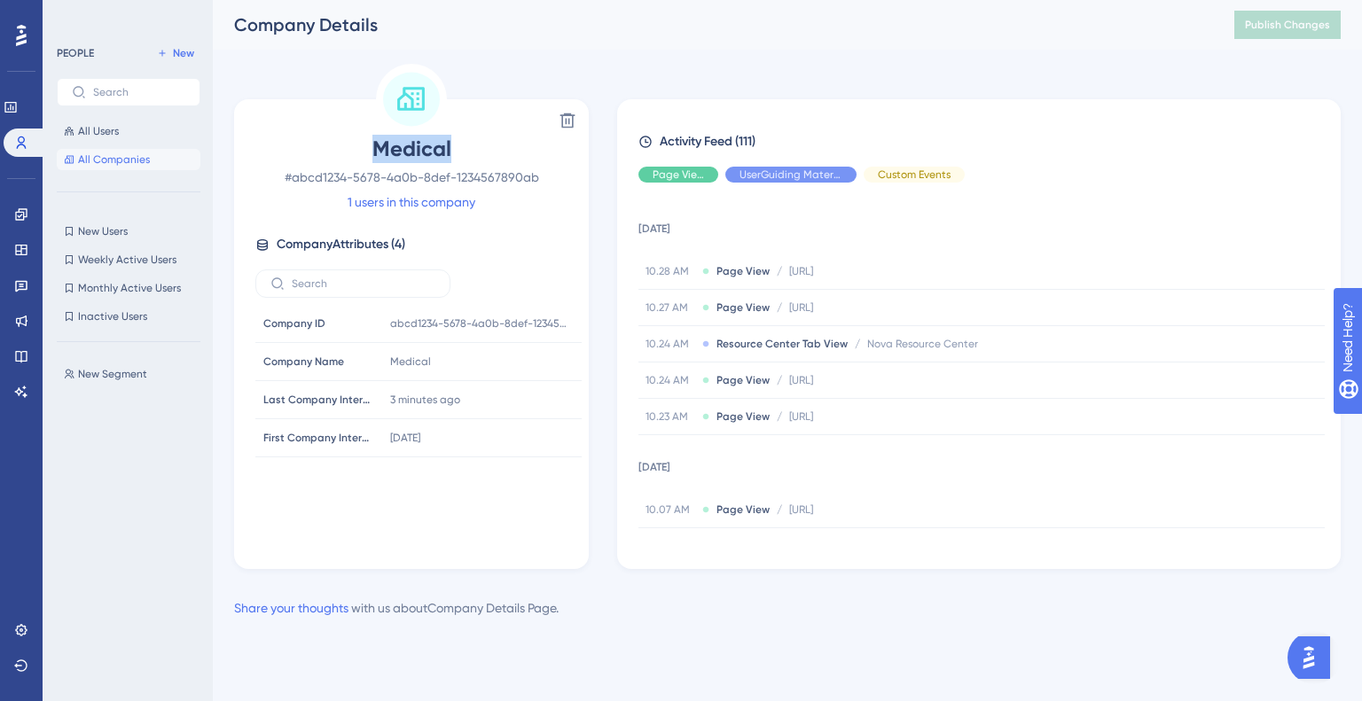
click at [345, 154] on span "Medical" at bounding box center [411, 149] width 312 height 28
drag, startPoint x: 345, startPoint y: 154, endPoint x: 461, endPoint y: 164, distance: 116.5
click at [461, 164] on div "Medical # abcd1234-5678-4a0b-8def-1234567890ab 1 users in this company" at bounding box center [411, 174] width 312 height 78
click at [426, 144] on span "Medical" at bounding box center [411, 149] width 312 height 28
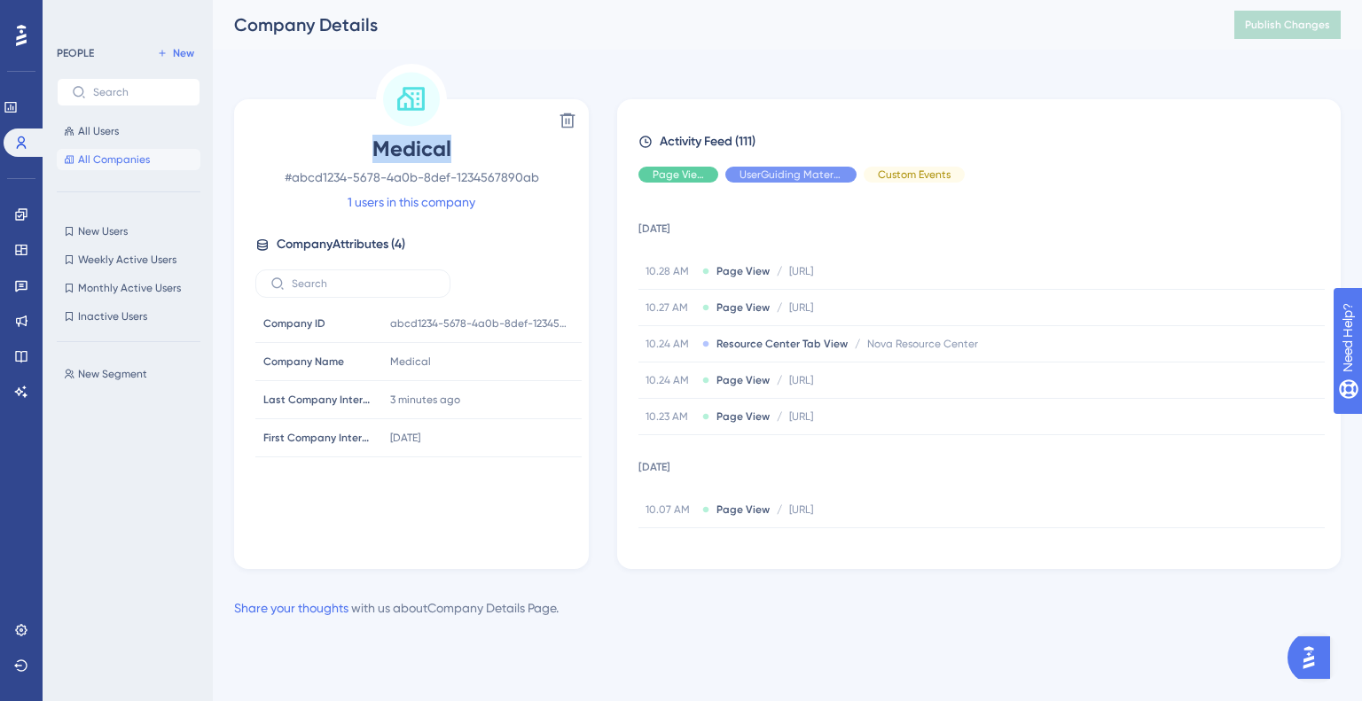
click at [426, 144] on span "Medical" at bounding box center [411, 149] width 312 height 28
drag, startPoint x: 298, startPoint y: 180, endPoint x: 564, endPoint y: 173, distance: 266.0
click at [564, 173] on span "# abcd1234-5678-4a0b-8def-1234567890ab" at bounding box center [411, 177] width 312 height 21
drag, startPoint x: 560, startPoint y: 173, endPoint x: 348, endPoint y: 176, distance: 211.9
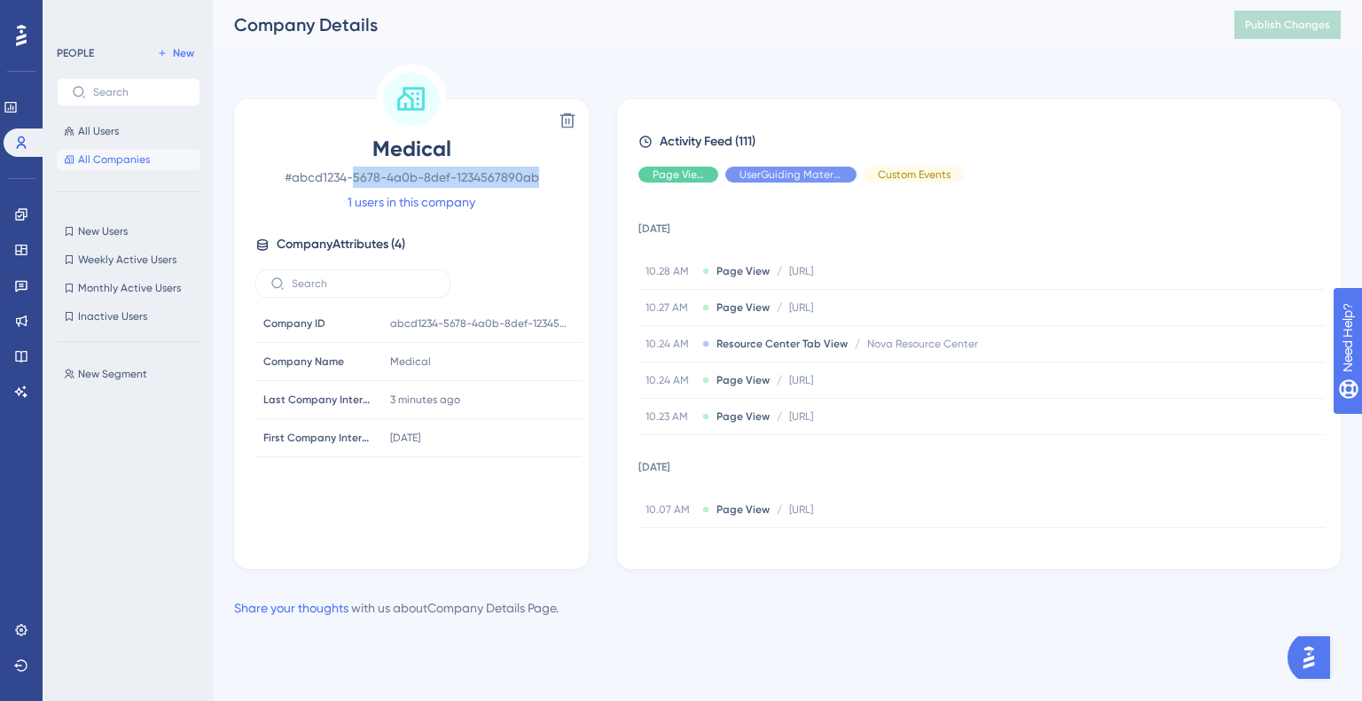
click at [348, 176] on span "# abcd1234-5678-4a0b-8def-1234567890ab" at bounding box center [411, 177] width 312 height 21
click at [293, 183] on span "# abcd1234-5678-4a0b-8def-1234567890ab" at bounding box center [411, 177] width 312 height 21
click at [294, 183] on span "# abcd1234-5678-4a0b-8def-1234567890ab" at bounding box center [411, 177] width 312 height 21
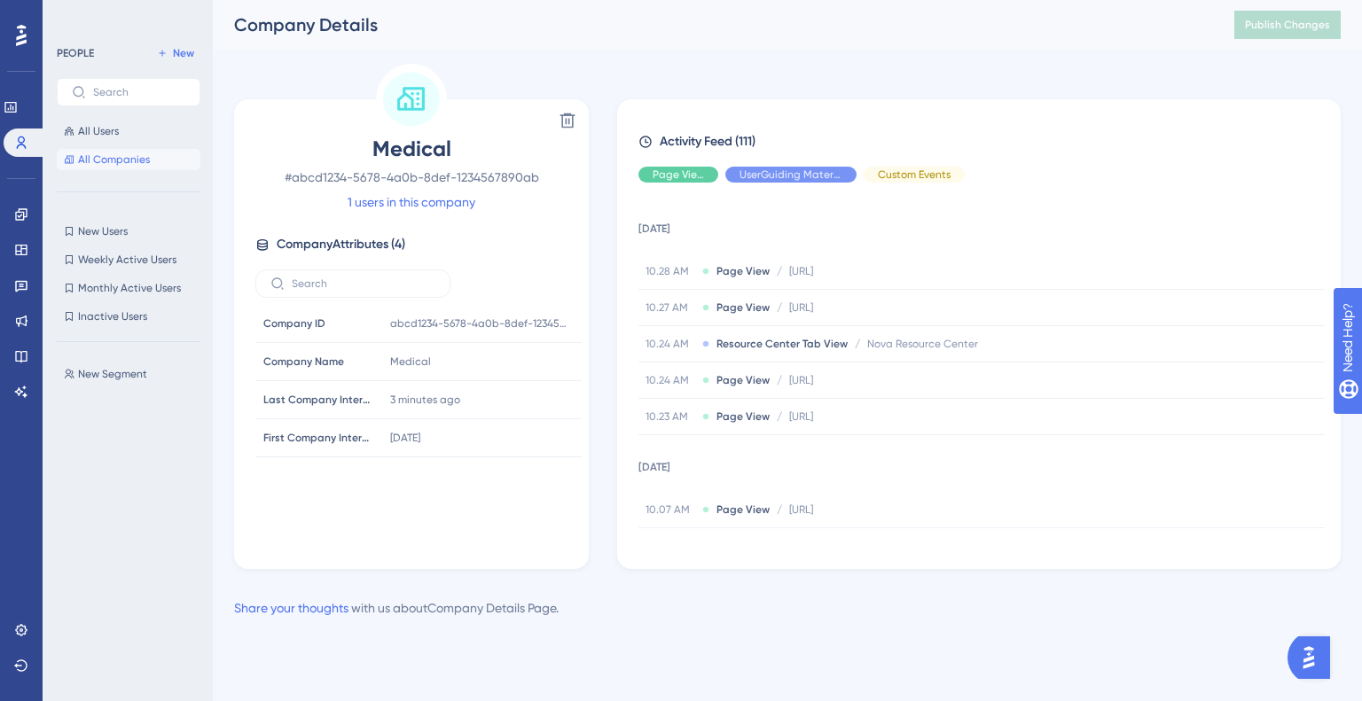
click at [449, 148] on span "Medical" at bounding box center [411, 149] width 312 height 28
click at [447, 148] on span "Medical" at bounding box center [411, 149] width 312 height 28
click at [446, 152] on span "Medical" at bounding box center [411, 149] width 312 height 28
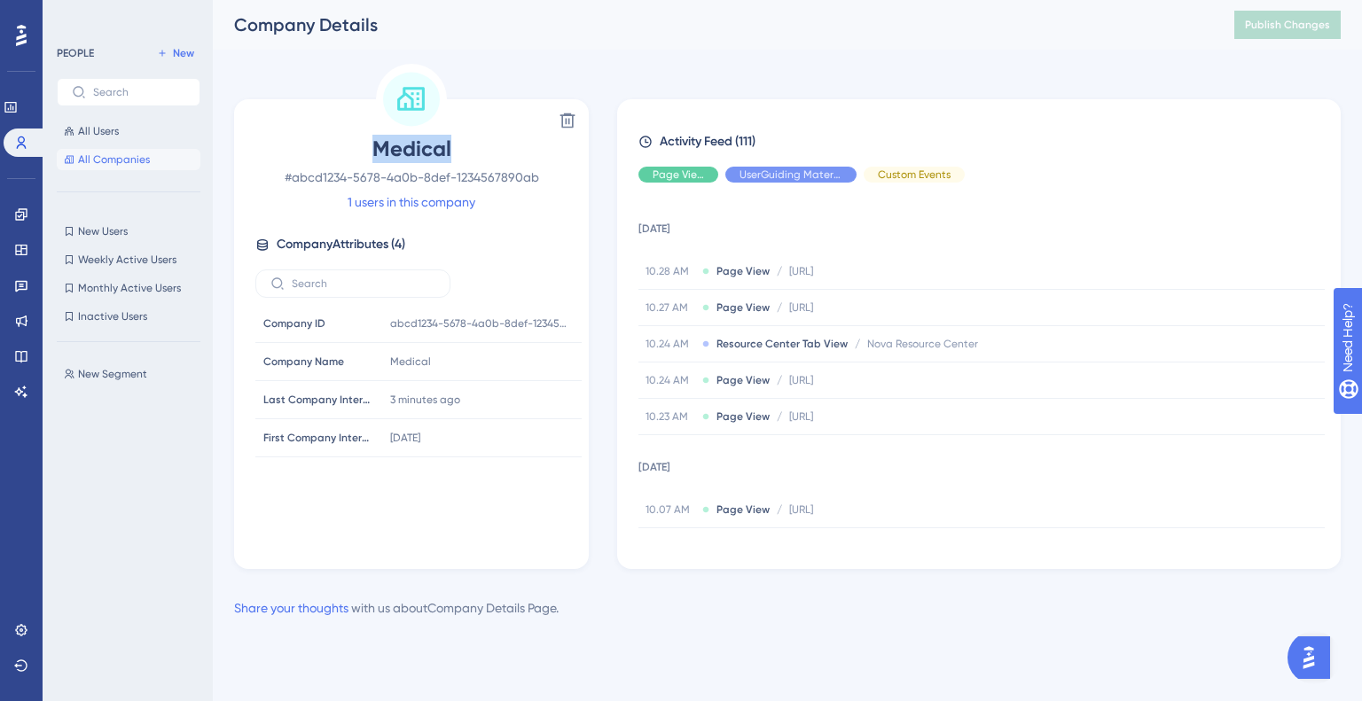
click at [445, 152] on span "Medical" at bounding box center [411, 149] width 312 height 28
click at [444, 152] on span "Medical" at bounding box center [411, 149] width 312 height 28
click at [453, 149] on span "Medical" at bounding box center [411, 149] width 312 height 28
